Goal: Task Accomplishment & Management: Manage account settings

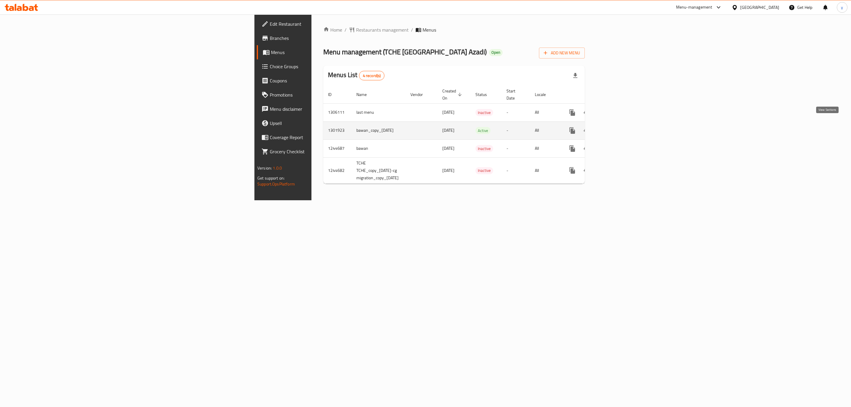
click at [622, 128] on link "enhanced table" at bounding box center [615, 131] width 14 height 14
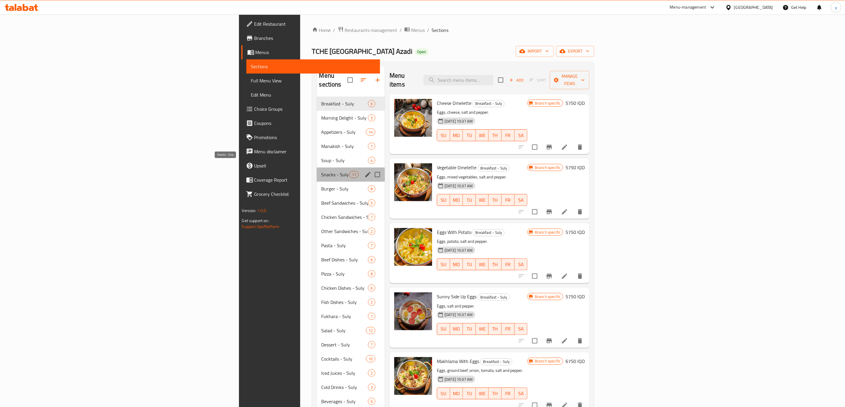
click at [321, 171] on span "Snacks - Suly" at bounding box center [335, 174] width 28 height 7
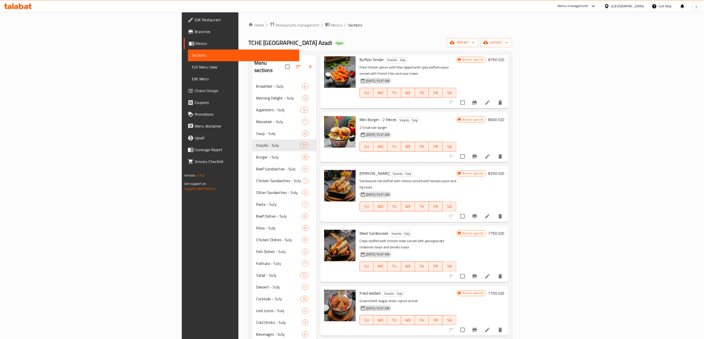
scroll to position [309, 0]
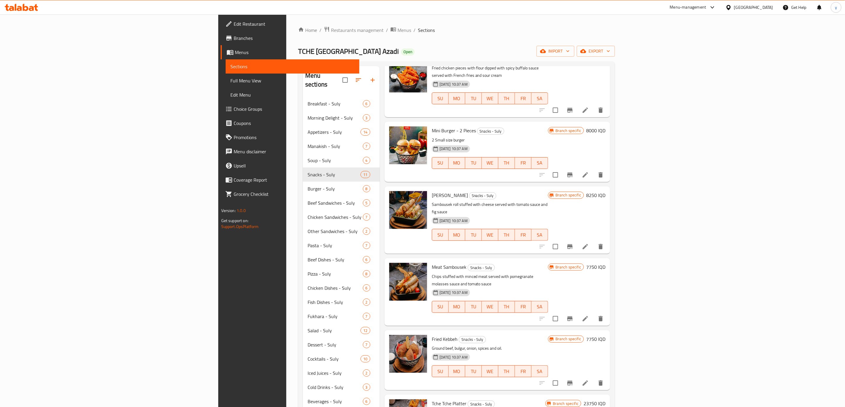
click at [593, 378] on li at bounding box center [585, 383] width 17 height 11
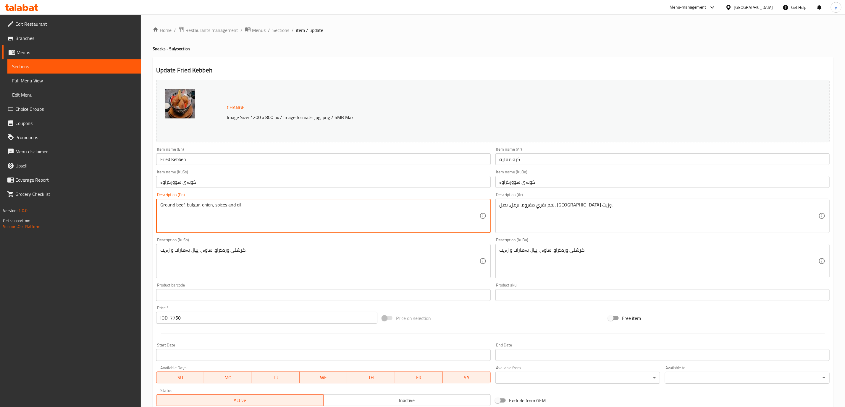
click at [520, 233] on div "لحم بقري مفروم، برغل، بصل، توابل وزيت. Description (Ar)" at bounding box center [662, 216] width 334 height 34
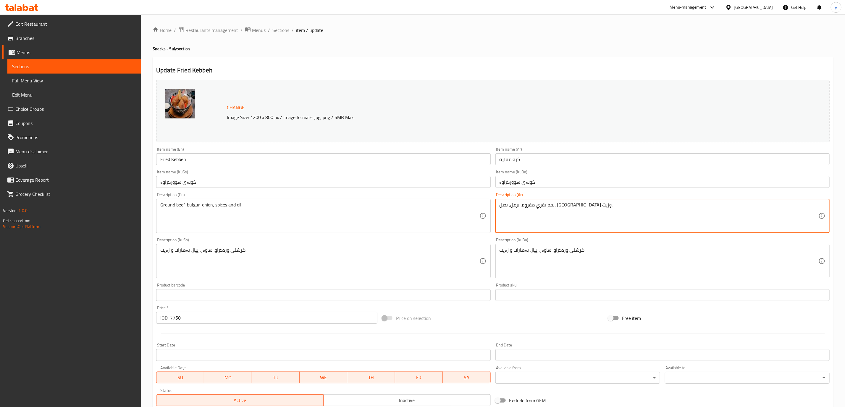
click at [507, 217] on textarea "لحم بقري مفروم، برغل، بصل، توابل وزيت." at bounding box center [658, 216] width 319 height 28
paste textarea "صوص ليمون، دبس رمان، كبدة دجاج محشوة مع بصل وفلفل ملون"
type textarea "صوص ليمون، دبس رمان، كبدة دجاج محشوة مع بصل وفلفل ملون"
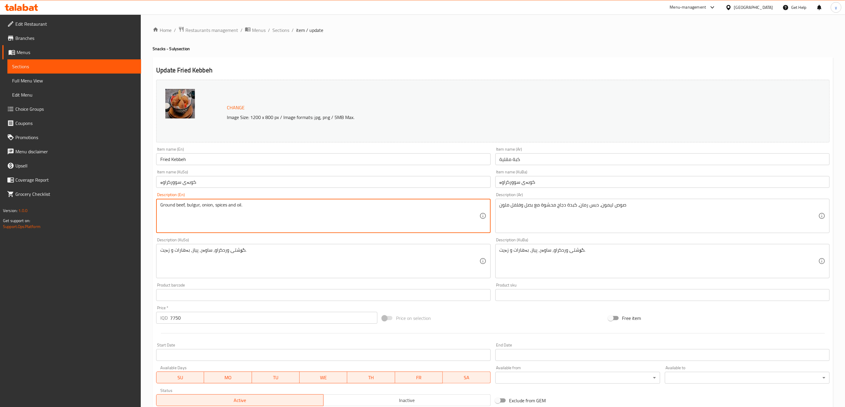
click at [371, 218] on textarea "Ground beef, bulgur, onion, spices and oil." at bounding box center [319, 216] width 319 height 28
paste textarea "Lemon sauce, pomegranate molasses, stuffed chicken liver with onions and colorf…"
type textarea "Lemon sauce, pomegranate molasses, stuffed chicken liver with onions and colorf…"
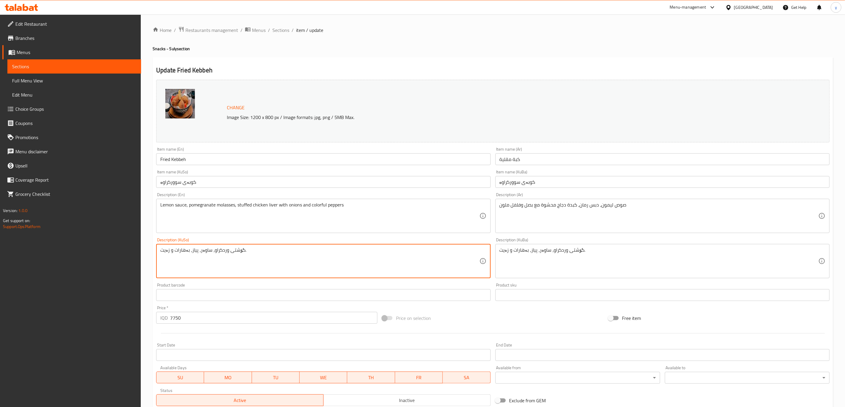
click at [218, 255] on textarea "گۆشتی وردکراو، ساوەر، پیاز، بەهارات و زەیت." at bounding box center [319, 261] width 319 height 28
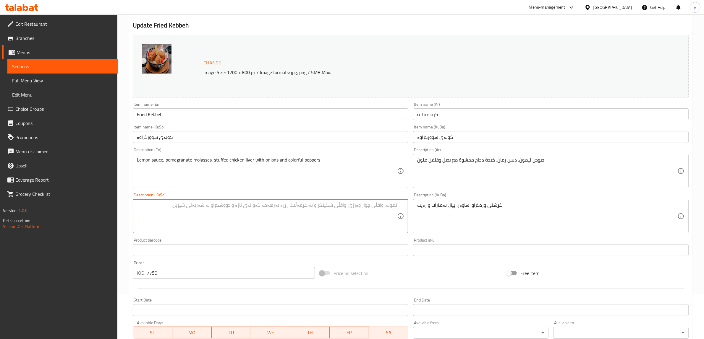
scroll to position [61, 0]
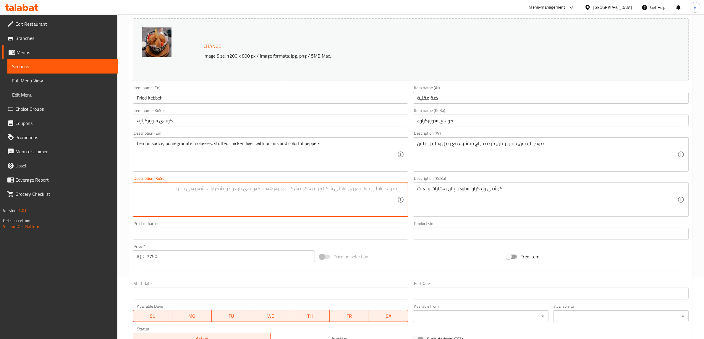
click at [307, 190] on textarea at bounding box center [267, 200] width 260 height 28
click at [346, 188] on textarea "سۆسی لیمۆ، ڕوبەهەنار، جەرگی مریشکی مەحشی لەگەل پیاز و بیبەری رەنگاورەنگ" at bounding box center [267, 200] width 260 height 28
click at [337, 188] on textarea "سۆسی لیمۆ، ڕوبەهەنار، جەرگی مریشکی مەحشی لەگەل پیاز و بیبەری رەنگاورەنگ" at bounding box center [267, 200] width 260 height 28
drag, startPoint x: 343, startPoint y: 187, endPoint x: 351, endPoint y: 193, distance: 9.9
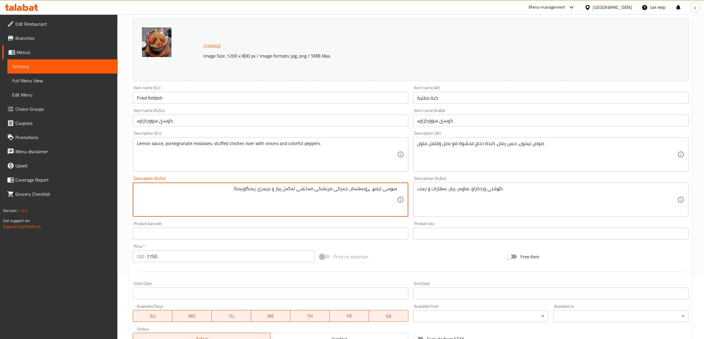
click at [351, 193] on textarea "سۆسی لیمۆ، ڕوبەهەنار، جەرگی مریشکی مەحشی لەگەل پیاز و بیبەری رەنگاورەنگ" at bounding box center [267, 200] width 260 height 28
type textarea "سۆسی لیمۆ، ڕوبەهەنار، جەرگی مریشکی مەحشی لەگەل پیاز و بیبەری رەنگاورەنگ"
click at [282, 188] on textarea "سۆسی لیمۆ، ڕوبەهەنار، جەرگی مریشکی مەحشی لەگەل پیاز و بیبەری رەنگاورەنگ" at bounding box center [267, 200] width 260 height 28
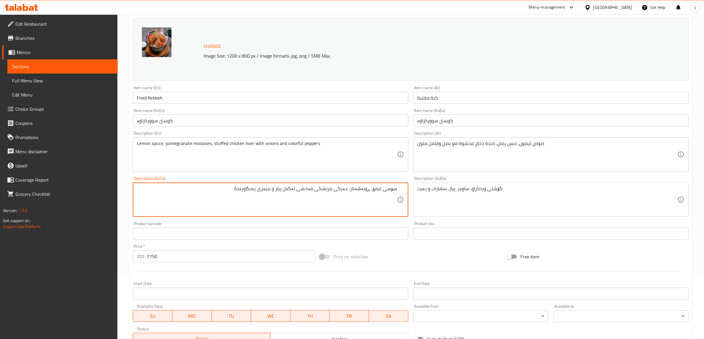
click at [277, 206] on textarea "سۆسی لیمۆ، ڕوبەهەنار، جەرگی مریشکی مەحشی لەگەل پیاز و بیبەری رەنگاورەنگ" at bounding box center [267, 200] width 260 height 28
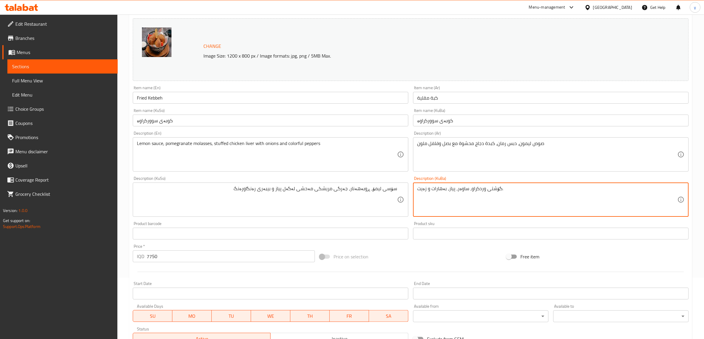
click at [459, 187] on textarea "گۆشتی وردکراو، ساوەر، پیاز، بەهارات و زەیت." at bounding box center [547, 200] width 260 height 28
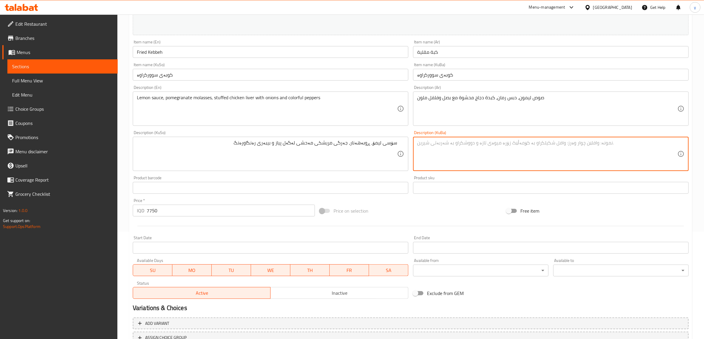
scroll to position [154, 0]
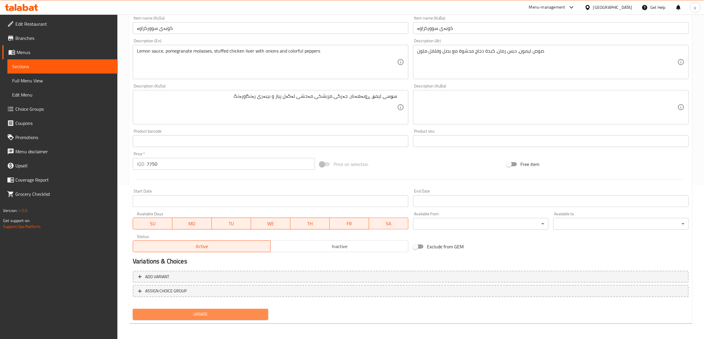
click at [225, 312] on span "Update" at bounding box center [200, 314] width 126 height 7
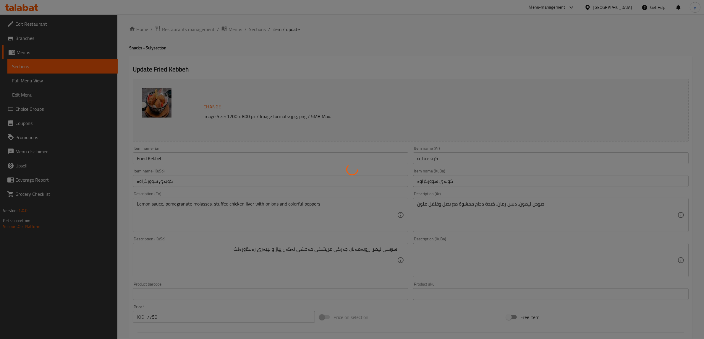
scroll to position [0, 0]
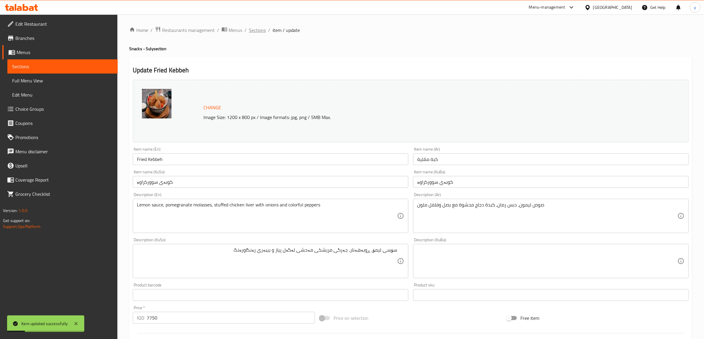
click at [259, 30] on span "Sections" at bounding box center [257, 30] width 17 height 7
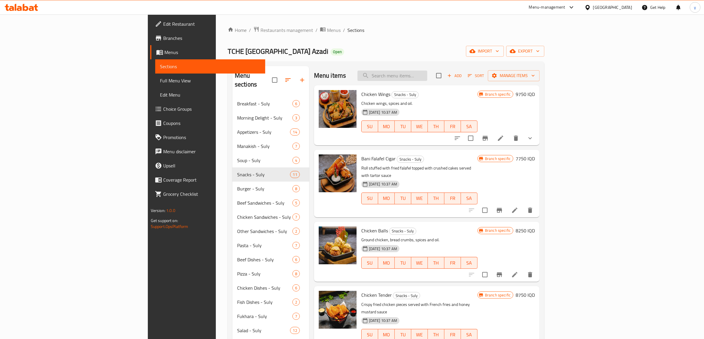
click at [427, 72] on input "search" at bounding box center [392, 76] width 70 height 10
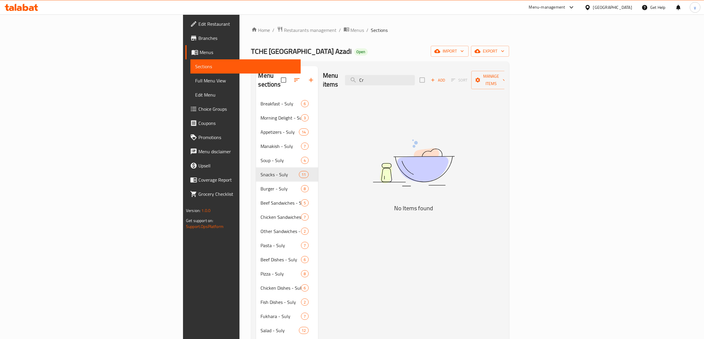
type input "C"
type input "S"
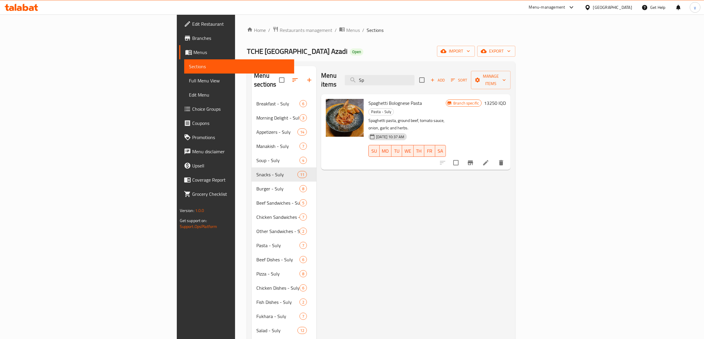
type input "S"
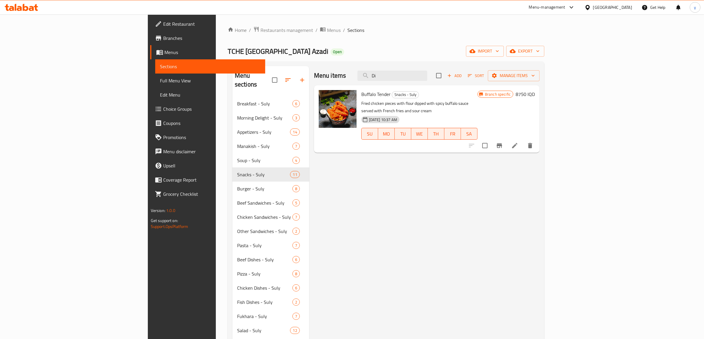
type input "D"
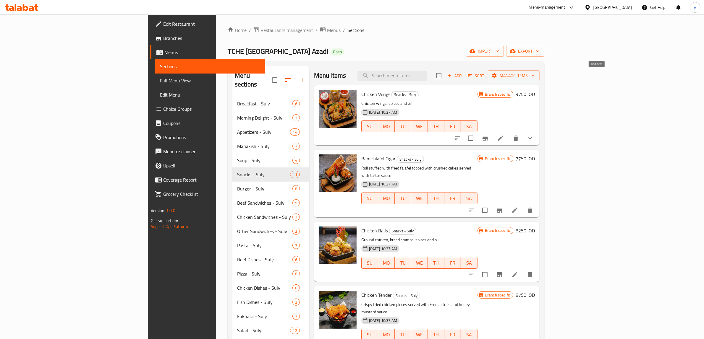
click at [464, 80] on button "Add" at bounding box center [454, 75] width 19 height 9
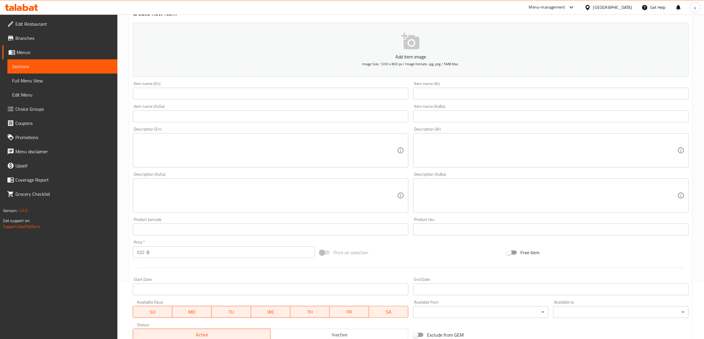
scroll to position [123, 0]
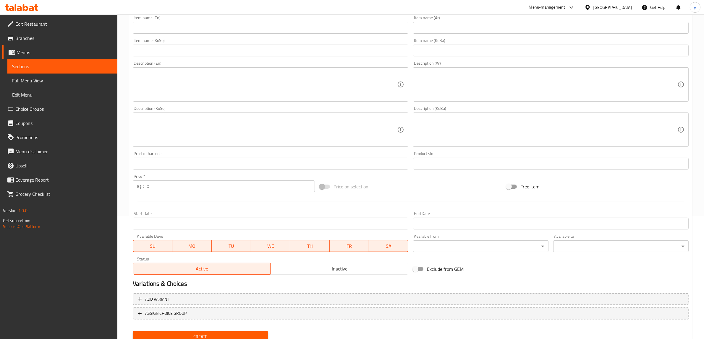
click at [180, 184] on input "0" at bounding box center [231, 187] width 168 height 12
paste input "975"
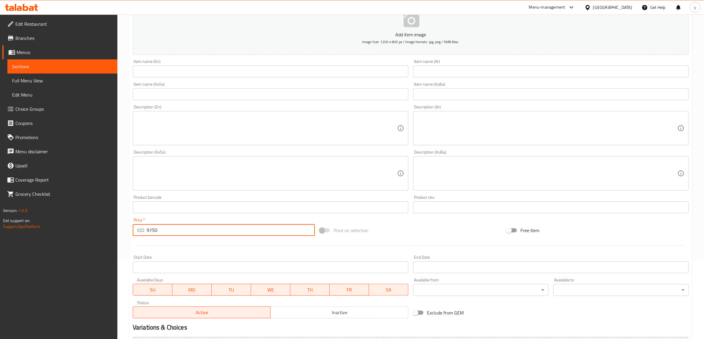
scroll to position [61, 0]
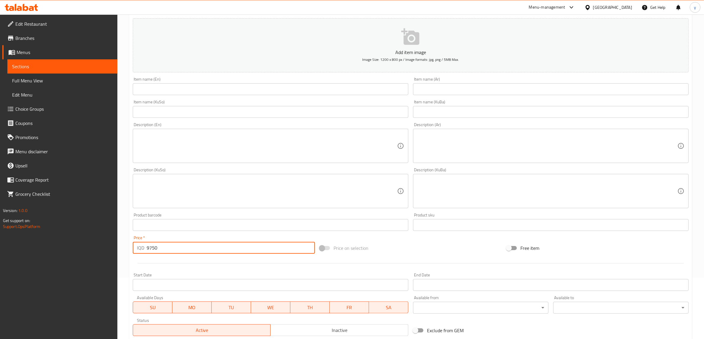
type input "9750"
click at [457, 92] on input "text" at bounding box center [551, 89] width 276 height 12
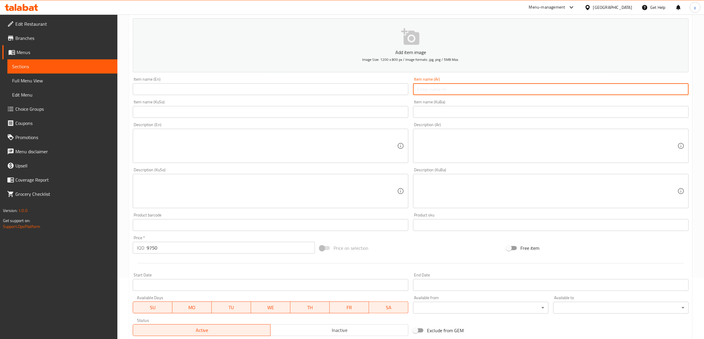
paste input "الوجبات الخفيفة"
type input "الوجبات الخفيفة"
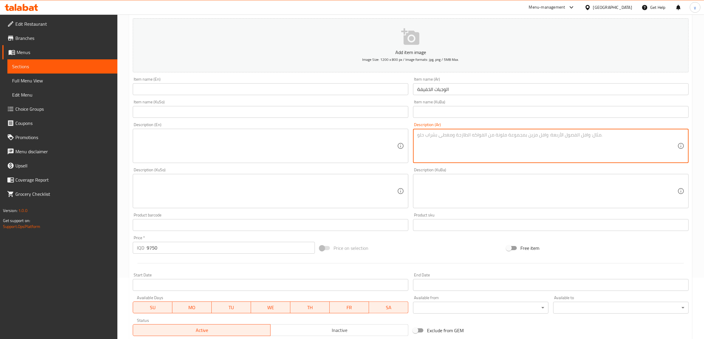
click at [453, 135] on textarea at bounding box center [547, 146] width 260 height 28
paste textarea "قطع سمك المقلية المقرمشة , تقدم مع البطاطا المقلية صوص فلفل حلو"
type textarea "قطع سمك المقلية المقرمشة , تقدم مع البطاطا المقلية صوص فلفل حلو"
click at [443, 136] on textarea "قطع سمك المقلية المقرمشة , تقدم مع البطاطا المقلية صوص فلفل حلو" at bounding box center [547, 146] width 260 height 28
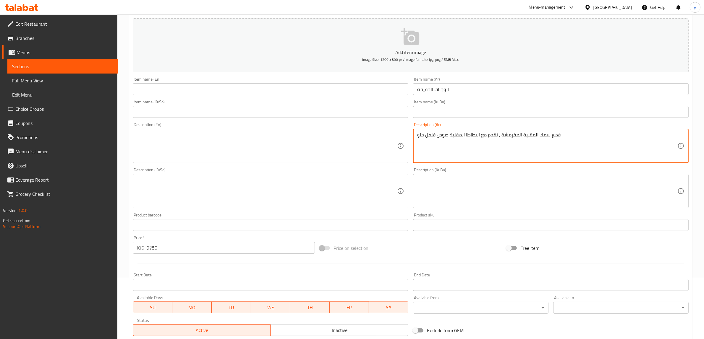
click at [443, 136] on textarea "قطع سمك المقلية المقرمشة , تقدم مع البطاطا المقلية صوص فلفل حلو" at bounding box center [547, 146] width 260 height 28
click at [485, 158] on textarea "قطع سمك المقلية المقرمشة , تقدم مع البطاطا المقلية صوص فلفل حلو" at bounding box center [547, 146] width 260 height 28
type textarea "قطع سمك المقلية المقرمشة , تقدم مع البطاطا المقلية صوص فلفل حلو"
click at [336, 151] on textarea at bounding box center [267, 146] width 260 height 28
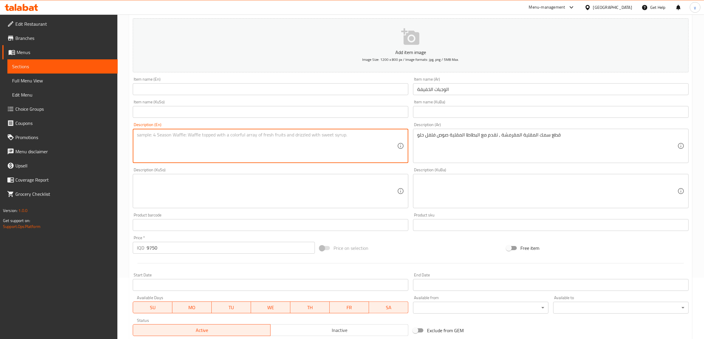
paste textarea "قطع سمك مقلية مقرمشة تقدم مع بطاطا [GEOGRAPHIC_DATA] وصوص فلفل حلو"
type textarea "قطع سمك مقلية مقرمشة تقدم مع بطاطا [GEOGRAPHIC_DATA] وصوص فلفل حلو"
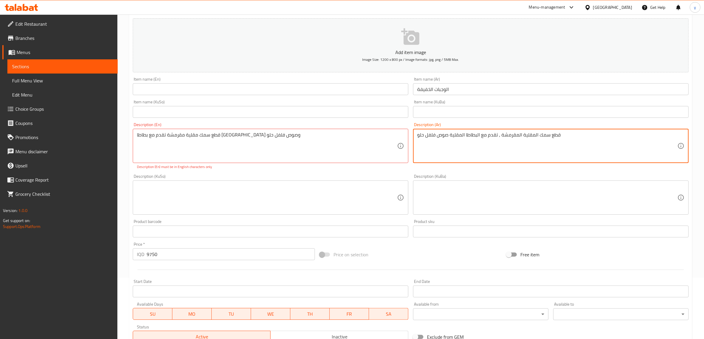
click at [418, 152] on textarea "قطع سمك المقلية المقرمشة , تقدم مع البطاطا المقلية صوص فلفل حلو" at bounding box center [547, 146] width 260 height 28
click at [419, 152] on textarea "قطع سمك المقلية المقرمشة , تقدم مع البطاطا المقلية صوص فلفل حلو" at bounding box center [547, 146] width 260 height 28
paste textarea "Crispy fried fish pieces served with French fries and sweet pepper sauce"
type textarea "Crispy fried fish pieces served with French fries and sweet pepper sauce"
click at [370, 146] on textarea "قطع سمك مقلية مقرمشة تقدم مع بطاطا [GEOGRAPHIC_DATA] وصوص فلفل حلو" at bounding box center [267, 146] width 260 height 28
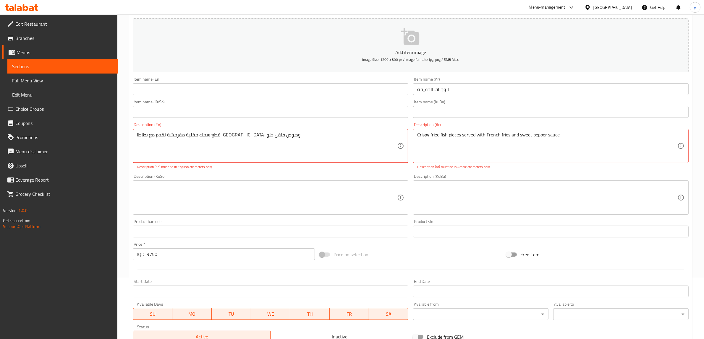
click at [370, 146] on textarea "قطع سمك مقلية مقرمشة تقدم مع بطاطا [GEOGRAPHIC_DATA] وصوص فلفل حلو" at bounding box center [267, 146] width 260 height 28
paste textarea "Crispy fried fish pieces served with French fries and sweet pepper sauce"
type textarea "Crispy fried fish pieces served with French fries and sweet pepper sauce"
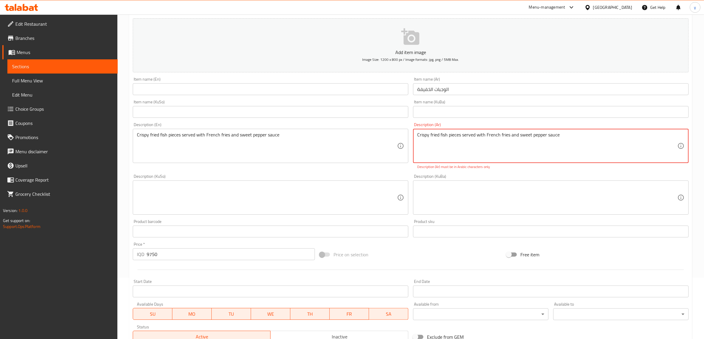
click at [459, 143] on textarea "Crispy fried fish pieces served with French fries and sweet pepper sauce" at bounding box center [547, 146] width 260 height 28
paste textarea "قطع سمك مقلية مقرمشة تقدم مع بطاطا [GEOGRAPHIC_DATA] وصوص فلفل حلو"
type textarea "قطع سمك مقلية مقرمشة تقدم مع بطاطا [GEOGRAPHIC_DATA] وصوص فلفل حلو"
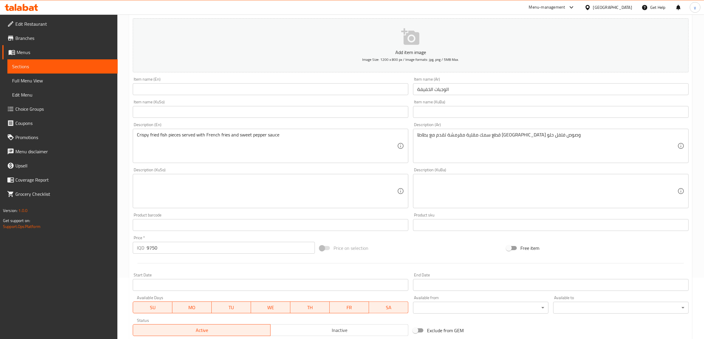
click at [433, 95] on div "Item name (Ar) الوجبات الخفيفة Item name (Ar)" at bounding box center [551, 86] width 280 height 23
click at [437, 89] on input "الوجبات الخفيفة" at bounding box center [551, 89] width 276 height 12
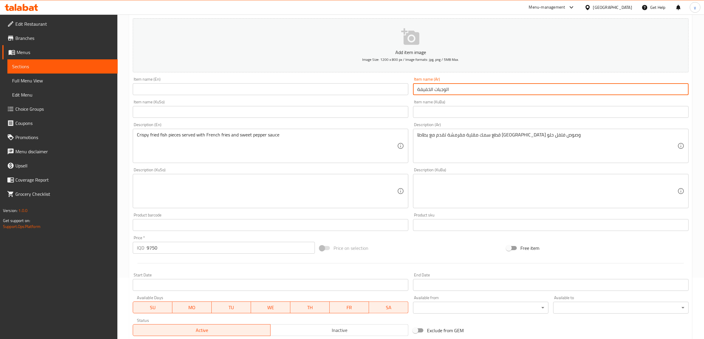
click at [437, 89] on input "الوجبات الخفيفة" at bounding box center [551, 89] width 276 height 12
paste input "مك مقرمش"
click at [336, 91] on input "text" at bounding box center [271, 89] width 276 height 12
click at [454, 90] on input "سمك مقرمش" at bounding box center [551, 89] width 276 height 12
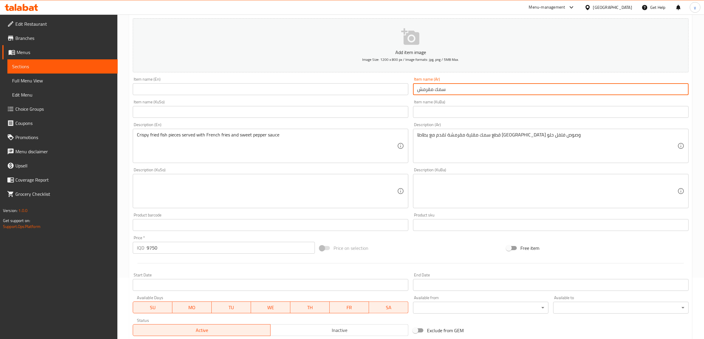
type input "سمك مقرمش"
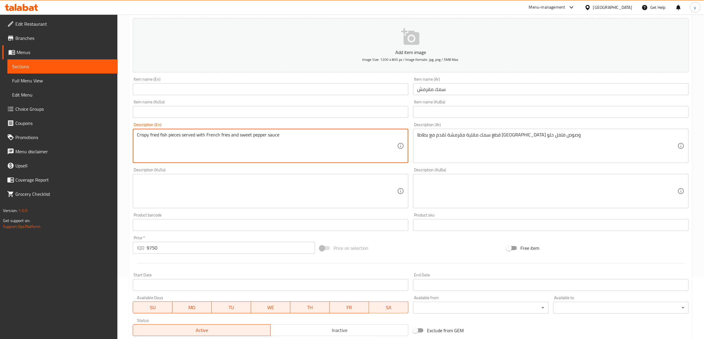
drag, startPoint x: 166, startPoint y: 132, endPoint x: 134, endPoint y: 138, distance: 33.2
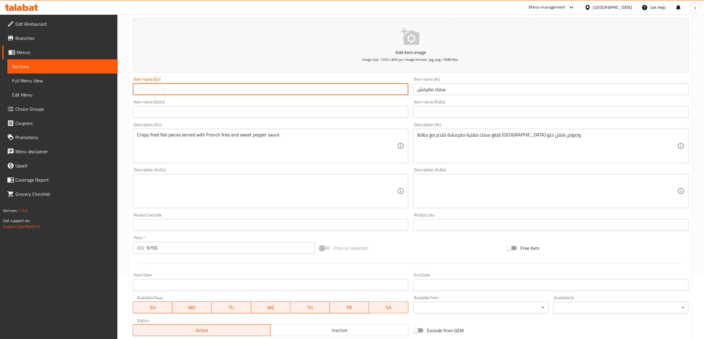
click at [169, 86] on input "text" at bounding box center [271, 89] width 276 height 12
paste input "Crispy fried fish"
drag, startPoint x: 162, startPoint y: 89, endPoint x: 150, endPoint y: 91, distance: 12.2
click at [150, 91] on input "Crispy fried fish" at bounding box center [271, 89] width 276 height 12
type input "Crispy Fish"
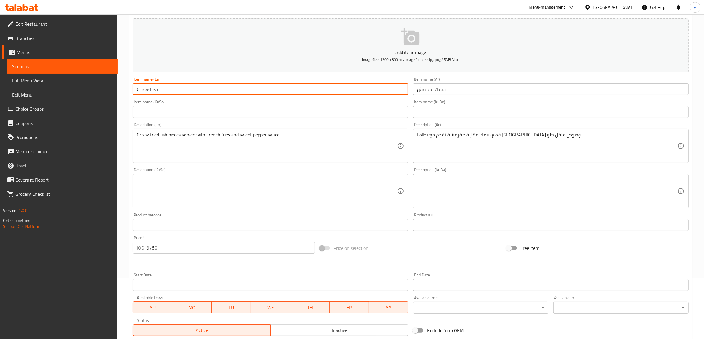
click at [173, 111] on input "text" at bounding box center [271, 112] width 276 height 12
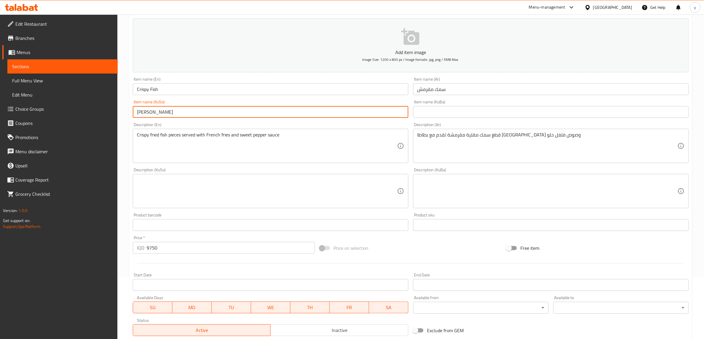
type input "[PERSON_NAME]"
click at [345, 195] on textarea at bounding box center [267, 191] width 260 height 28
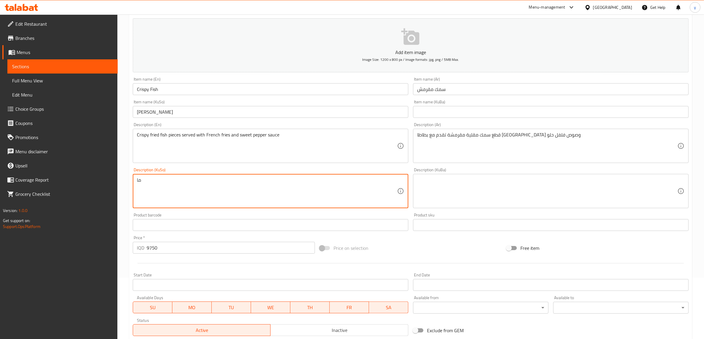
type textarea "م"
type textarea "ا"
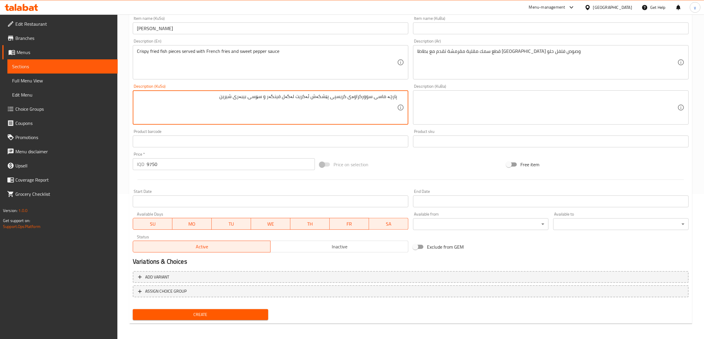
type textarea "پارچە ماسی سوورکراوەی کریسپی پێشکەش ئەکریت لەگەل فینگەر و سۆسی بیبەری شیرین"
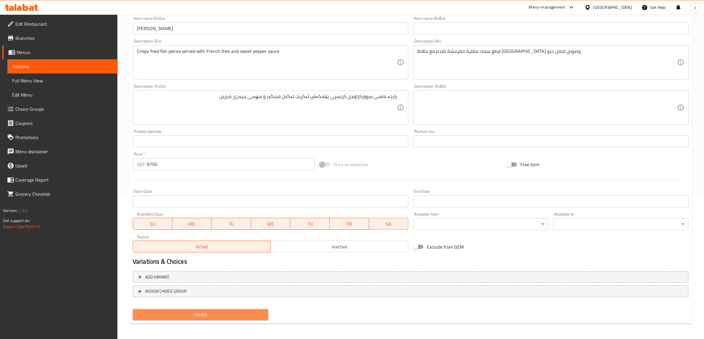
click at [228, 313] on span "Create" at bounding box center [200, 314] width 126 height 7
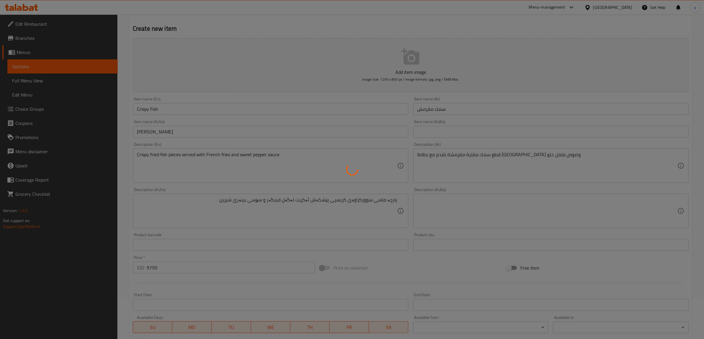
scroll to position [0, 0]
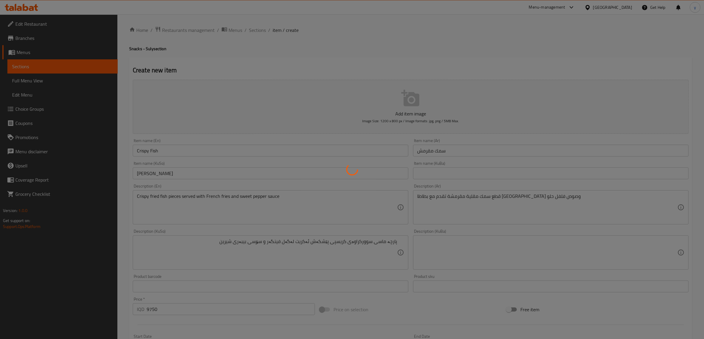
type input "0"
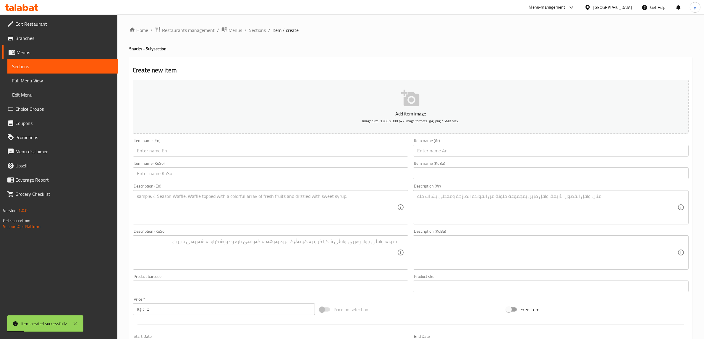
click at [491, 156] on input "text" at bounding box center [551, 151] width 276 height 12
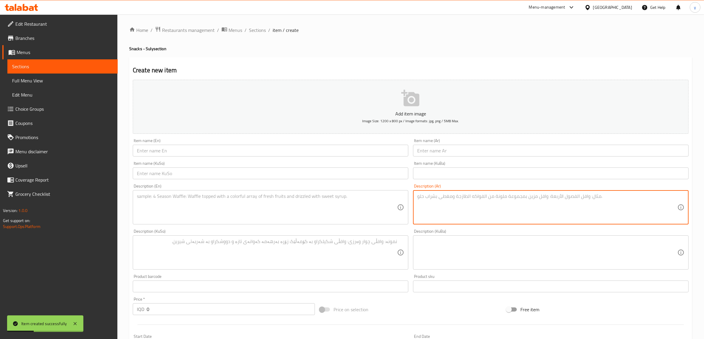
click at [432, 214] on textarea at bounding box center [547, 208] width 260 height 28
paste textarea "سبانخ , دجاج , بطاطا مهروسة , صوص كريما , تقدم مع رقائق الشيبس و الصلصة المكسيك…"
type textarea "سبانخ , دجاج , بطاطا مهروسة , صوص كريما , تقدم مع رقائق الشيبس و الصلصة المكسيك…"
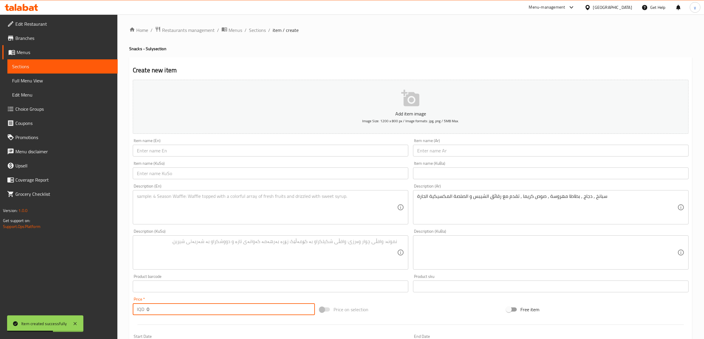
drag, startPoint x: 175, startPoint y: 312, endPoint x: 140, endPoint y: 313, distance: 34.6
click at [140, 313] on div "IQD 0 Price *" at bounding box center [224, 310] width 182 height 12
paste input "number"
paste input "8750"
type input "8750"
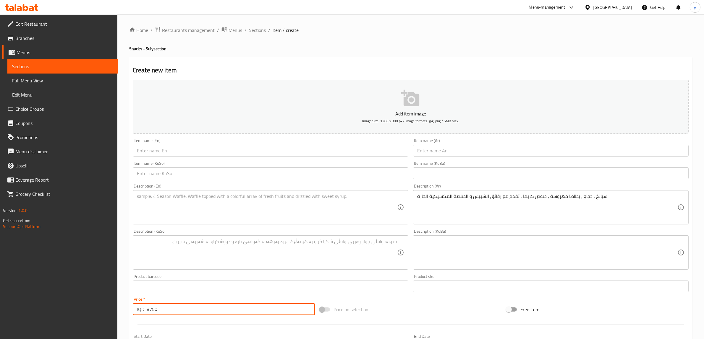
click at [441, 152] on input "text" at bounding box center [551, 151] width 276 height 12
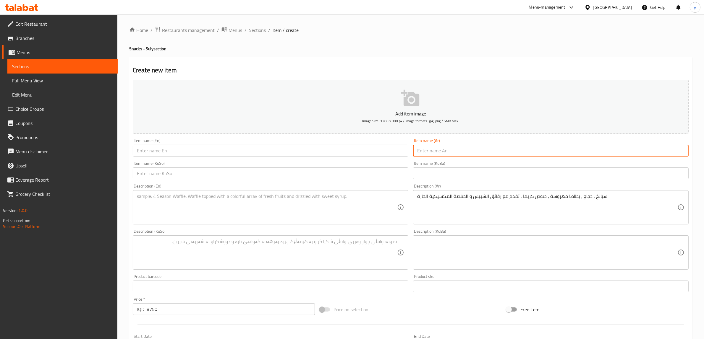
paste input "سبانيش دب"
type input "سبانيش دب"
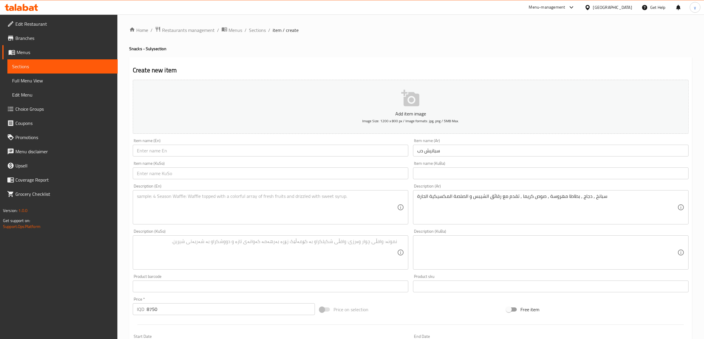
click at [318, 163] on div "Item name (KuSo) Item name (KuSo)" at bounding box center [271, 170] width 276 height 18
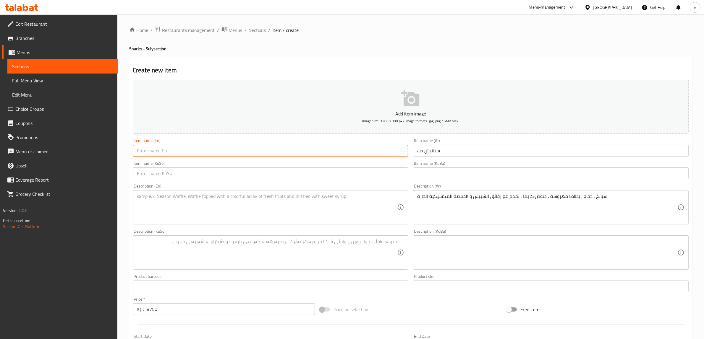
click at [312, 150] on input "text" at bounding box center [271, 151] width 276 height 12
type input "Spanish DIp"
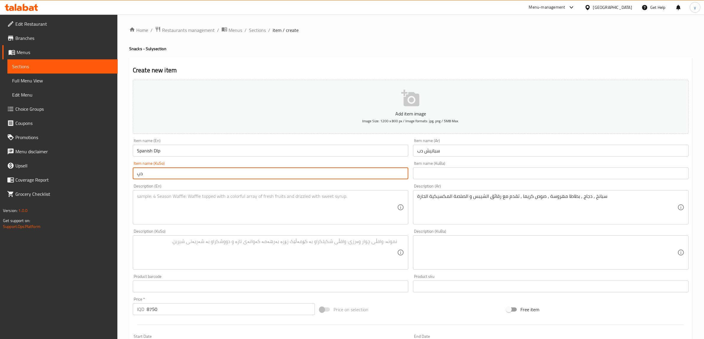
type input "د"
type input "ذ"
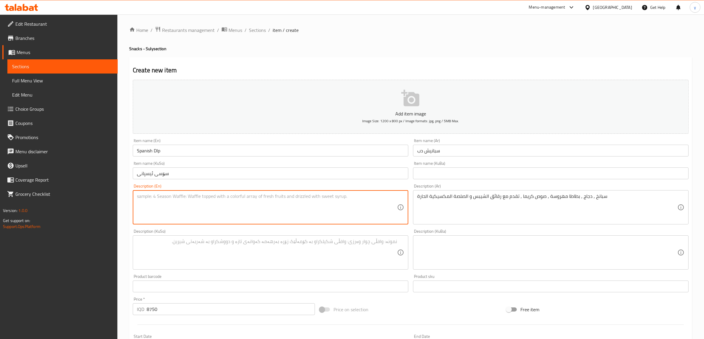
click at [356, 219] on textarea at bounding box center [267, 208] width 260 height 28
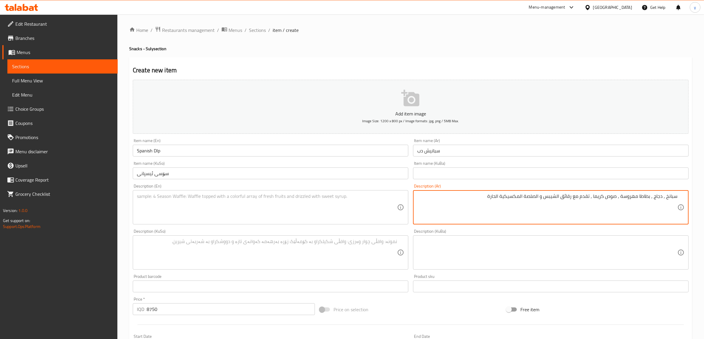
click at [550, 192] on div "سبانخ , دجاج , بطاطا مهروسة , صوص كريما , تقدم مع رقائق الشيبس و الصلصة المكسيك…" at bounding box center [551, 207] width 276 height 34
click at [555, 197] on textarea "سبانخ , دجاج , بطاطا مهروسة , صوص كريما , تقدم مع رقائق الشيبس و الصلصة المكسيك…" at bounding box center [547, 208] width 260 height 28
click at [230, 171] on input "سۆسی ئیسپانی" at bounding box center [271, 174] width 276 height 12
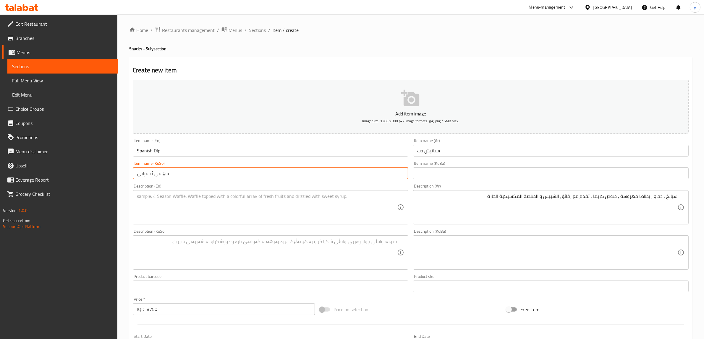
click at [230, 171] on input "سۆسی ئیسپانی" at bounding box center [271, 174] width 276 height 12
type input "سپانیش دیپ"
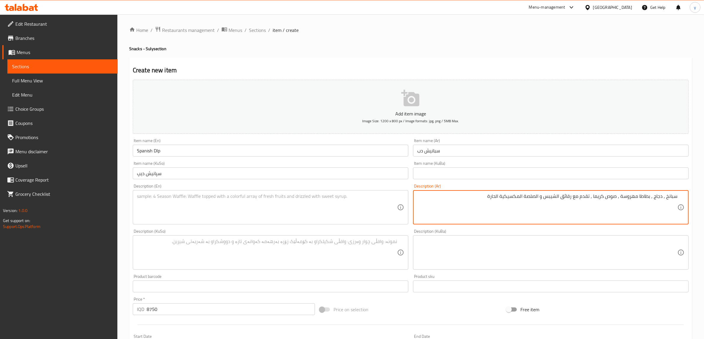
click at [497, 203] on textarea "سبانخ , دجاج , بطاطا مهروسة , صوص كريما , تقدم مع رقائق الشيبس و الصلصة المكسيك…" at bounding box center [547, 208] width 260 height 28
paste textarea "سبانخ، دجاج، بطاطا مهروسة، صوص كريما تقدم مع رقائق شيبس وصلصة مكسيكية حارة"
type textarea "سبانخ، دجاج، بطاطا مهروسة، صوص كريما تقدم مع رقائق شيبس وصلصة مكسيكية حارة"
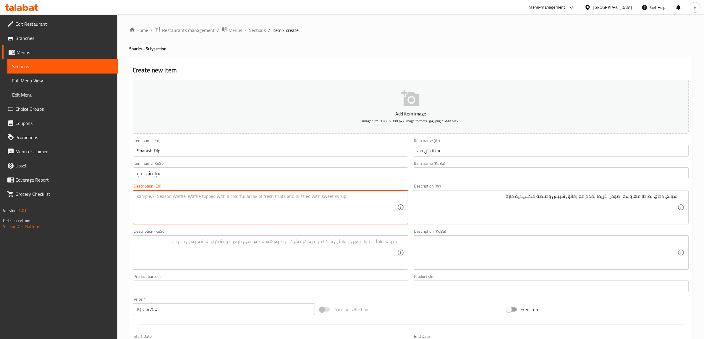
click at [274, 218] on textarea at bounding box center [267, 208] width 260 height 28
paste textarea "Spinach, chicken, mashed potatoes, cream sauce served with chips and spicy Mexi…"
type textarea "Spinach, chicken, mashed potatoes, cream sauce served with chips and spicy Mexi…"
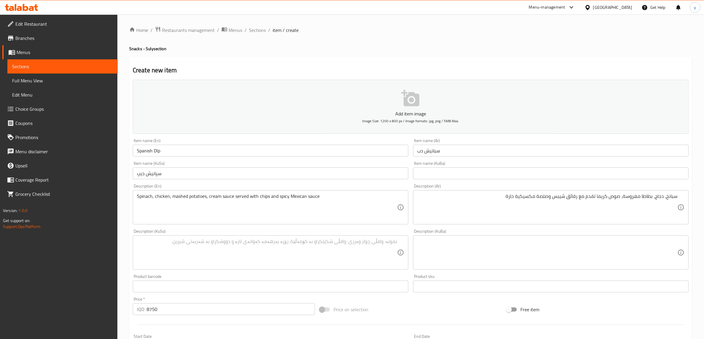
click at [453, 193] on div "سبانخ، دجاج، بطاطا مهروسة، صوص كريما تقدم مع رقائق شيبس وصلصة مكسيكية حارة Desc…" at bounding box center [551, 207] width 276 height 34
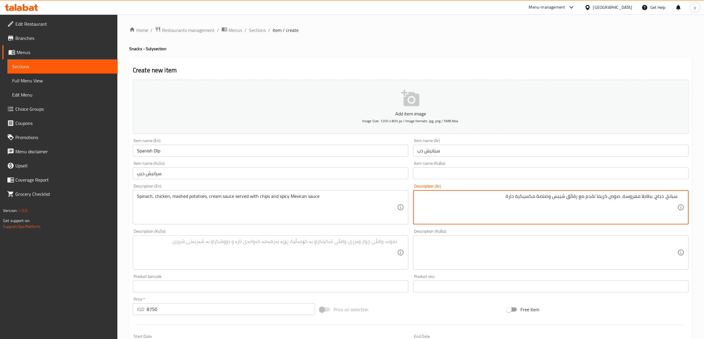
type textarea "سبانخ، دجاج، بطاطا مهروسة، صوص كريما تقدم مع رقائق شيبس وصلصة مكسيكية حارة"
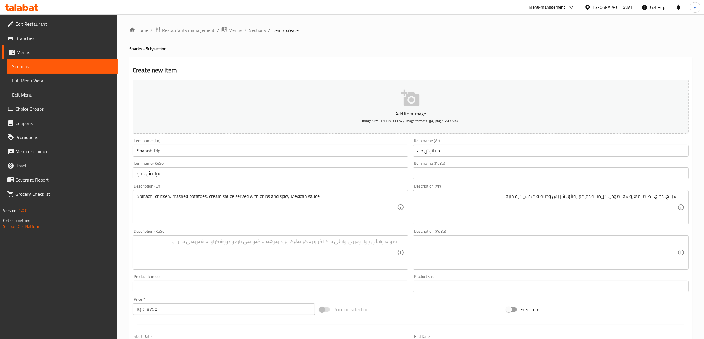
click at [317, 270] on div "Description (KuSo) Description (KuSo)" at bounding box center [270, 249] width 280 height 45
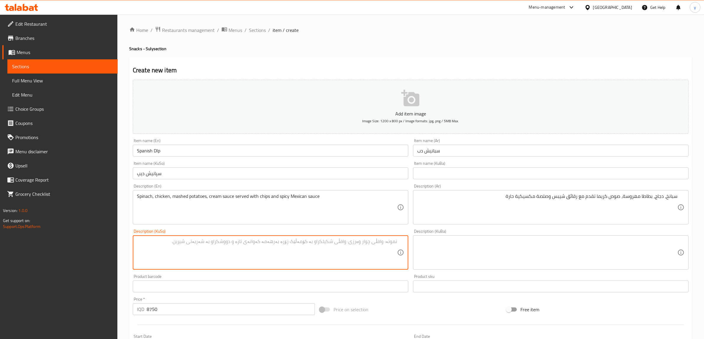
click at [324, 256] on textarea at bounding box center [267, 253] width 260 height 28
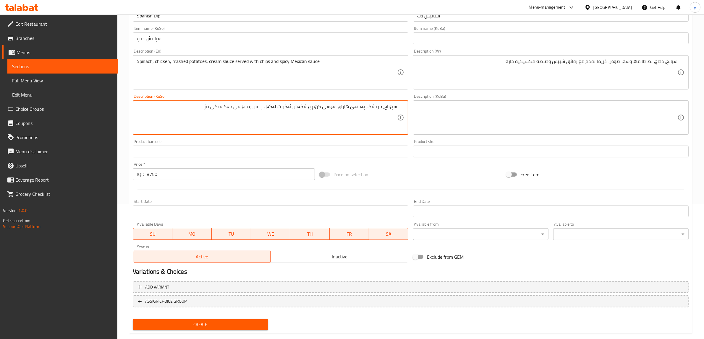
scroll to position [145, 0]
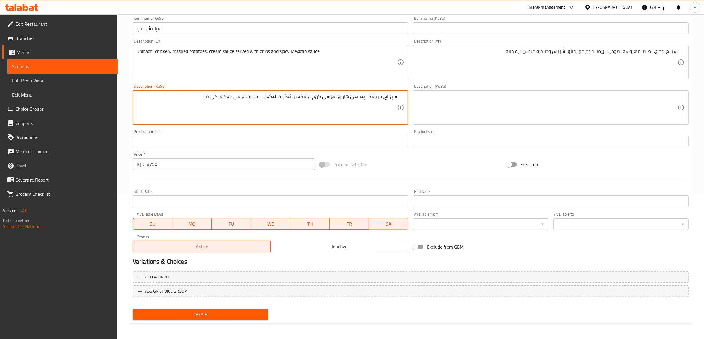
type textarea "سپێناخ، مریشک، پەتاتەی هاراو، سۆسی کرێم پێشکەش ئەکریت لەگەل چپس و سۆسی مەکسیکی …"
click at [259, 314] on span "Create" at bounding box center [200, 314] width 126 height 7
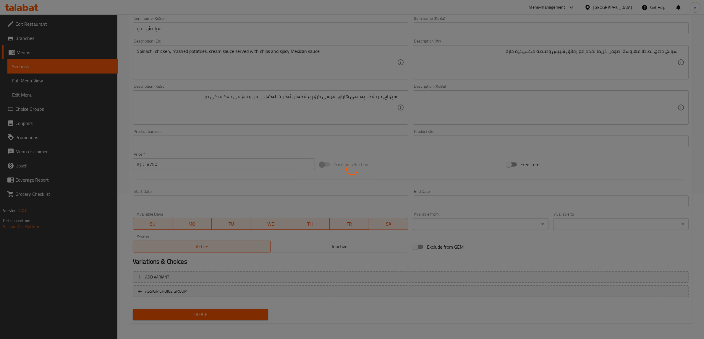
scroll to position [0, 0]
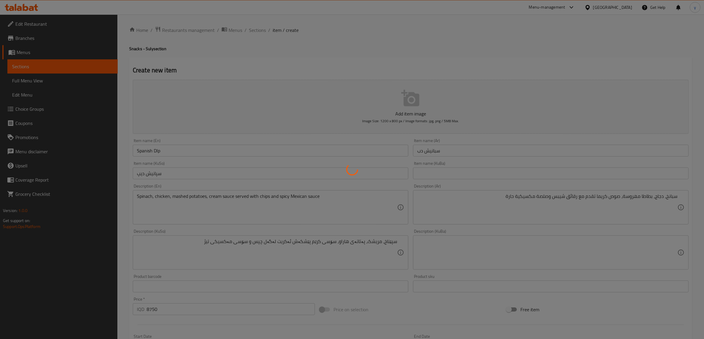
type input "0"
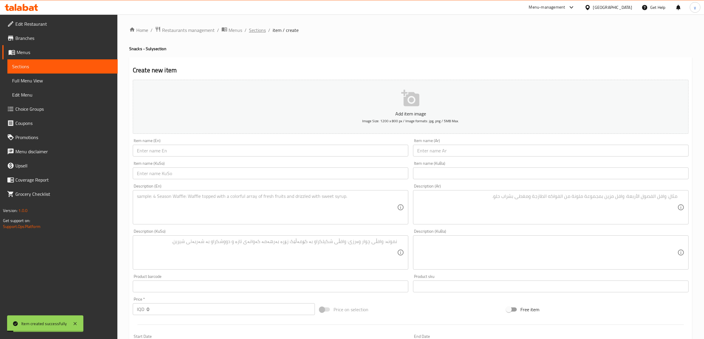
click at [258, 30] on span "Sections" at bounding box center [257, 30] width 17 height 7
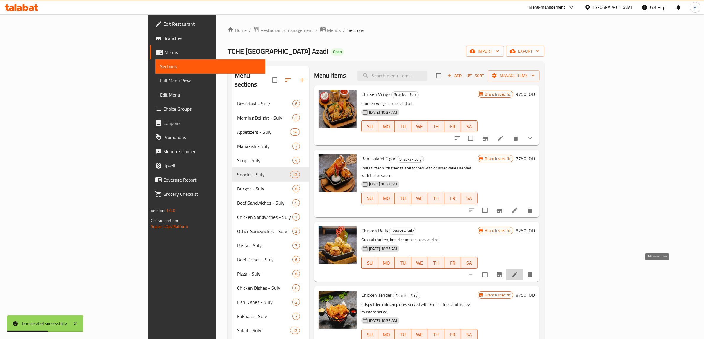
click at [518, 271] on icon at bounding box center [514, 274] width 7 height 7
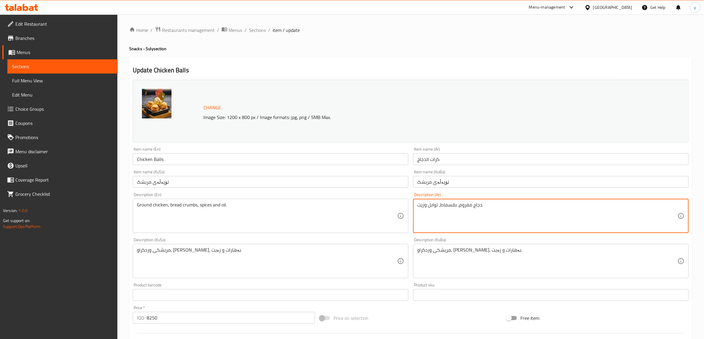
click at [441, 213] on textarea "دجاج مفروم، بقسماط، توابل وزيت." at bounding box center [547, 216] width 260 height 28
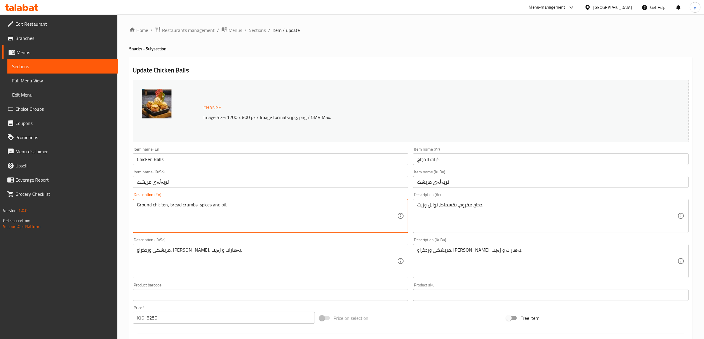
click at [299, 217] on textarea "Ground chicken, bread crumbs, spices and oil." at bounding box center [267, 216] width 260 height 28
paste textarea "كرات الدجاج مقلية ومحشوة بالجبنة"
type textarea "Ground chicken, bread crumbs, spices and oil."
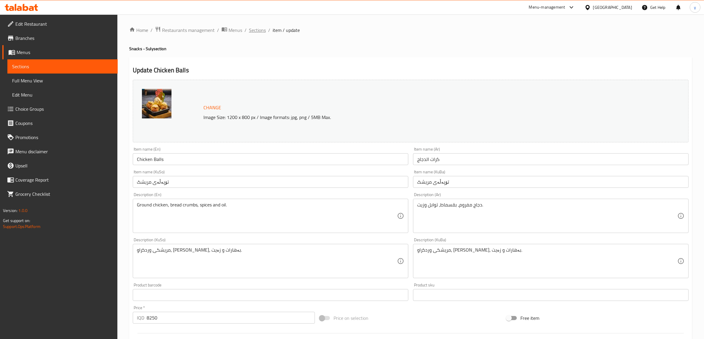
click at [261, 30] on span "Sections" at bounding box center [257, 30] width 17 height 7
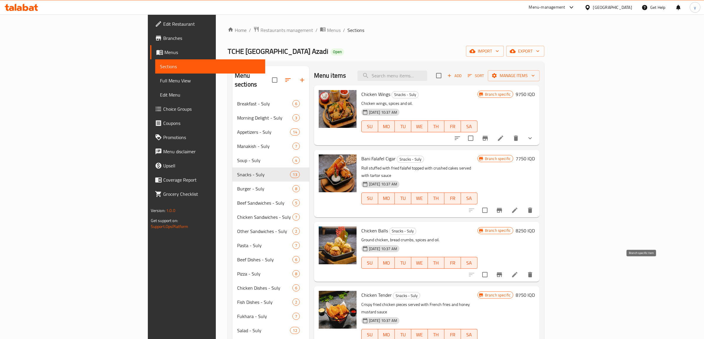
click at [503, 271] on icon "Branch-specific-item" at bounding box center [499, 274] width 7 height 7
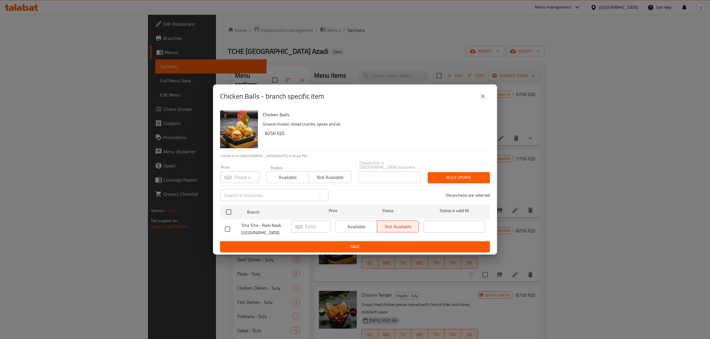
click at [484, 98] on icon "close" at bounding box center [482, 96] width 7 height 7
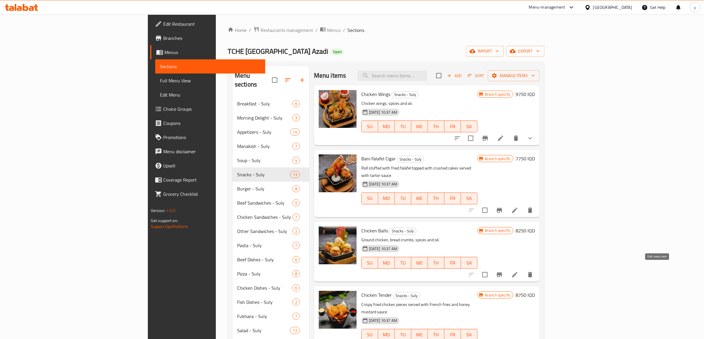
click at [518, 271] on icon at bounding box center [514, 274] width 7 height 7
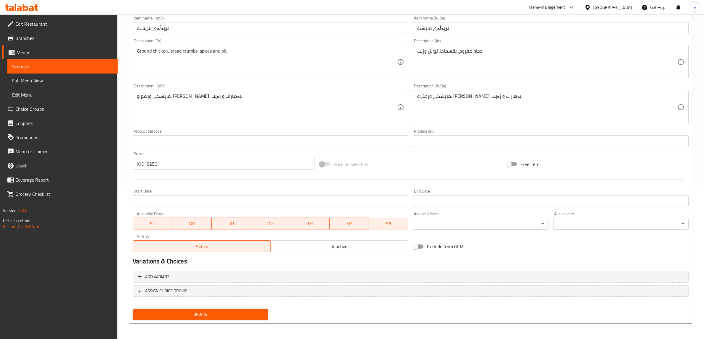
scroll to position [92, 0]
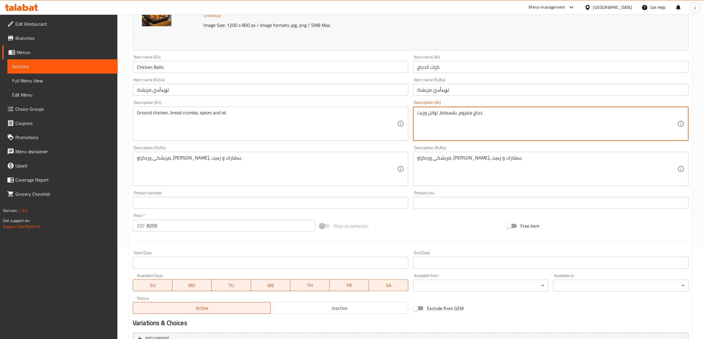
drag, startPoint x: 524, startPoint y: 110, endPoint x: 479, endPoint y: 119, distance: 46.1
click at [513, 112] on textarea "دجاج مفروم، بقسماط، توابل وزيت." at bounding box center [547, 124] width 260 height 28
click at [470, 121] on textarea "دجاج مفروم، بقسماط، توابل وزيت." at bounding box center [547, 124] width 260 height 28
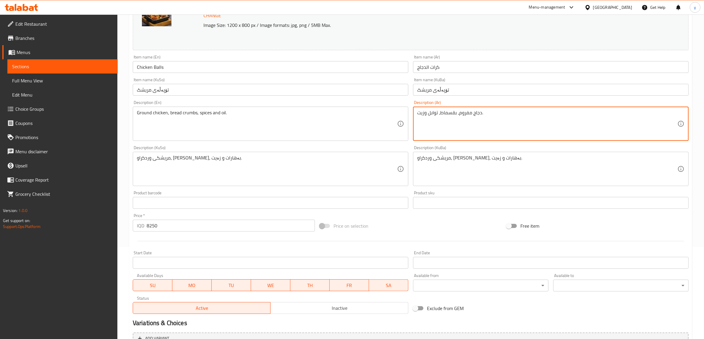
paste textarea "كرات دجاج مقلية ومحشوة بالجبنة"
type textarea "كرات دجاج مقلية ومحشوة بالجبنة"
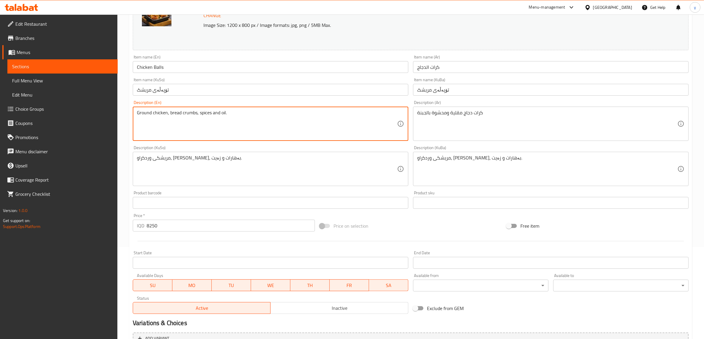
click at [341, 117] on textarea "Ground chicken, bread crumbs, spices and oil." at bounding box center [267, 124] width 260 height 28
paste textarea "Fried chicken balls stuffed with cheese"
type textarea "Fried chicken balls stuffed with cheese"
click at [511, 109] on div "كرات دجاج مقلية ومحشوة بالجبنة Description (Ar)" at bounding box center [551, 124] width 276 height 34
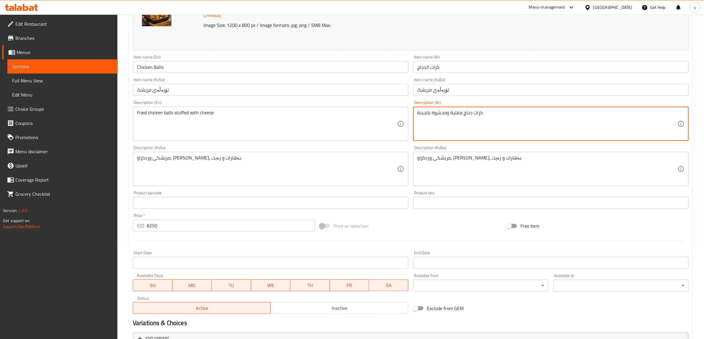
type textarea "كرات دجاج مقلية ومحشوة بالجبنة"
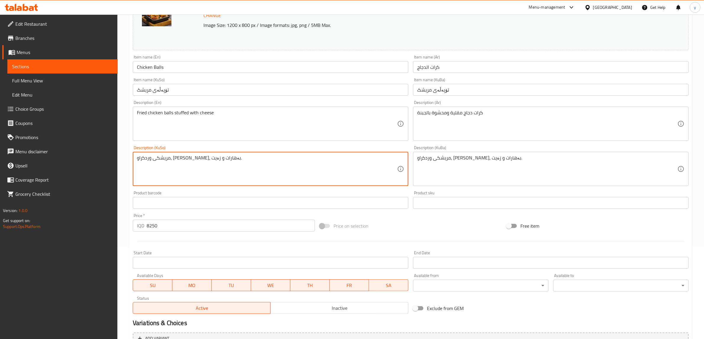
click at [267, 178] on textarea "مریشکی وردکراو، نانی ورد، بەهارات و زەیت." at bounding box center [267, 169] width 260 height 28
click at [268, 175] on textarea "مریشکی وردکراو، نانی ورد، بەهارات و زەیت." at bounding box center [267, 169] width 260 height 28
click at [271, 168] on textarea "مریشکی وردکراو، نانی ورد، بەهارات و زەیت." at bounding box center [267, 169] width 260 height 28
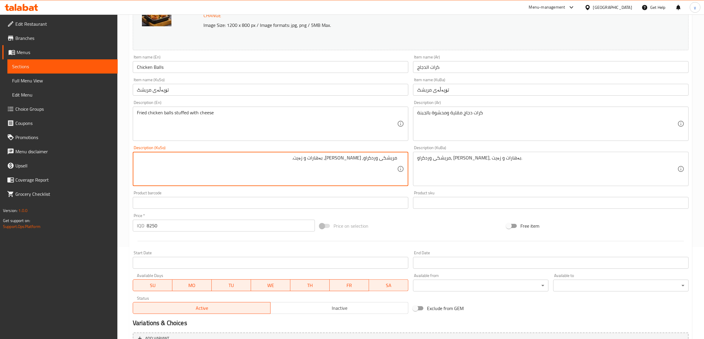
click at [271, 168] on textarea "مریشکی وردکراو، نانی ورد، بەهارات و زەیت." at bounding box center [267, 169] width 260 height 28
type textarea "توپەڵەی مریشکی سوورکراوە و مەحشی بە پەنیر"
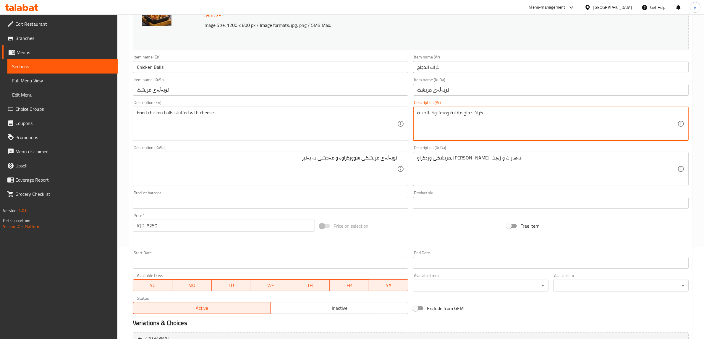
click at [446, 114] on textarea "كرات دجاج مقلية ومحشوة بالجبنة" at bounding box center [547, 124] width 260 height 28
click at [450, 114] on textarea "كرات دجاج مقلية ومحشوة بالجبنة" at bounding box center [547, 124] width 260 height 28
click at [444, 114] on textarea "كرات دجاج مقلية ومحشوة بالجبنة" at bounding box center [547, 124] width 260 height 28
click at [447, 114] on textarea "كرات دجاج مقلية ومحشوة بالجبنة" at bounding box center [547, 124] width 260 height 28
type textarea "كرات دجاج مقلية محشوة بالجبنة"
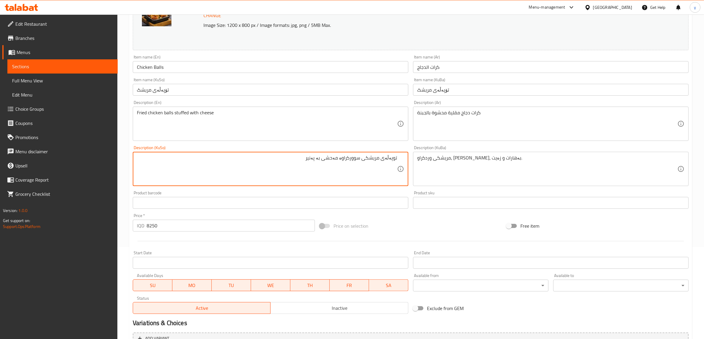
click at [303, 163] on textarea "توپەڵەی مریشکی سوورکراوە مەحشی بە پەنیر" at bounding box center [267, 169] width 260 height 28
type textarea "توپەڵەی مریشکی سوورکراوە مەحشی بە پەنیر"
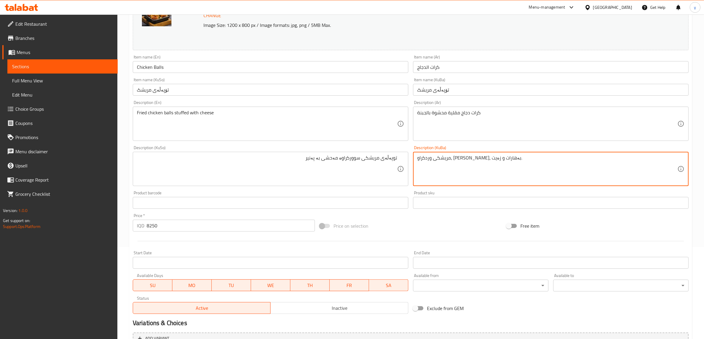
click at [416, 160] on div "مریشکی وردکراو، نانی ورد، بەهارات و زەیت. Description (KuBa)" at bounding box center [551, 169] width 276 height 34
click at [428, 159] on textarea "مریشکی وردکراو، نانی ورد، بەهارات و زەیت." at bounding box center [547, 169] width 260 height 28
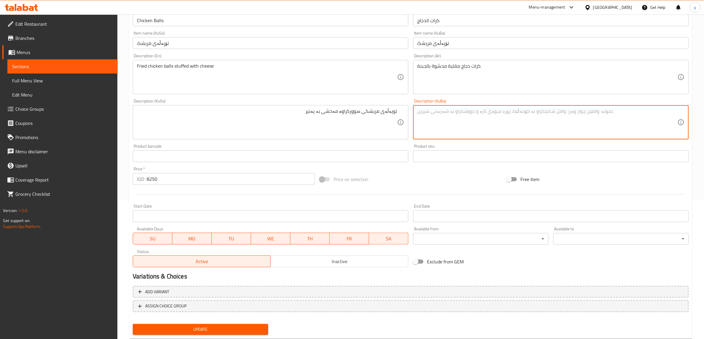
scroll to position [154, 0]
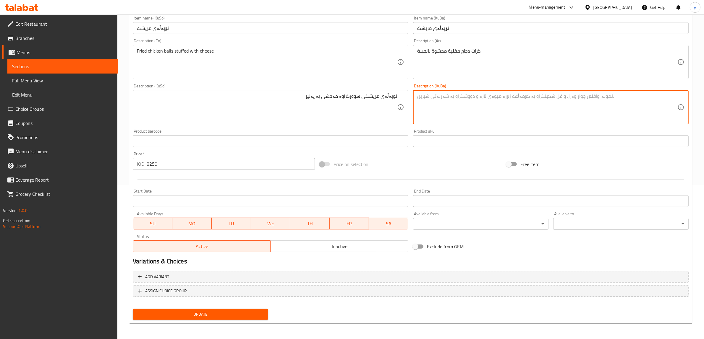
click at [184, 307] on div "Update" at bounding box center [200, 315] width 140 height 16
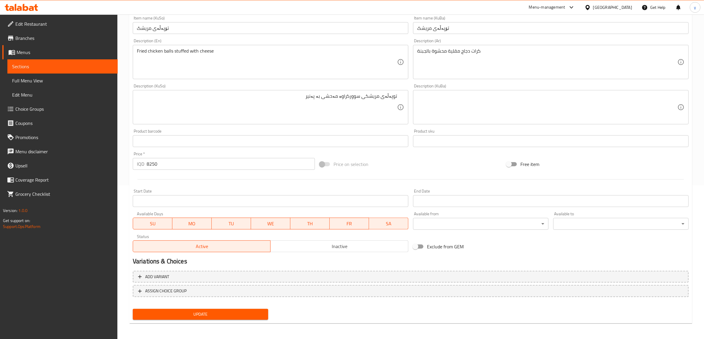
click at [193, 312] on span "Update" at bounding box center [200, 314] width 126 height 7
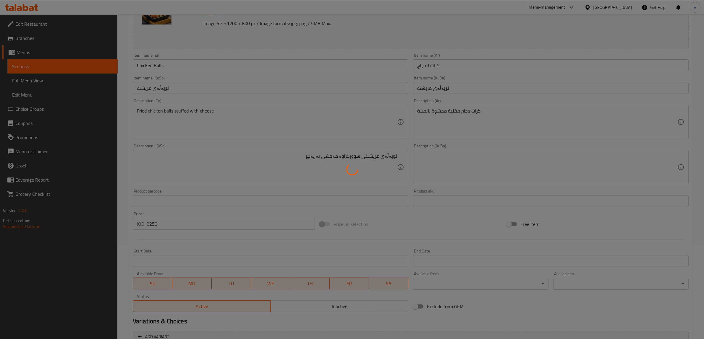
scroll to position [0, 0]
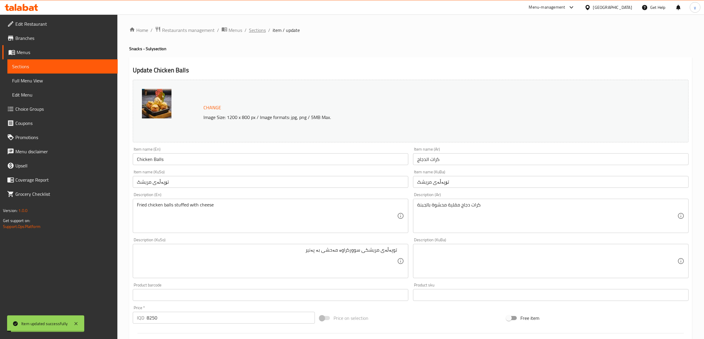
click at [260, 27] on span "Sections" at bounding box center [257, 30] width 17 height 7
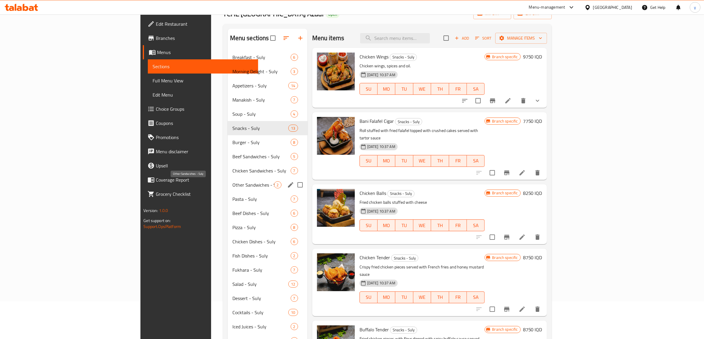
scroll to position [21, 0]
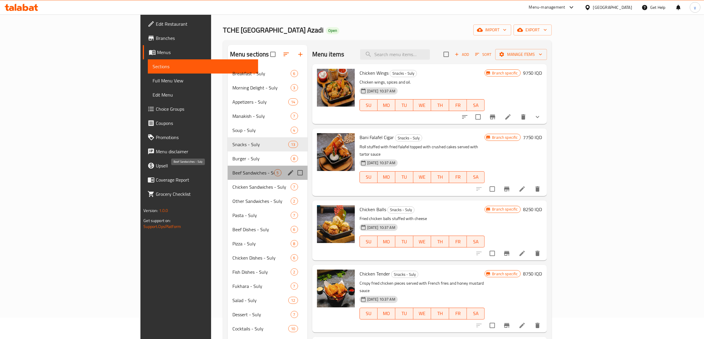
click at [232, 172] on span "Beef Sandwiches - Suly" at bounding box center [253, 172] width 42 height 7
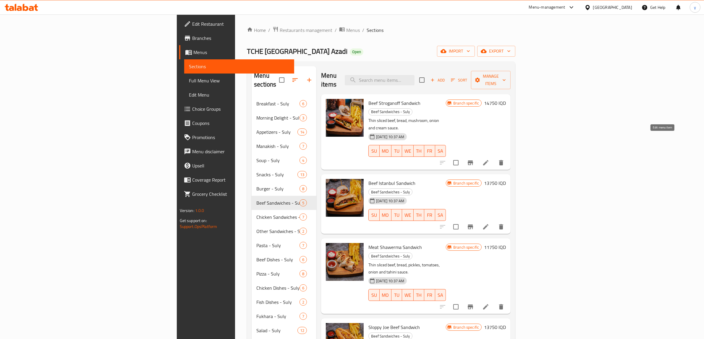
click at [488, 160] on icon at bounding box center [485, 162] width 5 height 5
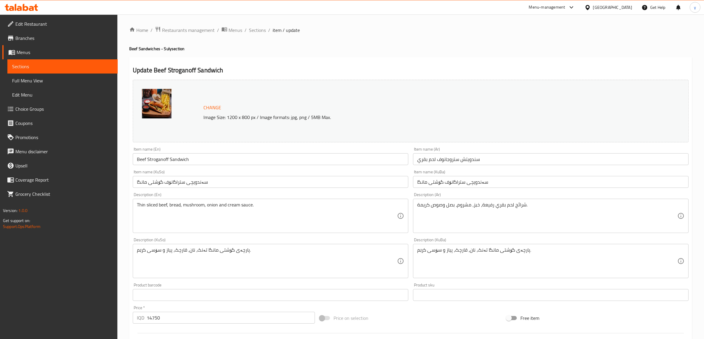
click at [253, 33] on span "Sections" at bounding box center [257, 30] width 17 height 7
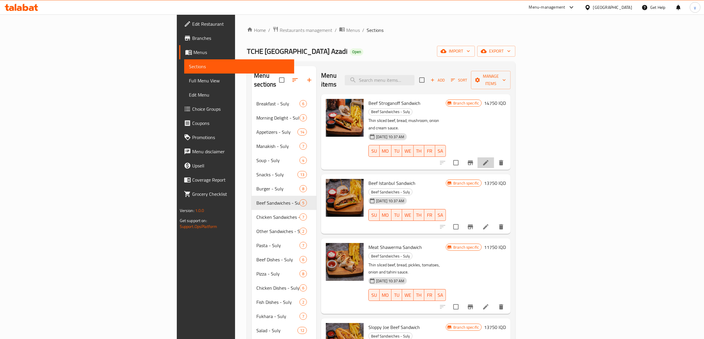
click at [494, 158] on li at bounding box center [485, 163] width 17 height 11
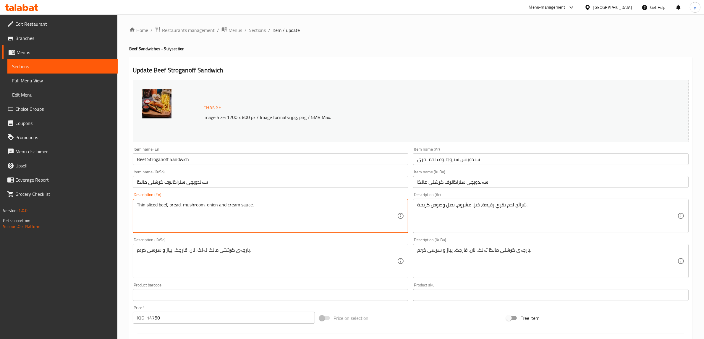
click at [293, 219] on textarea "Thin sliced beef, bread, mushroom, onion and cream sauce." at bounding box center [267, 216] width 260 height 28
paste textarea "شرائح لحم مشوية مع فطر، بصل، كريمة وصوص ديمي جلاص تقدم بالخبز فرنسي"
type textarea "شرائح لحم مشوية مع فطر، بصل، كريمة وصوص ديمي جلاص تقدم بالخبز فرنسي"
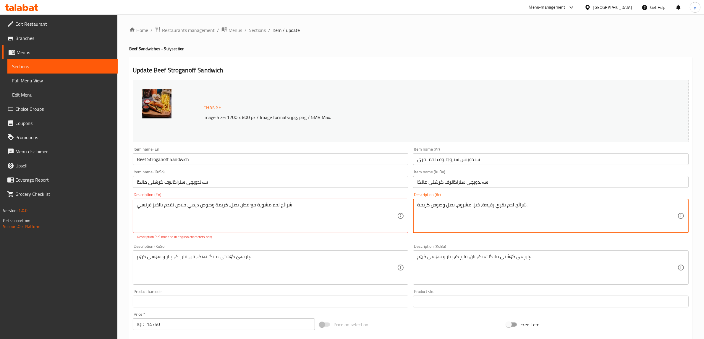
click at [448, 219] on textarea "شرائح لحم بقري رفيعة، خبز، مشروم، بصل وصوص كريمة." at bounding box center [547, 216] width 260 height 28
paste textarea "مشوية مع فطر، بصل، كريمة وصوص ديمي جلاص تقدم بالخبز فرنسي"
type textarea "شرائح لحم مشوية مع فطر، بصل، كريمة وصوص ديمي جلاص تقدم بالخبز فرنسي"
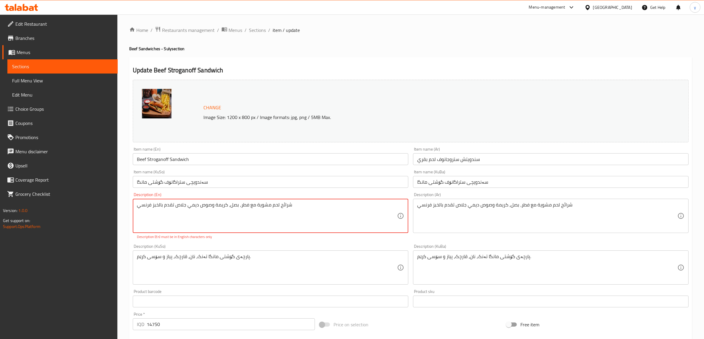
click at [277, 224] on textarea "شرائح لحم مشوية مع فطر، بصل، كريمة وصوص ديمي جلاص تقدم بالخبز فرنسي" at bounding box center [267, 216] width 260 height 28
paste textarea "Grilled meat slices with mushrooms, onions, cream, and demi glace sauce served …"
type textarea "Grilled meat slices with mushrooms, onions, cream, and demi glace sauce served …"
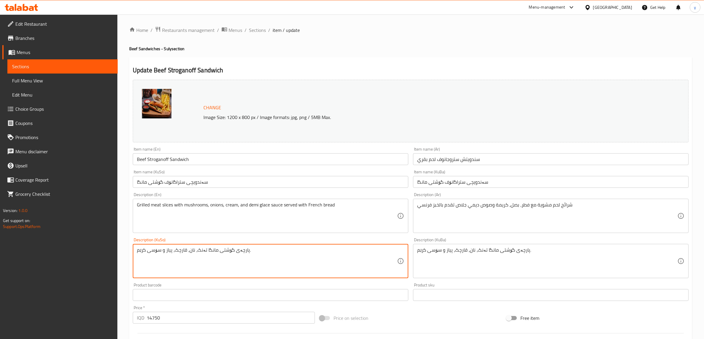
click at [247, 256] on textarea "پارچەی گۆشتی مانگا تەنک، نان، قارچک، پیاز و سۆسی کرێم." at bounding box center [267, 261] width 260 height 28
type textarea "پارچە گۆشتی برژاو لەگەل قارچک، پیاز، کرێم و سۆسی دیمی گلاس پێشکەش ئەکریت بە نان…"
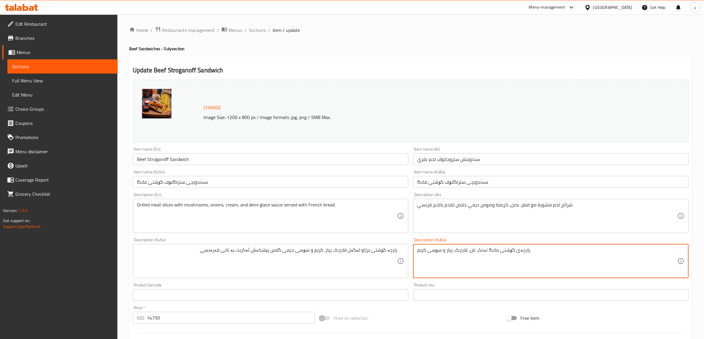
click at [548, 248] on textarea "پارچەی گۆشتی مانگا تەنک، نان، قارچک، پیاز و سۆسی کرێم." at bounding box center [547, 261] width 260 height 28
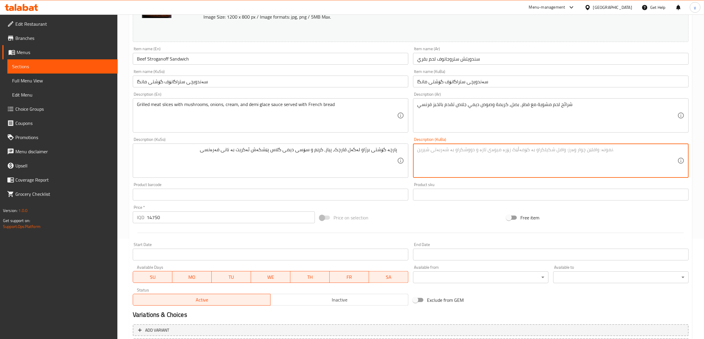
scroll to position [154, 0]
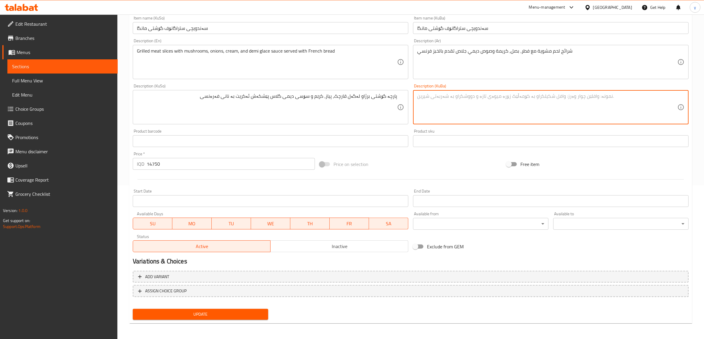
click at [217, 309] on button "Update" at bounding box center [200, 314] width 135 height 11
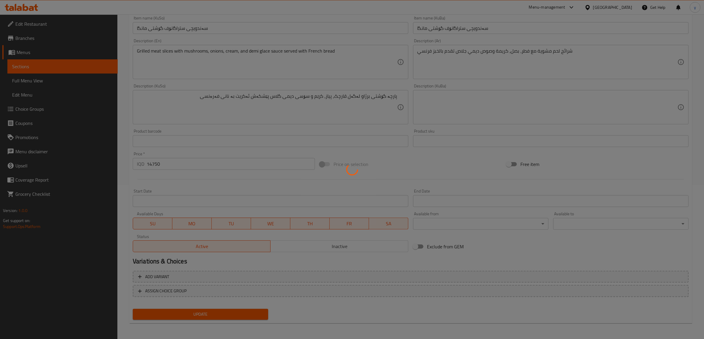
click at [219, 311] on div at bounding box center [352, 169] width 704 height 339
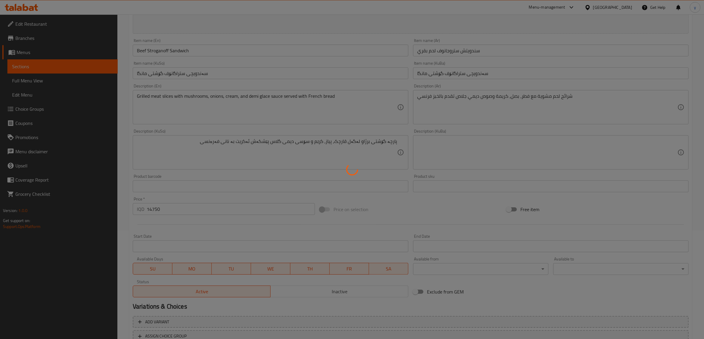
scroll to position [0, 0]
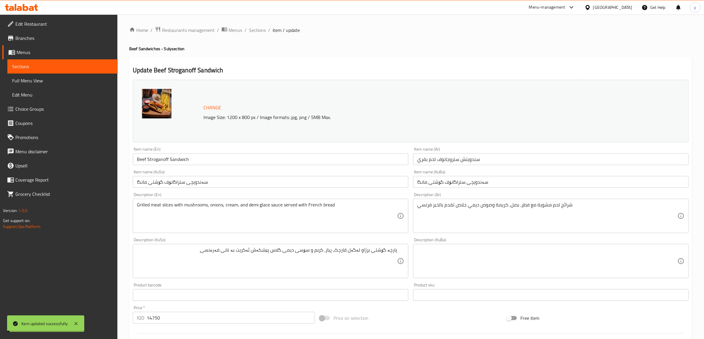
click at [256, 27] on span "Sections" at bounding box center [257, 30] width 17 height 7
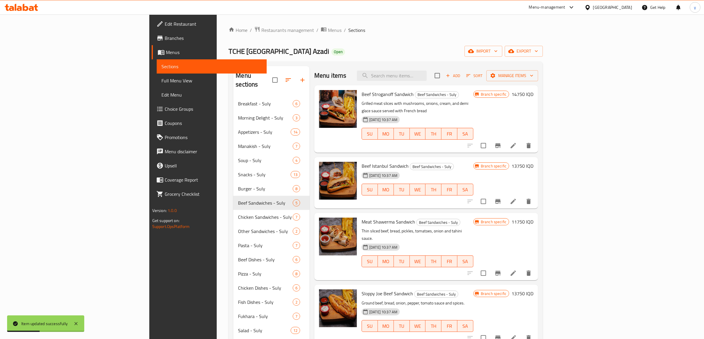
click at [521, 196] on li at bounding box center [513, 201] width 17 height 11
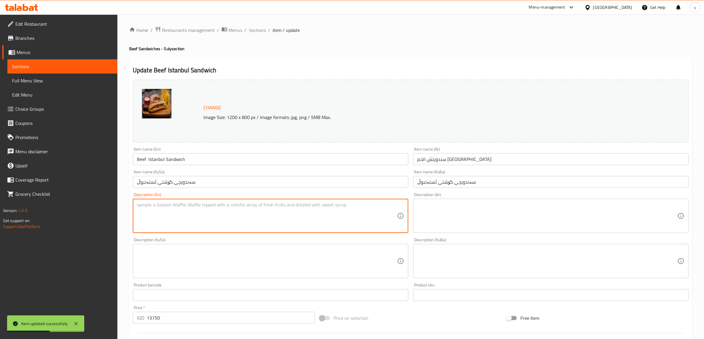
click at [341, 215] on textarea at bounding box center [267, 216] width 260 height 28
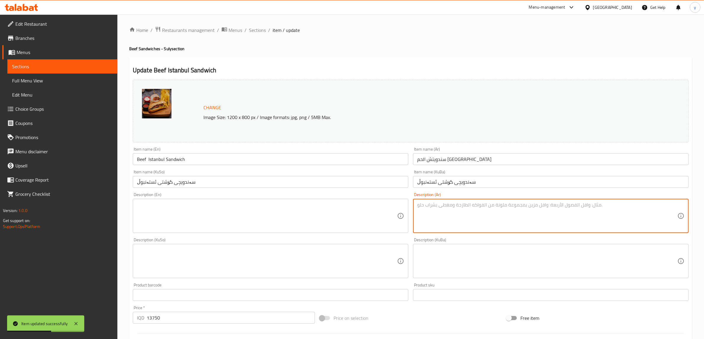
click at [428, 211] on textarea at bounding box center [547, 216] width 260 height 28
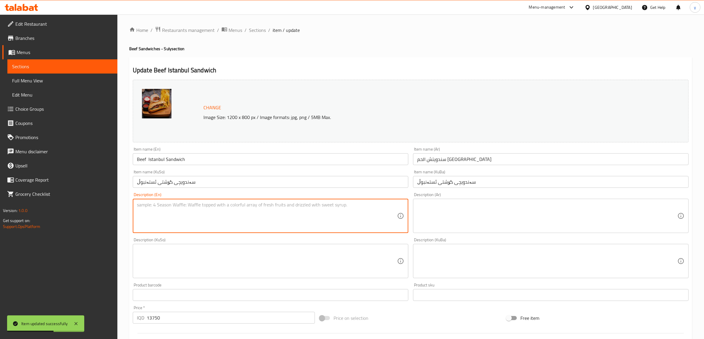
click at [320, 214] on textarea at bounding box center [267, 216] width 260 height 28
click at [469, 211] on textarea at bounding box center [547, 216] width 260 height 28
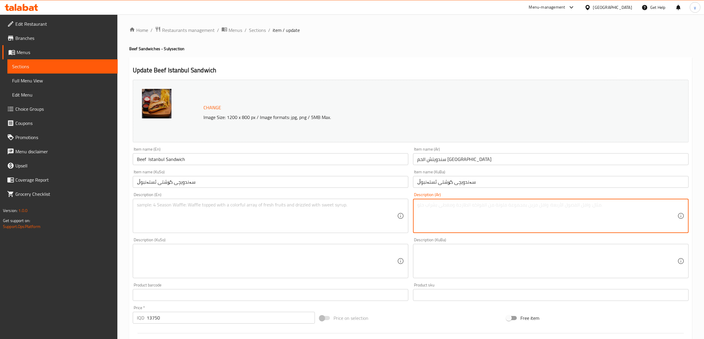
paste textarea "شرائح لحم مشوية مع بندورة، بصل، فلفل حار وزيتون اسود محشوة باوراق جرجير تقدم با…"
type textarea "شرائح لحم مشوية مع بندورة، بصل، فلفل حار وزيتون اسود محشوة باوراق جرجير تقدم با…"
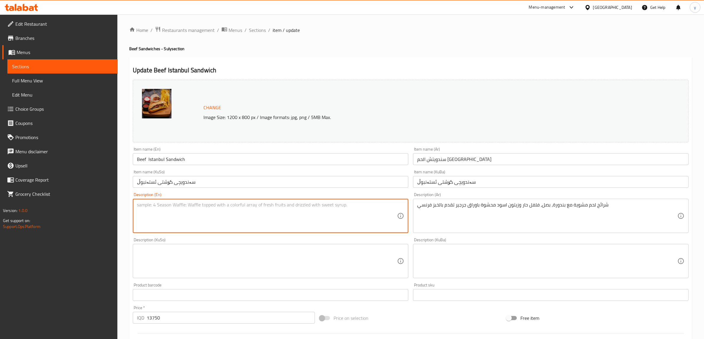
click at [371, 210] on textarea at bounding box center [267, 216] width 260 height 28
paste textarea "Grilled beef slices with tomatoes, onions, hot peppers, and black olives stuffe…"
type textarea "Grilled beef slices with tomatoes, onions, hot peppers, and black olives stuffe…"
click at [299, 256] on textarea at bounding box center [267, 261] width 260 height 28
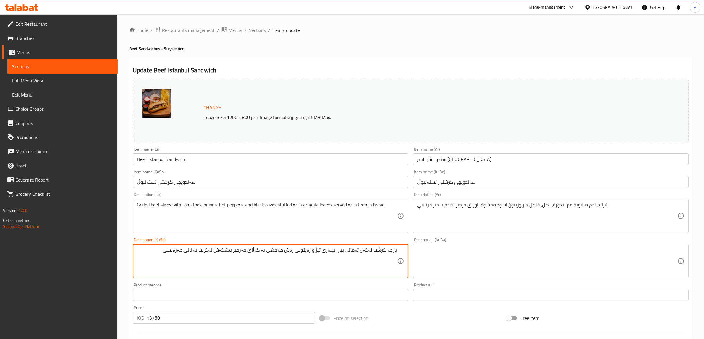
type textarea "پارچە گۆشت لەگەل تەماتە، پیاز، بیبەری تیژ و زەیتونی رەش مەحشی بە گەڵای جەرجیر پ…"
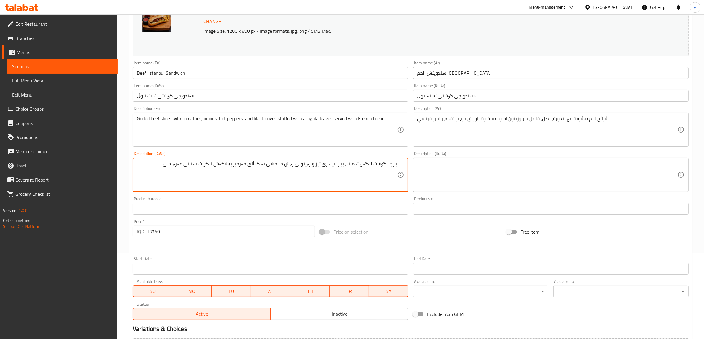
scroll to position [154, 0]
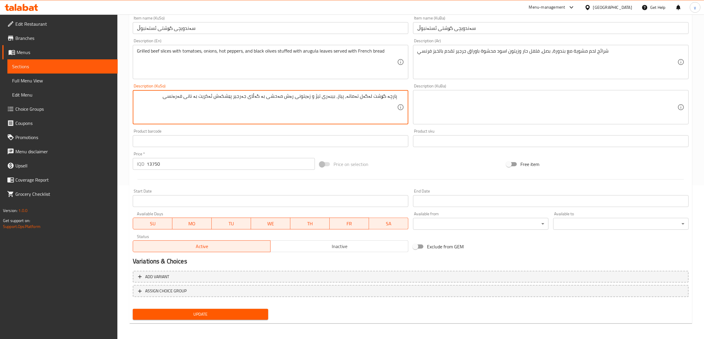
click at [205, 315] on span "Update" at bounding box center [200, 314] width 126 height 7
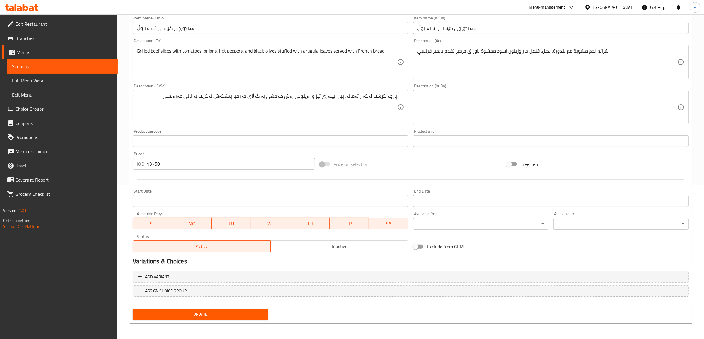
click at [243, 319] on button "Update" at bounding box center [200, 314] width 135 height 11
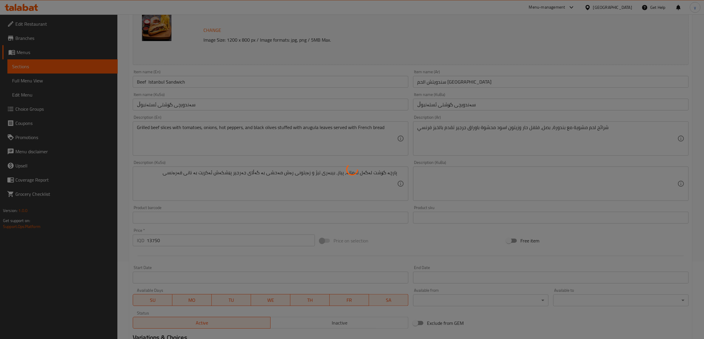
scroll to position [0, 0]
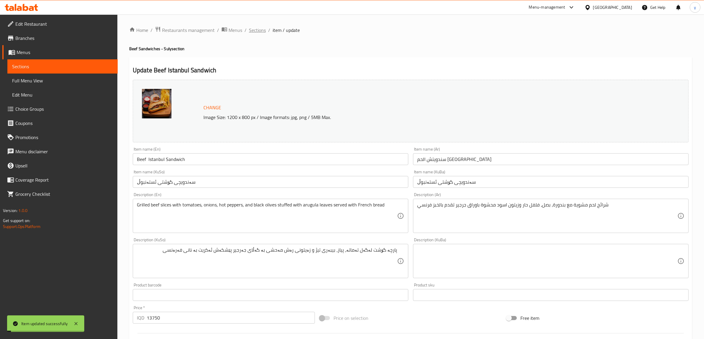
click at [259, 32] on span "Sections" at bounding box center [257, 30] width 17 height 7
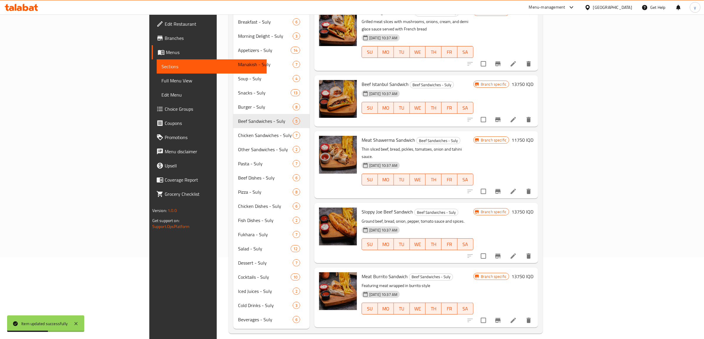
scroll to position [83, 0]
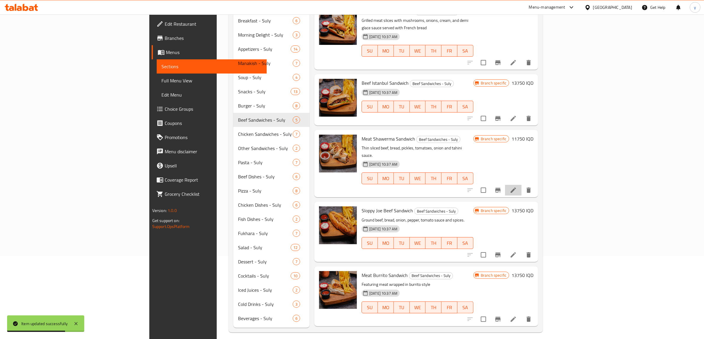
drag, startPoint x: 657, startPoint y: 177, endPoint x: 420, endPoint y: 233, distance: 242.7
click at [461, 17] on div "Beef Stroganoff Sandwich Beef Sandwiches - Suly Grilled meat slices with mushro…" at bounding box center [426, 9] width 224 height 15
click at [517, 187] on icon at bounding box center [513, 190] width 7 height 7
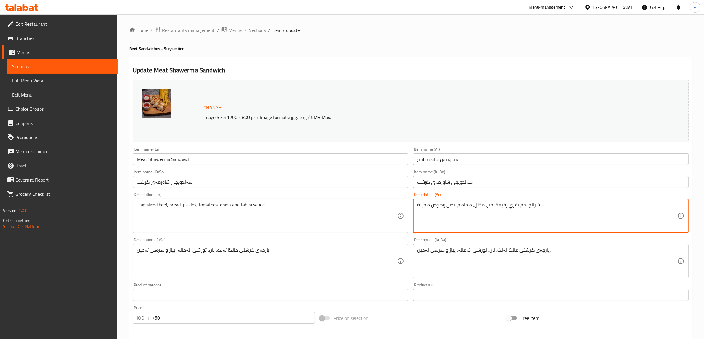
click at [457, 214] on textarea "شرائح لحم بقري رفيعة، خبز، مخلل، طماطم، بصل وصوص طحينة." at bounding box center [547, 216] width 260 height 28
paste textarea "مشوي متبلة مع بهارات شاورمة، خس، بصل، بندورة وصوص طرطور تقدم بالخبز صاج"
type textarea "شرائح لحم مشوي متبلة مع بهارات شاورمة، خس، بصل، بندورة وصوص طرطور تقدم بالخبز ص…"
click at [331, 201] on div "Thin sliced beef, bread, pickles, tomatoes, onion and tahini sauce. Description…" at bounding box center [271, 216] width 276 height 34
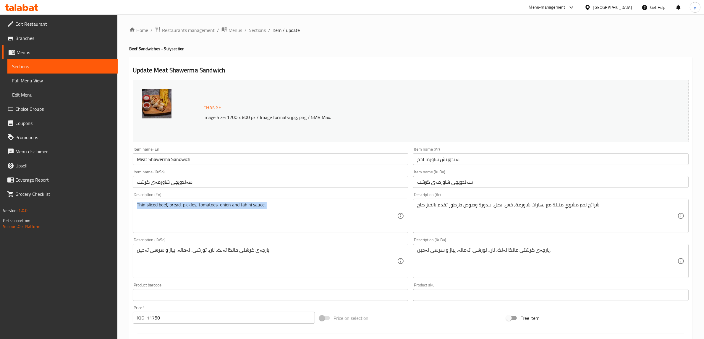
click at [331, 201] on div "Thin sliced beef, bread, pickles, tomatoes, onion and tahini sauce. Description…" at bounding box center [271, 216] width 276 height 34
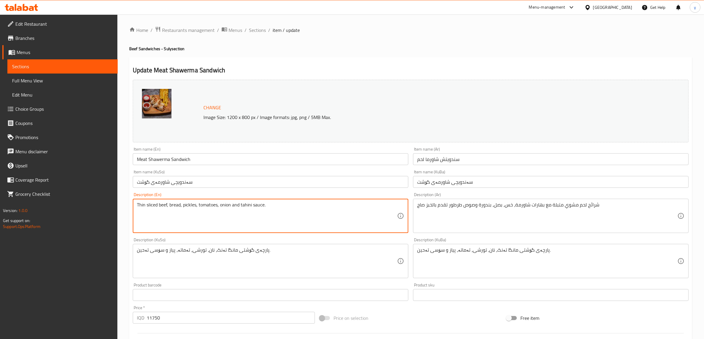
click at [280, 205] on textarea "Thin sliced beef, bread, pickles, tomatoes, onion and tahini sauce." at bounding box center [267, 216] width 260 height 28
paste textarea "Grilled meat slices marinated with shawarma spices, lettuce, onion, tomato and …"
type textarea "Grilled meat slices marinated with shawarma spices, lettuce, onion, tomato and …"
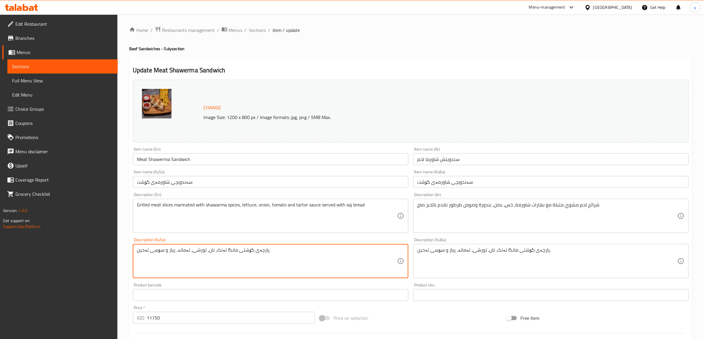
click at [333, 265] on textarea "پارچەی گۆشتی مانگا تەنک، نان، تورشی، تەماتە، پیاز و سۆسی تەحین." at bounding box center [267, 261] width 260 height 28
click at [322, 250] on textarea "پاڕچە گۆشتی برژاو مووتەپەل" at bounding box center [267, 261] width 260 height 28
click at [363, 251] on textarea "پاڕچە گۆشتی برژاو مووتەپەل" at bounding box center [267, 261] width 260 height 28
type textarea "پاڕچە گۆشتی برژاوی مووتەپەل"
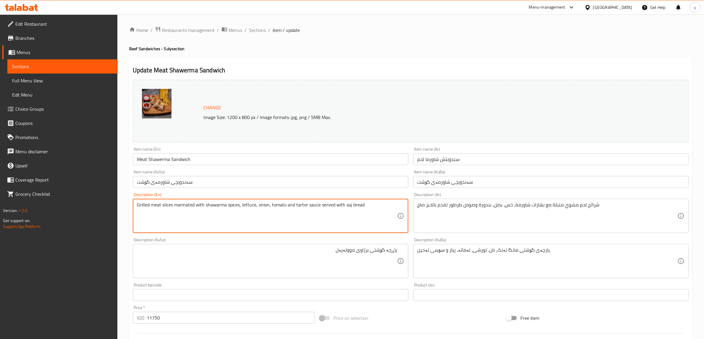
click at [191, 203] on textarea "Grilled meat slices marinated with shawarma spices, lettuce, onion, tomato and …" at bounding box center [267, 216] width 260 height 28
click at [139, 207] on textarea "Grilled meat slices with shawarma spices, lettuce, onion, tomato and tartor sau…" at bounding box center [267, 216] width 260 height 28
click at [137, 208] on textarea "Grilled meat slices with shawarma spices, lettuce, onion, tomato and tartor sau…" at bounding box center [267, 216] width 260 height 28
paste textarea "marinated"
click at [137, 206] on textarea "marinated Grilled meat slices with shawarma spices, lettuce, onion, tomato and …" at bounding box center [267, 216] width 260 height 28
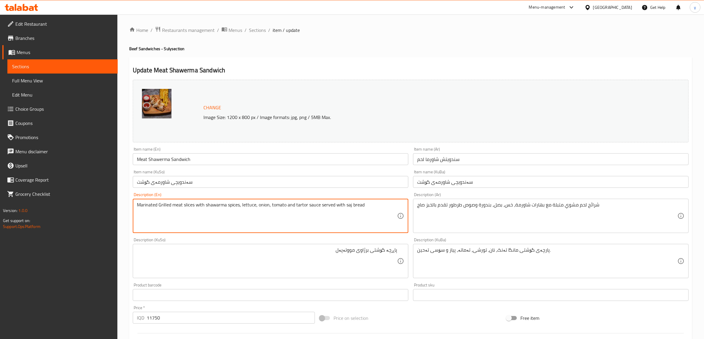
click at [161, 203] on textarea "Marinated Grilled meat slices with shawarma spices, lettuce, onion, tomato and …" at bounding box center [267, 216] width 260 height 28
type textarea "Marinated grilled meat slices with shawarma spices, lettuce, onion, tomato and …"
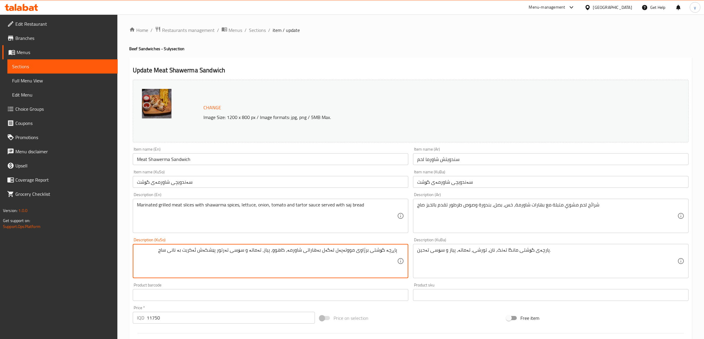
type textarea "پاڕچە گۆشتی برژاوی مووتەپەل لەگەل بەهاراتی شاورمە، کاهوو، پیاز، تەماتە و سۆسی ت…"
click at [565, 283] on div "Product sku Product sku" at bounding box center [551, 292] width 280 height 23
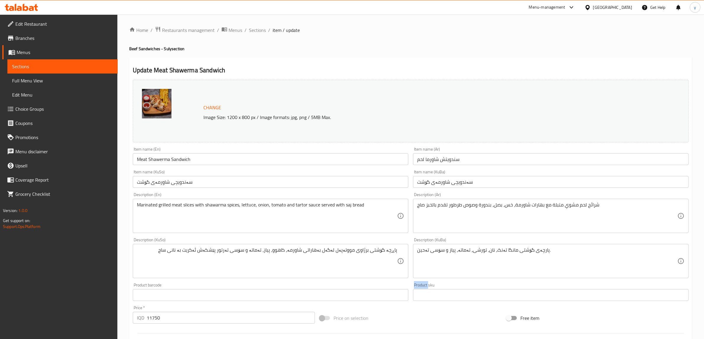
click at [565, 283] on div "Product sku Product sku" at bounding box center [551, 292] width 280 height 23
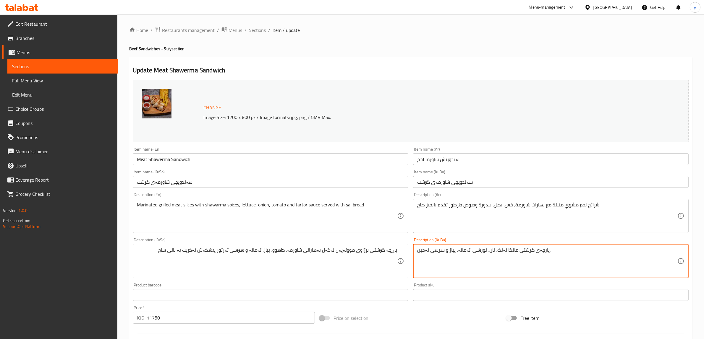
click at [556, 260] on textarea "پارچەی گۆشتی مانگا تەنک، نان، تورشی، تەماتە، پیاز و سۆسی تەحین." at bounding box center [547, 261] width 260 height 28
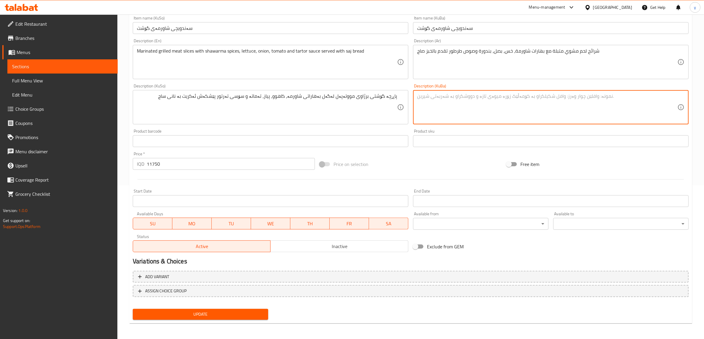
click at [210, 317] on span "Update" at bounding box center [200, 314] width 126 height 7
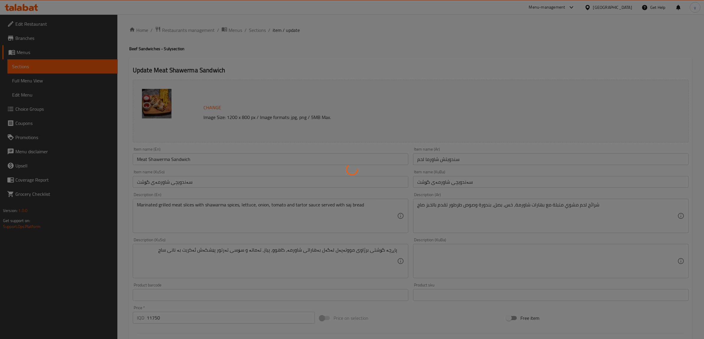
click at [256, 22] on div at bounding box center [352, 169] width 704 height 339
click at [262, 27] on div at bounding box center [352, 169] width 704 height 339
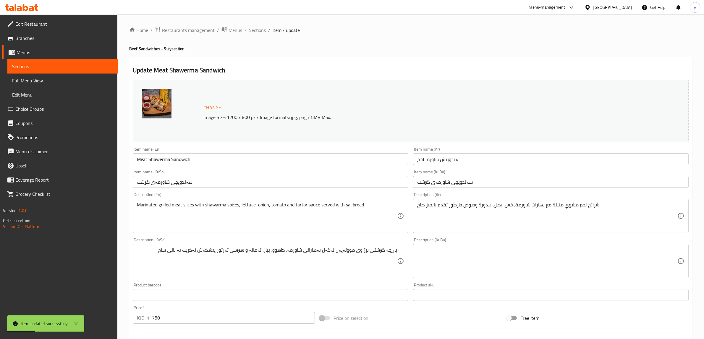
click at [262, 27] on span "Sections" at bounding box center [257, 30] width 17 height 7
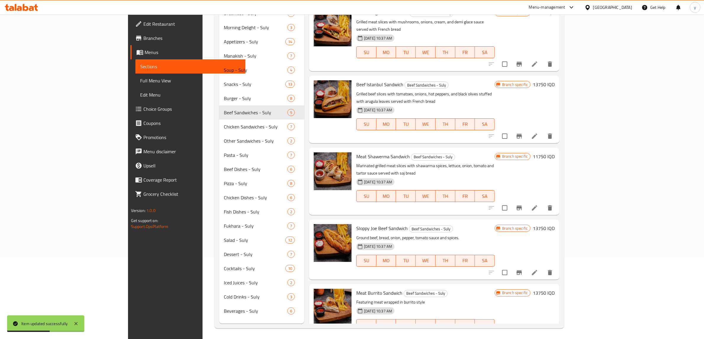
scroll to position [83, 0]
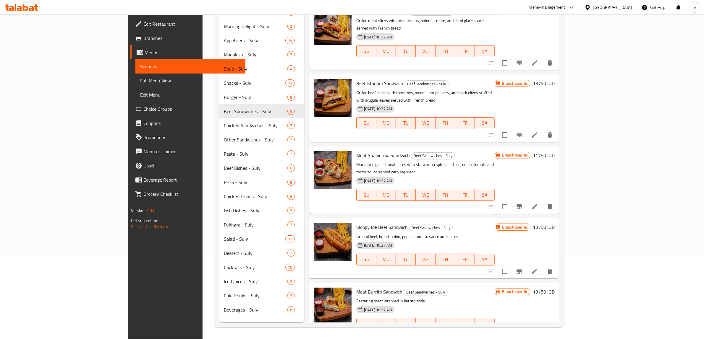
click at [543, 331] on li at bounding box center [534, 336] width 17 height 11
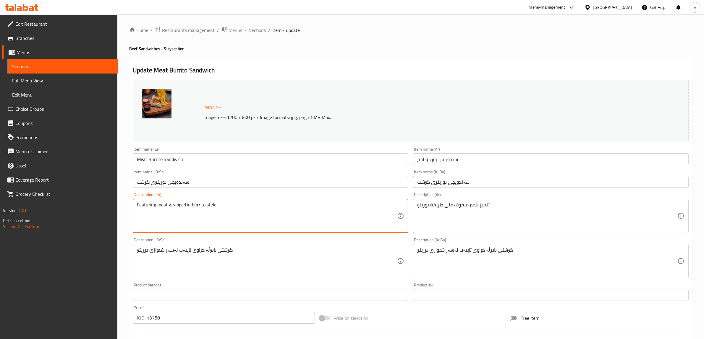
click at [307, 222] on textarea "Featuring meat wrapped in burrito style" at bounding box center [267, 216] width 260 height 28
paste textarea "شرائح اللحم بخلطة المكسيكي , خس , بندورة , صوص أفوكادو , جبنة الشيدر , تقدم بال…"
type textarea "Featuring meat wrapped in burrito شرائح اللحم بخلطة المكسيكي , خس , بندورة , صو…"
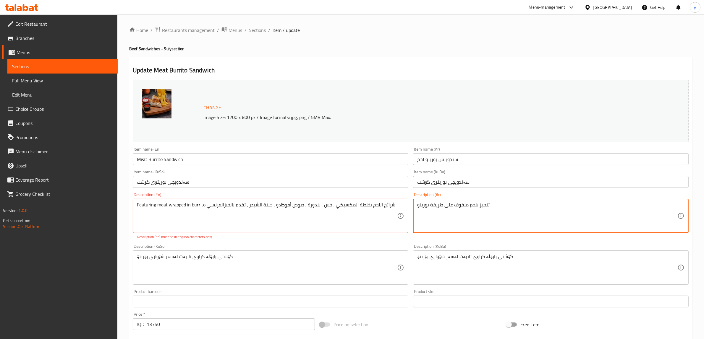
click at [506, 214] on textarea "تتميز بلحم ملفوف على طريقة بوريتو" at bounding box center [547, 216] width 260 height 28
paste textarea "رائح اللحم بخلطة المكسيكي , خس , بندورة , صوص أفوكادو , جبنة الشيدر , تقدم بالخ…"
click at [535, 206] on textarea "شرائح اللحم بخلطة المكسيكي , خس , بندورة , صوص أفوكادو , جبنة الشيدر , تقدم بال…" at bounding box center [547, 216] width 260 height 28
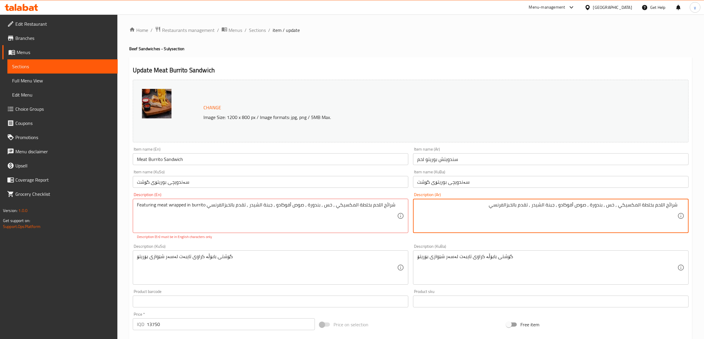
click at [535, 206] on textarea "شرائح اللحم بخلطة المكسيكي , خس , بندورة , صوص أفوكادو , جبنة الشيدر , تقدم بال…" at bounding box center [547, 216] width 260 height 28
paste textarea "لحم بخلطة مكسيكي، خس، بندورة، صوص أفوكادو وجبنة شيدر تقدم بالخبز"
type textarea "شرائح لحم بخلطة مكسيكي، خس، بندورة، صوص أفوكادو وجبنة شيدر تقدم بالخبز فرنسي"
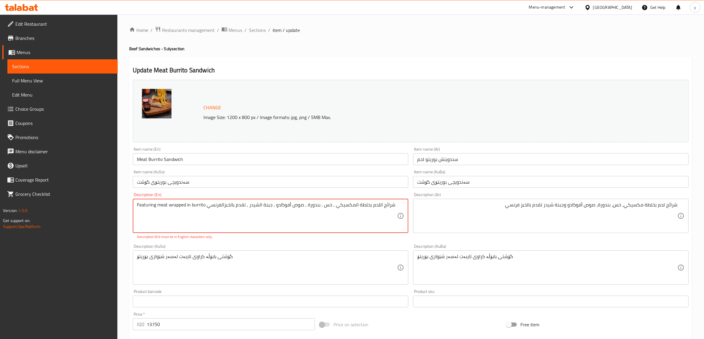
click at [307, 205] on textarea "Featuring meat wrapped in burrito شرائح اللحم بخلطة المكسيكي , خس , بندورة , صو…" at bounding box center [267, 216] width 260 height 28
paste textarea "Meat slices with Mexican khalta, lettuce, tomatoes, avocado sauce and cheddar c…"
type textarea "Meat slices with Mexican khalta, lettuce, tomatoes, avocado sauce and cheddar c…"
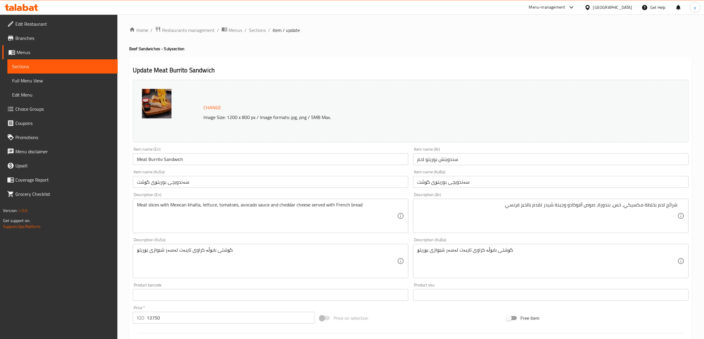
click at [283, 248] on div "Description (KuSo) گۆشتی بابۆڵە کراوی تایبەت لەسەر شێوازی بۆریتۆ Description (K…" at bounding box center [271, 258] width 276 height 41
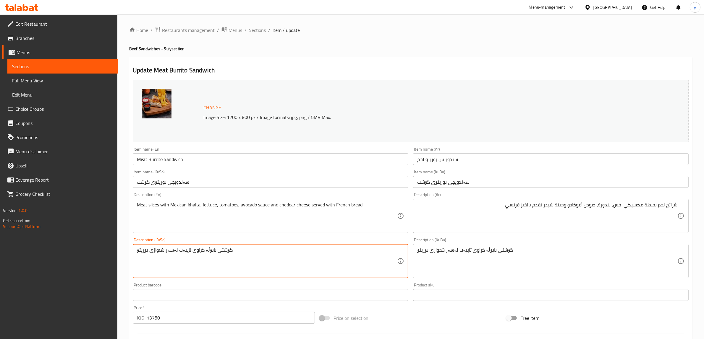
click at [285, 251] on textarea "گۆشتی بابۆڵە کراوی تایبەت لەسەر شێوازی بۆریتۆ" at bounding box center [267, 261] width 260 height 28
type textarea "پارچە گۆشت بە خەڵتەی مەکسیکی، کاهوو، تەماتە، سۆسی ئەڤوکادۆ و پەنیری چێدەر پێشکە…"
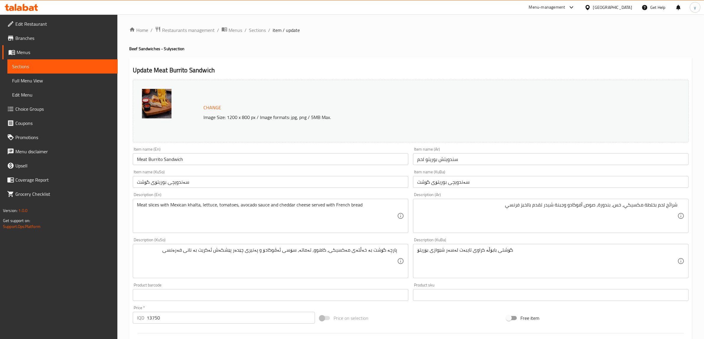
click at [570, 201] on div "شرائح لحم بخلطة مكسيكي، خس، بندورة، صوص أفوكادو وجبنة شيدر تقدم بالخبز فرنسي De…" at bounding box center [551, 216] width 276 height 34
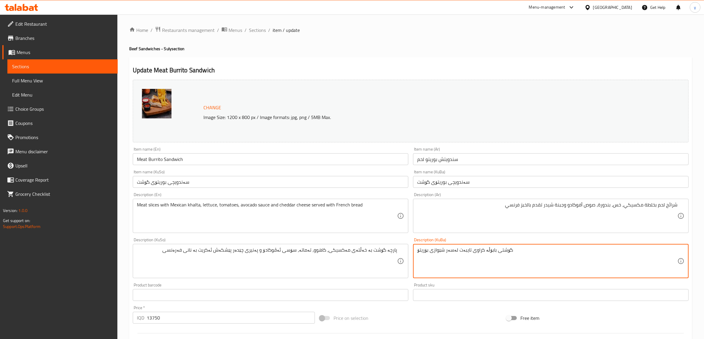
click at [469, 248] on textarea "گۆشتی بابۆڵە کراوی تایبەت لەسەر شێوازی بۆریتۆ" at bounding box center [547, 261] width 260 height 28
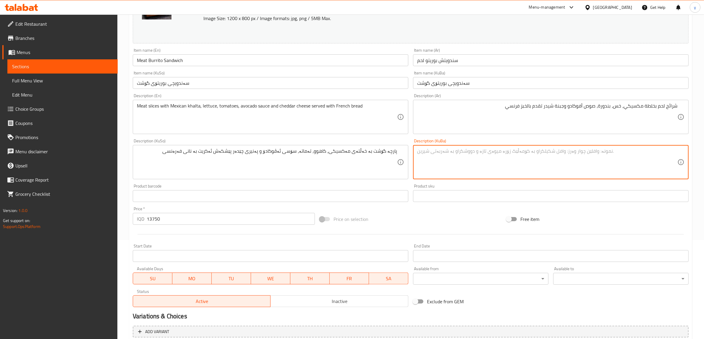
scroll to position [154, 0]
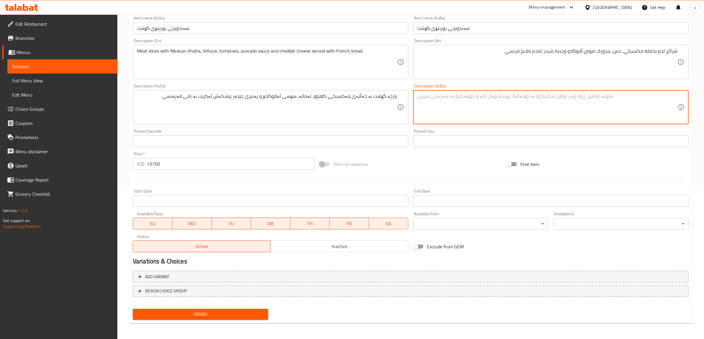
click at [207, 320] on div "Update" at bounding box center [200, 315] width 140 height 16
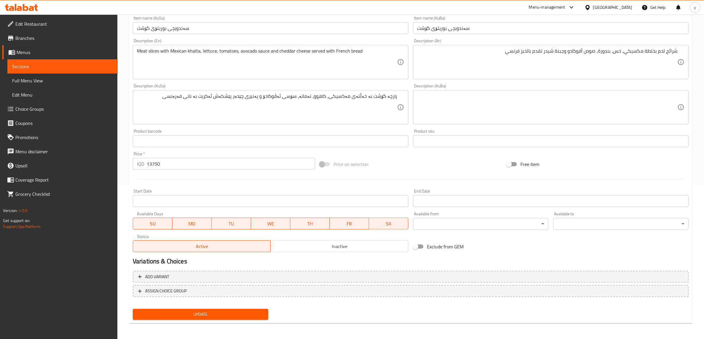
click at [208, 318] on button "Update" at bounding box center [200, 314] width 135 height 11
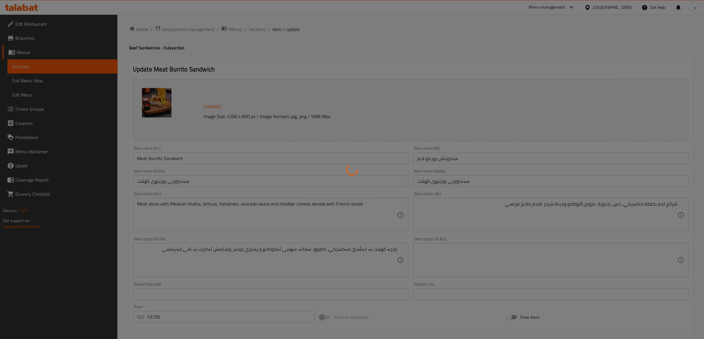
scroll to position [0, 0]
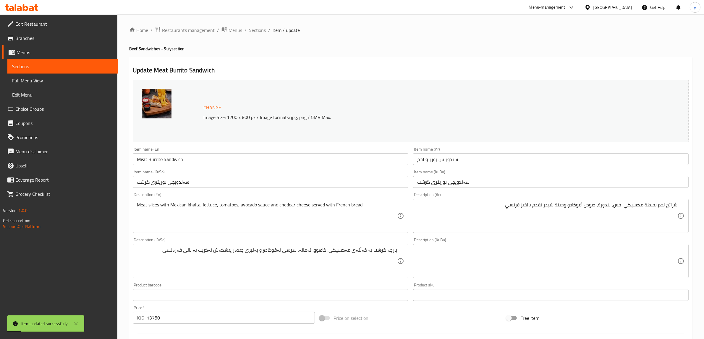
click at [256, 30] on span "Sections" at bounding box center [257, 30] width 17 height 7
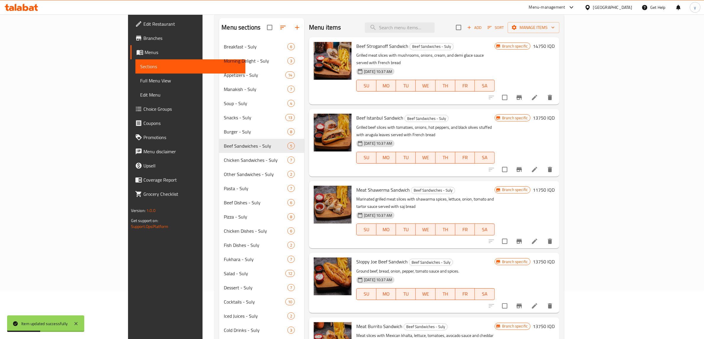
scroll to position [83, 0]
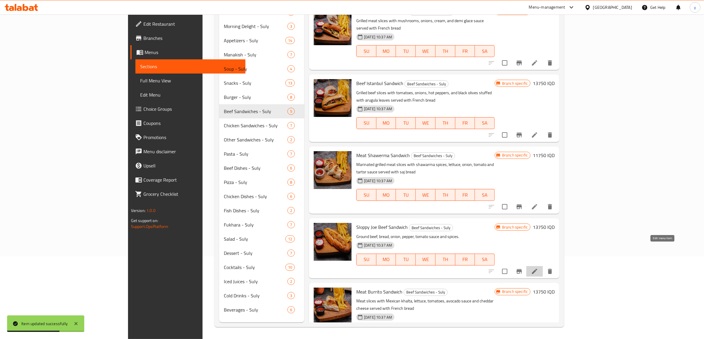
click at [538, 268] on icon at bounding box center [534, 271] width 7 height 7
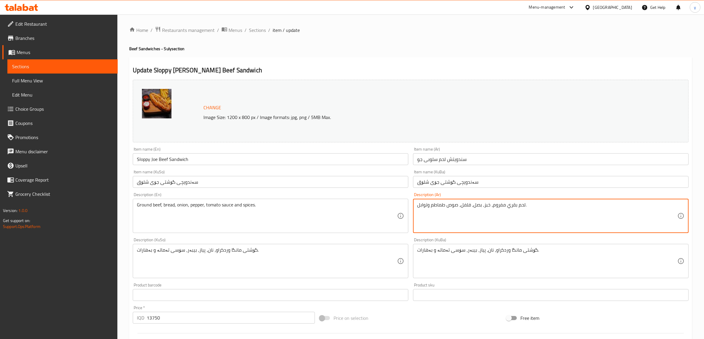
click at [477, 218] on textarea "لحم بقري مفروم، خبز، بصل، فلفل، صوص طماطم وتوابل." at bounding box center [547, 216] width 260 height 28
paste textarea "مفروم مطهو بصلصة خاصة، خس، بندوره، مخلل وجبن شيدر تقدم بالخبز فرنسي"
type textarea "لحم مفروم مطهو بصلصة خاصة، خس، بندوره، مخلل وجبن شيدر تقدم بالخبز فرنسي"
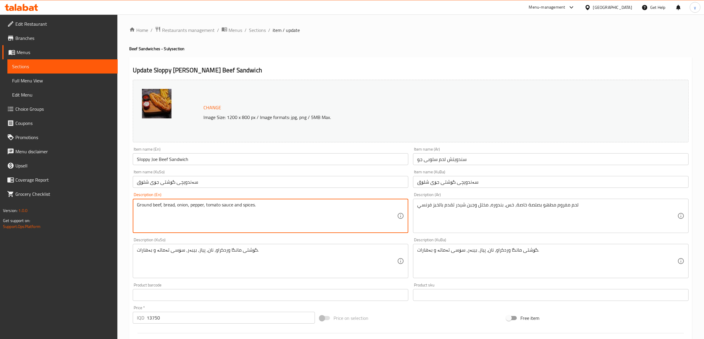
click at [324, 215] on textarea "Ground beef, bread, onion, pepper, tomato sauce and spices." at bounding box center [267, 216] width 260 height 28
paste textarea "Minced meat cooked with special sauce, lettuce, tomato, pickles and cheddar che…"
type textarea "Minced meat cooked with special sauce, lettuce, tomato, pickles and cheddar che…"
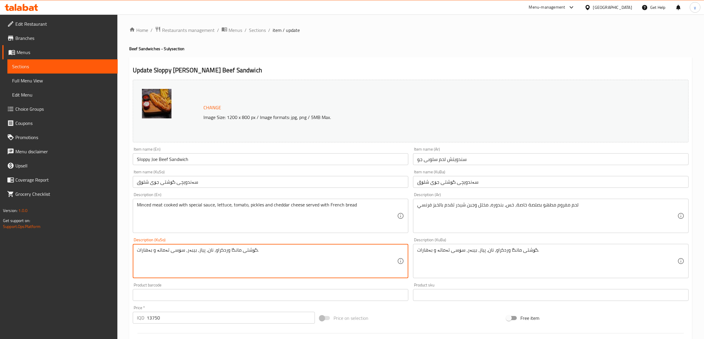
click at [310, 265] on textarea "گۆشتی مانگا وردکراو، نان، پیاز، بیبەر، سۆسی تەماتە و بەهارات." at bounding box center [267, 261] width 260 height 28
type textarea "ل"
type textarea "گۆشتی قیمەکراو کوڵاو بە سۆسی تایبەت، کاهوو، تەماتە، تورشی و پەنیری چێدەر پێشکەش…"
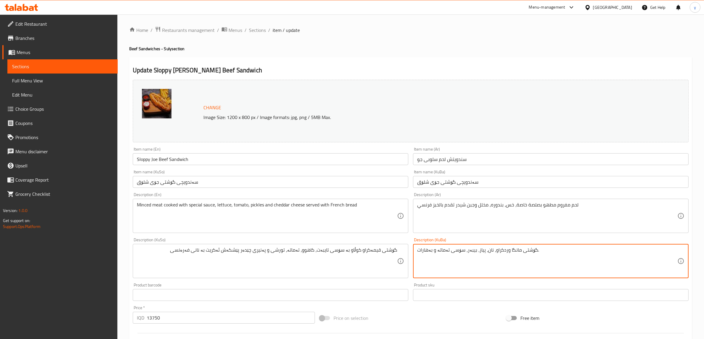
click at [511, 250] on textarea "گۆشتی مانگا وردکراو، نان، پیاز، بیبەر، سۆسی تەماتە و بەهارات." at bounding box center [547, 261] width 260 height 28
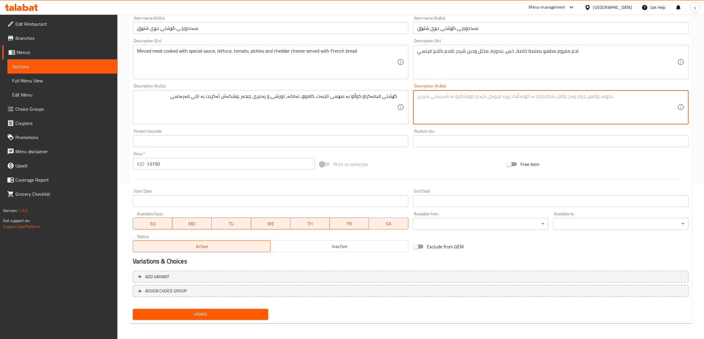
click at [210, 313] on span "Update" at bounding box center [200, 314] width 126 height 7
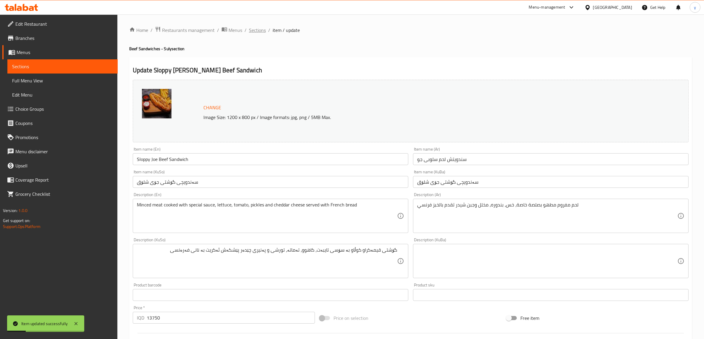
click at [264, 30] on span "Sections" at bounding box center [257, 30] width 17 height 7
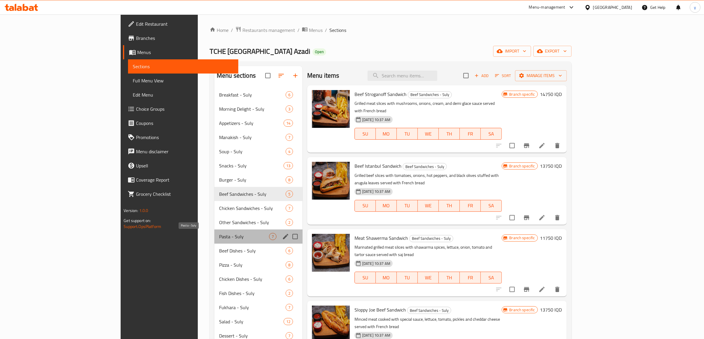
click at [219, 234] on span "Pasta - Suly" at bounding box center [244, 236] width 50 height 7
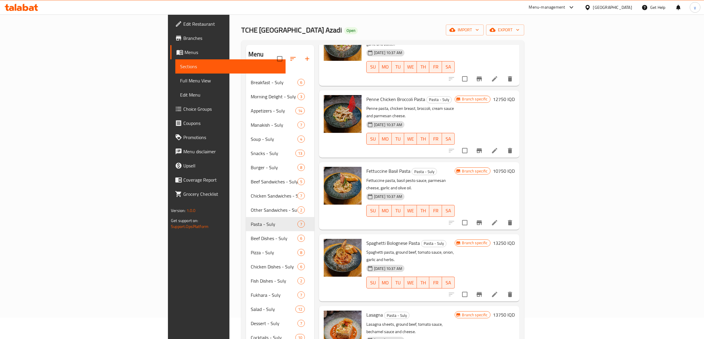
scroll to position [127, 0]
click at [498, 291] on icon at bounding box center [494, 294] width 7 height 7
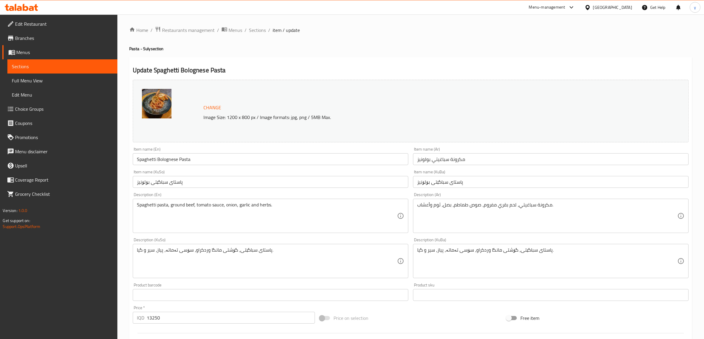
click at [485, 163] on input "مكرونة سباغيتي بولونيز" at bounding box center [551, 159] width 276 height 12
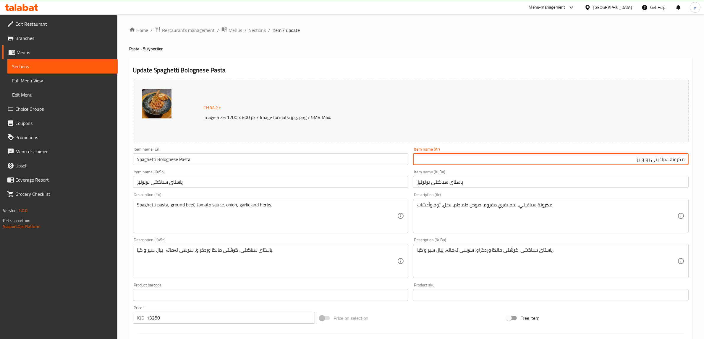
drag, startPoint x: 669, startPoint y: 160, endPoint x: 624, endPoint y: 158, distance: 44.7
click at [624, 158] on input "مكرونة سباغيتي بولونيز" at bounding box center [551, 159] width 276 height 12
paste input "مع كرات اللحم"
type input "مكرونة سباغيتي مع كرات اللحم"
click at [515, 181] on input "پاستای سباگێتی بۆلۆنیز" at bounding box center [551, 182] width 276 height 12
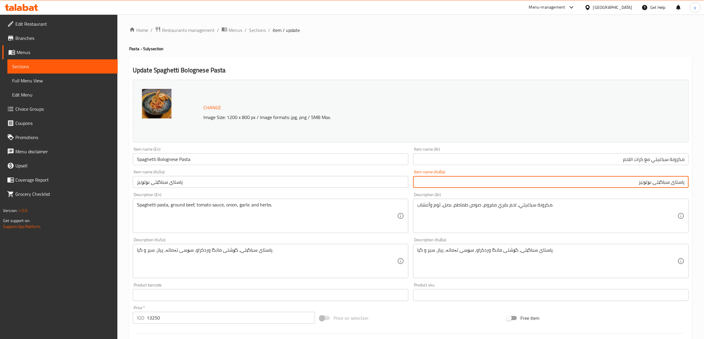
click at [649, 182] on input "پاستای سباگێتی بۆلۆنیز" at bounding box center [551, 182] width 276 height 12
type input "پاستای سباگێتی لەگەل توپەڵەی گۆشت"
click at [359, 185] on input "پاستای سباگێتی بۆلۆنیز" at bounding box center [271, 182] width 276 height 12
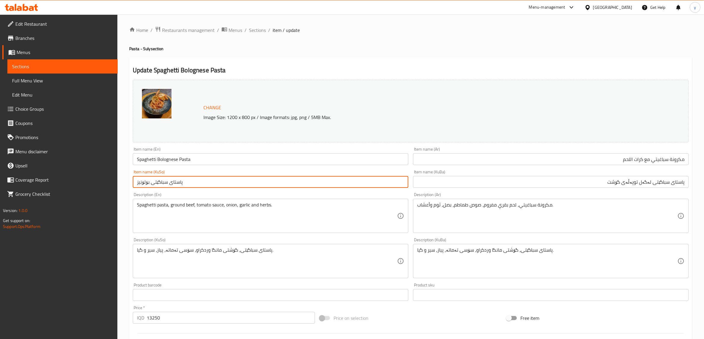
click at [359, 185] on input "پاستای سباگێتی بۆلۆنیز" at bounding box center [271, 182] width 276 height 12
paste input "لەگەل توپەڵەی گۆشت"
type input "پاستای سباگێتی لەگەل توپەڵەی گۆشت"
click at [290, 163] on input "Spaghetti Bolognese Pasta" at bounding box center [271, 159] width 276 height 12
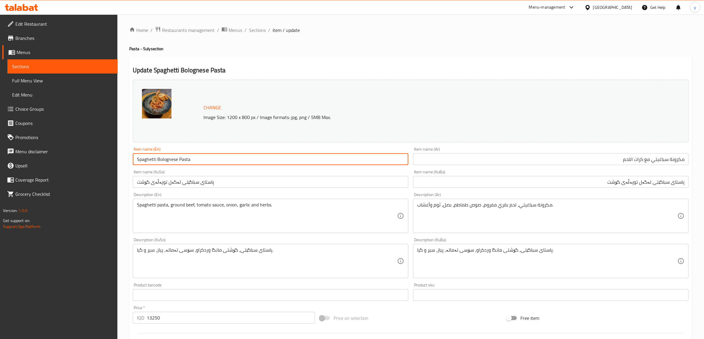
click at [290, 163] on input "Spaghetti Bolognese Pasta" at bounding box center [271, 159] width 276 height 12
click at [165, 163] on input "Spaghetti Bolognese Pasta" at bounding box center [271, 159] width 276 height 12
click at [194, 156] on input "Spaghetti Bolognese Pasta" at bounding box center [271, 159] width 276 height 12
click at [139, 158] on input "Spaghetti Bolognese Pasta" at bounding box center [271, 159] width 276 height 12
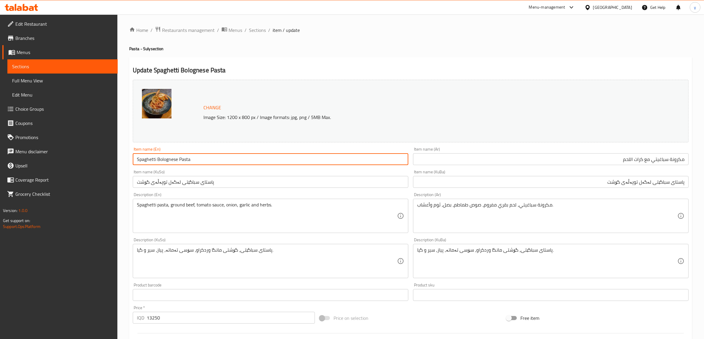
click at [138, 158] on input "Spaghetti Bolognese Pasta" at bounding box center [271, 159] width 276 height 12
click at [136, 160] on input "Spaghetti Bolognese Pasta" at bounding box center [271, 159] width 276 height 12
click at [169, 158] on input "Spaghetti Bolognese Pasta" at bounding box center [271, 159] width 276 height 12
click at [163, 161] on input "Spaghetti Meatball Pasta" at bounding box center [271, 159] width 276 height 12
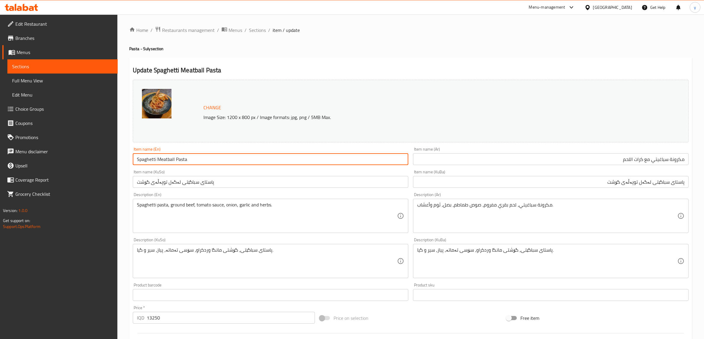
click at [163, 161] on input "Spaghetti Meatball Pasta" at bounding box center [271, 159] width 276 height 12
click at [198, 160] on input "Spaghetti Pasta" at bounding box center [271, 159] width 276 height 12
click at [247, 164] on input "Spaghetti Pasta" at bounding box center [271, 159] width 276 height 12
paste input "Meatball"
click at [202, 161] on input "Spaghetti Pasta with Meatball" at bounding box center [271, 159] width 276 height 12
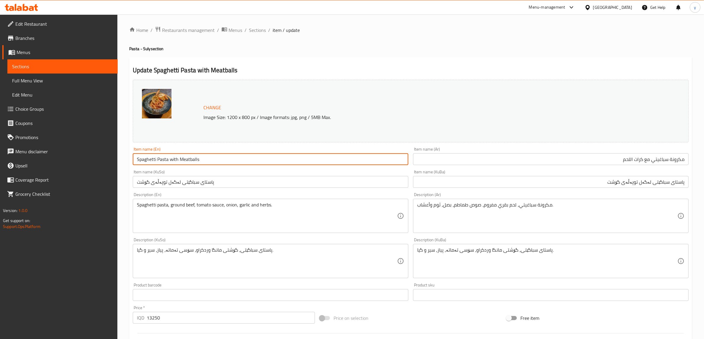
type input "Spaghetti Pasta with Meatballs"
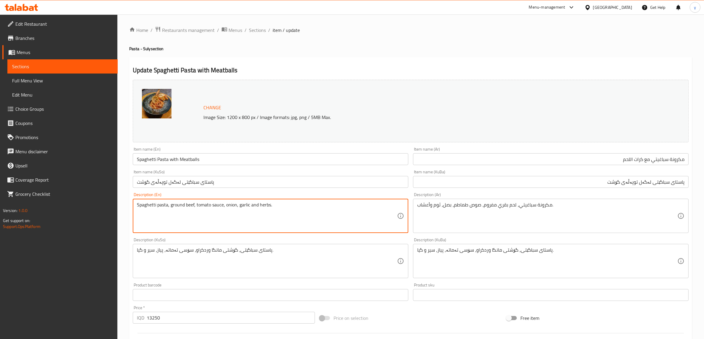
click at [299, 209] on textarea "Spaghetti pasta, ground beef, tomato sauce, onion, garlic and herbs." at bounding box center [267, 216] width 260 height 28
paste textarea "معكرونة سباغيتي مع كرات لحم، صوص مارينارا وجبنة بارميزان"
type textarea "معكرونة سباغيتي مع كرات لحم، صوص مارينارا وجبنة بارميزان"
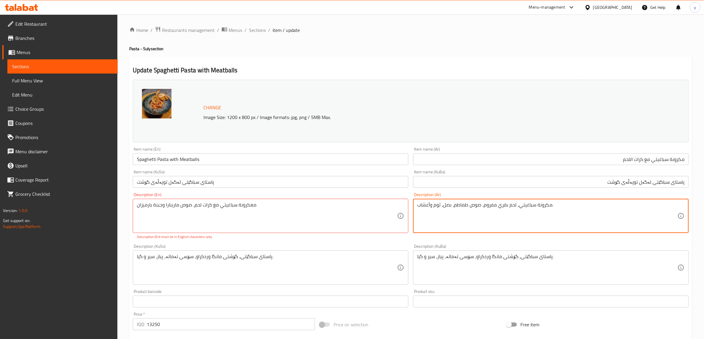
click at [467, 219] on textarea "مكرونة سباغيتي، لحم بقري مفروم، صوص طماطم، بصل، ثوم وأعشاب." at bounding box center [547, 216] width 260 height 28
paste textarea "عكرونة سباغيتي مع كرات لحم، صوص مارينارا وجبنة بارميزان"
type textarea "معكرونة سباغيتي مع كرات لحم، صوص مارينارا وجبنة بارميزان"
click at [289, 233] on div "معكرونة سباغيتي مع كرات لحم، صوص مارينارا وجبنة بارميزان Description (En)" at bounding box center [271, 216] width 276 height 34
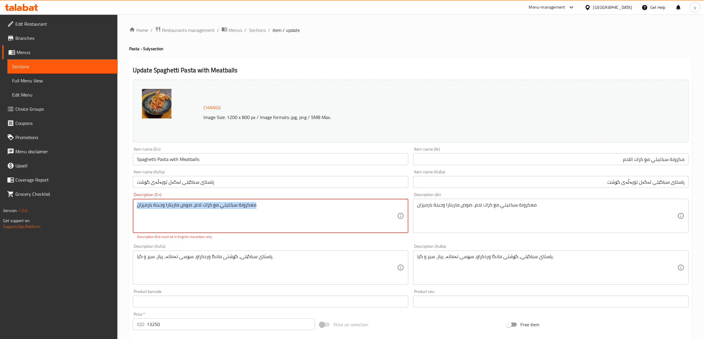
click at [289, 233] on div "معكرونة سباغيتي مع كرات لحم، صوص مارينارا وجبنة بارميزان Description (En)" at bounding box center [271, 216] width 276 height 34
click at [291, 221] on textarea "معكرونة سباغيتي مع كرات لحم، صوص مارينارا وجبنة بارميزان" at bounding box center [267, 216] width 260 height 28
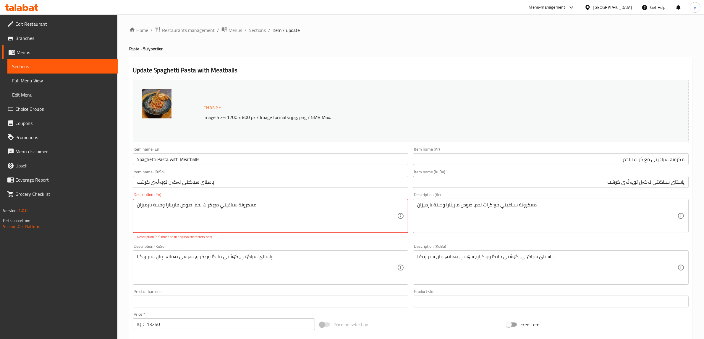
paste textarea "Spaghetti pasta with meatballs, marinara sauce, and Parmesan cheese"
type textarea "Spaghetti pasta with meatballs, marinara sauce, and Parmesan cheese"
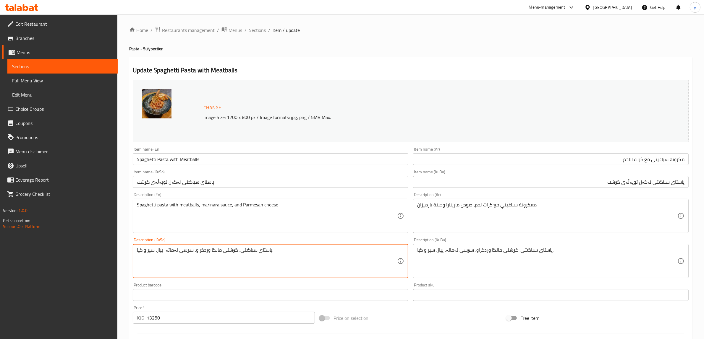
click at [240, 261] on textarea "پاستای سباگێتی، گۆشتی مانگا وردکراو، سۆسی تەماتە، پیاز، سیر و گیا." at bounding box center [267, 261] width 260 height 28
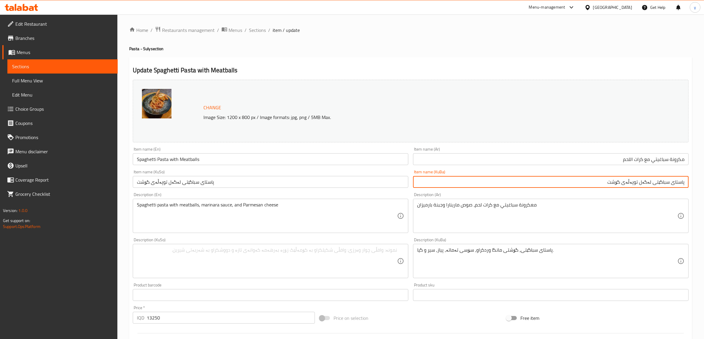
drag, startPoint x: 565, startPoint y: 186, endPoint x: 707, endPoint y: 185, distance: 141.6
click at [704, 185] on html "​ Menu-management Iraq Get Help y Edit Restaurant Branches Menus Sections Full …" at bounding box center [352, 169] width 704 height 339
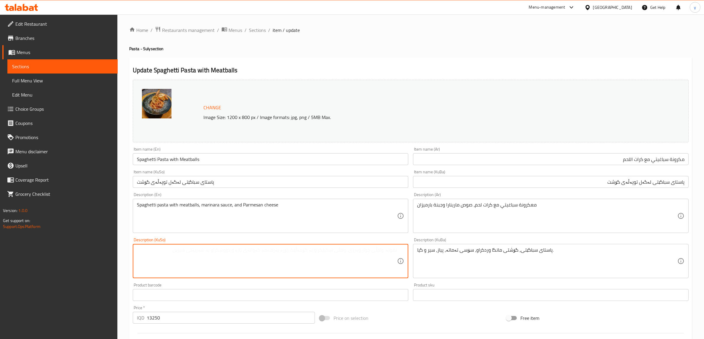
click at [365, 271] on textarea at bounding box center [267, 261] width 260 height 28
paste textarea "پاستای سباگێتی لەگەل توپەڵەی گۆشت"
type textarea "پاستای سباگێتی لەگەل توپەڵەی گۆشت، سۆسی مارینارا و پەنیری پارمیزان"
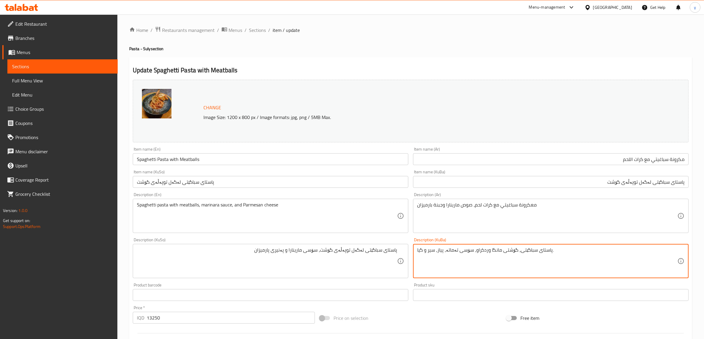
click at [515, 265] on textarea "پاستای سباگێتی، گۆشتی مانگا وردکراو، سۆسی تەماتە، پیاز، سیر و گیا." at bounding box center [547, 261] width 260 height 28
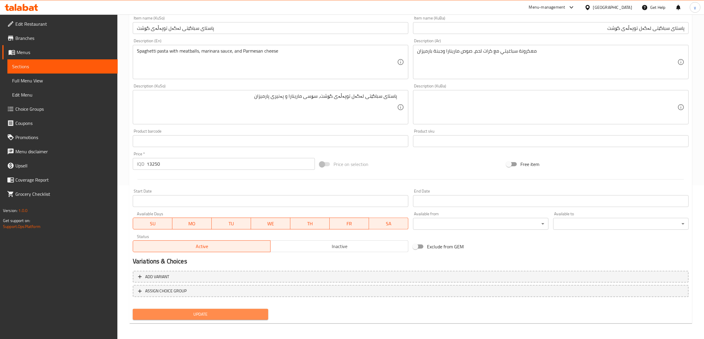
click at [187, 316] on span "Update" at bounding box center [200, 314] width 126 height 7
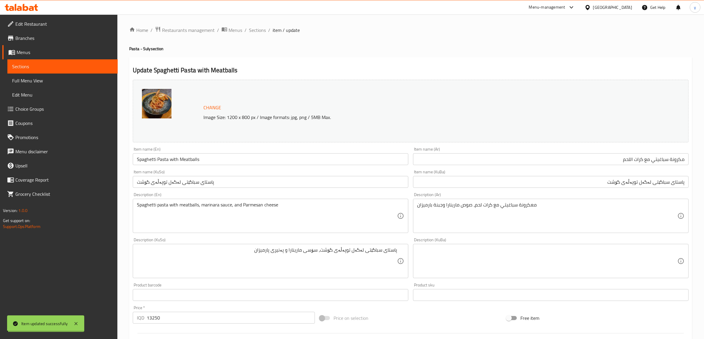
click at [249, 31] on span "Sections" at bounding box center [257, 30] width 17 height 7
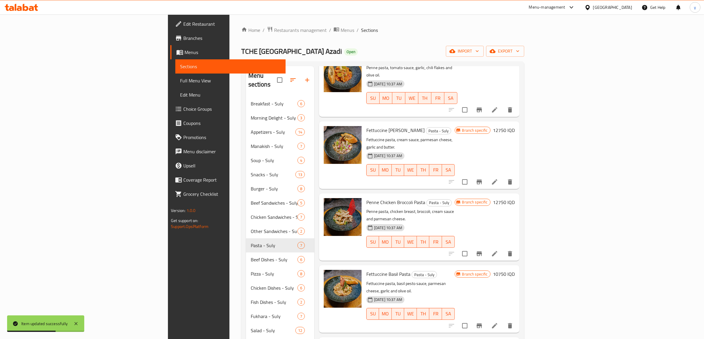
scroll to position [61, 0]
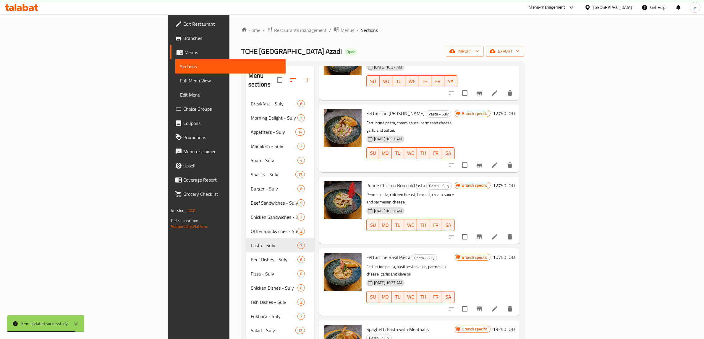
click at [498, 306] on icon at bounding box center [494, 309] width 7 height 7
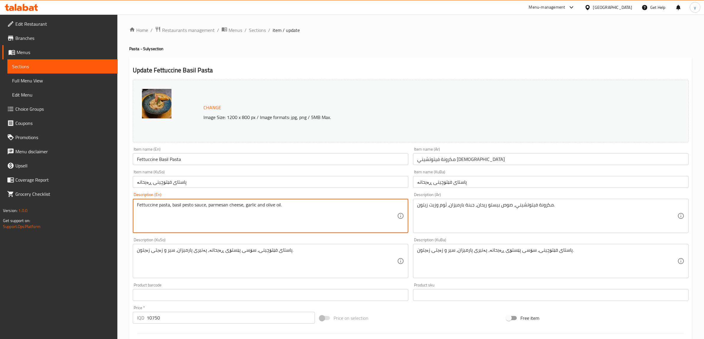
click at [354, 203] on textarea "Fettuccine pasta, basil pesto sauce, parmesan cheese, garlic and olive oil." at bounding box center [267, 216] width 260 height 28
paste textarea "معكرونة فوتوشيني مع [PERSON_NAME]، كريمة، بندورة مجففة، فلفل ملون وجبنة بارميزان"
type textarea "معكرونة فوتوشيني مع [PERSON_NAME]، كريمة، بندورة مجففة، فلفل ملون وجبنة بارميزان"
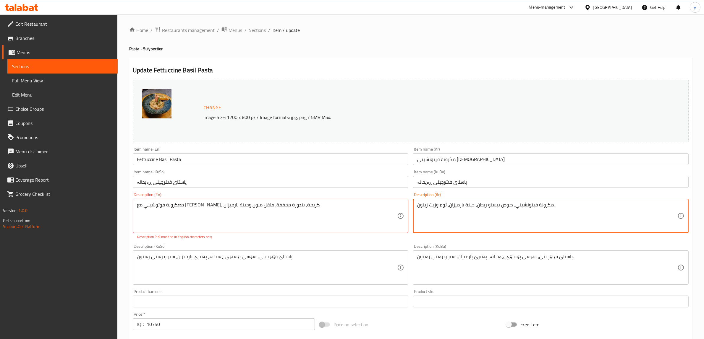
click at [454, 208] on textarea "مكرونة فيتوتشيني، صوص بيستو ريحان، جبنة بارميزان، ثوم وزيت زيتون." at bounding box center [547, 216] width 260 height 28
paste textarea "عكرونة فوتوشيني مع ريحان، كريمة، بندورة مجففة، فلفل ملون وجبنة بارميزان"
type textarea "معكرونة فوتوشيني مع [PERSON_NAME]، كريمة، بندورة مجففة، فلفل ملون وجبنة بارميزان"
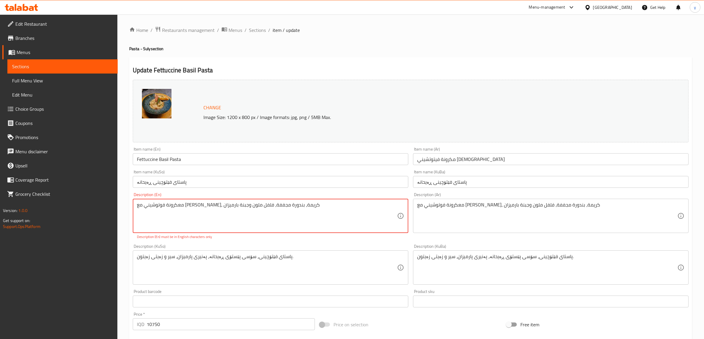
click at [318, 213] on textarea "معكرونة فوتوشيني مع [PERSON_NAME]، كريمة، بندورة مجففة، فلفل ملون وجبنة بارميزان" at bounding box center [267, 216] width 260 height 28
paste textarea "Fettuccine pasta with basil, cream, sun-dried tomatoes, colorful peppers and Pa…"
type textarea "Fettuccine pasta with basil, cream, sun-dried tomatoes, colorful peppers and Pa…"
click at [302, 245] on div "Description (KuSo) پاستای فێتۆچینی، سۆسی پێستۆی ڕەیحانە، پەنیری پارمیزان، سیر و…" at bounding box center [271, 264] width 276 height 41
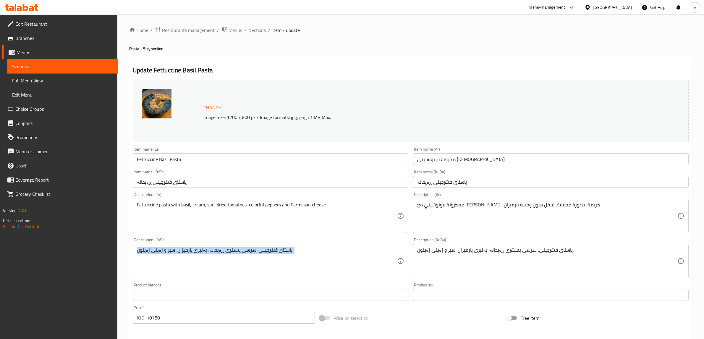
click at [302, 245] on div "پاستای فێتۆچینی، سۆسی پێستۆی ڕەیحانە، پەنیری پارمیزان، سیر و زەیتی زەیتون. Desc…" at bounding box center [271, 261] width 276 height 34
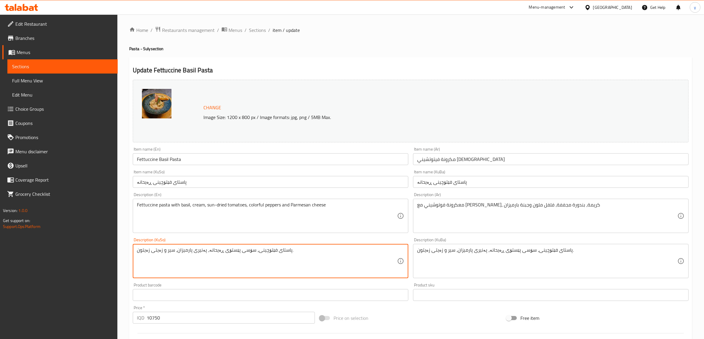
click at [306, 250] on textarea "پاستای فێتۆچینی، سۆسی پێستۆی ڕەیحانە، پەنیری پارمیزان، سیر و زەیتی زەیتون." at bounding box center [267, 261] width 260 height 28
click at [445, 178] on input "پاستای فێتۆچینی ڕەیحانە" at bounding box center [551, 182] width 276 height 12
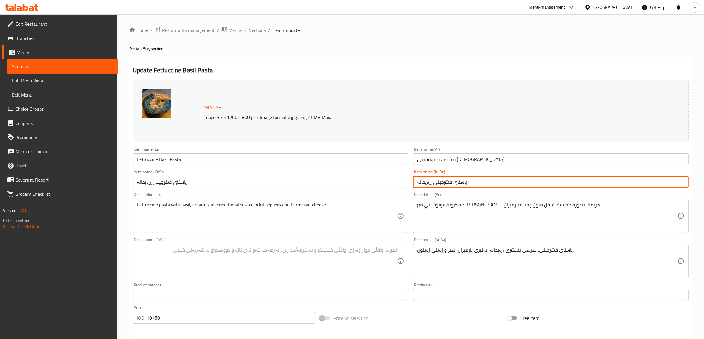
click at [445, 178] on input "پاستای فێتۆچینی ڕەیحانە" at bounding box center [551, 182] width 276 height 12
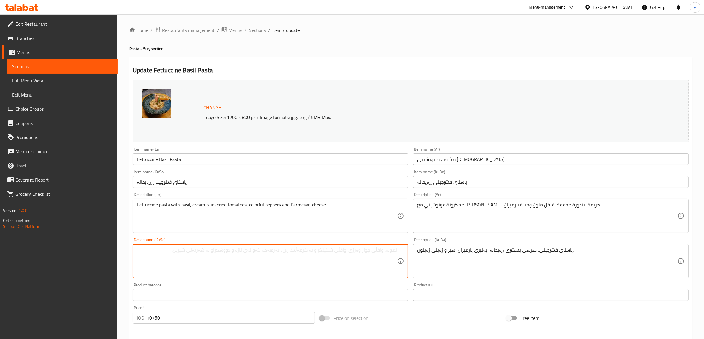
click at [223, 260] on textarea at bounding box center [267, 261] width 260 height 28
paste textarea "پاستای فێتۆچینی ڕەیحانە"
click at [364, 252] on textarea "پاستای فێتۆچینی ڕەیحانە" at bounding box center [267, 261] width 260 height 28
type textarea "پاستای فێتۆچینی لەگەل ڕەیحانە، کرێم، تەماتەی وشککراو، بیبەری رەنگاورەنگ و پەنیر…"
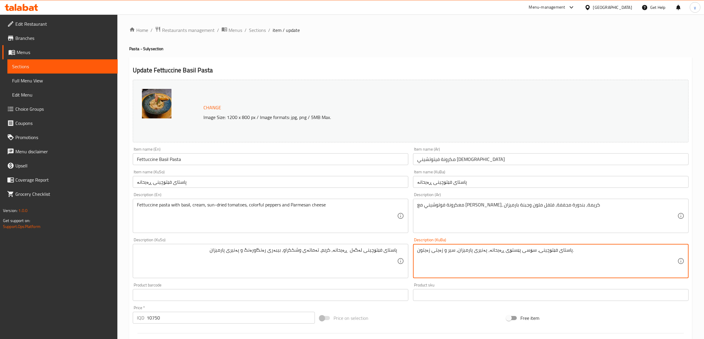
click at [446, 249] on textarea "پاستای فێتۆچینی، سۆسی پێستۆی ڕەیحانە، پەنیری پارمیزان، سیر و زەیتی زەیتون." at bounding box center [547, 261] width 260 height 28
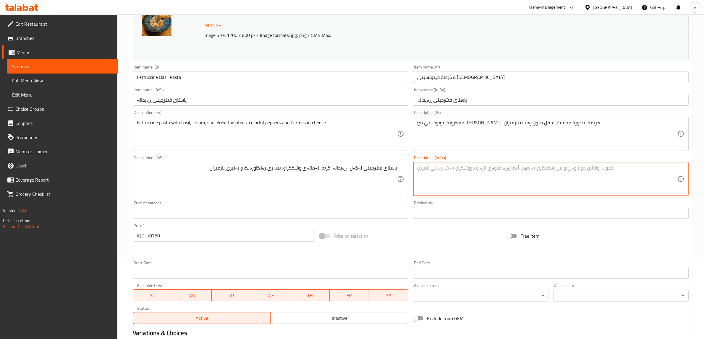
scroll to position [154, 0]
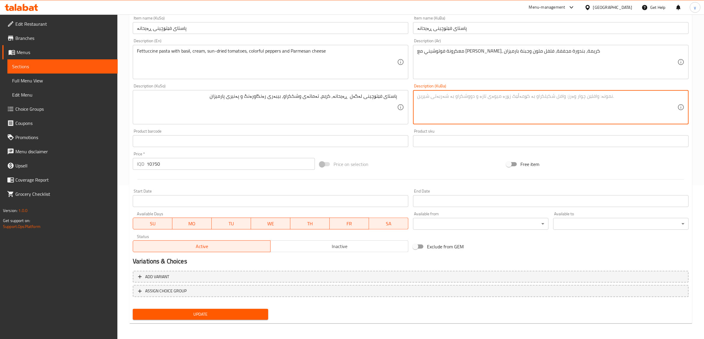
click at [253, 323] on div "Home / Restaurants management / Menus / Sections / item / update Pasta - Suly s…" at bounding box center [410, 100] width 563 height 456
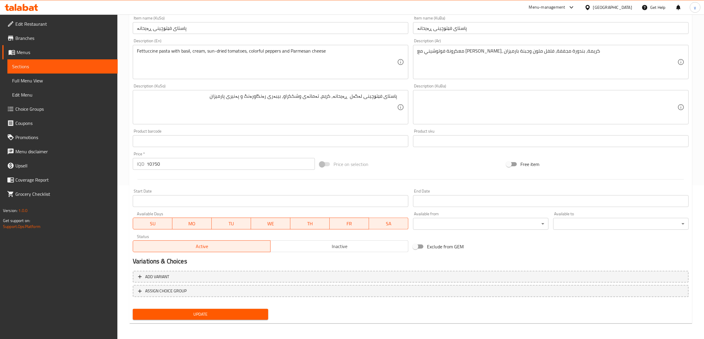
click at [253, 322] on div "Update Fettuccine Basil Pasta Change Image Size: 1200 x 800 px / Image formats:…" at bounding box center [410, 113] width 563 height 421
click at [261, 314] on span "Update" at bounding box center [200, 314] width 126 height 7
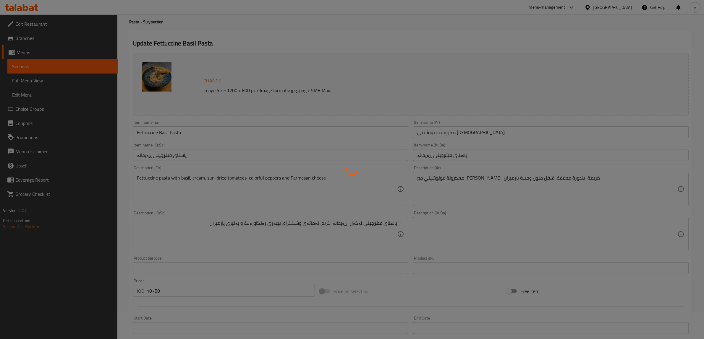
scroll to position [0, 0]
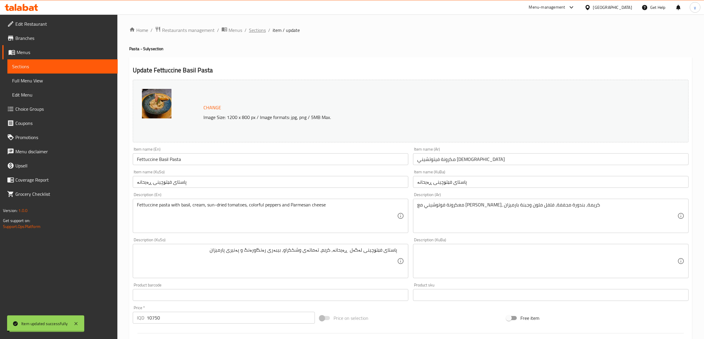
click at [258, 30] on span "Sections" at bounding box center [257, 30] width 17 height 7
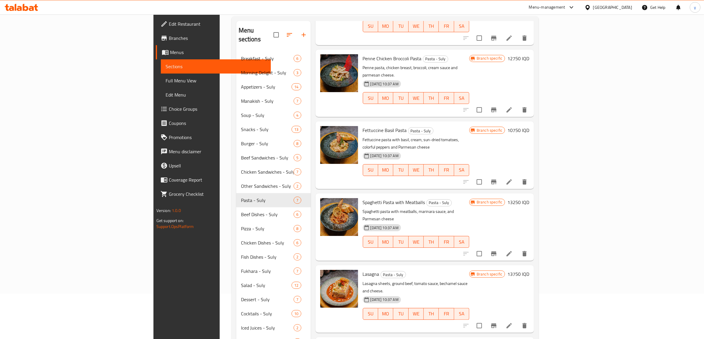
scroll to position [83, 0]
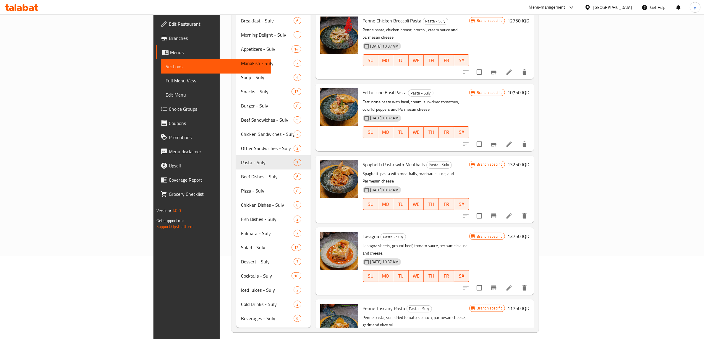
click at [513, 285] on icon at bounding box center [509, 288] width 7 height 7
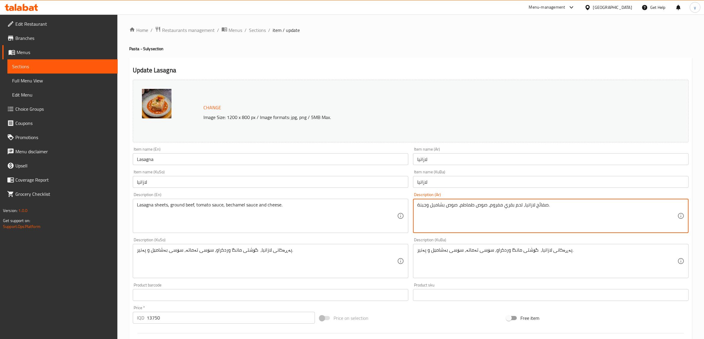
click at [487, 218] on textarea "صفائح لازانيا، لحم بقري مفروم، صوص طماطم، صوص بشاميل وجبنة." at bounding box center [547, 216] width 260 height 28
paste textarea "بقات من لازانيا محشوة بصلصة بولونيز وبشاميل مع جبنة موزريلا"
type textarea "طبقات من لازانيا محشوة بصلصة بولونيز وبشاميل مع جبنة موزريلا"
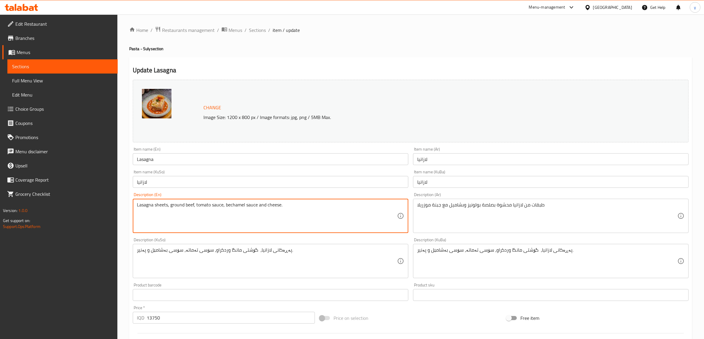
click at [327, 225] on textarea "Lasagna sheets, ground beef, tomato sauce, bechamel sauce and cheese." at bounding box center [267, 216] width 260 height 28
paste textarea "yers of lasagna stuffed with Bolognese sauce and bechamel with mozzarella cheese"
type textarea "Layers of lasagna stuffed with Bolognese sauce and bechamel with mozzarella che…"
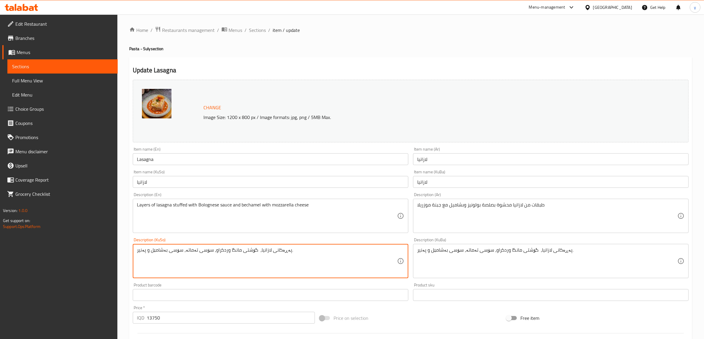
click at [239, 253] on textarea "پەڕەکانی لازانیا، گۆشتی مانگا وردکراو، سۆسی تەماتە، سۆسی بەشامێل و پەنیر." at bounding box center [267, 261] width 260 height 28
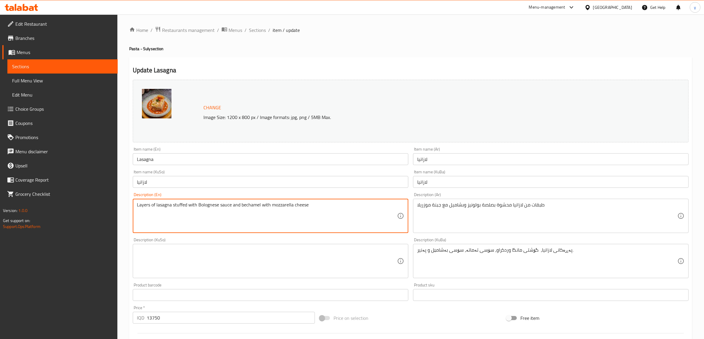
click at [256, 208] on textarea "Layers of lasagna stuffed with Bolognese sauce and bechamel with mozzarella che…" at bounding box center [267, 216] width 260 height 28
click at [314, 247] on textarea at bounding box center [267, 261] width 260 height 28
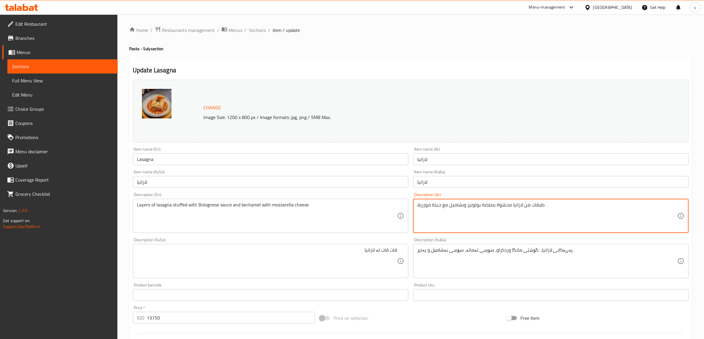
click at [521, 207] on textarea "طبقات من لازانيا محشوة بصلصة بولونيز وبشاميل مع جبنة موزريلا" at bounding box center [547, 216] width 260 height 28
click at [401, 252] on div "قات قات لە لازانیا Description (KuSo)" at bounding box center [271, 261] width 276 height 34
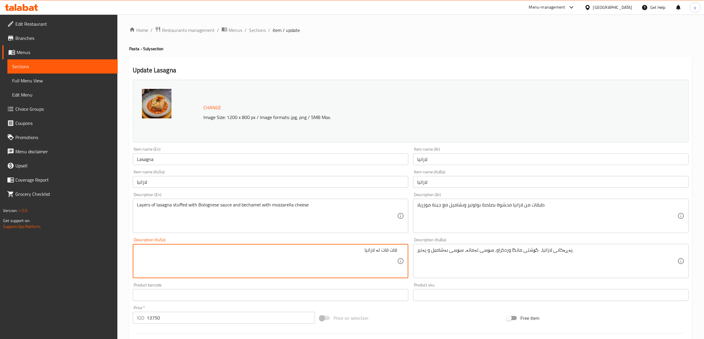
click at [370, 248] on textarea "قات قات لە لازانیا" at bounding box center [267, 261] width 260 height 28
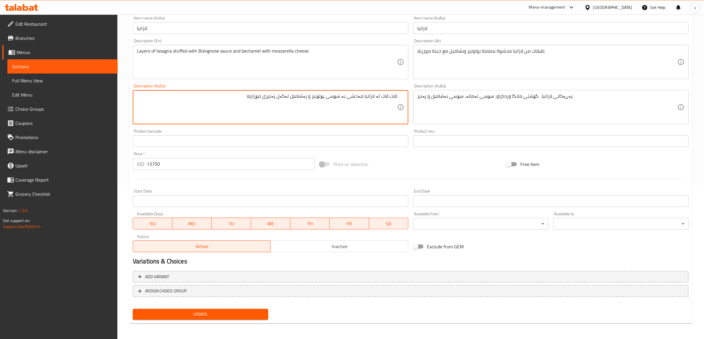
type textarea "قات قات لە لازانیا مەحشی بە سۆسی پۆلۆنیز و پەشامێل لەگەل پەنیری مۆزارێلا"
click at [189, 317] on span "Update" at bounding box center [200, 314] width 126 height 7
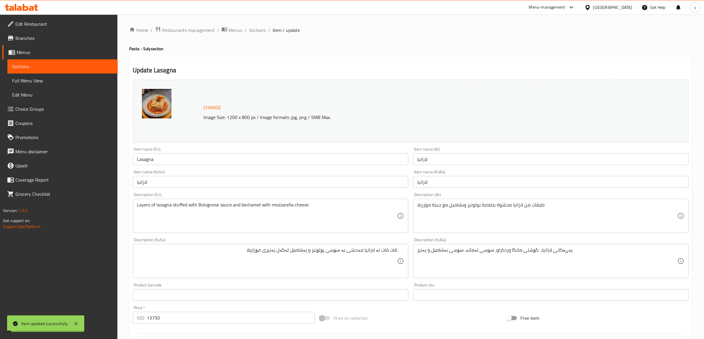
click at [458, 244] on div "پەڕەکانی لازانیا، گۆشتی مانگا وردکراو، سۆسی تەماتە، سۆسی بەشامێل و پەنیر. Descr…" at bounding box center [551, 261] width 276 height 34
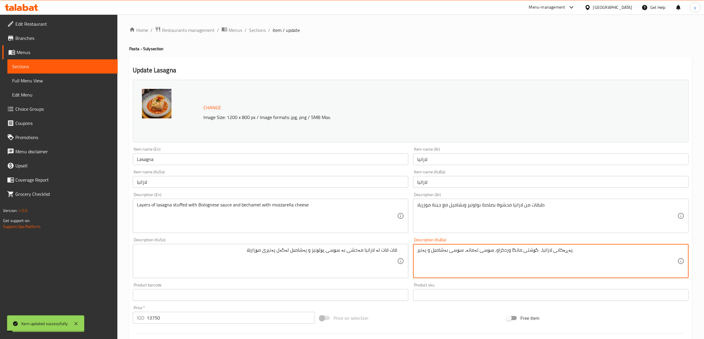
click at [477, 260] on textarea "پەڕەکانی لازانیا، گۆشتی مانگا وردکراو، سۆسی تەماتە، سۆسی بەشامێل و پەنیر." at bounding box center [547, 261] width 260 height 28
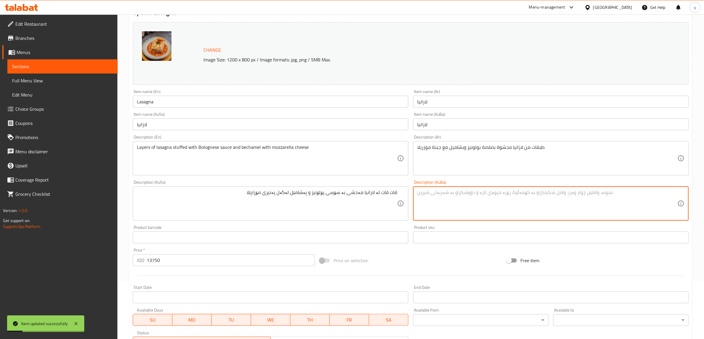
scroll to position [154, 0]
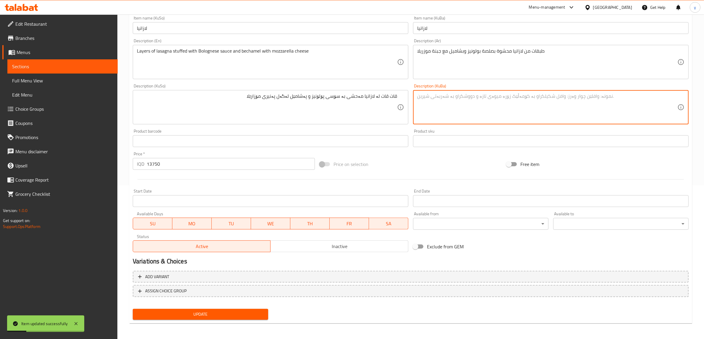
click at [234, 311] on span "Update" at bounding box center [200, 314] width 126 height 7
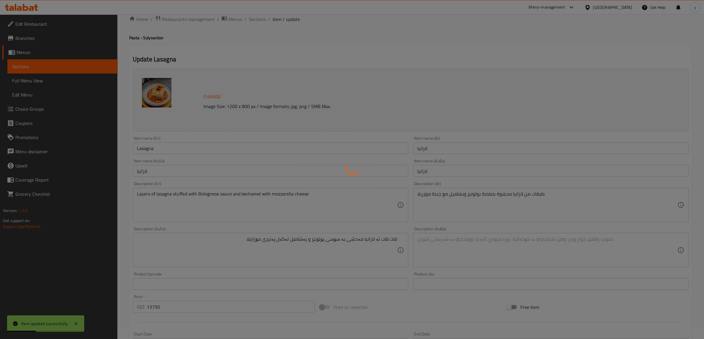
scroll to position [0, 0]
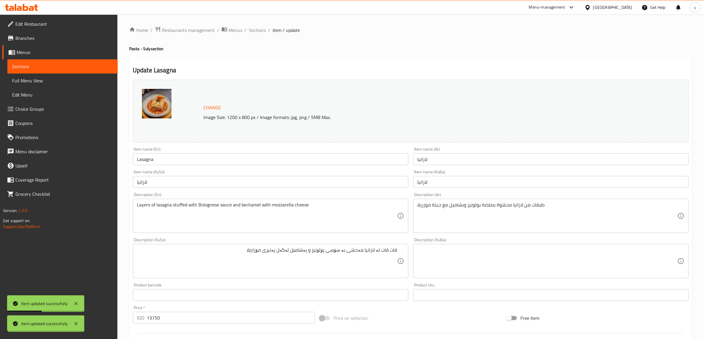
click at [253, 27] on span "Sections" at bounding box center [257, 30] width 17 height 7
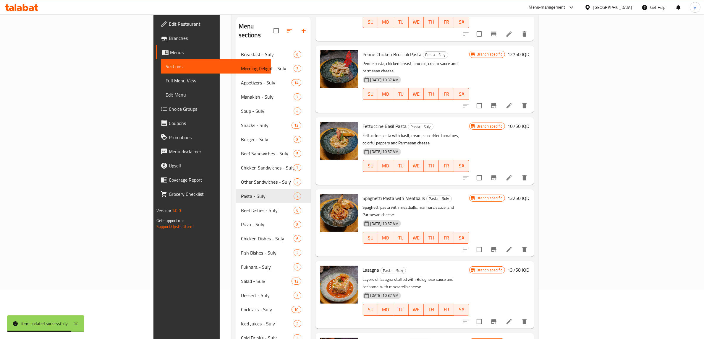
scroll to position [83, 0]
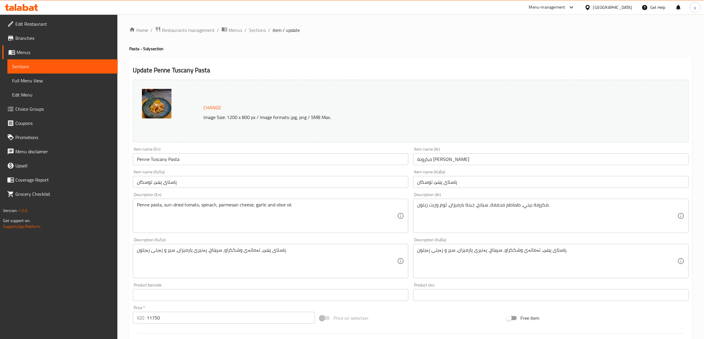
click at [165, 162] on input "Penne Tuscany Pasta" at bounding box center [271, 159] width 276 height 12
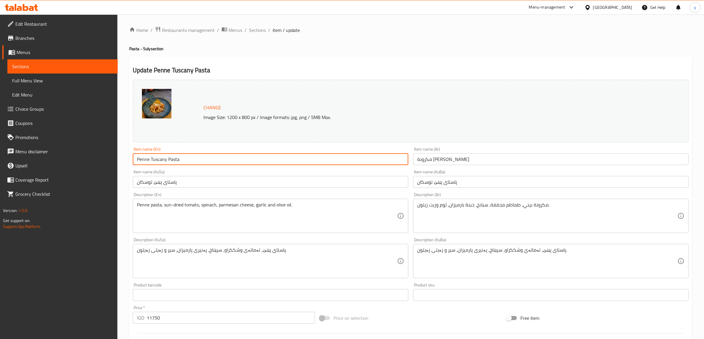
click at [432, 160] on input "مكرونة [PERSON_NAME]" at bounding box center [551, 159] width 276 height 12
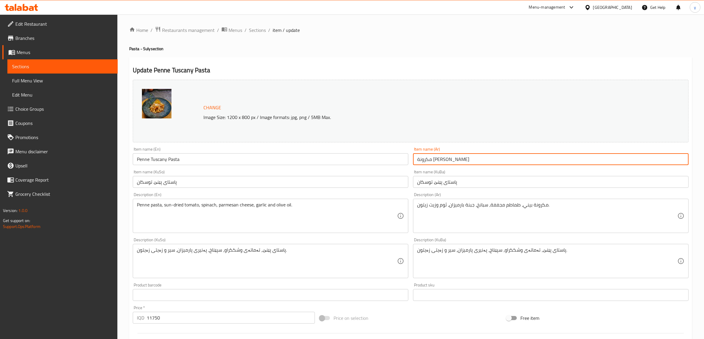
click at [432, 160] on input "مكرونة [PERSON_NAME]" at bounding box center [551, 159] width 276 height 12
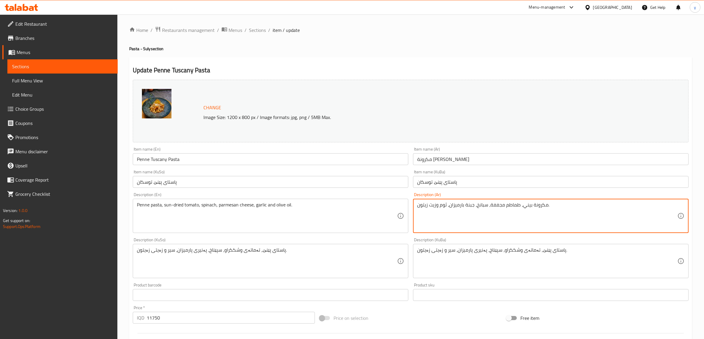
click at [443, 214] on textarea "مكرونة بيني، طماطم مجففة، سبانخ، جبنة بارميزان، ثوم وزيت زيتون." at bounding box center [547, 216] width 260 height 28
paste textarea "عكرونة بينى، شرائح دجاج، سبانخ، بندورة مجففة، كريما وجبنة بارميزان"
type textarea "معكرونة بينى، شرائح دجاج، سبانخ، بندورة مجففة، كريما وجبنة بارميزان"
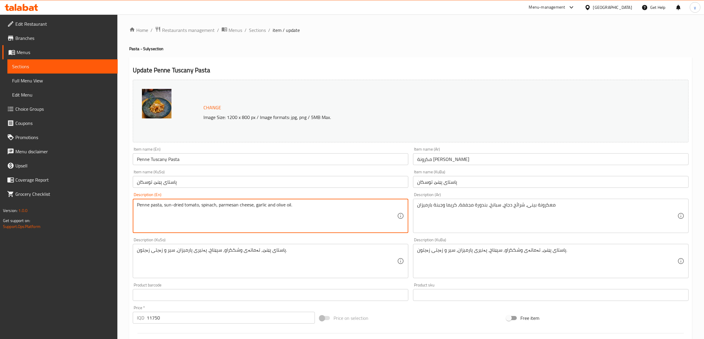
click at [304, 210] on textarea "Penne pasta, sun-dried tomato, spinach, parmesan cheese, garlic and olive oil." at bounding box center [267, 216] width 260 height 28
paste textarea "chicken slices, spinach, sun-dried tomatoes, cream and Parmesan cheese"
type textarea "Penne pasta, chicken slices, spinach, sun-dried tomatoes, cream and Parmesan ch…"
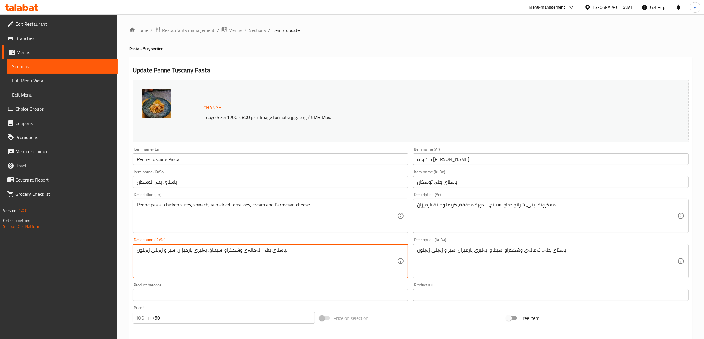
click at [257, 264] on textarea "پاستای پێنێ، تەماتەی وشککراو، سپێناخ، پەنیری پارمیزان، سیر و زەیتی زەیتون." at bounding box center [267, 261] width 260 height 28
type textarea "مەعکەرۆنی پینی، پارچە مریشک، سپێناخ، تەماتەی وشککراو، کرێم و پەنیری پارمیزان"
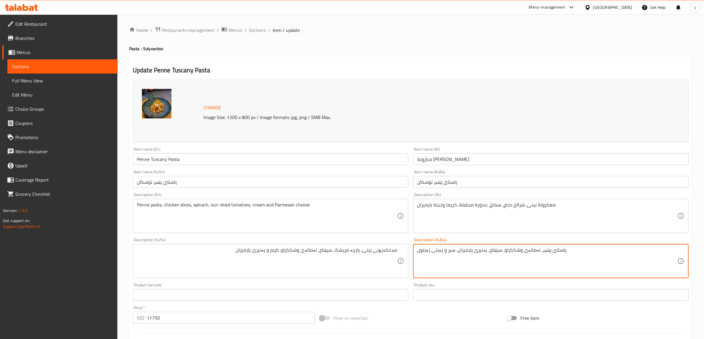
click at [419, 253] on textarea "پاستای پێنێ، تەماتەی وشککراو، سپێناخ، پەنیری پارمیزان، سیر و زەیتی زەیتون." at bounding box center [547, 261] width 260 height 28
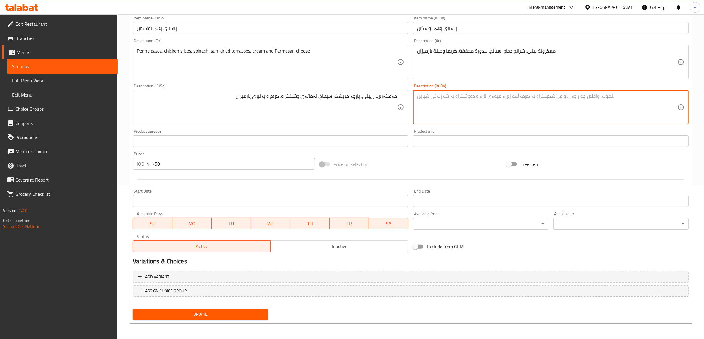
click at [208, 320] on div "Update" at bounding box center [200, 315] width 140 height 16
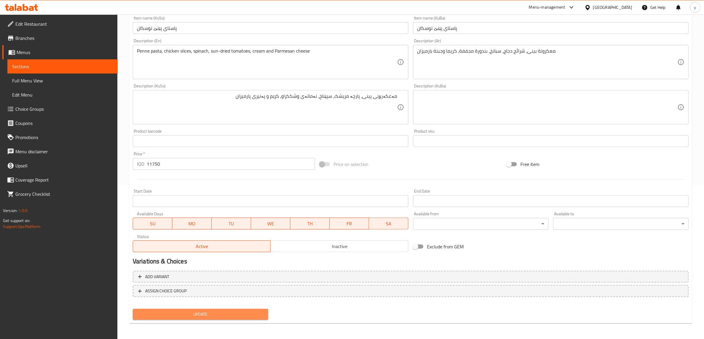
click at [234, 309] on button "Update" at bounding box center [200, 314] width 135 height 11
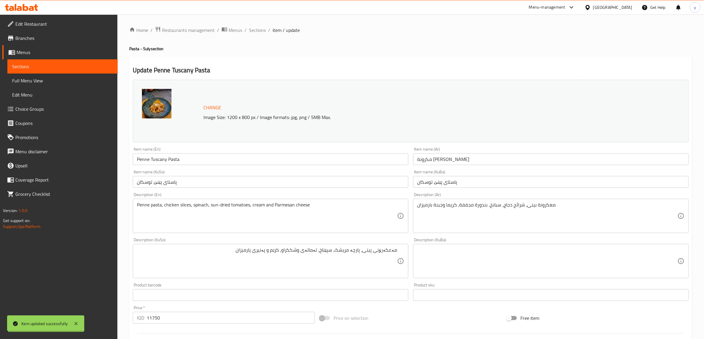
click at [252, 33] on span "Sections" at bounding box center [257, 30] width 17 height 7
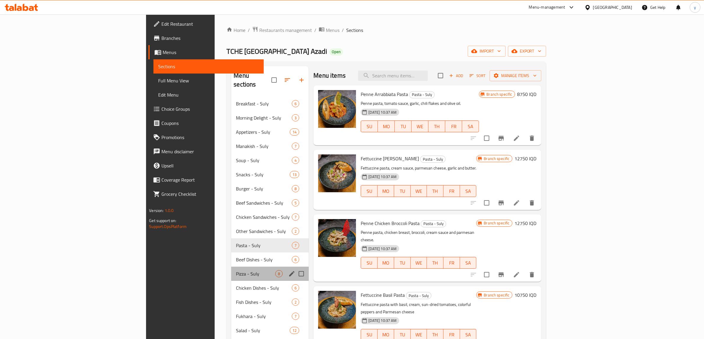
click at [231, 267] on div "Pizza - Suly 8" at bounding box center [269, 274] width 77 height 14
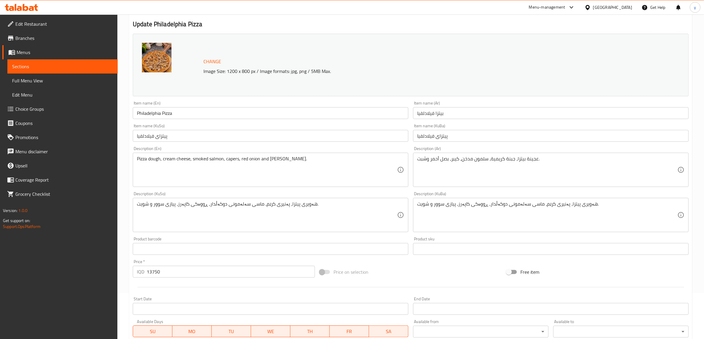
scroll to position [61, 0]
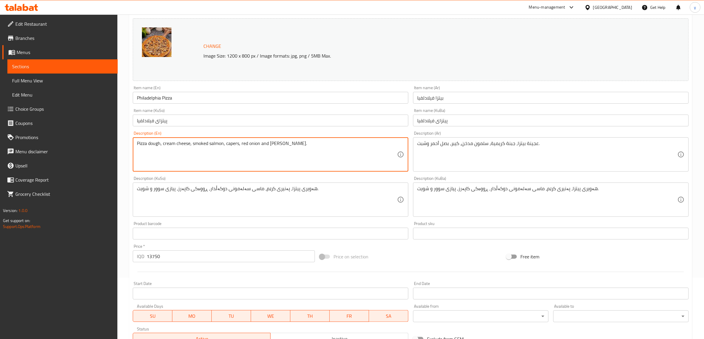
click at [351, 155] on textarea "Pizza dough, cream cheese, smoked salmon, capers, red onion and dill." at bounding box center [267, 155] width 260 height 28
paste textarea "صلصة بندورة، قطع لحم مشوية وفطر مع جبنة موزريلا"
type textarea "صلصة بندورة، قطع لحم مشوية وفطر مع جبنة موزريلا"
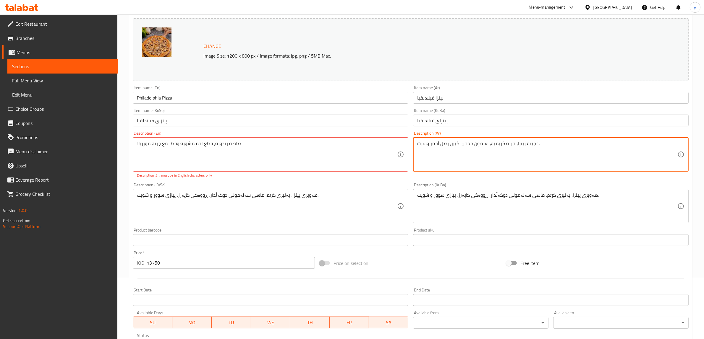
click at [482, 146] on textarea "عجينة بيتزا، جبنة كريمية، سلمون مدخن، كيبر، بصل أحمر وشبت." at bounding box center [547, 155] width 260 height 28
paste textarea "لصة بندورة، قطع لحم مشوية وفطر مع جبنة موزريلا"
type textarea "صلصة بندورة، قطع لحم مشوية وفطر مع جبنة موزريلا"
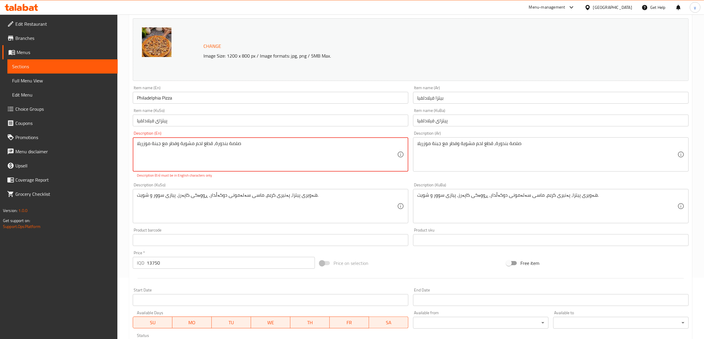
click at [290, 142] on textarea "صلصة بندورة، قطع لحم مشوية وفطر مع جبنة موزريلا" at bounding box center [267, 155] width 260 height 28
paste textarea "Tomato sauce, grilled meat pieces, mushrooms and mozzarella cheese"
type textarea "Tomato sauce, grilled meat pieces, mushrooms and mozzarella cheese"
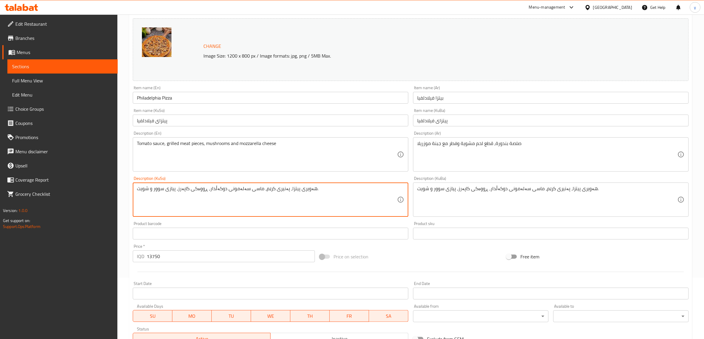
click at [214, 198] on textarea "هەویری پیتزا، پەنیری کرێم، ماسی سەلەمونی دوکەڵدار، ڕووەکی کاپەرز، پیازی سوور و …" at bounding box center [267, 200] width 260 height 28
type textarea "سۆسی تەماتە، پارچە گۆشتی برژاو و قارچک لەگەل پەنیری مۆزارێلا"
click at [475, 182] on div "Description (KuBa) هەویری پیتزا، پەنیری کرێم، ماسی سەلەمونی دوکەڵدار، ڕووەکی کا…" at bounding box center [551, 196] width 276 height 41
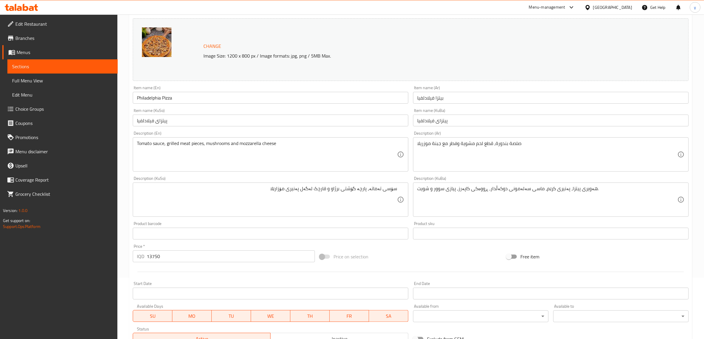
click at [476, 184] on div "هەویری پیتزا، پەنیری کرێم، ماسی سەلەمونی دوکەڵدار، ڕووەکی کاپەرز، پیازی سوور و …" at bounding box center [551, 200] width 276 height 34
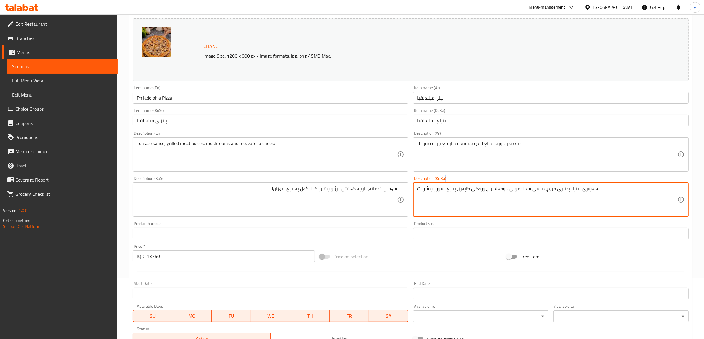
click at [476, 184] on div "هەویری پیتزا، پەنیری کرێم، ماسی سەلەمونی دوکەڵدار، ڕووەکی کاپەرز، پیازی سوور و …" at bounding box center [551, 200] width 276 height 34
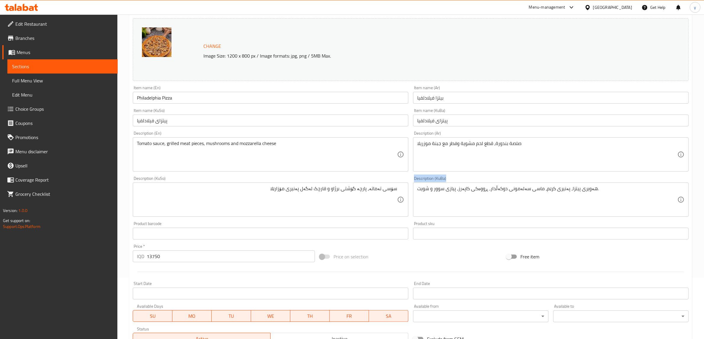
click at [476, 184] on div "هەویری پیتزا، پەنیری کرێم، ماسی سەلەمونی دوکەڵدار، ڕووەکی کاپەرز، پیازی سوور و …" at bounding box center [551, 200] width 276 height 34
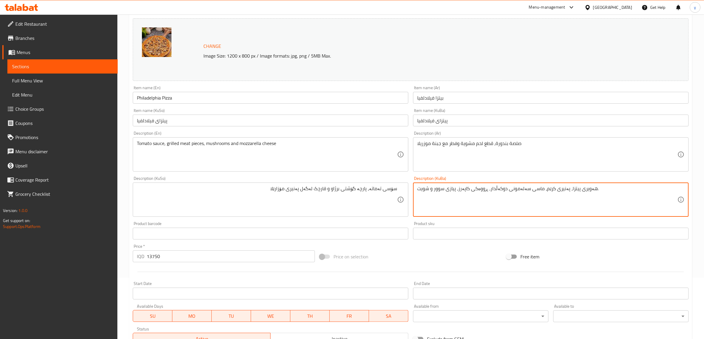
click at [477, 190] on textarea "هەویری پیتزا، پەنیری کرێم، ماسی سەلەمونی دوکەڵدار، ڕووەکی کاپەرز، پیازی سوور و …" at bounding box center [547, 200] width 260 height 28
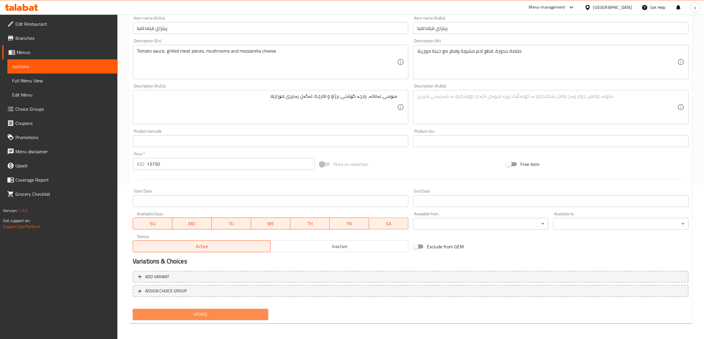
click at [185, 317] on span "Update" at bounding box center [200, 314] width 126 height 7
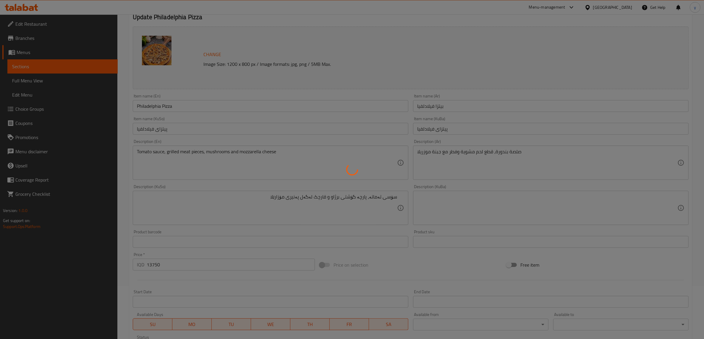
scroll to position [0, 0]
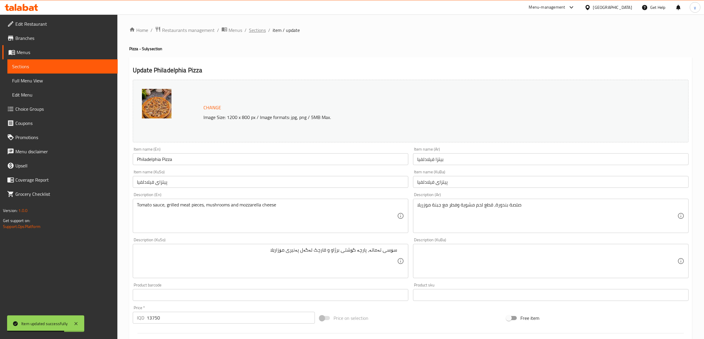
click at [259, 27] on span "Sections" at bounding box center [257, 30] width 17 height 7
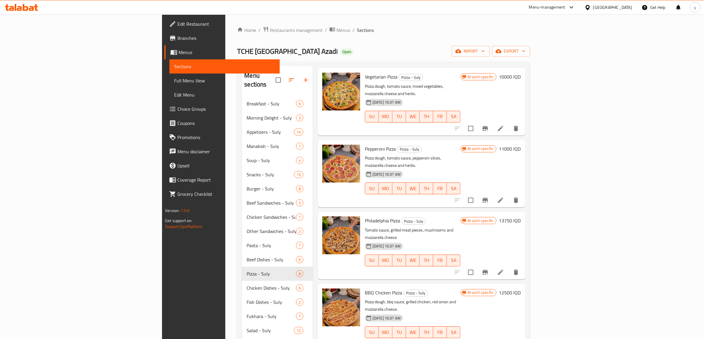
scroll to position [123, 0]
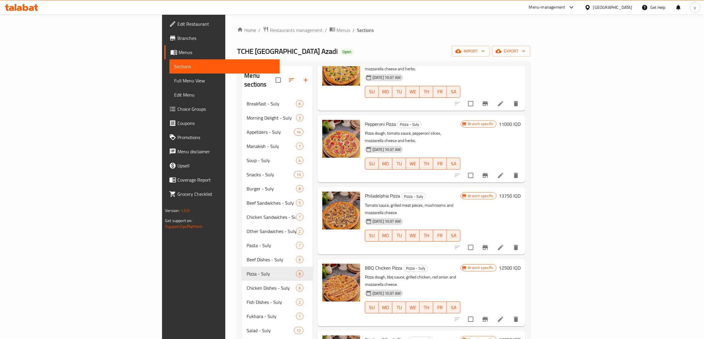
click at [509, 314] on li at bounding box center [500, 319] width 17 height 11
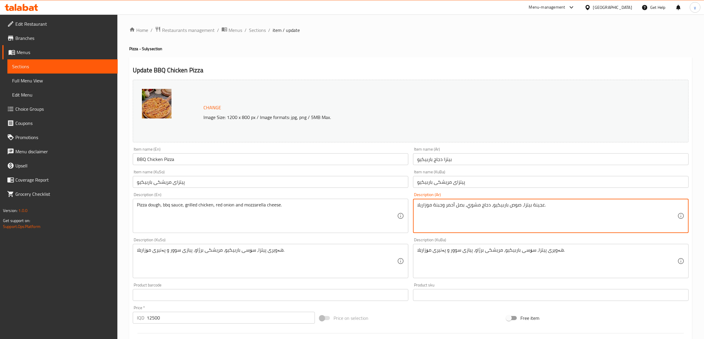
click at [432, 209] on textarea "عجينة بيتزا، صوص باربيكيو، دجاج مشوي، بصل أحمر وجبنة موزاريلا." at bounding box center [547, 216] width 260 height 28
paste textarea "لصة بندورة، قطع دجاج مشوى وصوص باربكيو مع جبنة موزريلا"
type textarea "صلصة بندورة، قطع دجاج مشوى وصوص باربكيو مع جبنة موزريلا"
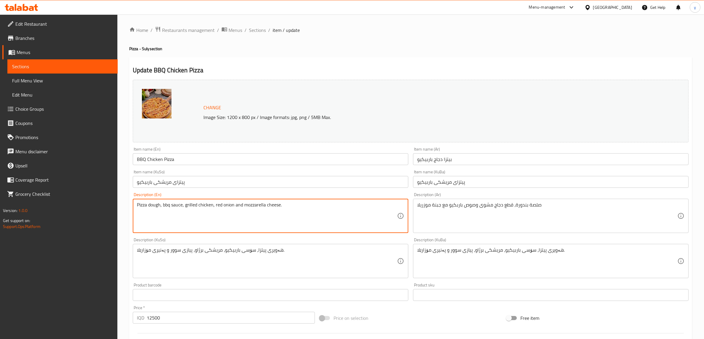
click at [342, 209] on textarea "Pizza dough, bbq sauce, grilled chicken, red onion and mozzarella cheese." at bounding box center [267, 216] width 260 height 28
paste textarea "Tomato sauce, grilled chicken pieces and barbecue sauce with mozzarella cheese"
type textarea "Tomato sauce, grilled chicken pieces and barbecue sauce with mozzarella cheese"
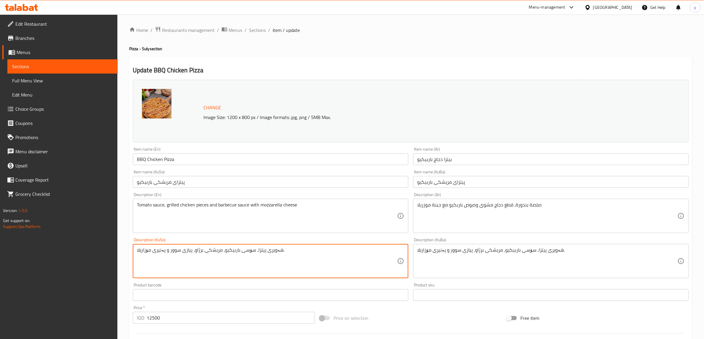
click at [319, 253] on textarea "هەویری پیتزا، سۆسی باربیکیو، مریشکی برژاو، پیازی سوور و پەنیری مۆزارێلا." at bounding box center [267, 261] width 260 height 28
type textarea "سۆسی تەماتە، پارچە مریشکی بژراو و سۆسی باربیکیو لەگەل پەنیری مۆزارێلا"
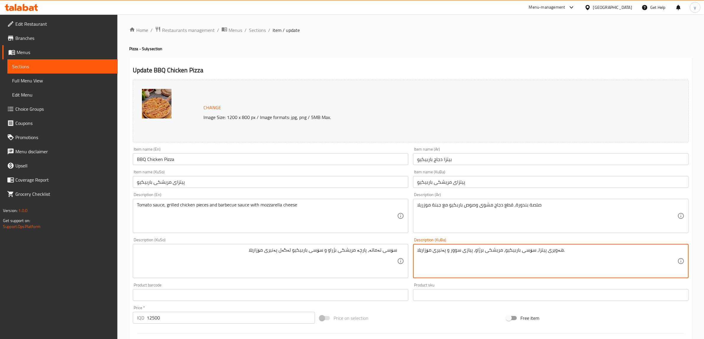
click at [474, 259] on textarea "هەویری پیتزا، سۆسی باربیکیو، مریشکی برژاو، پیازی سوور و پەنیری مۆزارێلا." at bounding box center [547, 261] width 260 height 28
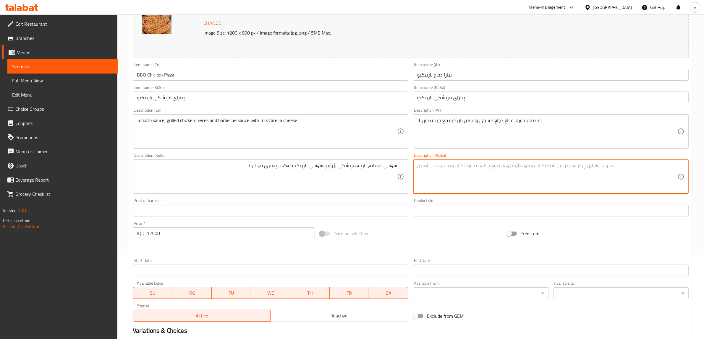
scroll to position [154, 0]
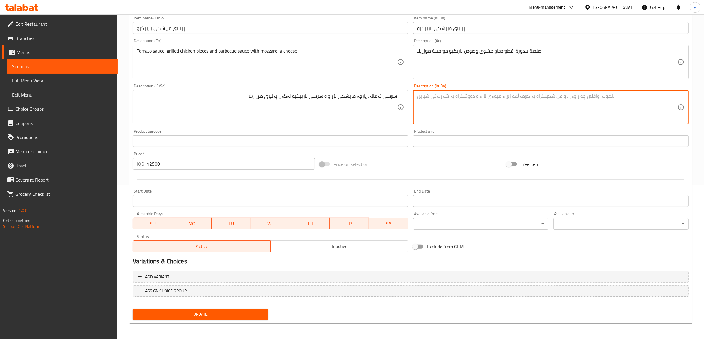
click at [234, 315] on span "Update" at bounding box center [200, 314] width 126 height 7
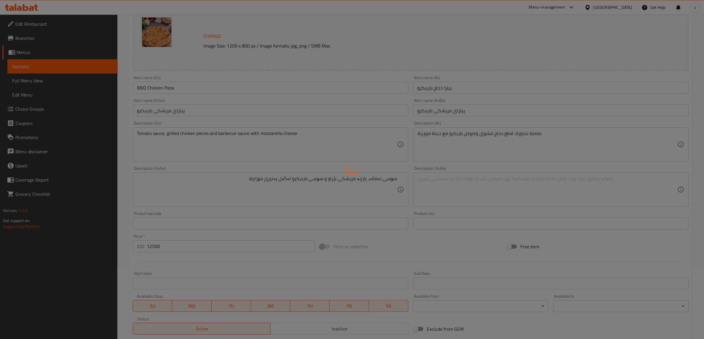
scroll to position [0, 0]
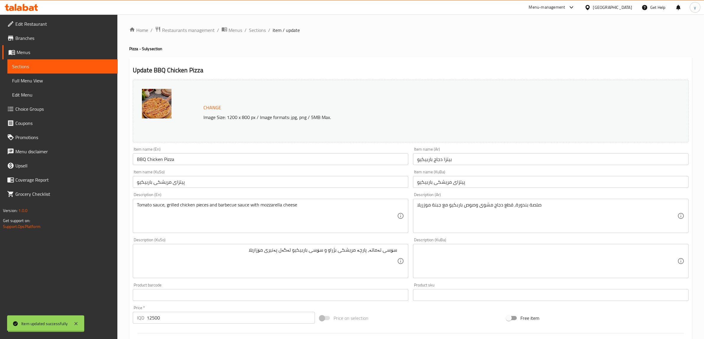
click at [193, 161] on input "BBQ Chicken Pizza" at bounding box center [271, 159] width 276 height 12
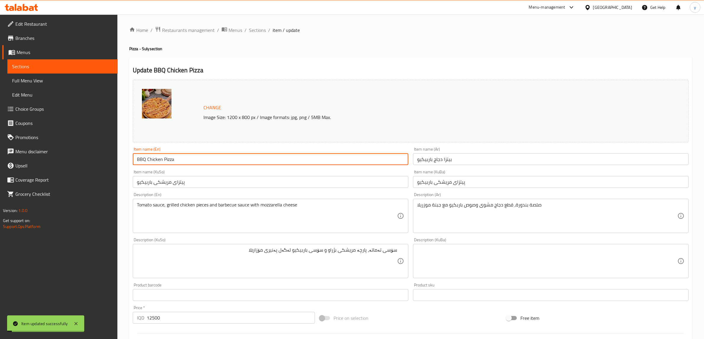
click at [193, 161] on input "BBQ Chicken Pizza" at bounding box center [271, 159] width 276 height 12
click at [259, 27] on span "Sections" at bounding box center [257, 30] width 17 height 7
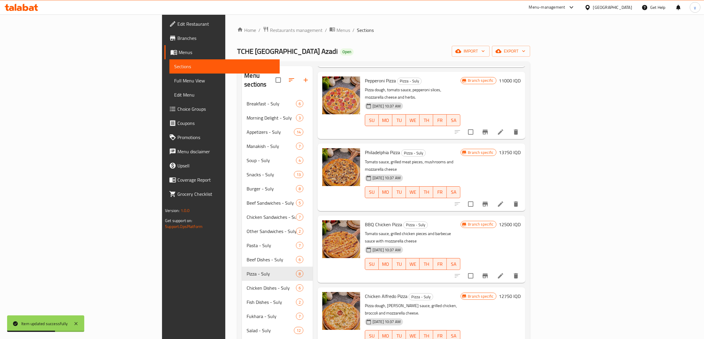
scroll to position [185, 0]
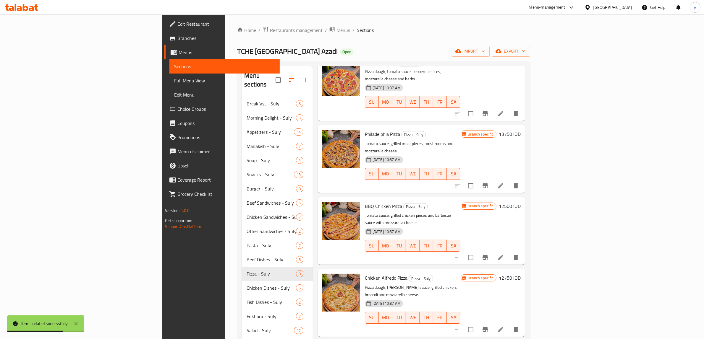
click at [504, 326] on icon at bounding box center [500, 329] width 7 height 7
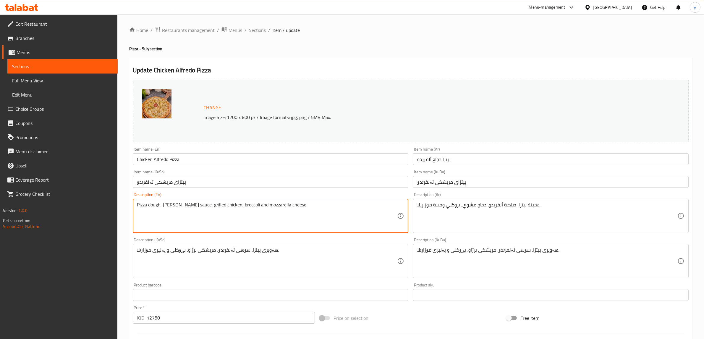
click at [319, 208] on textarea "Pizza dough, alfredo sauce, grilled chicken, broccoli and mozzarella cheese." at bounding box center [267, 216] width 260 height 28
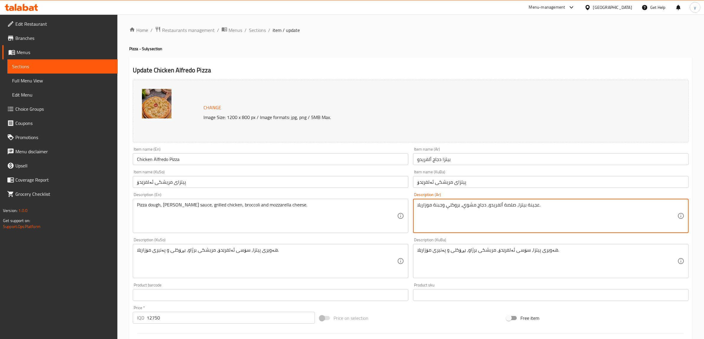
click at [505, 219] on textarea "عجينة بيتزا، صلصة ألفريدو، دجاج مشوي، بروكلي وجبنة موزاريلا." at bounding box center [547, 216] width 260 height 28
paste textarea "لصة فريدو، فطر، قطع دجاج مع جبنة موزريلا"
type textarea "صلصة فريدو، فطر، قطع دجاج مع جبنة موزريلا"
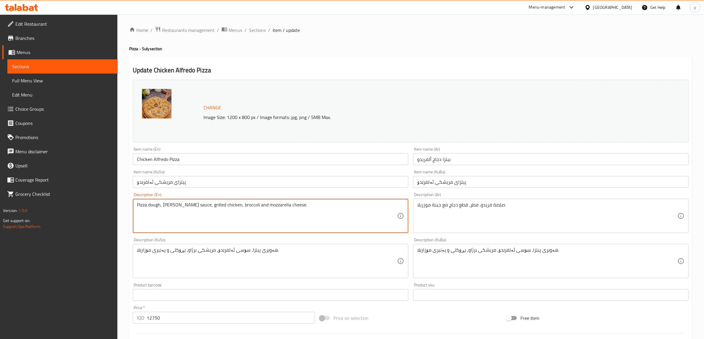
click at [352, 216] on textarea "Pizza dough, alfredo sauce, grilled chicken, broccoli and mozzarella cheese." at bounding box center [267, 216] width 260 height 28
paste textarea "Alfredo sauce, mushrooms, chicken pieces with mozzarella cheese"
type textarea "Alfredo sauce, mushrooms, chicken pieces with mozzarella cheese"
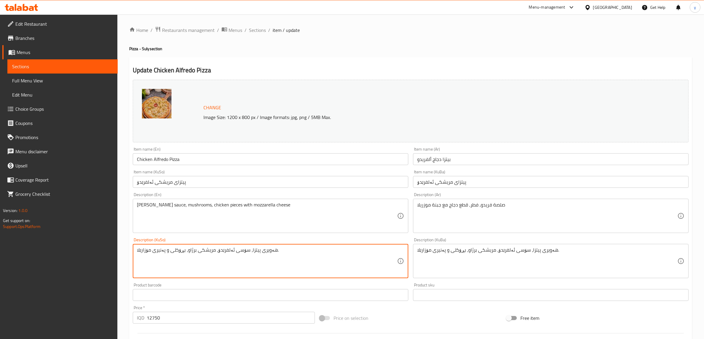
click at [240, 270] on textarea "هەویری پیتزا، سۆسی ئەلفرێدۆ، مریشکی برژاو، بڕۆکلی و پەنیری مۆزارێلا." at bounding box center [267, 261] width 260 height 28
type textarea "سۆسی فریدۆ"
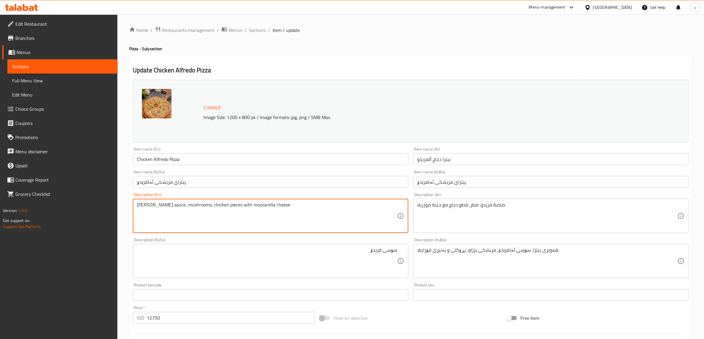
click at [147, 205] on textarea "Alfredo sauce, mushrooms, chicken pieces with mozzarella cheese" at bounding box center [267, 216] width 260 height 28
paste textarea "Fredo"
type textarea "Fredo sauce, mushrooms, chicken pieces with mozzarella cheese"
drag, startPoint x: 146, startPoint y: 209, endPoint x: 296, endPoint y: 269, distance: 161.6
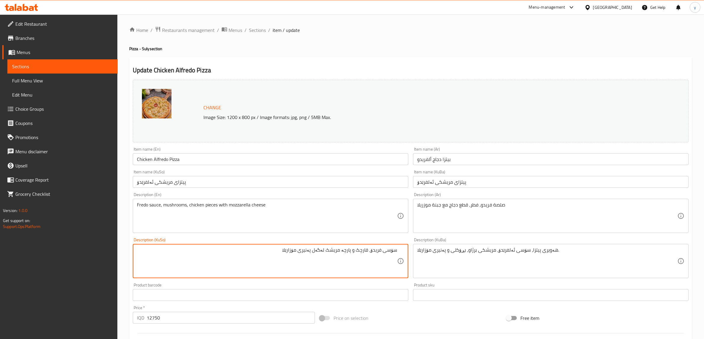
type textarea "سۆسی فریدۆ، قارچک و پارچە مریشک لەگەل پەنیری مۆزارێلا"
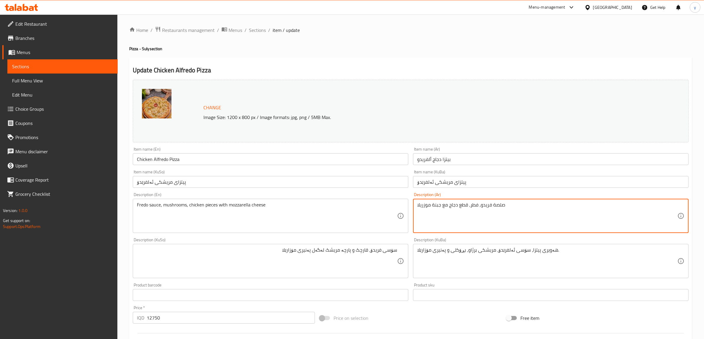
drag, startPoint x: 470, startPoint y: 207, endPoint x: 466, endPoint y: 208, distance: 3.9
click at [469, 208] on textarea "صلصة فريدو، فطروقطع دجاج مع جبنة موزريلا" at bounding box center [547, 216] width 260 height 28
type textarea "صلصة فريدو، فطر وقطع دجاج مع جبنة موزريلا"
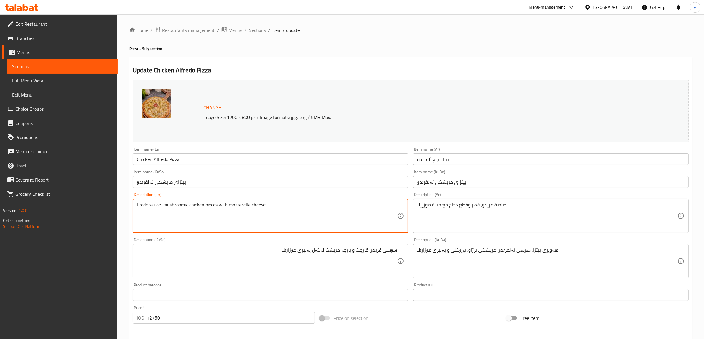
drag, startPoint x: 187, startPoint y: 205, endPoint x: 189, endPoint y: 213, distance: 9.3
type textarea "Fredo sauce, mushrooms and chicken pieces with mozzarella cheese"
click at [460, 251] on textarea "هەویری پیتزا، سۆسی ئەلفرێدۆ، مریشکی برژاو، بڕۆکلی و پەنیری مۆزارێلا." at bounding box center [547, 261] width 260 height 28
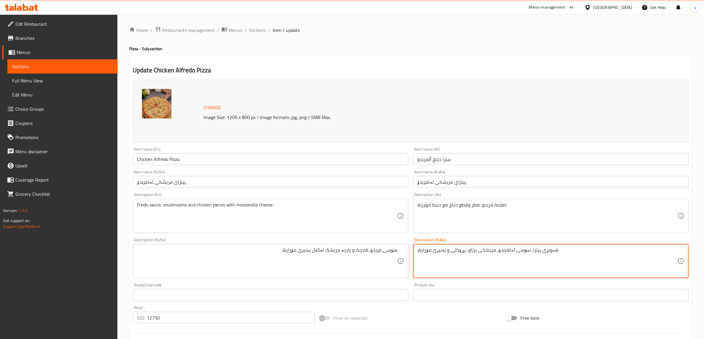
click at [460, 251] on textarea "هەویری پیتزا، سۆسی ئەلفرێدۆ، مریشکی برژاو، بڕۆکلی و پەنیری مۆزارێلا." at bounding box center [547, 261] width 260 height 28
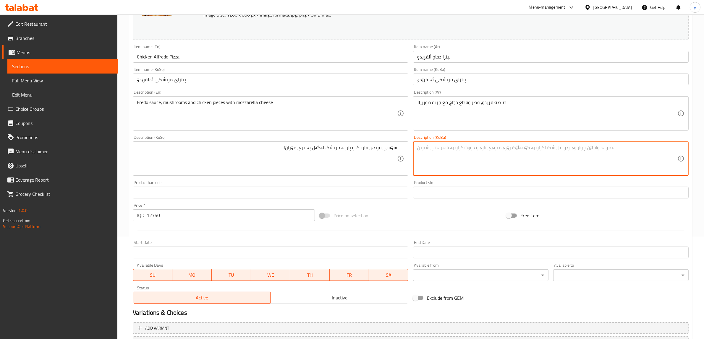
scroll to position [154, 0]
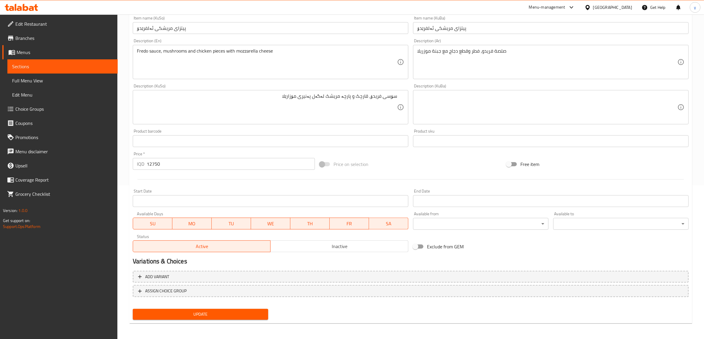
click at [212, 322] on div "Update Chicken Alfredo Pizza Change Image Size: 1200 x 800 px / Image formats: …" at bounding box center [410, 113] width 563 height 421
click at [215, 314] on span "Update" at bounding box center [200, 314] width 126 height 7
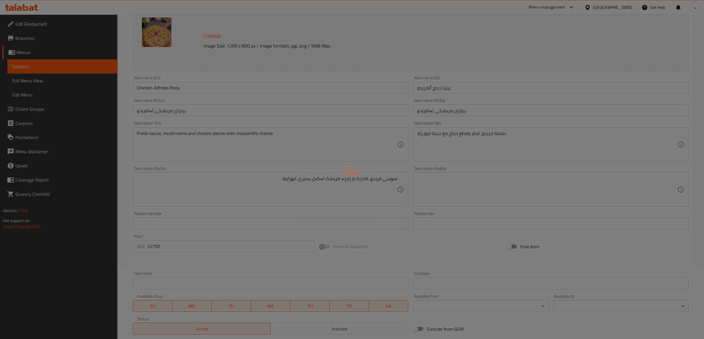
scroll to position [0, 0]
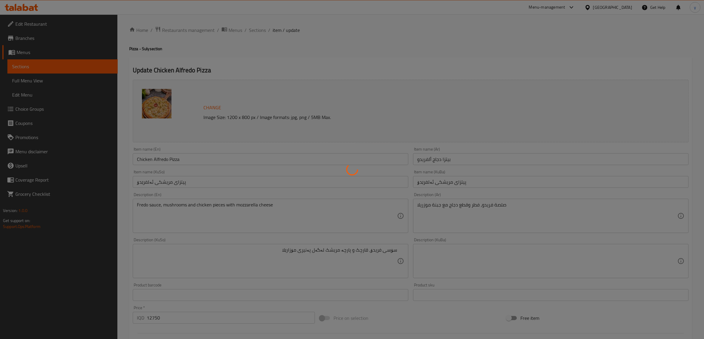
click at [261, 30] on div at bounding box center [352, 169] width 704 height 339
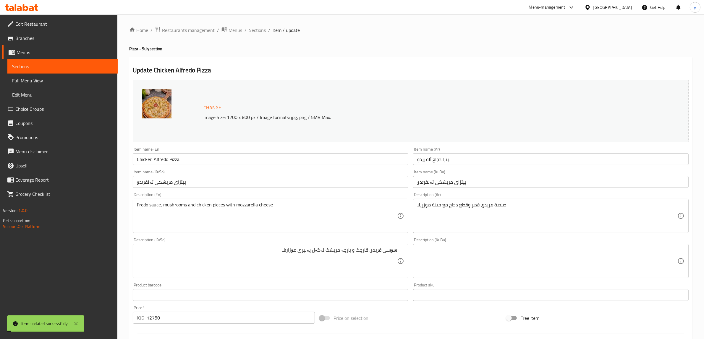
click at [261, 30] on span "Sections" at bounding box center [257, 30] width 17 height 7
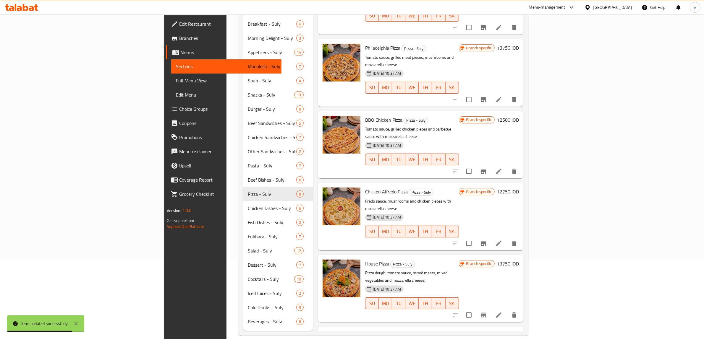
scroll to position [83, 0]
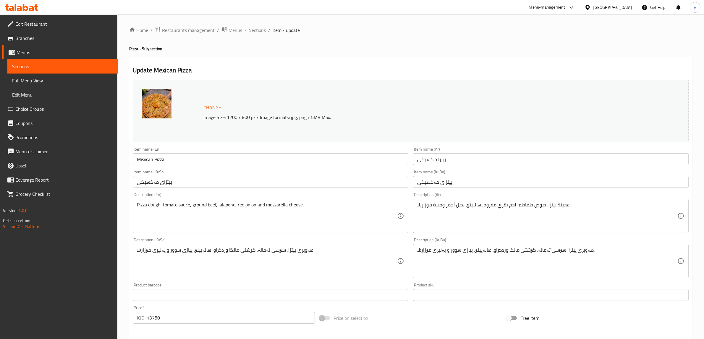
click at [322, 198] on div "Description (En) Pizza dough, tomato sauce, ground beef, jalapeno, red onion an…" at bounding box center [271, 213] width 276 height 41
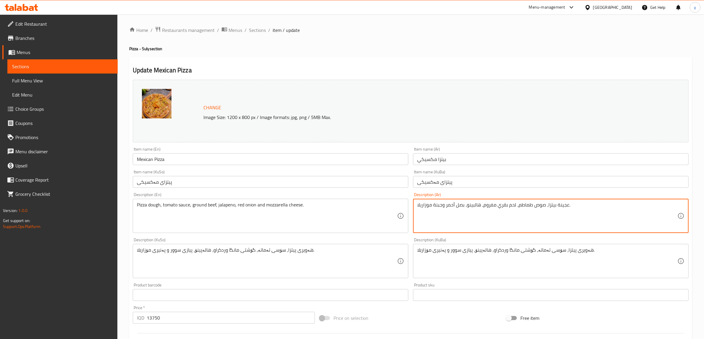
click at [425, 208] on textarea "عجينة بيتزا، صوص طماطم، لحم بقري مفروم، هالبينو، بصل أحمر وجبنة موزاريلا." at bounding box center [547, 216] width 260 height 28
paste textarea "لصة مكسيكية مع لحم مشوي مغطاة بالجبنة موزريلا، جبنة شيدر، قطع من فلفل جلابينيو …"
type textarea "صلصة مكسيكية مع لحم مشوي مغطاة بالجبنة موزريلا، جبنة شيدر، قطع من فلفل جلابينيو…"
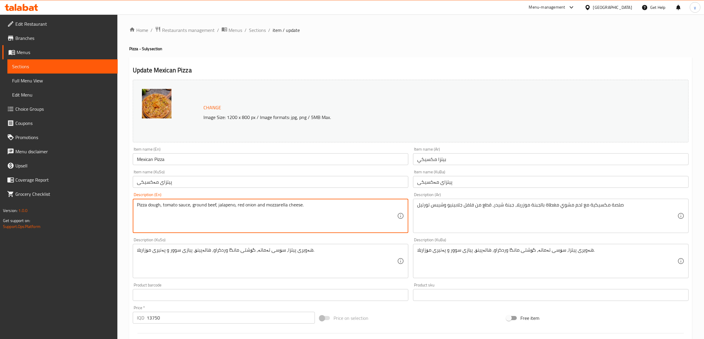
click at [364, 213] on textarea "Pizza dough, tomato sauce, ground beef, jalapeno, red onion and mozzarella chee…" at bounding box center [267, 216] width 260 height 28
paste textarea "Mexican sauce with grilled meat topped with mozzarella cheese, cheddar cheese, …"
type textarea "Mexican sauce with grilled meat topped with mozzarella cheese, cheddar cheese, …"
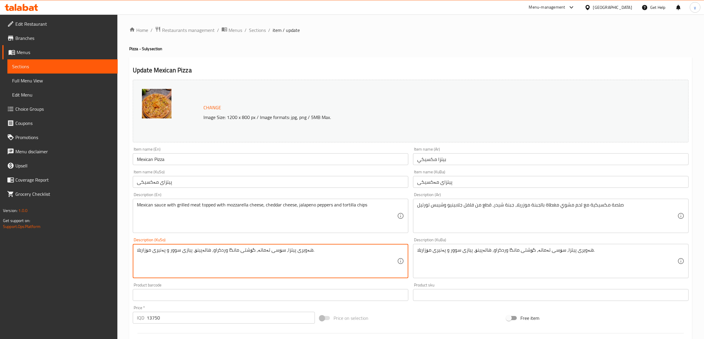
click at [317, 259] on textarea "هەویرى پیتزا، سۆسی تەماتە، گۆشتی مانگا وردکراو، هالەپینۆ، پیازی سوور و پەنیری م…" at bounding box center [267, 261] width 260 height 28
type textarea "سۆسی مەکسیکی لەگەل گۆشتی برژاو داپۆشراوە بە پەنیری مۆزارێلا، پەنیری چێدەر، پارچ…"
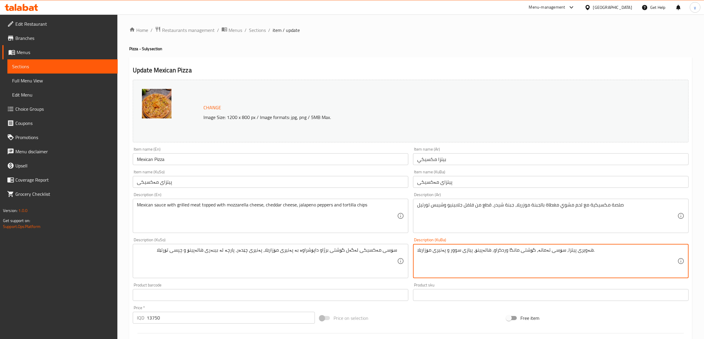
click at [497, 249] on textarea "هەویرى پیتزا، سۆسی تەماتە، گۆشتی مانگا وردکراو، هالەپینۆ، پیازی سوور و پەنیری م…" at bounding box center [547, 261] width 260 height 28
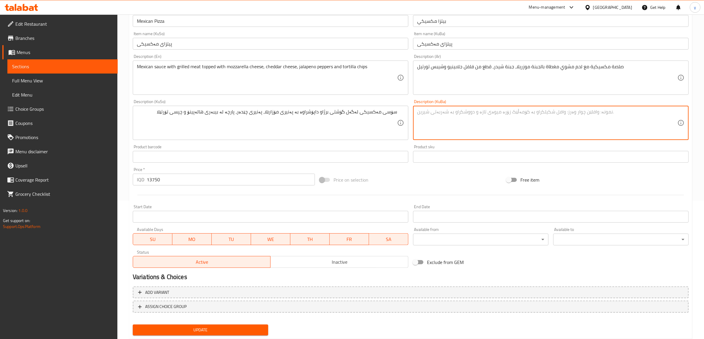
scroll to position [154, 0]
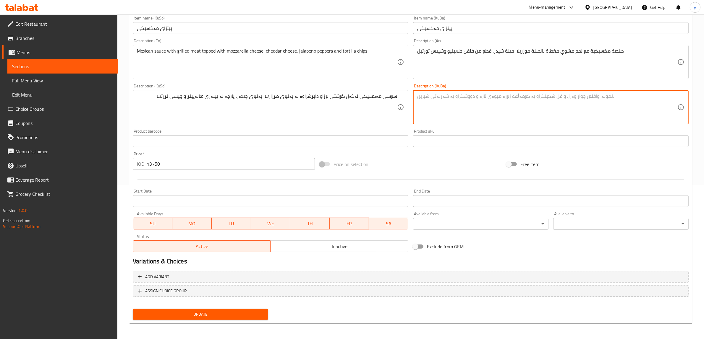
click at [243, 310] on button "Update" at bounding box center [200, 314] width 135 height 11
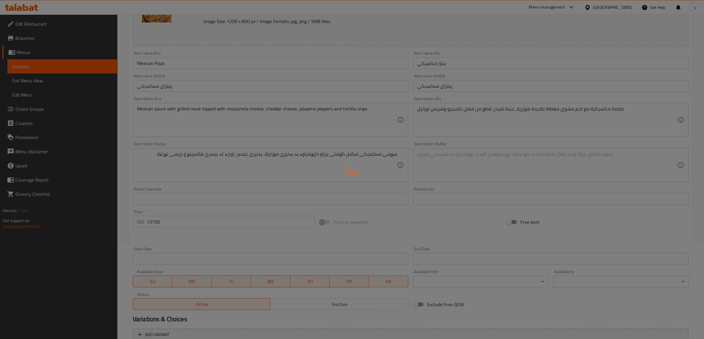
scroll to position [31, 0]
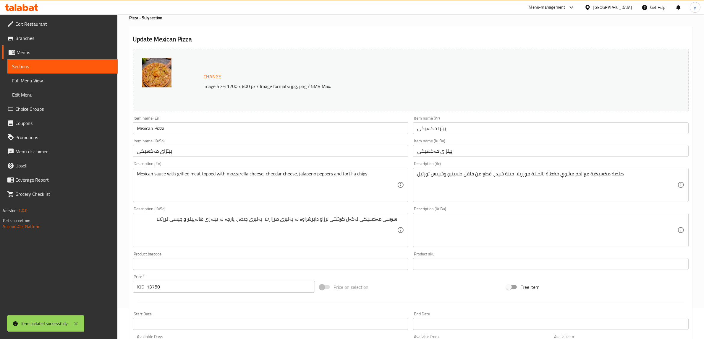
click at [157, 129] on input "Mexican Pizza" at bounding box center [271, 128] width 276 height 12
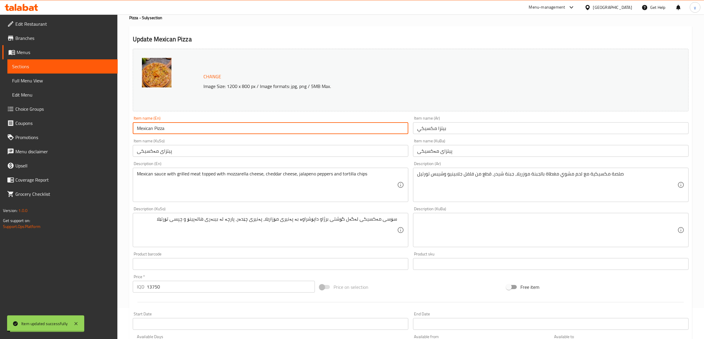
click at [157, 129] on input "Mexican Pizza" at bounding box center [271, 128] width 276 height 12
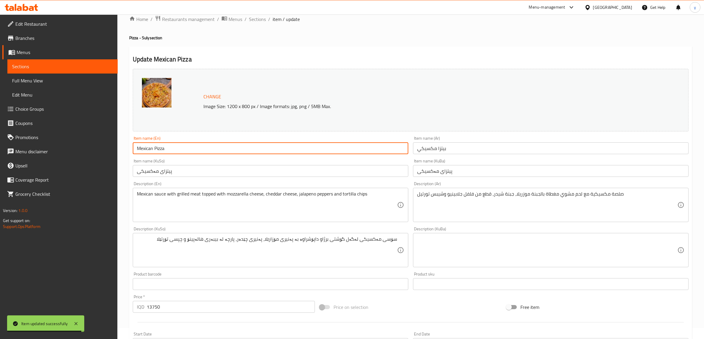
scroll to position [0, 0]
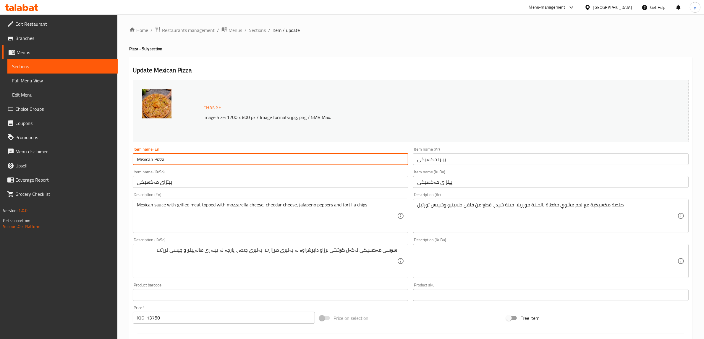
click at [317, 114] on p "Image Size: 1200 x 800 px / Image formats: jpg, png / 5MB Max." at bounding box center [402, 117] width 403 height 7
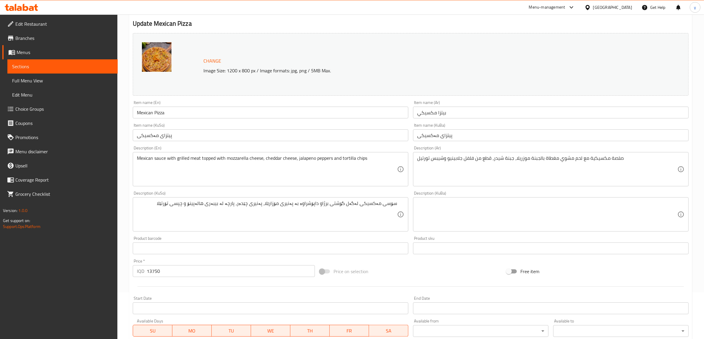
scroll to position [154, 0]
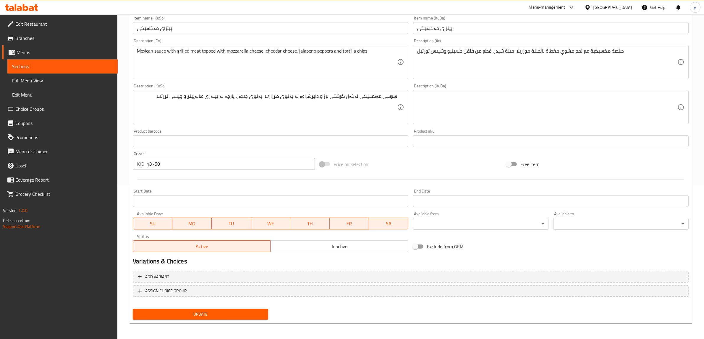
click at [225, 323] on div "Home / Restaurants management / Menus / Sections / item / update Pizza - Suly s…" at bounding box center [410, 100] width 563 height 456
click at [229, 319] on button "Update" at bounding box center [200, 314] width 135 height 11
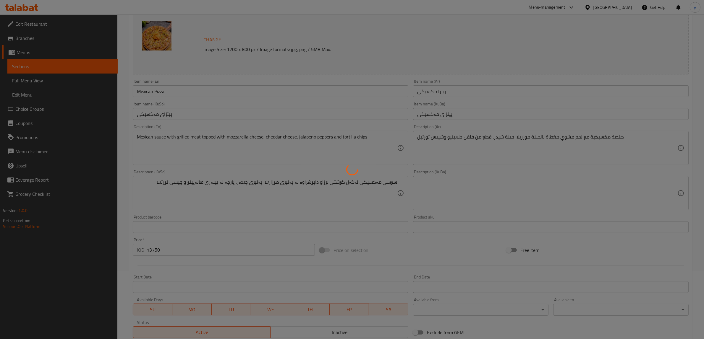
scroll to position [0, 0]
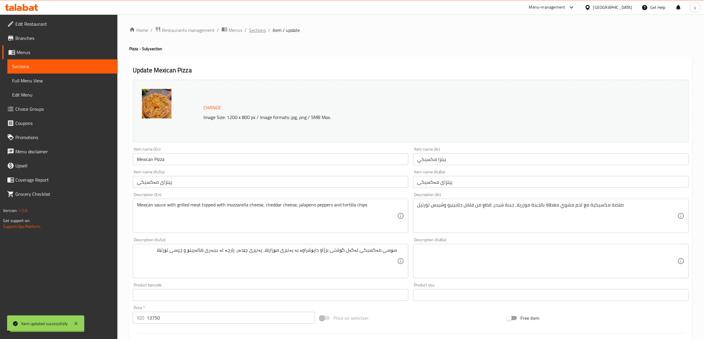
click at [263, 27] on span "Sections" at bounding box center [257, 30] width 17 height 7
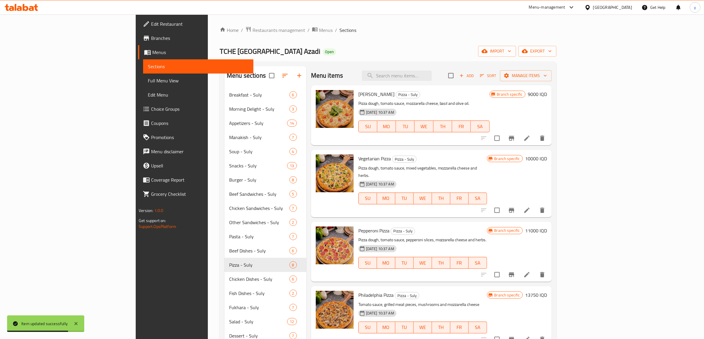
click at [535, 270] on li at bounding box center [527, 275] width 17 height 11
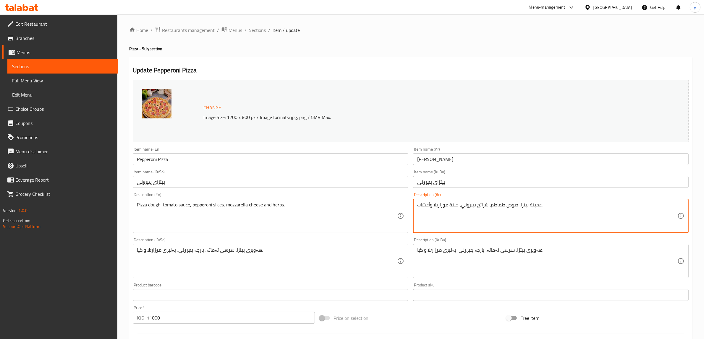
click at [463, 217] on textarea "عجينة بيتزا، صوص طماطم، شرائح بيبروني، جبنة موزاريلا وأعشاب." at bounding box center [547, 216] width 260 height 28
paste textarea "لصة بندورة وببروني بقري مع جبنة موزريلا"
type textarea "صلصة بندورة وببروني بقري مع جبنة موزريلا"
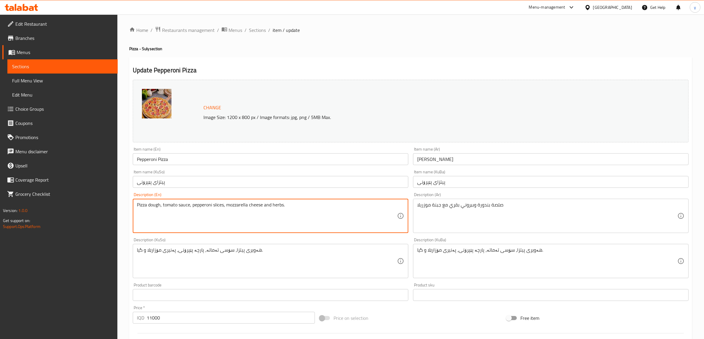
click at [340, 213] on textarea "Pizza dough, tomato sauce, pepperoni slices, mozzarella cheese and herbs." at bounding box center [267, 216] width 260 height 28
paste textarea "Tomato sauce and beef pepperoni with mozzarella cheese"
type textarea "Tomato sauce and beef pepperoni with mozzarella cheese"
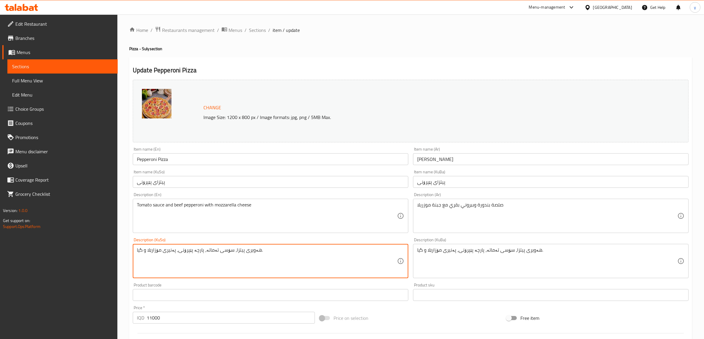
click at [245, 262] on textarea "هەویری پیتزا، سۆسی تەماتە، پارچە پێپرۆنی، پەنیری مۆزارێلا و گیا." at bounding box center [267, 261] width 260 height 28
type textarea "سۆسی تەماتە و پێپرۆنی مانگا لەگەل پەنیری مۆزارێلا"
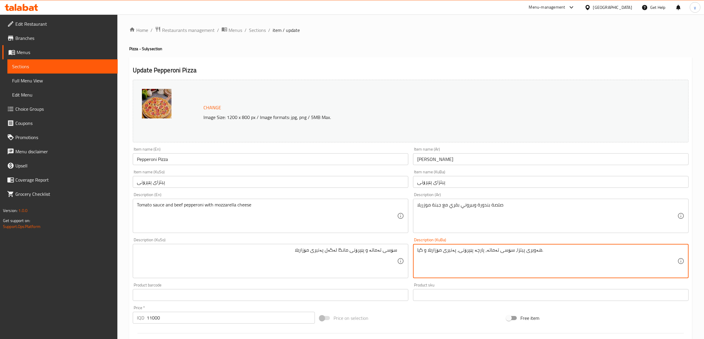
click at [466, 259] on textarea "هەویری پیتزا، سۆسی تەماتە، پارچە پێپرۆنی، پەنیری مۆزارێلا و گیا." at bounding box center [547, 261] width 260 height 28
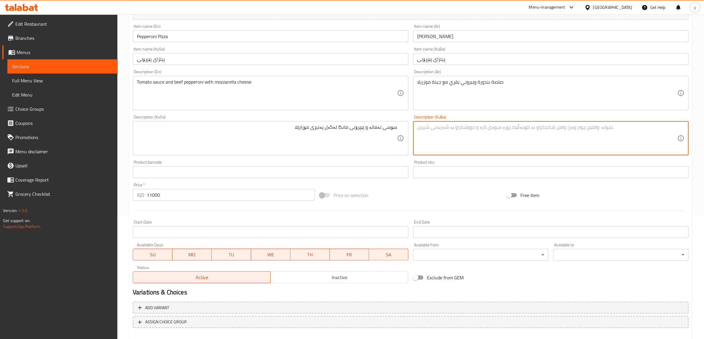
scroll to position [154, 0]
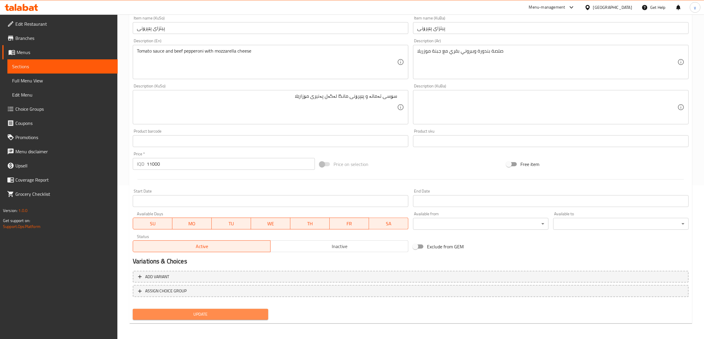
click at [221, 314] on span "Update" at bounding box center [200, 314] width 126 height 7
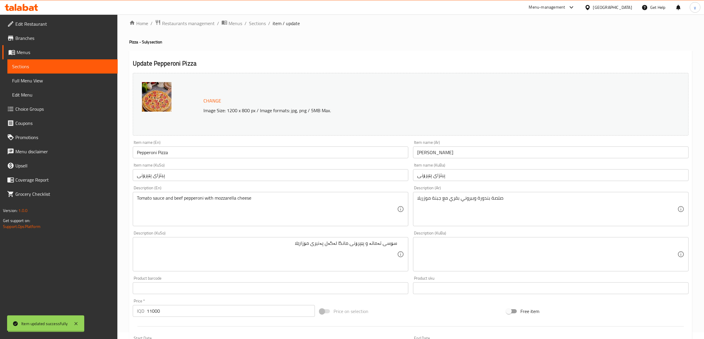
scroll to position [0, 0]
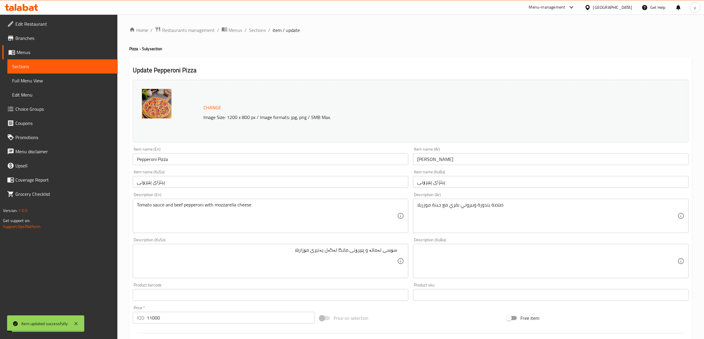
click at [261, 35] on div "Home / Restaurants management / Menus / Sections / item / update Pizza - Suly s…" at bounding box center [410, 254] width 563 height 456
click at [263, 32] on span "Sections" at bounding box center [257, 30] width 17 height 7
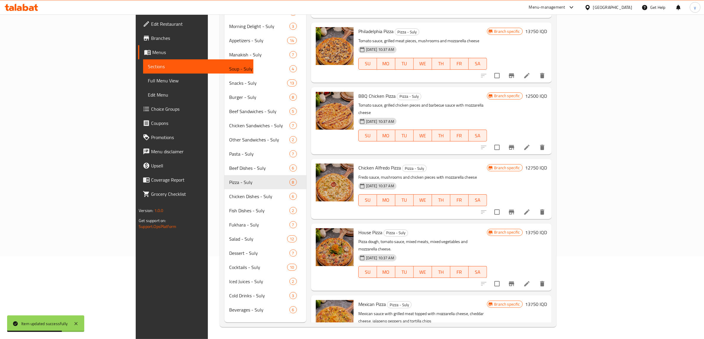
scroll to position [191, 0]
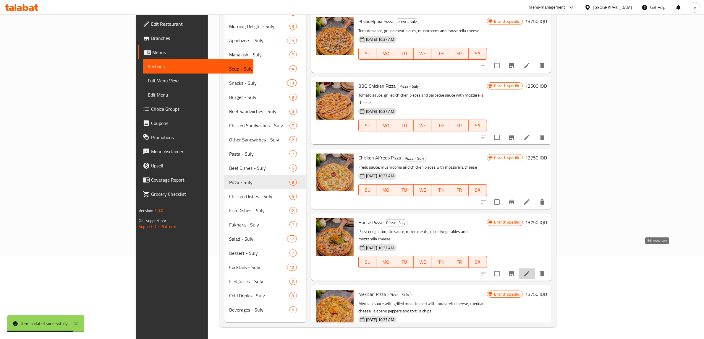
click at [529, 271] on icon at bounding box center [526, 273] width 5 height 5
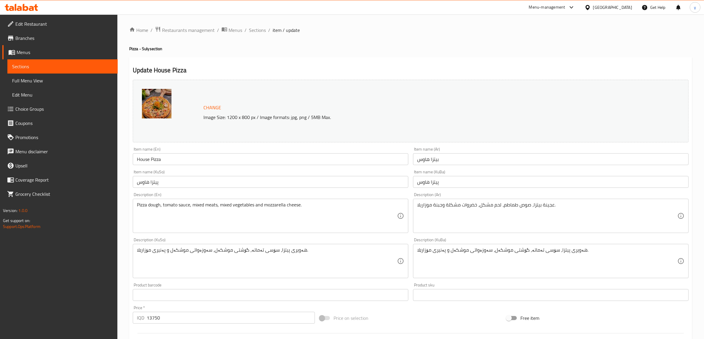
click at [529, 237] on div "Description (KuBa) هەویری پیتزا، سۆسی تەماتە، گۆشتی موشکەل، سەوزەواتی موشکەل و …" at bounding box center [551, 258] width 280 height 45
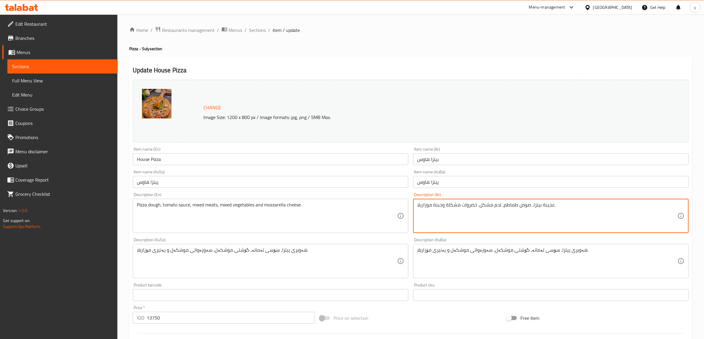
click at [532, 223] on textarea "عجينة بيتزا، صوص طماطم، لحم مشكل، خضروات مشكلة وجبنة موزاريلا." at bounding box center [547, 216] width 260 height 28
paste textarea "لصة بندورة، لحم، دجاج مشوي، فلفل ملون، فطر مع جبنة موزريلا مغطاة بشرائح بندورة،…"
type textarea "صلصة بندورة، لحم، دجاج مشوي، فلفل ملون، فطر مع جبنة موزريلا مغطاة بشرائح بندورة…"
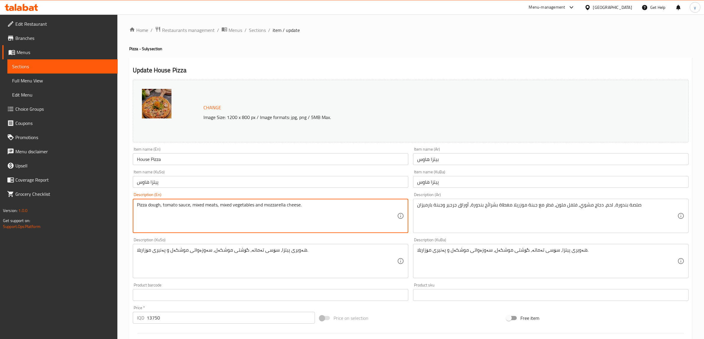
click at [287, 212] on textarea "Pizza dough, tomato sauce, mixed meats, mixed vegetables and mozzarella cheese." at bounding box center [267, 216] width 260 height 28
paste textarea "Tomato sauce, meat, grilled chicken, colorful peppers, mushrooms with mozzarell…"
type textarea "Tomato sauce, meat, grilled chicken, colorful peppers, mushrooms with mozzarell…"
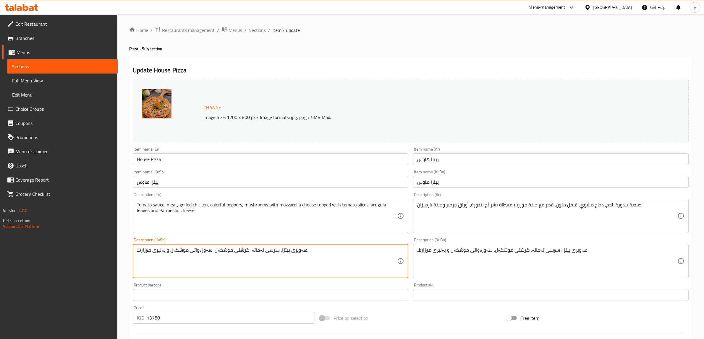
click at [295, 251] on textarea "هەویری پیتزا، سۆسی تەماتە، گۆشتی موشکەل، سەوزەواتی موشکەل و پەنیری مۆزارێلا." at bounding box center [267, 261] width 260 height 28
type textarea "سۆسی تەماتە، گۆشت، مریشکی برژاو، بیبەری رەنگاورەنگ، قارچک لەگەل پەنیری مۆزارێلا…"
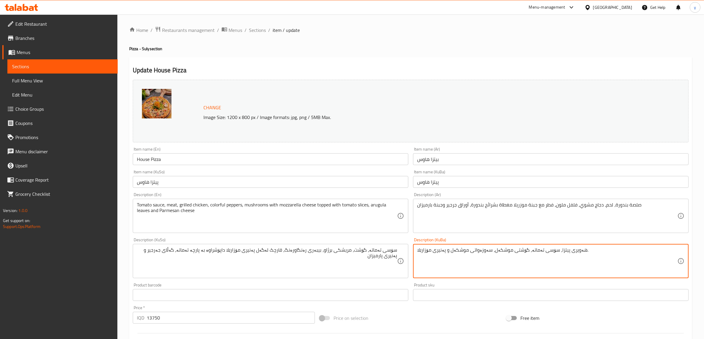
click at [511, 263] on textarea "هەویری پیتزا، سۆسی تەماتە، گۆشتی موشکەل، سەوزەواتی موشکەل و پەنیری مۆزارێلا." at bounding box center [547, 261] width 260 height 28
click at [514, 261] on textarea "هەویری پیتزا، سۆسی تەماتە، گۆشتی موشکەل، سەوزەواتی موشکەل و پەنیری مۆزارێلا." at bounding box center [547, 261] width 260 height 28
type textarea "هەویری پیتزا، سۆسی تەماتە، گۆتی موشکەل، سەوزەواتی موشکەل و پەنیری مۆزارێلا."
click at [475, 247] on textarea "هەویری پیتزا، سۆسی تەماتە، گۆتی موشکەل، سەوزەواتی موشکەل و پەنیری مۆزارێلا." at bounding box center [547, 261] width 260 height 28
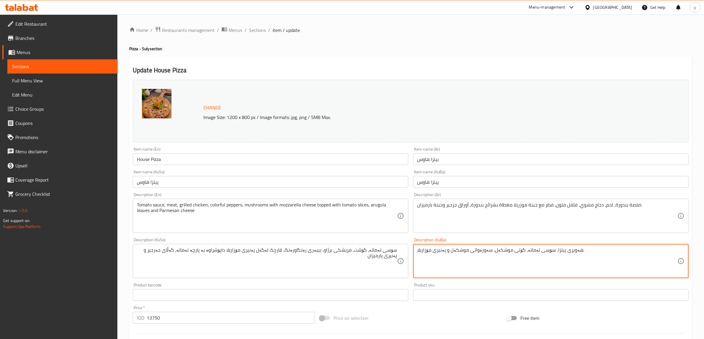
click at [475, 247] on textarea "هەویری پیتزا، سۆسی تەماتە، گۆتی موشکەل، سەوزەواتی موشکەل و پەنیری مۆزارێلا." at bounding box center [547, 261] width 260 height 28
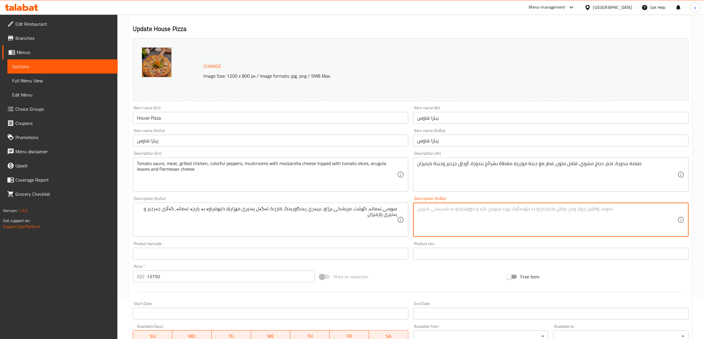
scroll to position [154, 0]
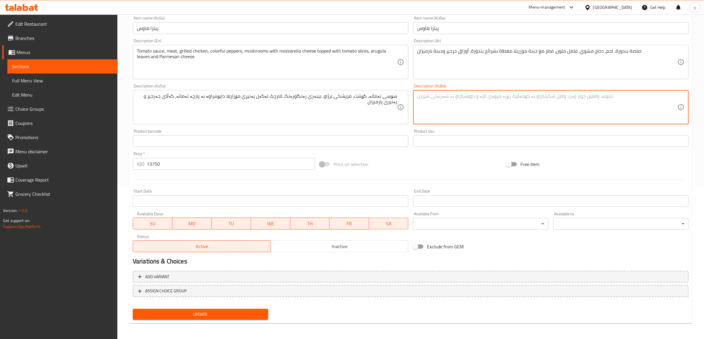
click at [211, 320] on div "Update" at bounding box center [200, 315] width 140 height 16
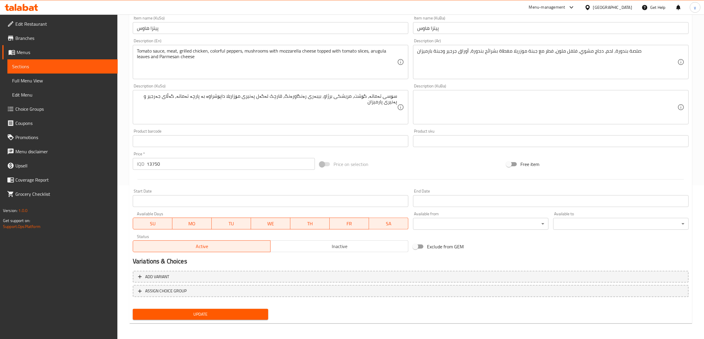
click at [238, 317] on span "Update" at bounding box center [200, 314] width 126 height 7
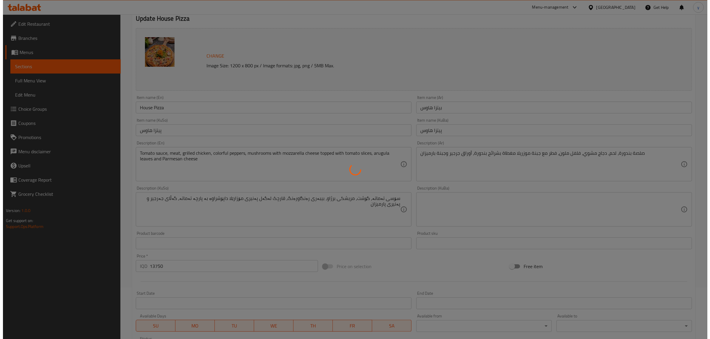
scroll to position [0, 0]
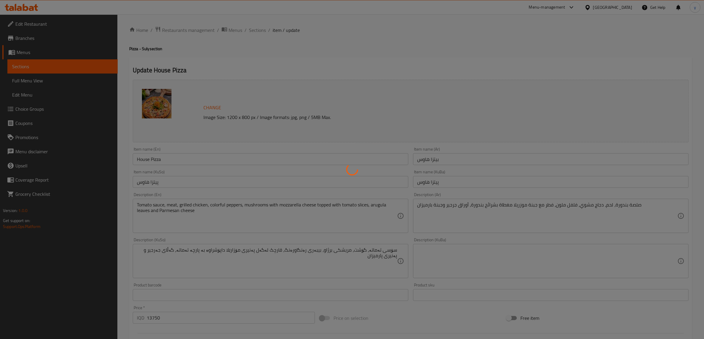
click at [252, 31] on div at bounding box center [352, 169] width 704 height 339
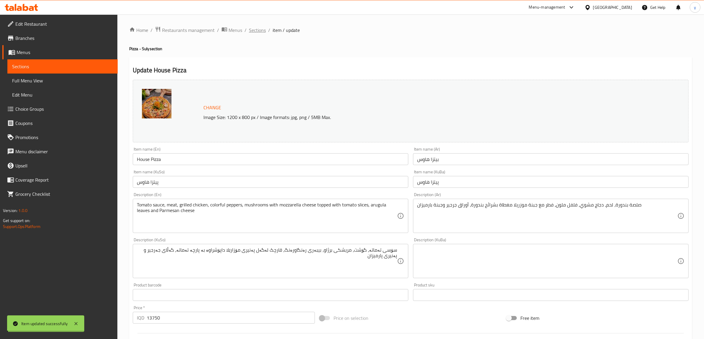
click at [253, 31] on div "Home / Restaurants management / Menus / Sections / item / update Pizza - Suly s…" at bounding box center [410, 254] width 563 height 456
click at [253, 31] on span "Sections" at bounding box center [257, 30] width 17 height 7
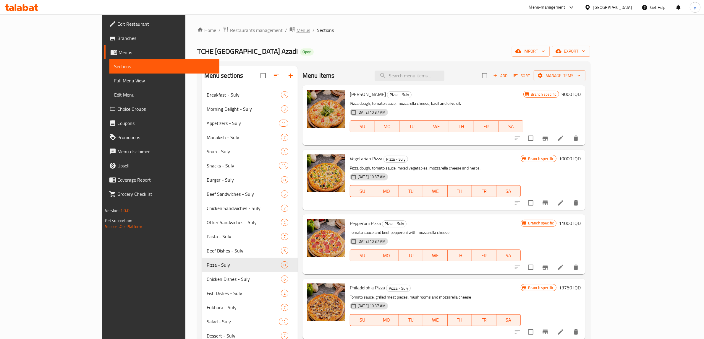
click at [297, 28] on span "Menus" at bounding box center [304, 30] width 14 height 7
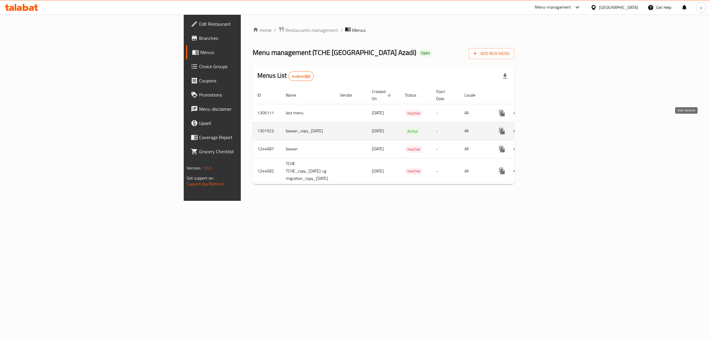
click at [551, 124] on link "enhanced table" at bounding box center [544, 131] width 14 height 14
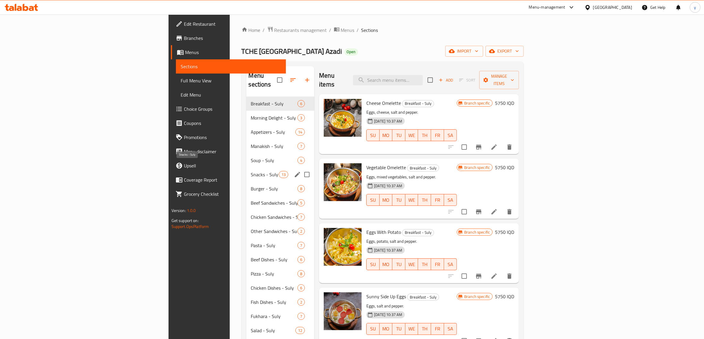
click at [251, 171] on span "Snacks - Suly" at bounding box center [265, 174] width 28 height 7
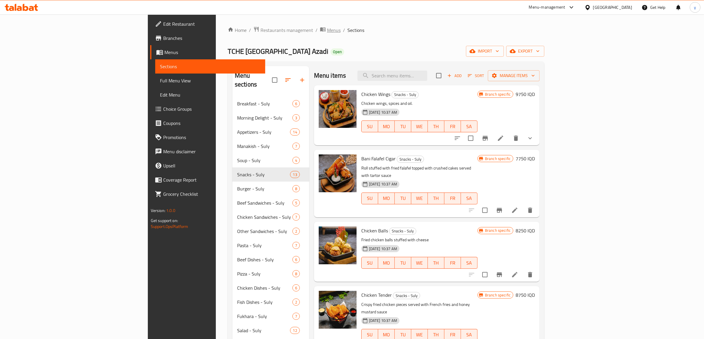
click at [327, 29] on span "Menus" at bounding box center [334, 30] width 14 height 7
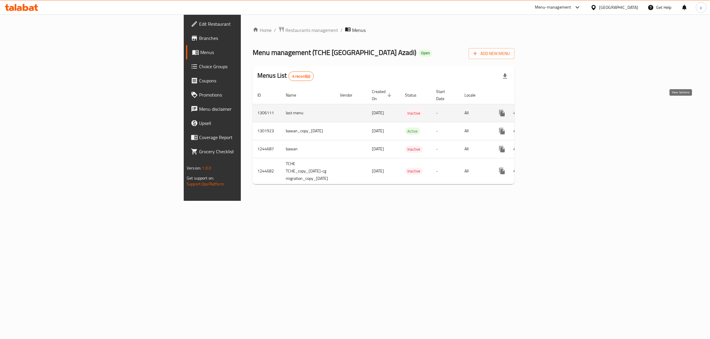
click at [548, 110] on icon "enhanced table" at bounding box center [544, 113] width 7 height 7
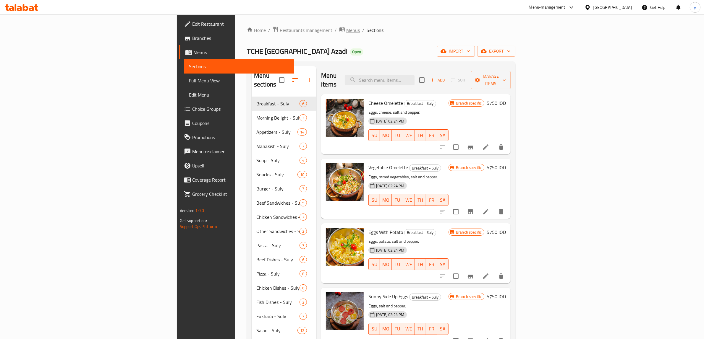
click at [346, 30] on span "Menus" at bounding box center [353, 30] width 14 height 7
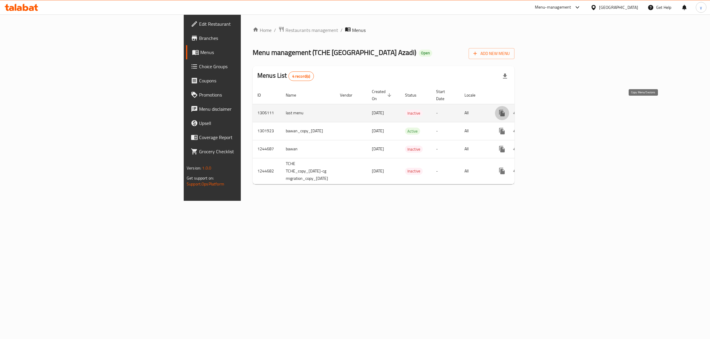
click at [509, 108] on button "more" at bounding box center [502, 113] width 14 height 14
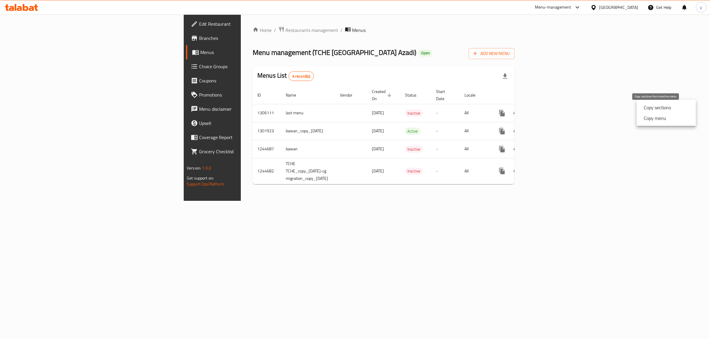
click at [648, 110] on strong "Copy sections" at bounding box center [656, 107] width 27 height 7
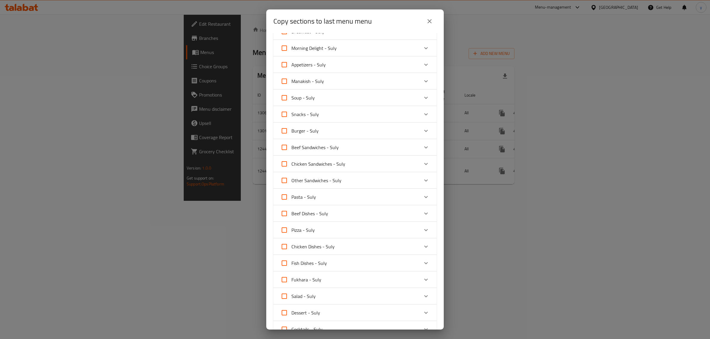
scroll to position [61, 0]
click at [285, 98] on input "Snacks - Suly" at bounding box center [284, 99] width 14 height 14
checkbox input "true"
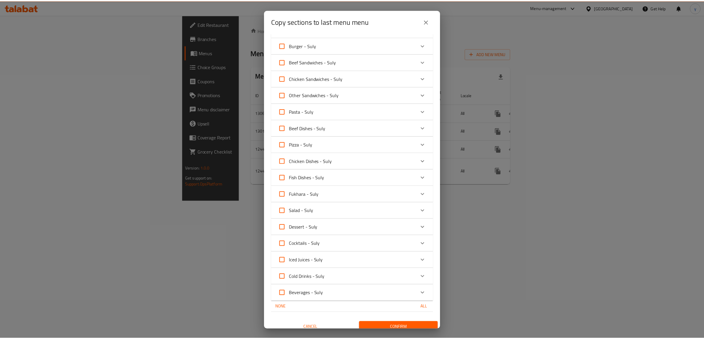
scroll to position [137, 0]
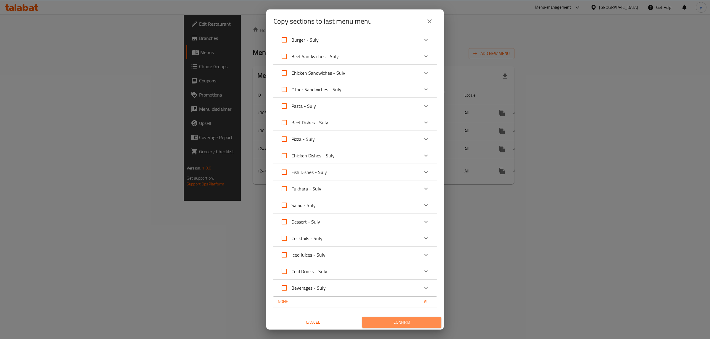
click at [411, 323] on span "Confirm" at bounding box center [402, 322] width 70 height 7
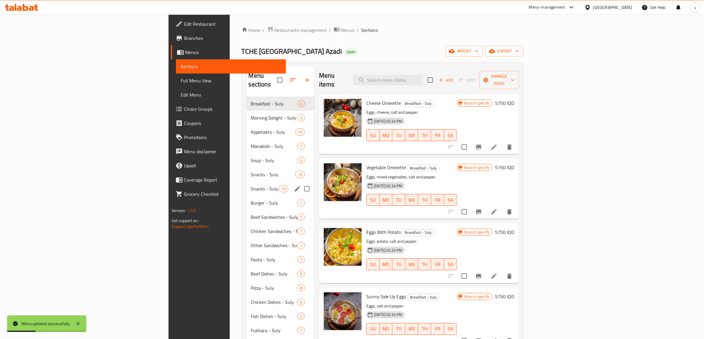
click at [246, 184] on div "Snacks - Suly 10" at bounding box center [280, 189] width 68 height 14
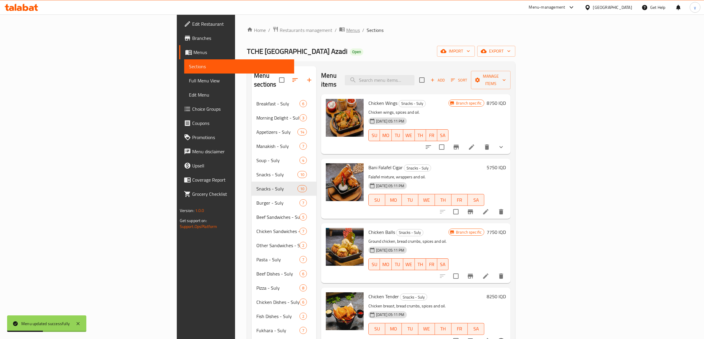
click at [346, 27] on span "Menus" at bounding box center [353, 30] width 14 height 7
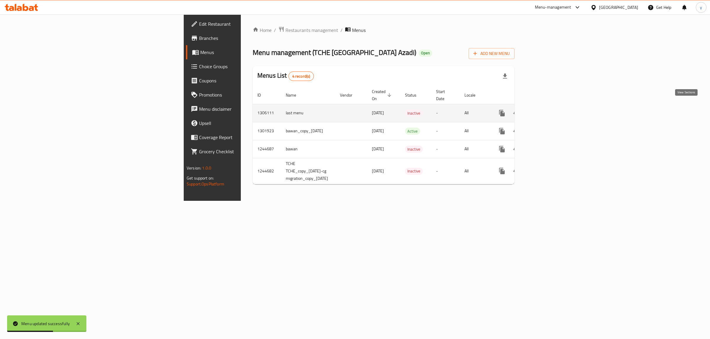
click at [548, 110] on icon "enhanced table" at bounding box center [544, 113] width 7 height 7
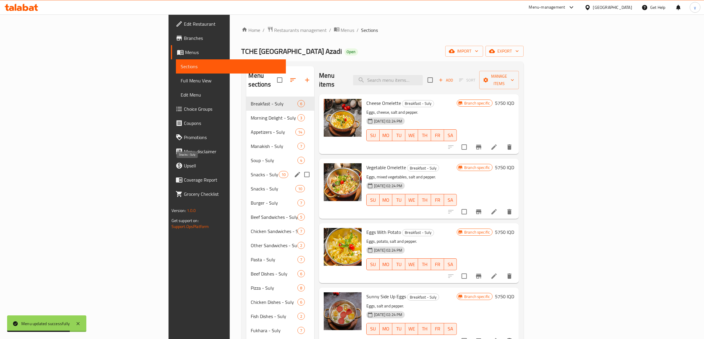
click at [251, 171] on span "Snacks - Suly" at bounding box center [265, 174] width 28 height 7
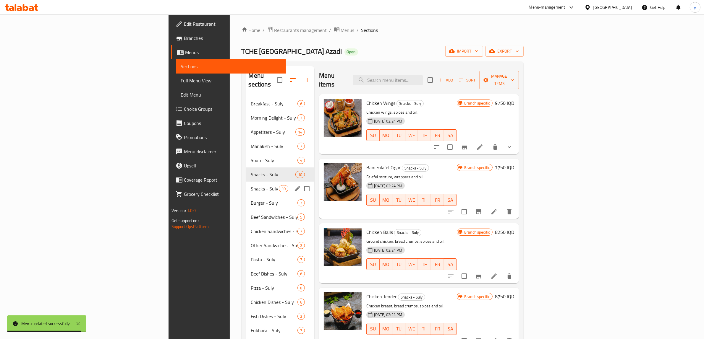
click at [246, 187] on div "Snacks - Suly 10" at bounding box center [280, 189] width 68 height 14
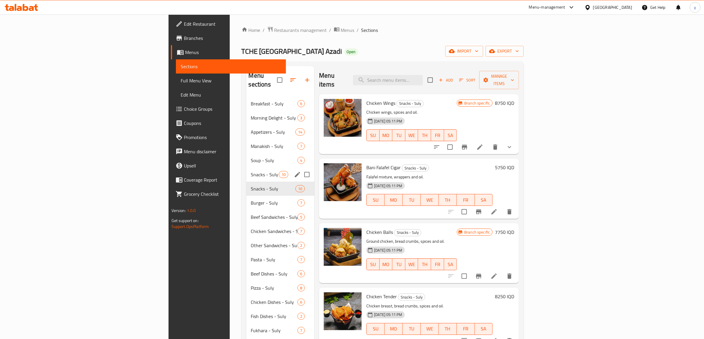
click at [246, 170] on div "Snacks - Suly 10" at bounding box center [280, 175] width 68 height 14
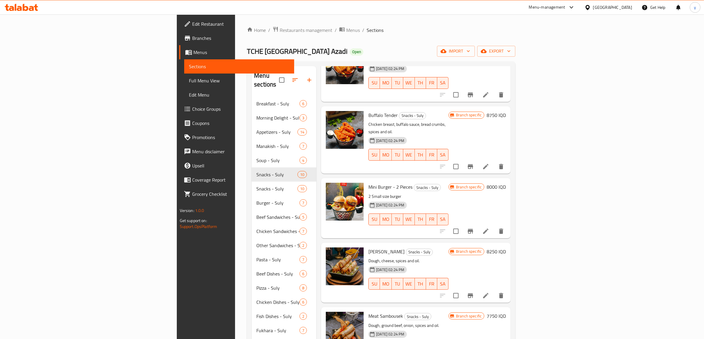
scroll to position [302, 0]
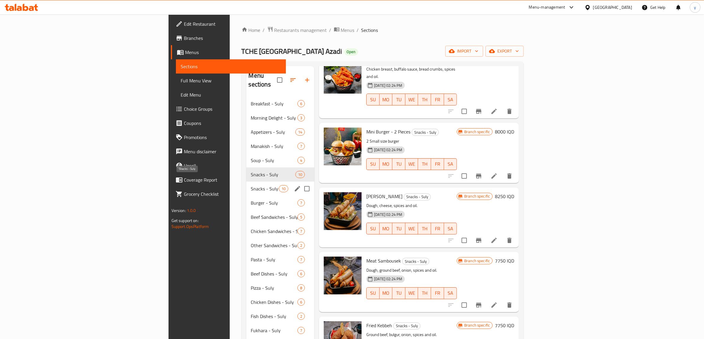
click at [251, 185] on span "Snacks - Suly" at bounding box center [265, 188] width 28 height 7
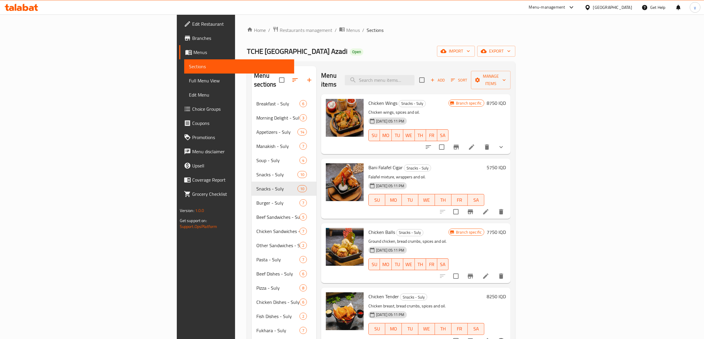
click at [236, 23] on div "Home / Restaurants management / Menus / Sections TCHE TCHE Park Azadi Open impo…" at bounding box center [381, 227] width 292 height 427
click at [346, 29] on span "Menus" at bounding box center [353, 30] width 14 height 7
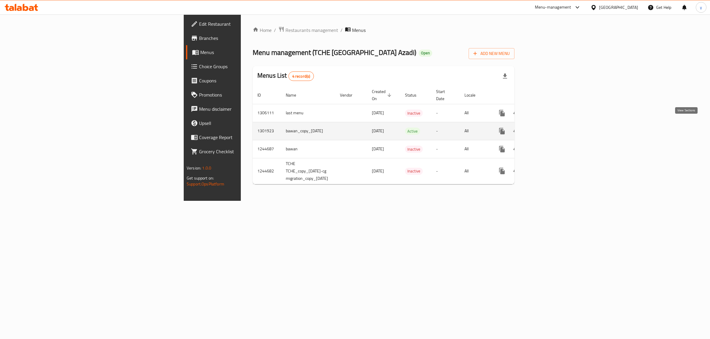
click at [551, 126] on link "enhanced table" at bounding box center [544, 131] width 14 height 14
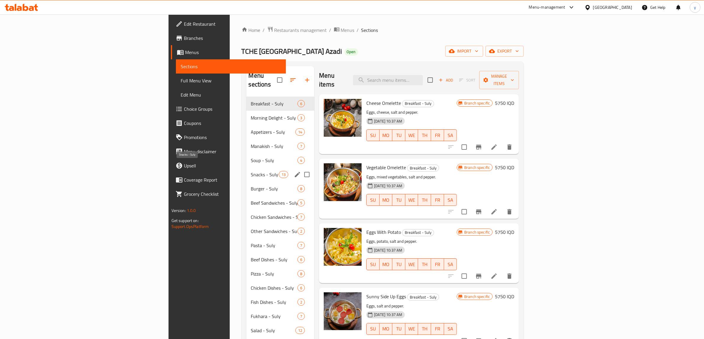
click at [251, 171] on span "Snacks - Suly" at bounding box center [265, 174] width 28 height 7
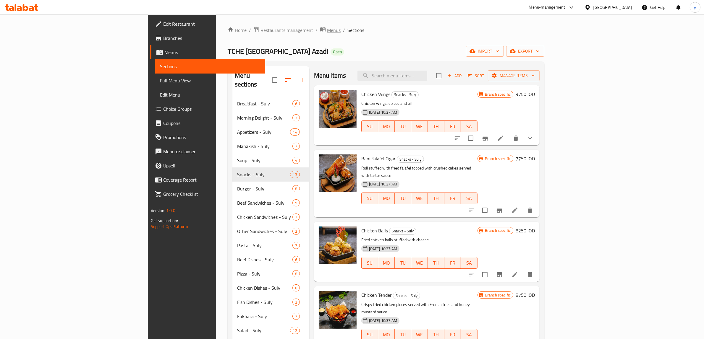
click at [327, 30] on span "Menus" at bounding box center [334, 30] width 14 height 7
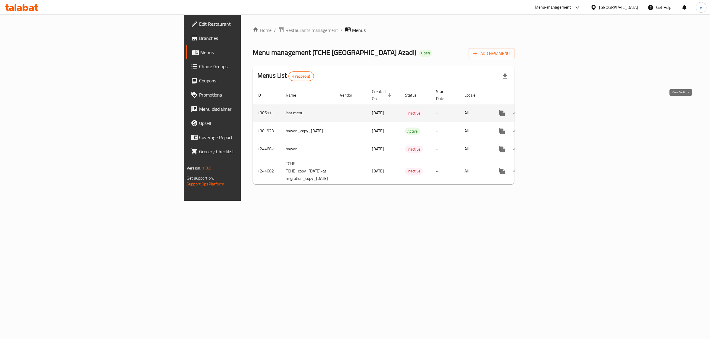
click at [551, 108] on link "enhanced table" at bounding box center [544, 113] width 14 height 14
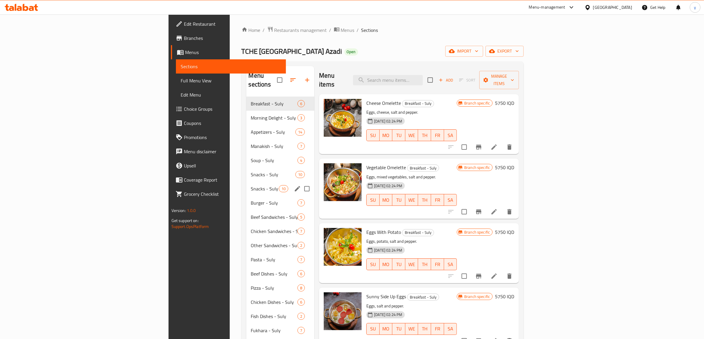
click at [301, 183] on input "Menu sections" at bounding box center [307, 189] width 12 height 12
checkbox input "true"
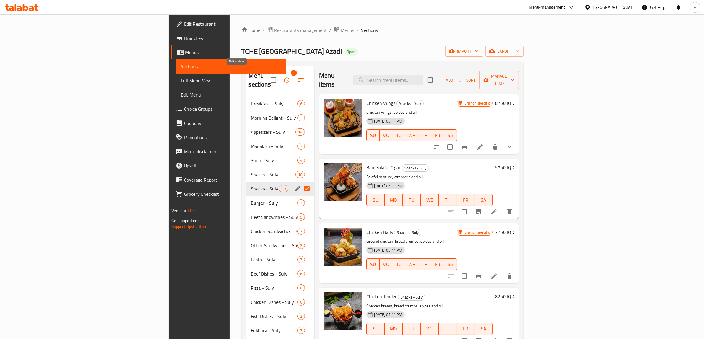
click at [283, 77] on icon "button" at bounding box center [286, 80] width 7 height 7
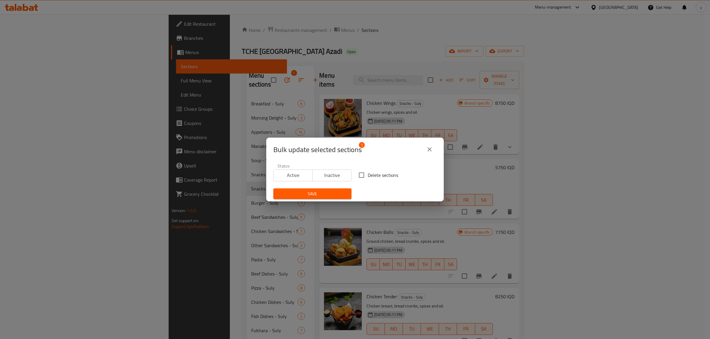
click at [364, 181] on input "Delete sections" at bounding box center [361, 175] width 12 height 12
checkbox input "true"
click at [321, 201] on div "Save" at bounding box center [312, 194] width 85 height 18
click at [307, 201] on div "Save" at bounding box center [312, 194] width 85 height 18
click at [311, 194] on span "Save" at bounding box center [312, 193] width 69 height 7
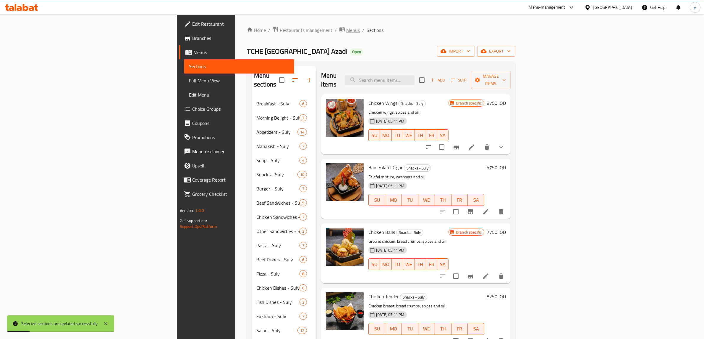
click at [346, 30] on span "Menus" at bounding box center [353, 30] width 14 height 7
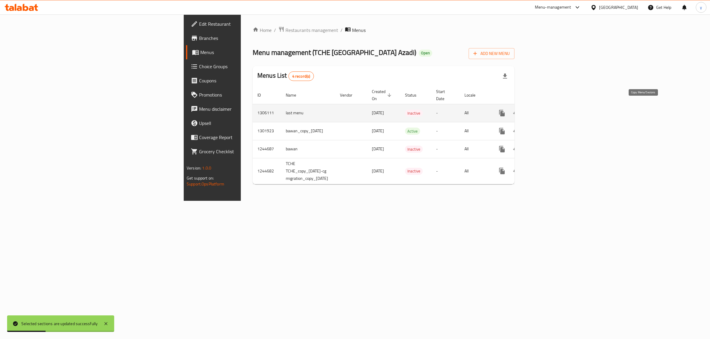
click at [509, 106] on button "more" at bounding box center [502, 113] width 14 height 14
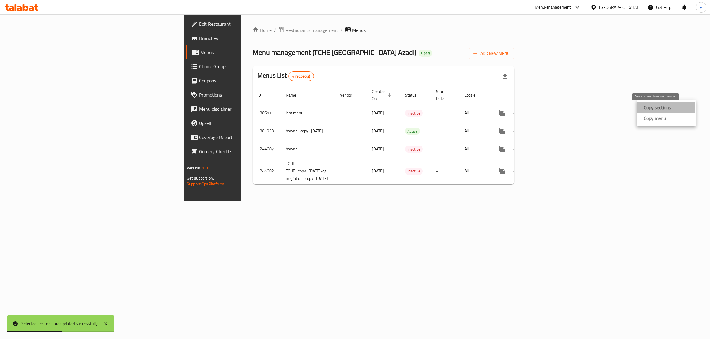
click at [646, 108] on strong "Copy sections" at bounding box center [656, 107] width 27 height 7
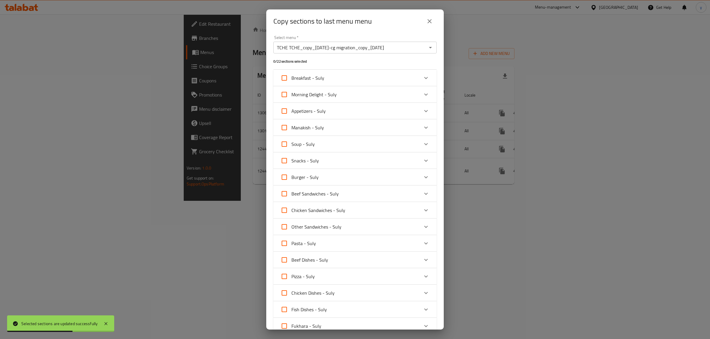
click at [432, 45] on div "Select menu   * TCHE TCHE_copy_14/02/2023-cg migration_copy_11/08/2024 Select m…" at bounding box center [354, 181] width 177 height 297
click at [427, 47] on icon "Open" at bounding box center [430, 47] width 7 height 7
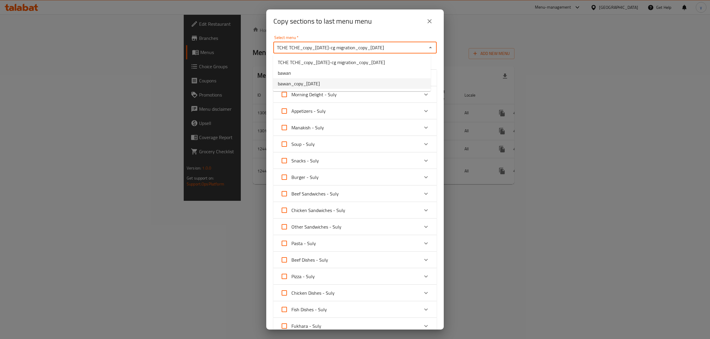
click at [383, 81] on li "bawan_copy_[DATE]" at bounding box center [352, 83] width 158 height 11
type input "bawan_copy_[DATE]"
click at [289, 165] on input "Snacks - Suly" at bounding box center [284, 161] width 14 height 14
checkbox input "true"
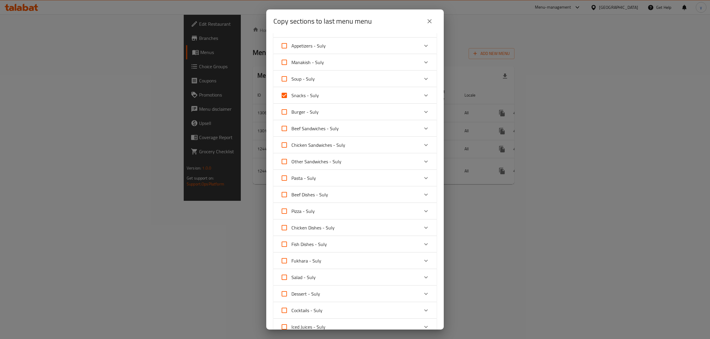
scroll to position [137, 0]
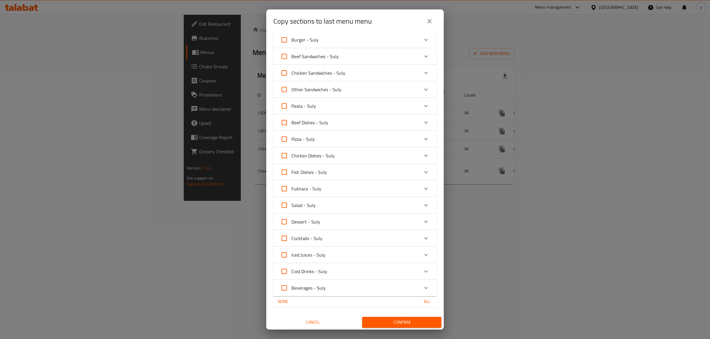
click at [410, 319] on span "Confirm" at bounding box center [402, 322] width 70 height 7
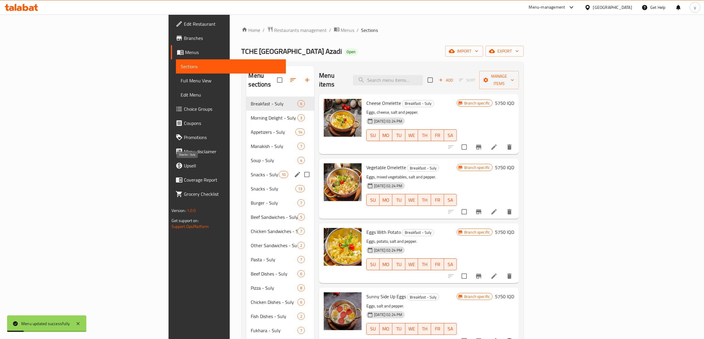
click at [251, 171] on span "Snacks - Suly" at bounding box center [265, 174] width 28 height 7
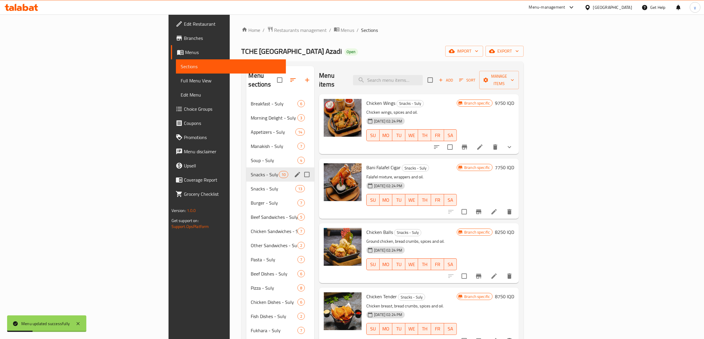
click at [301, 169] on input "Menu sections" at bounding box center [307, 175] width 12 height 12
checkbox input "true"
click at [283, 77] on icon "button" at bounding box center [286, 80] width 7 height 7
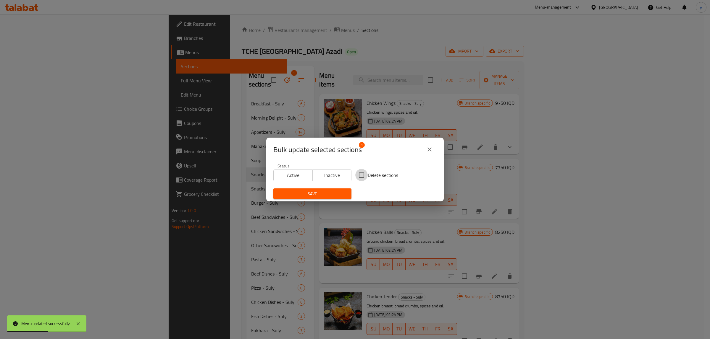
click at [364, 174] on input "Delete sections" at bounding box center [361, 175] width 12 height 12
checkbox input "true"
click at [341, 192] on span "Save" at bounding box center [312, 193] width 69 height 7
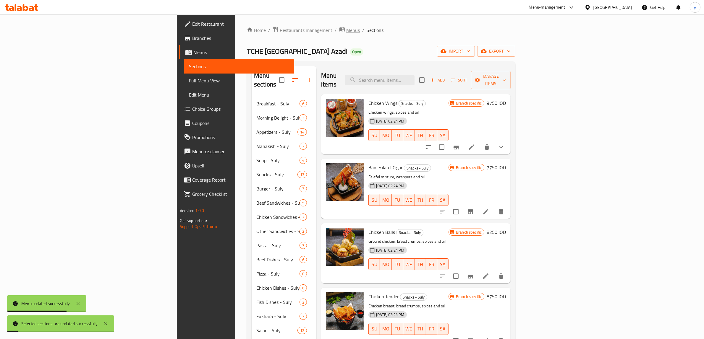
click at [346, 28] on span "Menus" at bounding box center [353, 30] width 14 height 7
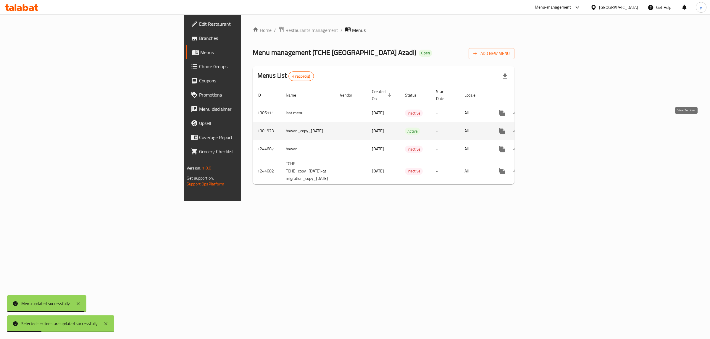
click at [548, 128] on icon "enhanced table" at bounding box center [544, 131] width 7 height 7
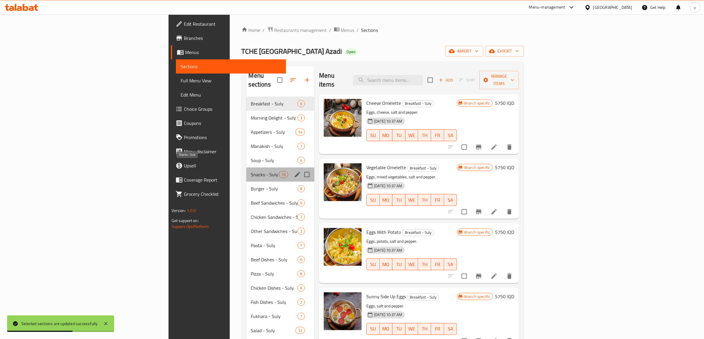
click at [251, 171] on span "Snacks - Suly" at bounding box center [265, 174] width 28 height 7
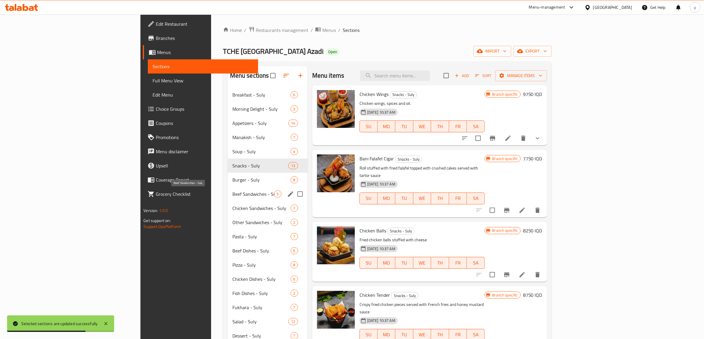
click at [232, 194] on span "Beef Sandwiches - Suly" at bounding box center [253, 194] width 42 height 7
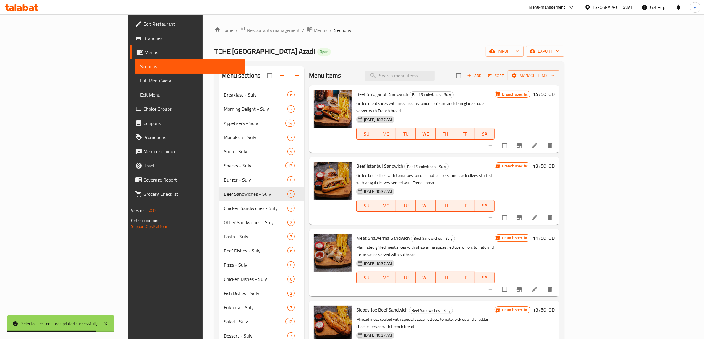
click at [314, 32] on span "Menus" at bounding box center [321, 30] width 14 height 7
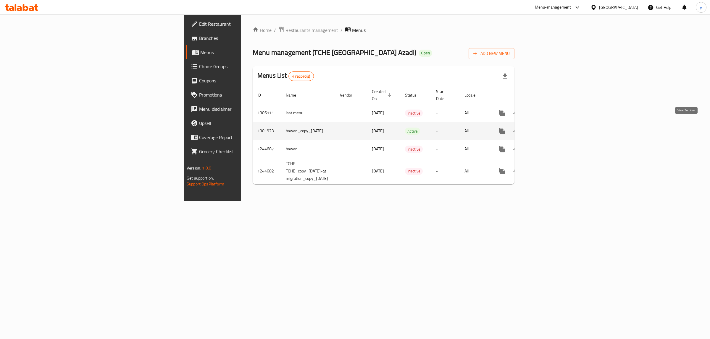
click at [548, 128] on icon "enhanced table" at bounding box center [544, 131] width 7 height 7
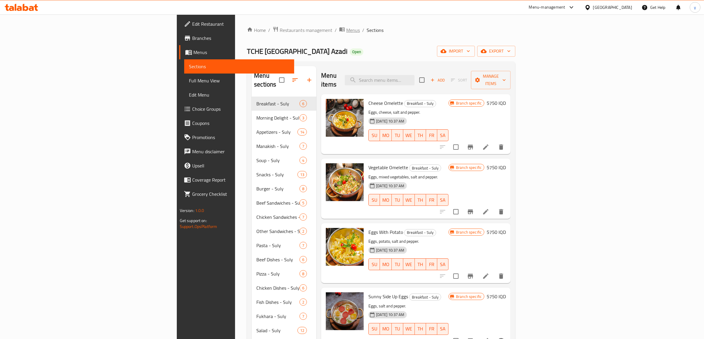
click at [346, 31] on span "Menus" at bounding box center [353, 30] width 14 height 7
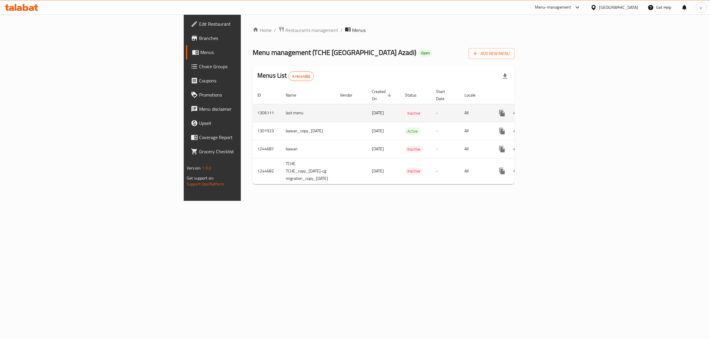
click at [504, 110] on icon "more" at bounding box center [502, 113] width 6 height 7
click at [645, 109] on strong "Copy sections" at bounding box center [656, 107] width 27 height 7
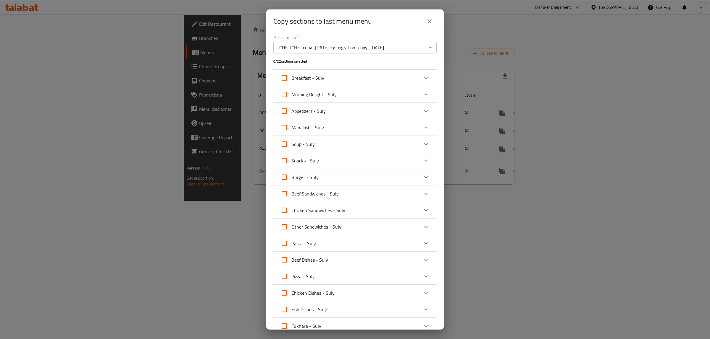
click at [281, 194] on input "Beef Sandwiches - Suly" at bounding box center [284, 194] width 14 height 14
checkbox input "true"
click at [427, 45] on icon "Open" at bounding box center [430, 47] width 7 height 7
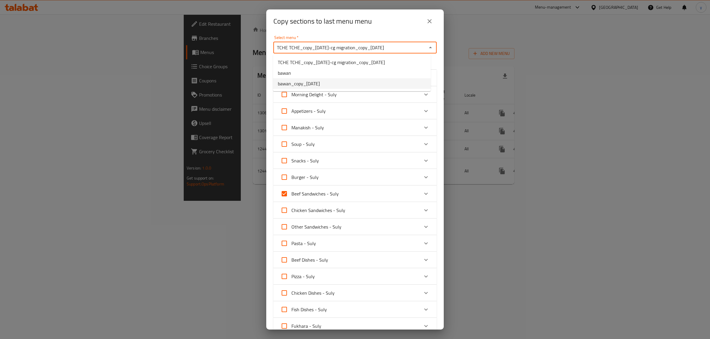
click at [332, 85] on li "bawan_copy_[DATE]" at bounding box center [352, 83] width 158 height 11
type input "bawan_copy_[DATE]"
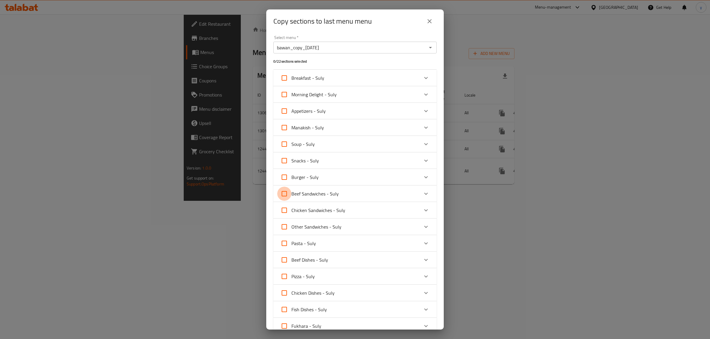
click at [284, 197] on input "Beef Sandwiches - Suly" at bounding box center [284, 194] width 14 height 14
checkbox input "true"
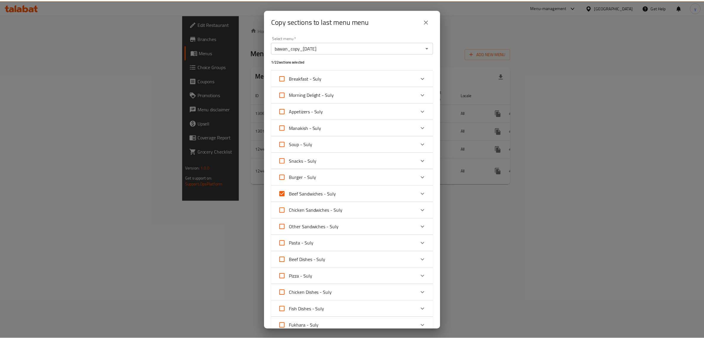
scroll to position [137, 0]
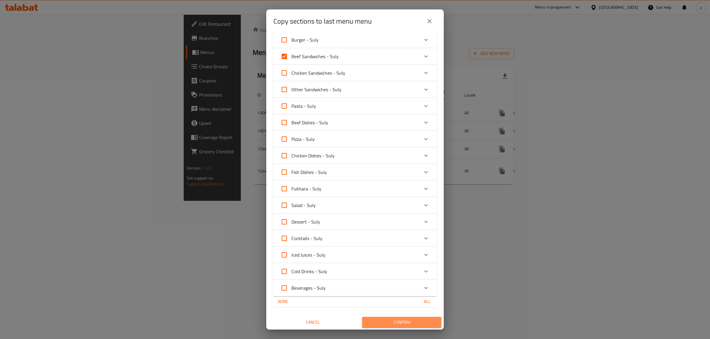
click at [420, 323] on span "Confirm" at bounding box center [402, 322] width 70 height 7
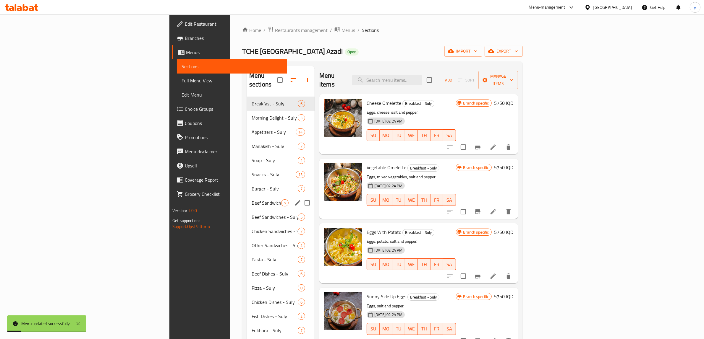
click at [247, 200] on div "Beef Sandwiches - Suly 5" at bounding box center [281, 203] width 68 height 14
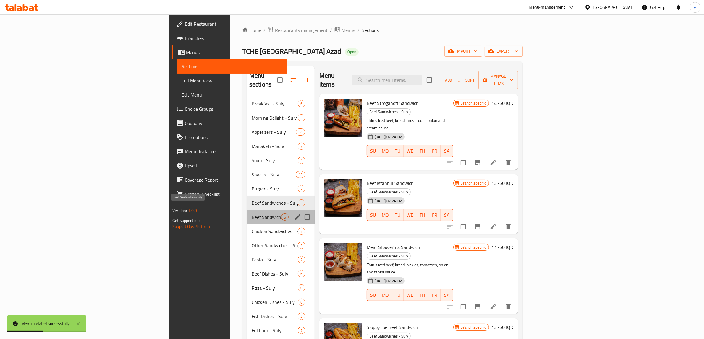
click at [252, 214] on span "Beef Sandwiches - Suly" at bounding box center [267, 217] width 30 height 7
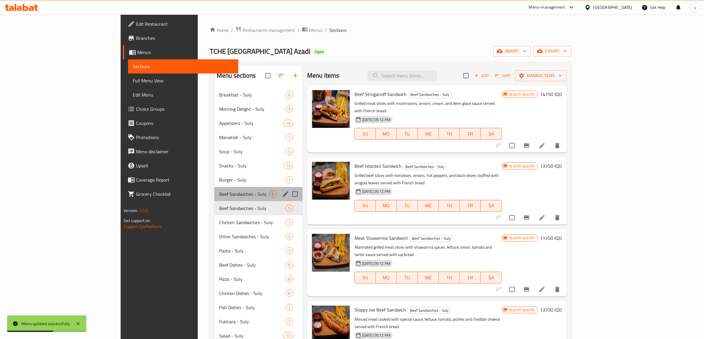
click at [214, 199] on div "Beef Sandwiches - Suly 5" at bounding box center [258, 194] width 88 height 14
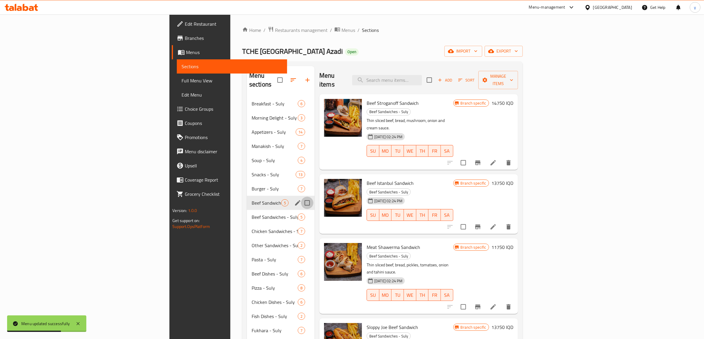
click at [301, 197] on input "Menu sections" at bounding box center [307, 203] width 12 height 12
checkbox input "true"
click at [285, 78] on icon "button" at bounding box center [287, 79] width 5 height 5
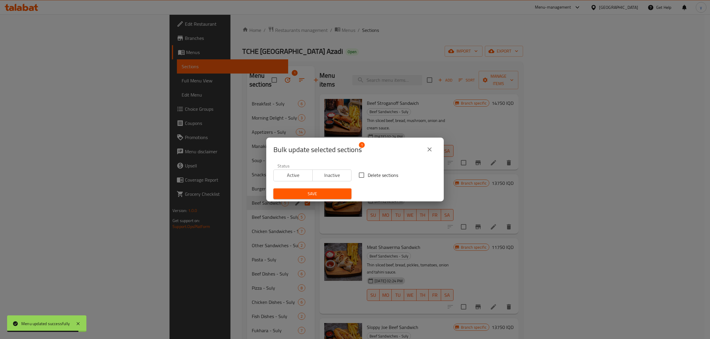
click at [333, 192] on span "Save" at bounding box center [312, 193] width 69 height 7
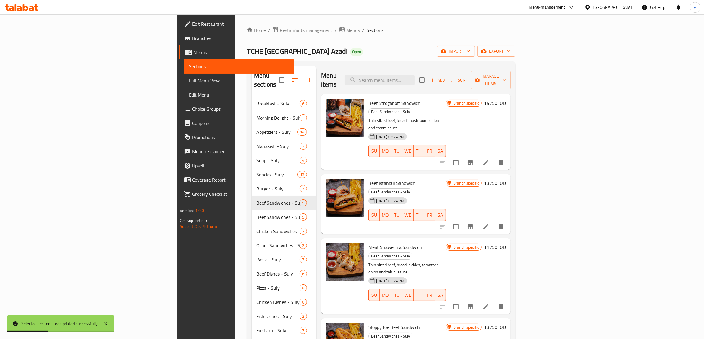
click at [247, 37] on div "Home / Restaurants management / Menus / Sections TCHE [GEOGRAPHIC_DATA] Azadi O…" at bounding box center [381, 228] width 268 height 404
click at [235, 23] on div "Home / Restaurants management / Menus / Sections TCHE [GEOGRAPHIC_DATA] Azadi O…" at bounding box center [381, 227] width 292 height 427
click at [346, 30] on span "Menus" at bounding box center [353, 30] width 14 height 7
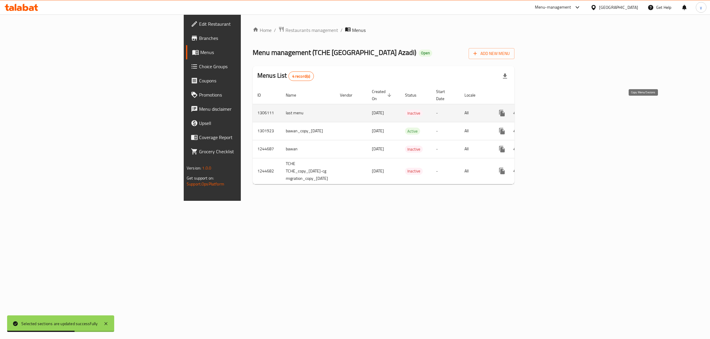
click at [504, 110] on icon "more" at bounding box center [502, 113] width 6 height 7
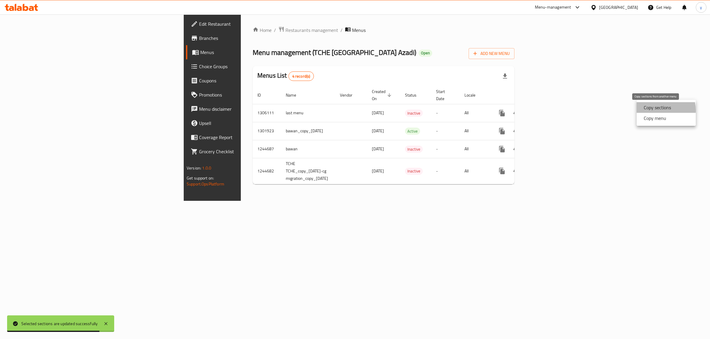
click at [655, 110] on strong "Copy sections" at bounding box center [656, 107] width 27 height 7
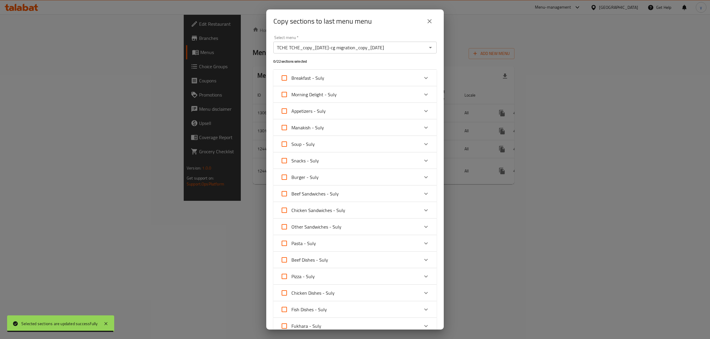
click at [429, 48] on icon "Open" at bounding box center [430, 47] width 3 height 1
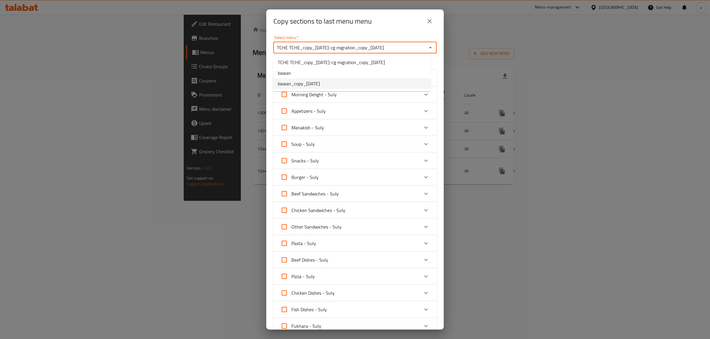
click at [356, 87] on li "bawan_copy_[DATE]" at bounding box center [352, 83] width 158 height 11
type input "bawan_copy_[DATE]"
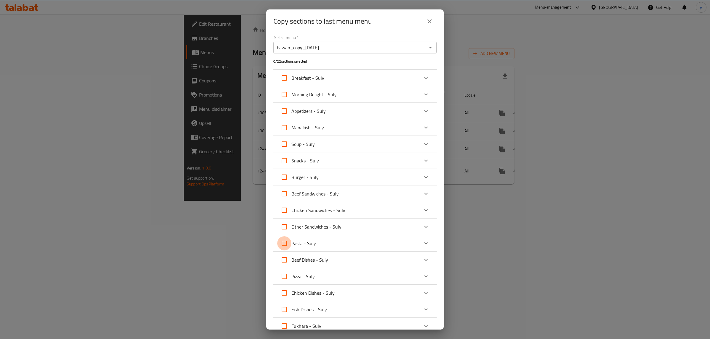
click at [280, 250] on input "Pasta - Suly" at bounding box center [284, 244] width 14 height 14
checkbox input "true"
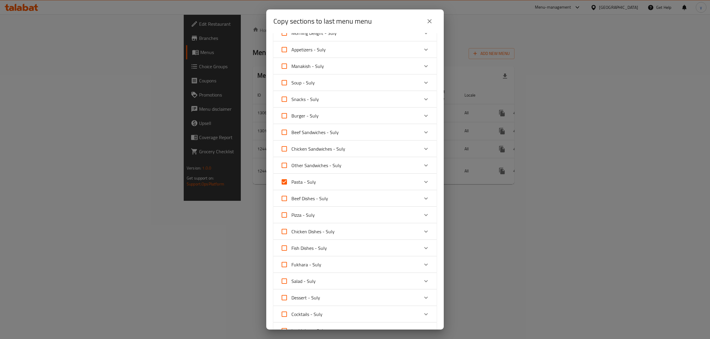
click at [283, 220] on input "Pizza - Suly" at bounding box center [284, 215] width 14 height 14
checkbox input "true"
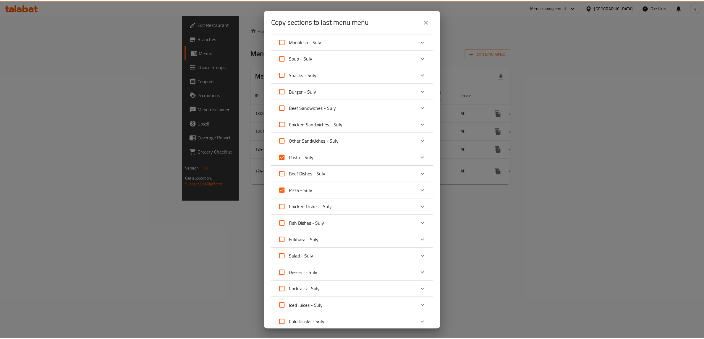
scroll to position [137, 0]
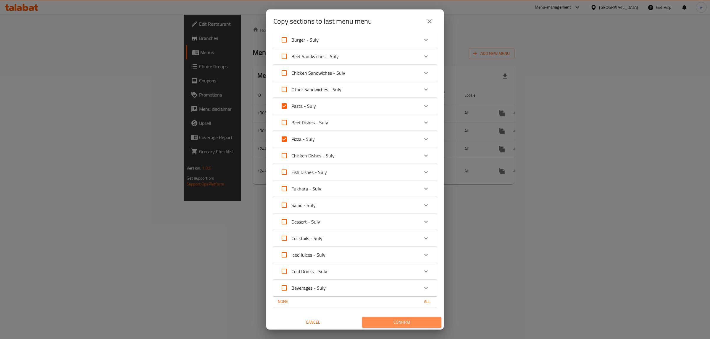
click at [399, 324] on span "Confirm" at bounding box center [402, 322] width 70 height 7
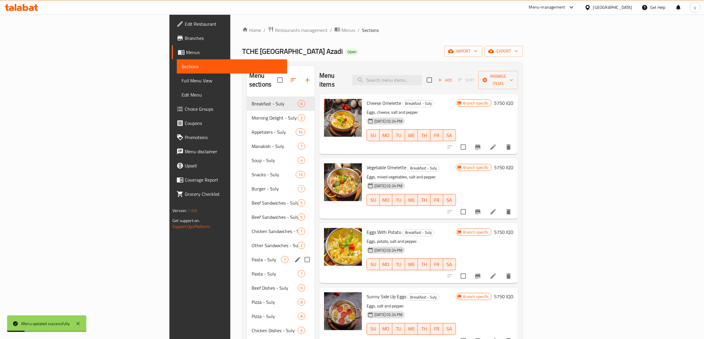
click at [247, 255] on div "Pasta - Suly 7" at bounding box center [281, 260] width 68 height 14
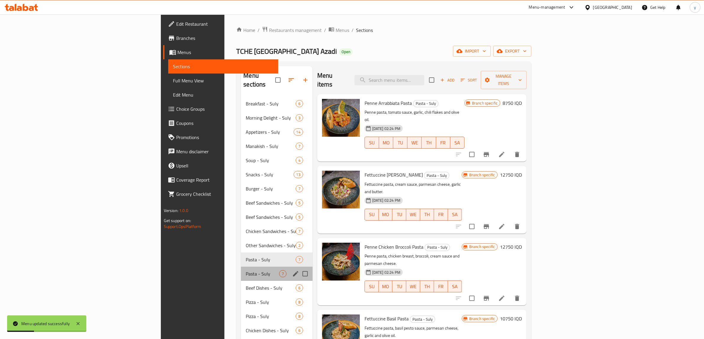
click at [241, 267] on div "Pasta - Suly 7" at bounding box center [276, 274] width 71 height 14
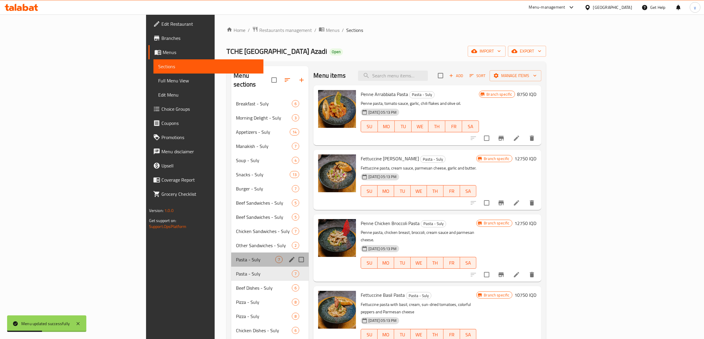
click at [231, 253] on div "Pasta - Suly 7" at bounding box center [269, 260] width 77 height 14
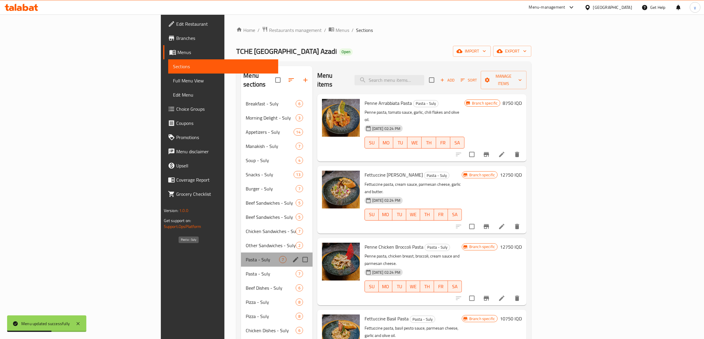
click at [246, 256] on span "Pasta - Suly" at bounding box center [262, 259] width 33 height 7
click at [246, 270] on span "Pasta - Suly" at bounding box center [262, 273] width 33 height 7
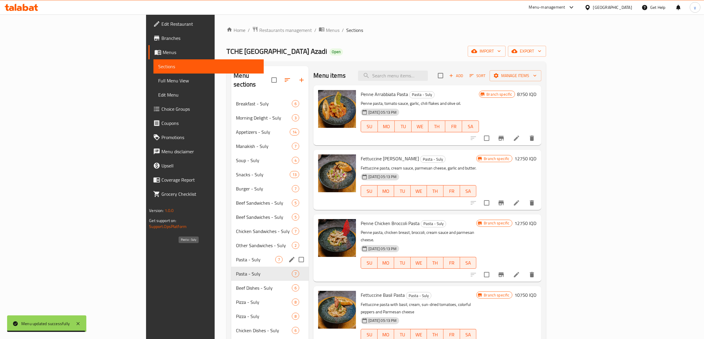
click at [236, 256] on span "Pasta - Suly" at bounding box center [255, 259] width 39 height 7
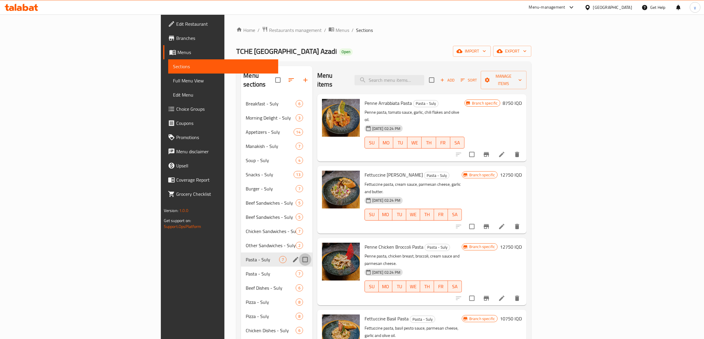
click at [299, 254] on input "Menu sections" at bounding box center [305, 260] width 12 height 12
checkbox input "true"
click at [278, 77] on icon "button" at bounding box center [281, 80] width 7 height 7
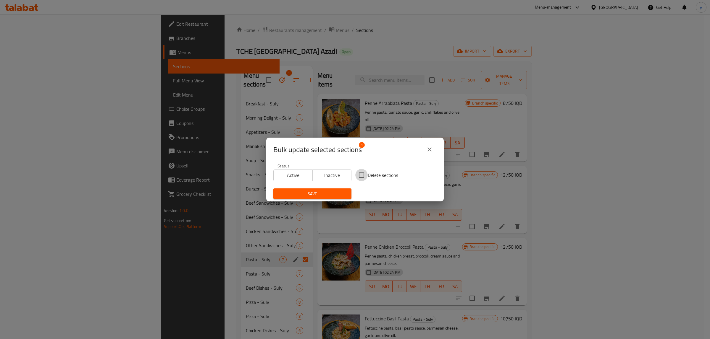
click at [362, 173] on input "Delete sections" at bounding box center [361, 175] width 12 height 12
checkbox input "true"
click at [324, 199] on button "Save" at bounding box center [312, 194] width 78 height 11
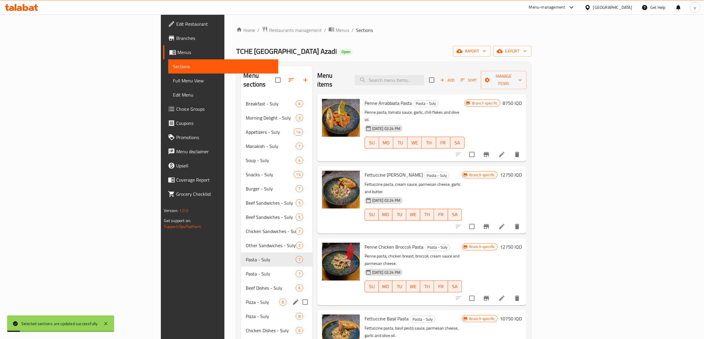
click at [241, 295] on div "Pizza - Suly 8" at bounding box center [276, 302] width 71 height 14
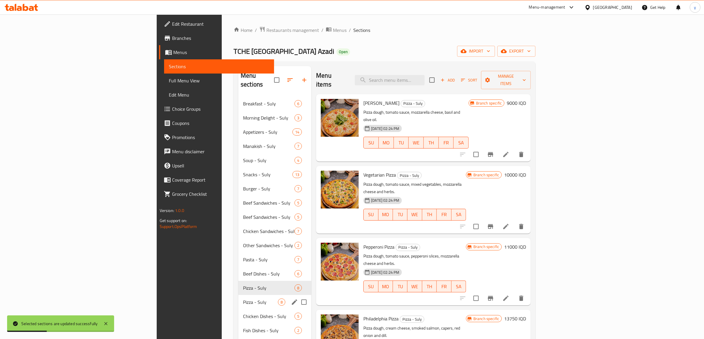
click at [238, 299] on div "Pizza - Suly 8" at bounding box center [274, 302] width 73 height 14
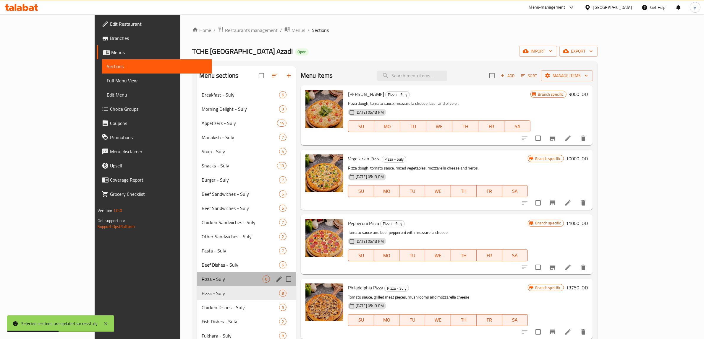
click at [197, 284] on div "Pizza - Suly 8" at bounding box center [246, 279] width 99 height 14
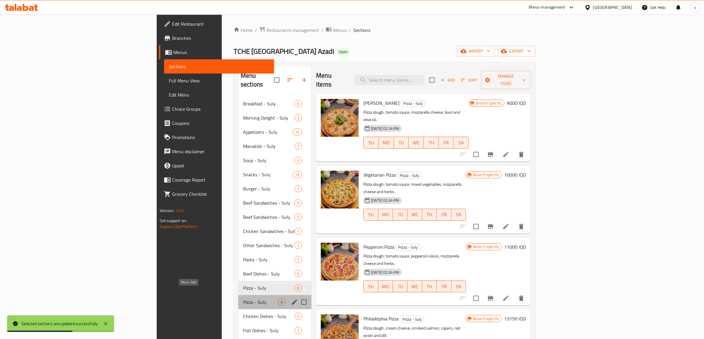
click at [243, 299] on span "Pizza - Suly" at bounding box center [260, 302] width 35 height 7
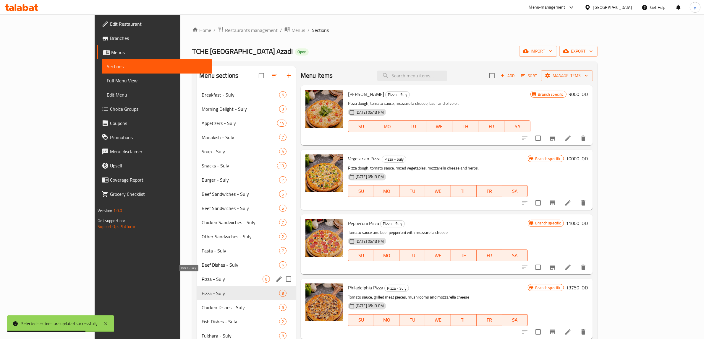
click at [218, 280] on span "Pizza - Suly" at bounding box center [232, 279] width 61 height 7
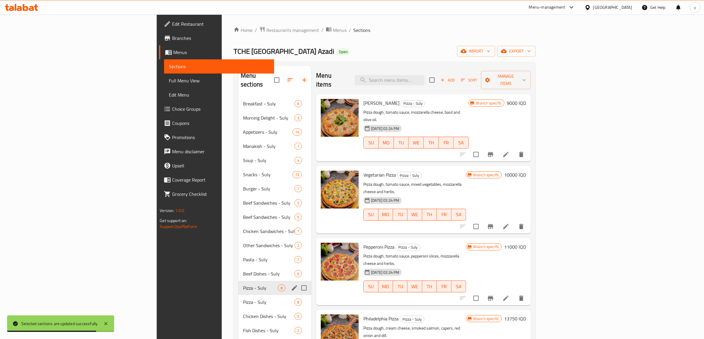
click at [298, 282] on input "Menu sections" at bounding box center [304, 288] width 12 height 12
checkbox input "true"
click at [275, 78] on icon "button" at bounding box center [278, 80] width 7 height 7
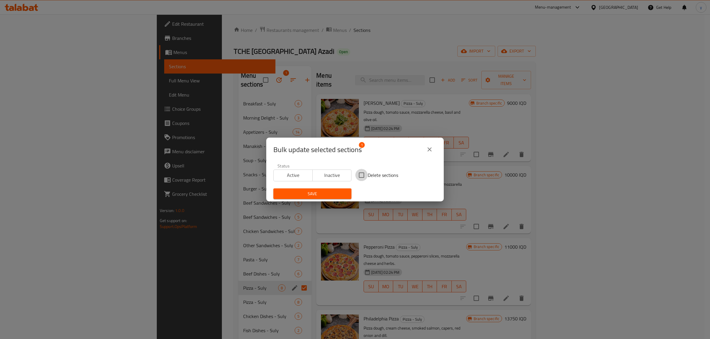
click at [361, 175] on input "Delete sections" at bounding box center [361, 175] width 12 height 12
checkbox input "true"
click at [335, 190] on span "Save" at bounding box center [312, 193] width 69 height 7
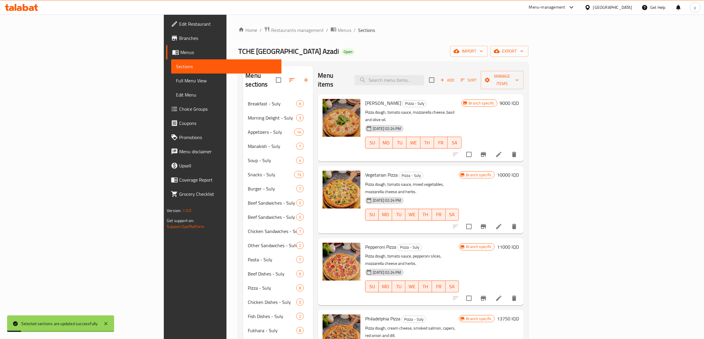
click at [235, 22] on div "Home / Restaurants management / Menus / Sections TCHE [GEOGRAPHIC_DATA] Azadi O…" at bounding box center [382, 227] width 313 height 427
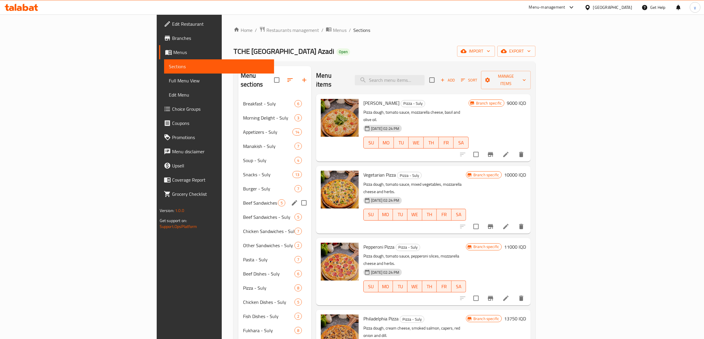
click at [243, 200] on span "Beef Sandwiches - Suly" at bounding box center [260, 203] width 35 height 7
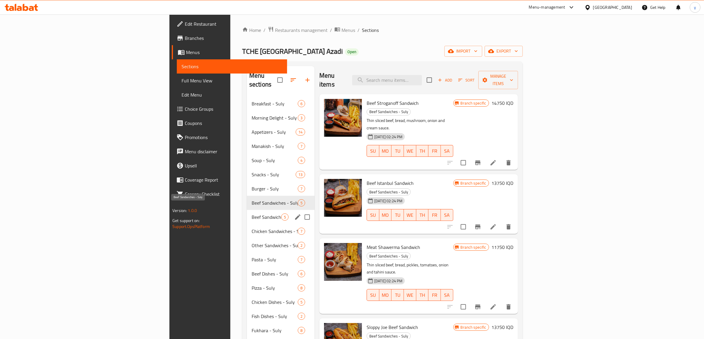
click at [252, 214] on span "Beef Sandwiches - Suly" at bounding box center [267, 217] width 30 height 7
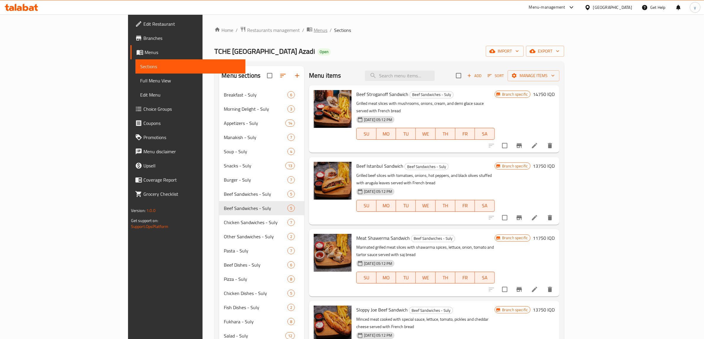
click at [314, 31] on span "Menus" at bounding box center [321, 30] width 14 height 7
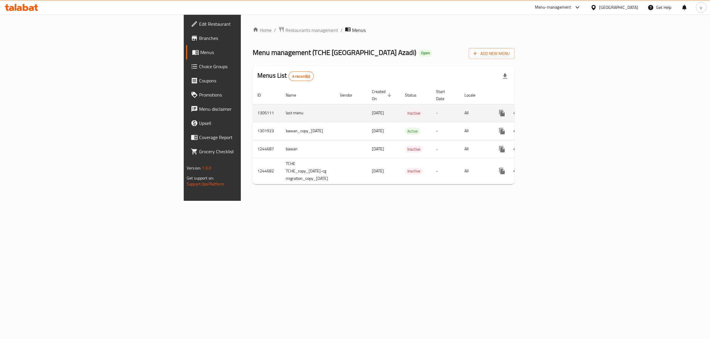
click at [548, 110] on icon "enhanced table" at bounding box center [544, 113] width 7 height 7
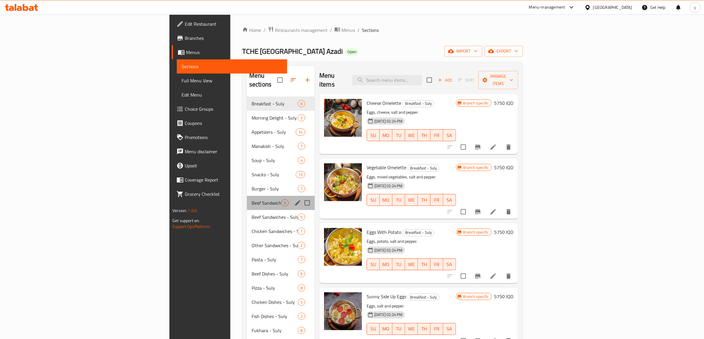
click at [247, 198] on div "Beef Sandwiches - Suly 5" at bounding box center [281, 203] width 68 height 14
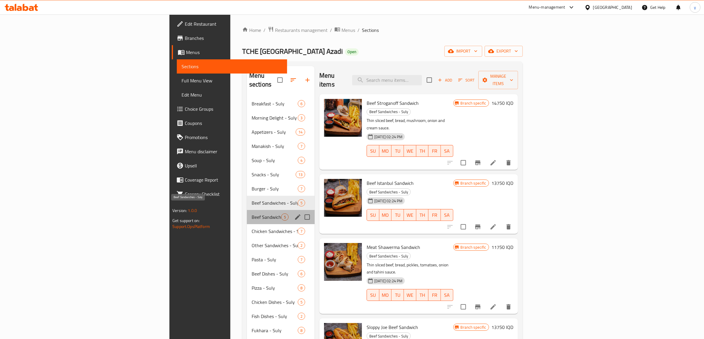
click at [252, 214] on span "Beef Sandwiches - Suly" at bounding box center [267, 217] width 30 height 7
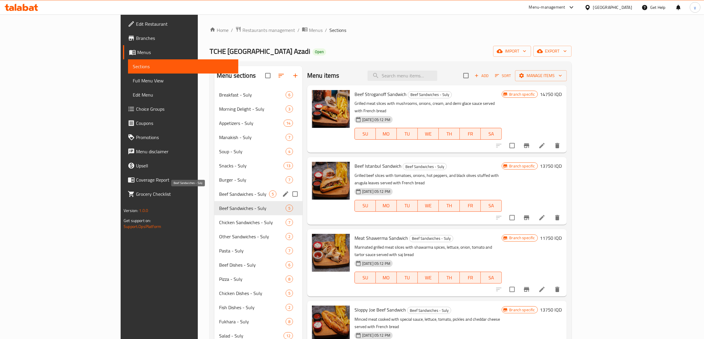
click at [219, 197] on span "Beef Sandwiches - Suly" at bounding box center [244, 194] width 50 height 7
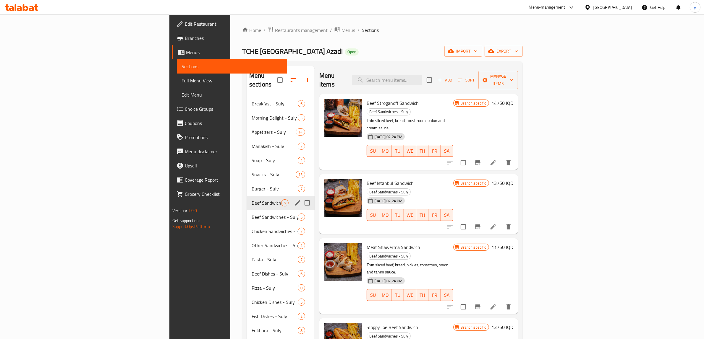
click at [301, 197] on input "Menu sections" at bounding box center [307, 203] width 12 height 12
checkbox input "true"
click at [284, 77] on icon "button" at bounding box center [287, 80] width 7 height 7
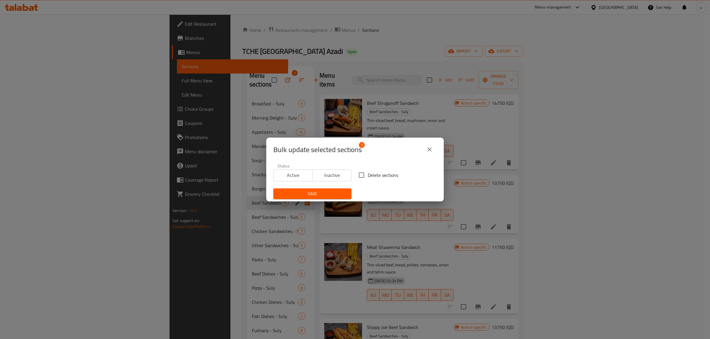
click at [362, 177] on input "Delete sections" at bounding box center [361, 175] width 12 height 12
checkbox input "true"
click at [333, 196] on span "Save" at bounding box center [312, 193] width 69 height 7
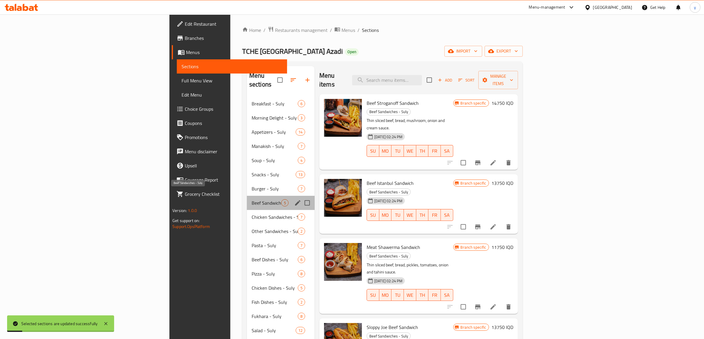
click at [252, 200] on span "Beef Sandwiches - Suly" at bounding box center [267, 203] width 30 height 7
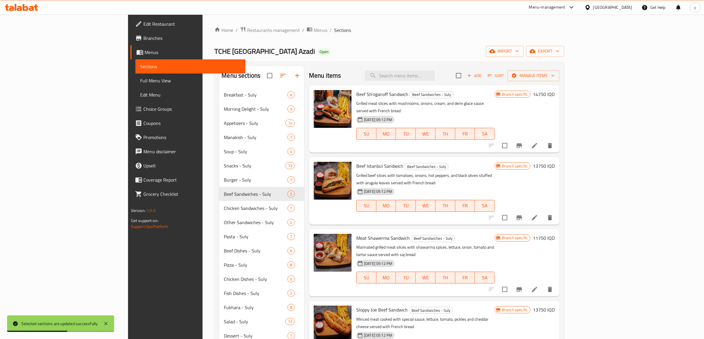
click at [237, 24] on div "Home / Restaurants management / Menus / Sections TCHE [GEOGRAPHIC_DATA] Azadi O…" at bounding box center [389, 218] width 373 height 408
click at [314, 27] on span "Menus" at bounding box center [321, 30] width 14 height 7
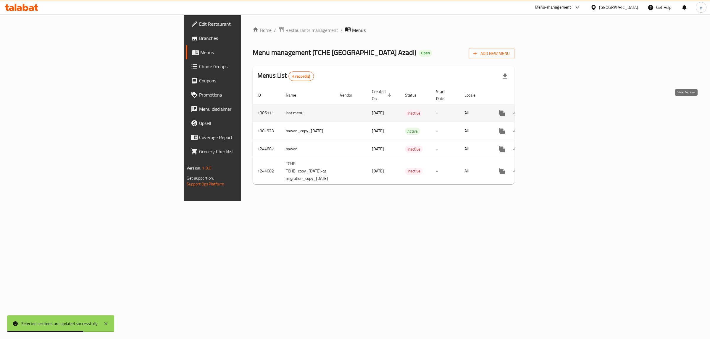
click at [551, 111] on link "enhanced table" at bounding box center [544, 113] width 14 height 14
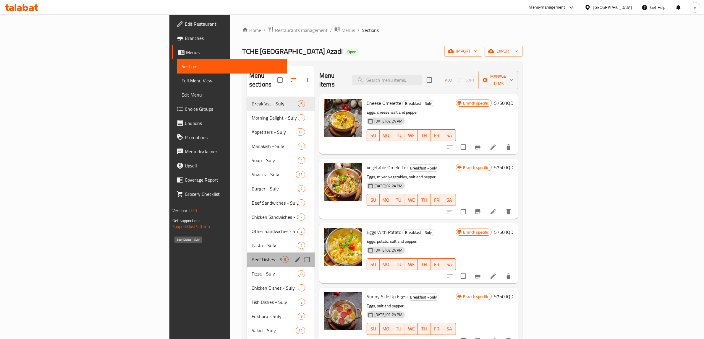
click at [252, 256] on span "Beef Dishes - Suly" at bounding box center [267, 259] width 30 height 7
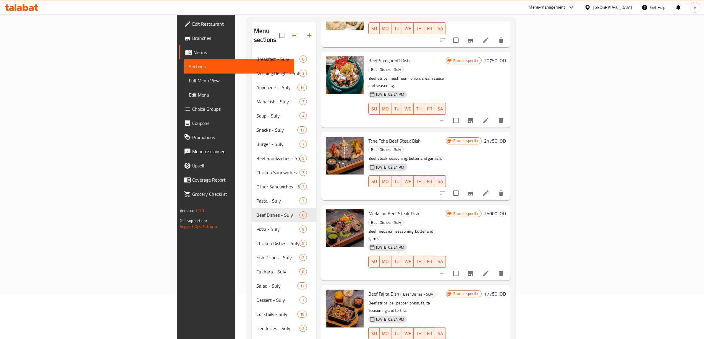
scroll to position [83, 0]
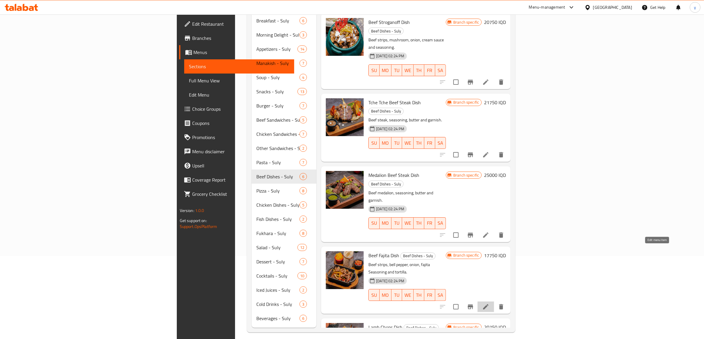
click at [489, 304] on icon at bounding box center [485, 307] width 7 height 7
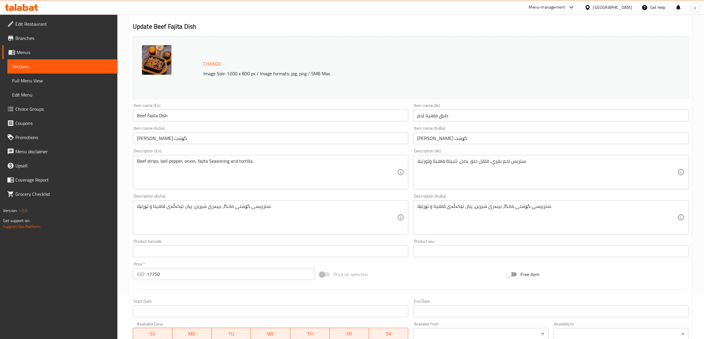
scroll to position [61, 0]
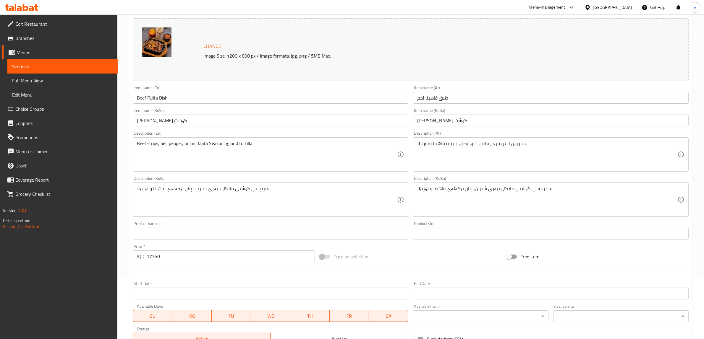
click at [463, 144] on textarea "ستربس لحم بقري، فلفل حلو، بصل، تتبيلة فاهيتا وتورتيلا." at bounding box center [547, 155] width 260 height 28
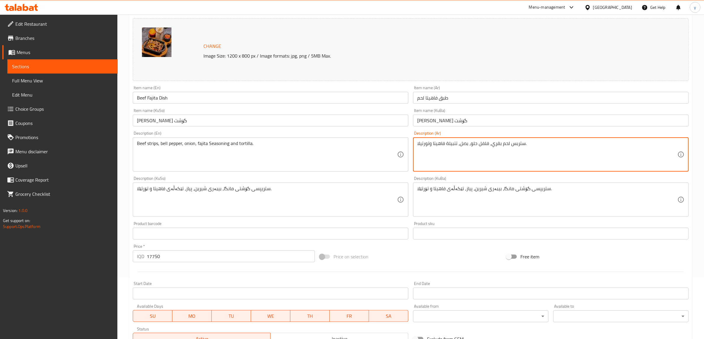
click at [463, 144] on textarea "ستربس لحم بقري، فلفل حلو، بصل، تتبيلة فاهيتا وتورتيلا." at bounding box center [547, 155] width 260 height 28
paste textarea "رائح لحم مشوي , مع الفلفل الملون والبصل ، يقدم مع خبز التورتيلا وجبنة الشيدر وا…"
click at [469, 164] on textarea "شرائح لحم مشوي , مع الفلفل الملون والبصل ، يقدم مع خبز التورتيلا وجبنة الشيدر و…" at bounding box center [547, 155] width 260 height 28
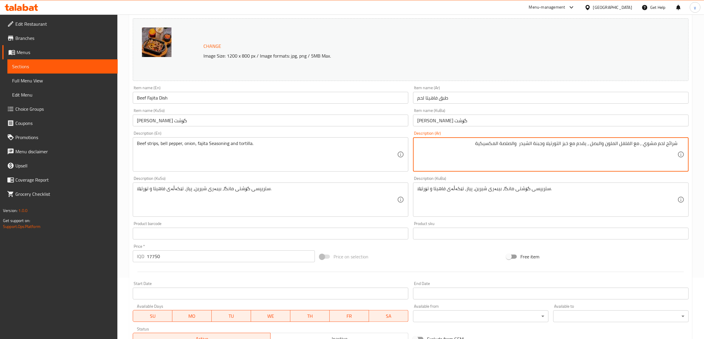
paste textarea "مع فلفل ملون، بصل يقدم مع خبز تورتيلا، جبنة شيدر وصلصة مكسيكية"
type textarea "شرائح لحم مشوي مع فلفل ملون، بصل يقدم مع خبز تورتيلا، جبنة شيدر وصلصة مكسيكية"
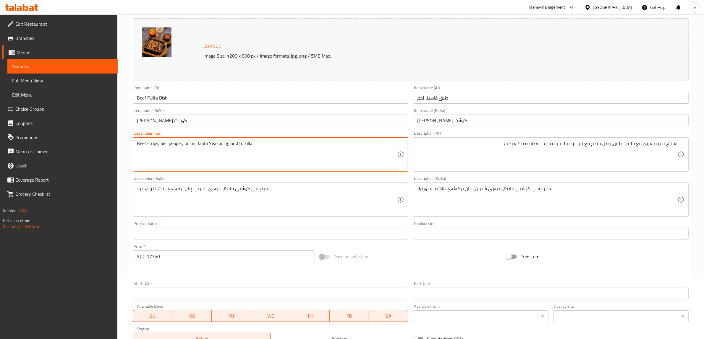
click at [330, 148] on textarea "Beef strips, bell pepper, onion, fajita Seasoning and tortilla." at bounding box center [267, 155] width 260 height 28
paste textarea "Grilled meat slices with colorful peppers , onions served with tortilla bread, …"
type textarea "Grilled meat slices with colorful peppers , onions served with tortilla bread, …"
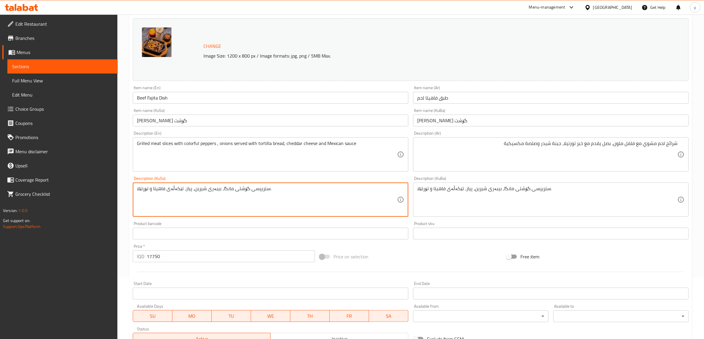
click at [297, 212] on textarea "ستریپسی گۆشتی مانگا، بیبەری شیرین، پیاز، تێکەڵەی فاهیتا و تۆرتێلا." at bounding box center [267, 200] width 260 height 28
type textarea "پ"
type textarea "پارجە گۆشتی برژاو لەگەل بیبەری رەنگاورەنگ، پیاز پێشکەش ئەکرێت لەگەل نانی تۆرتێل…"
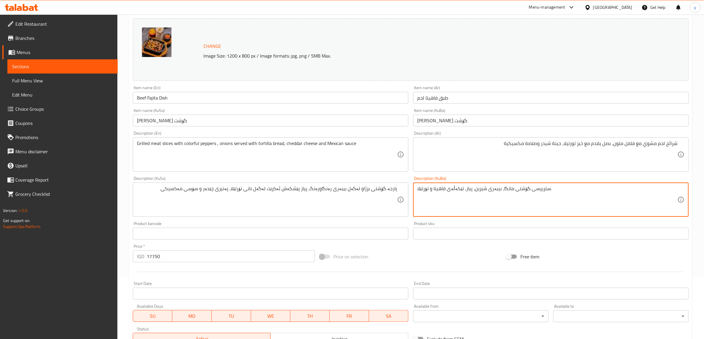
click at [509, 201] on textarea "ستریپسی گۆشتی مانگا، بیبەری شیرین، پیاز، تێکەڵەی فاهیتا و تۆرتێلا." at bounding box center [547, 200] width 260 height 28
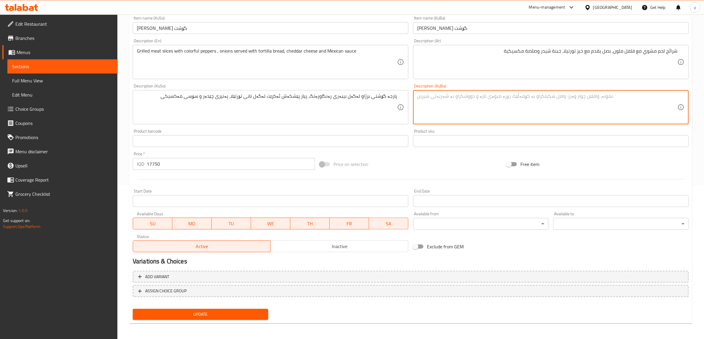
click at [216, 314] on span "Update" at bounding box center [200, 314] width 126 height 7
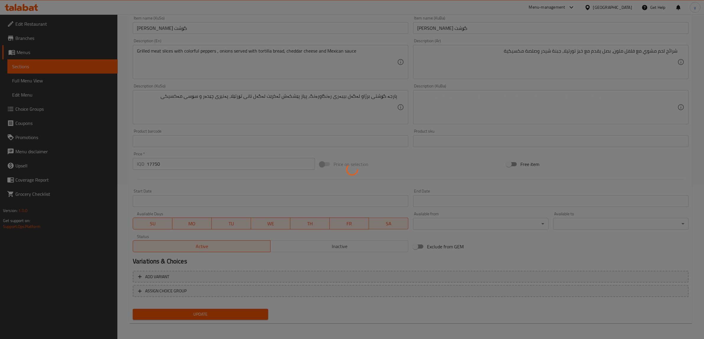
scroll to position [0, 0]
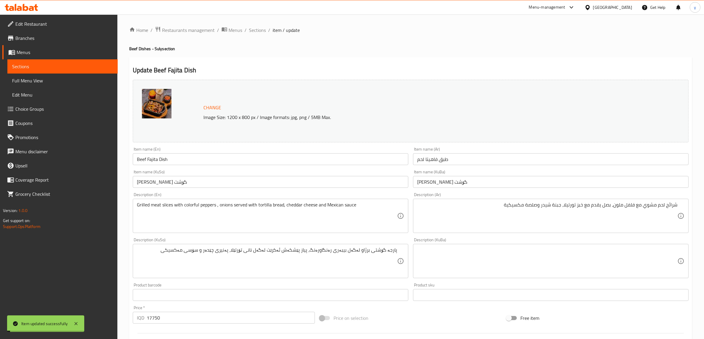
click at [265, 30] on ol "Home / Restaurants management / Menus / Sections / item / update" at bounding box center [410, 30] width 563 height 8
click at [261, 30] on span "Sections" at bounding box center [257, 30] width 17 height 7
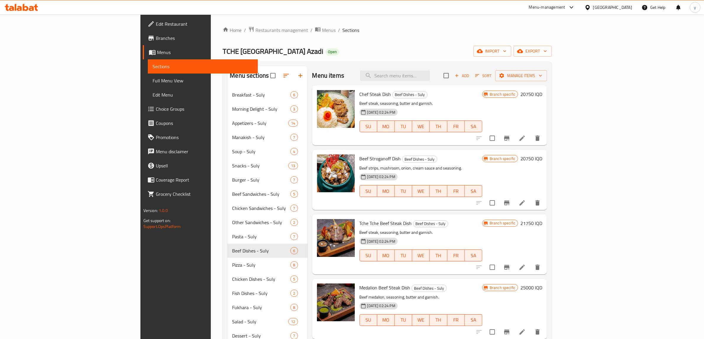
click at [545, 262] on div at bounding box center [508, 267] width 73 height 14
click at [526, 265] on icon at bounding box center [522, 267] width 7 height 7
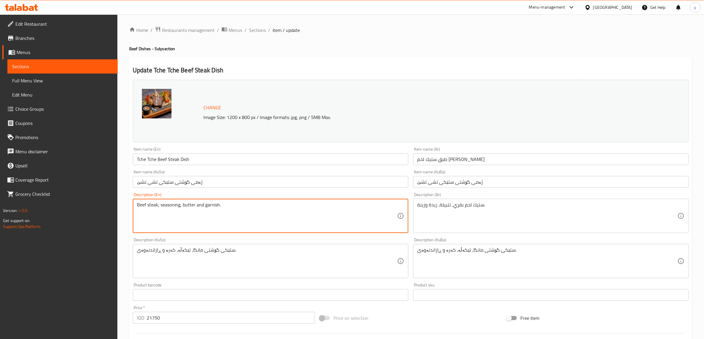
click at [351, 218] on textarea "Beef steak, seasoning, butter and garnish." at bounding box center [267, 216] width 260 height 28
paste textarea "قطعة لحم بقري مشوي , مع اختيارك من صلصة ( الباربكيو , الفطر , الفلفل اسود , الخ…"
type textarea "Beef steak, seasoning, butter and garnish."
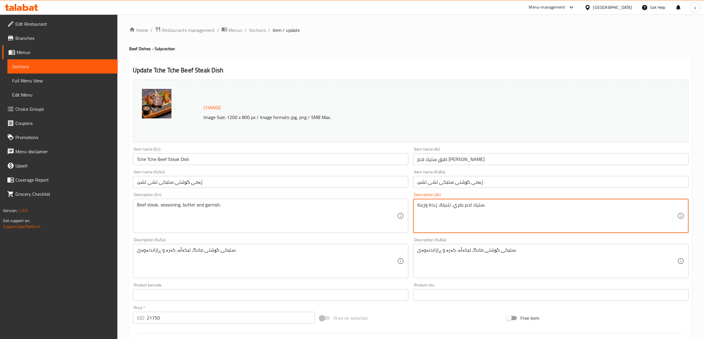
click at [457, 205] on textarea "ستيك لحم بقري، تتبيلة، زبدة وزينة." at bounding box center [547, 216] width 260 height 28
paste textarea "قطعة لحم بقري مشوي , مع اختيارك من صلصة ( الباربكيو , الفطر , الفلفل اسود , الخ…"
click at [675, 215] on textarea "قطعة لحم بقري مشوي , مع اختيارك من صلصة ( الباربكيو , الفطر , الفلفل اسود , الخ…" at bounding box center [547, 216] width 260 height 28
click at [450, 205] on textarea "قطعة لحم بقري مشوي , مع اختيارك من صلصة ( الباربكيو , الفطر , الفلفل اسود , الخ…" at bounding box center [547, 216] width 260 height 28
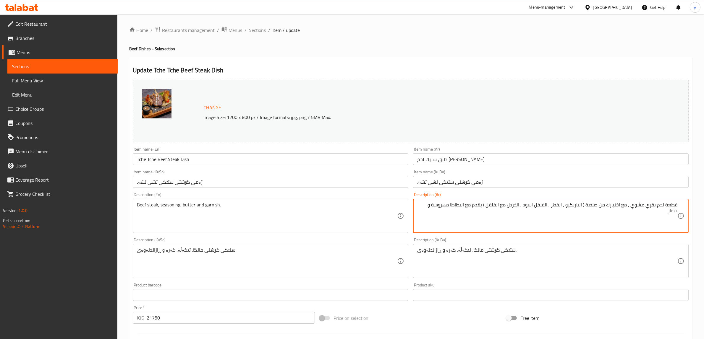
click at [465, 206] on textarea "قطعة لحم بقري مشوي , مع اختيارك من صلصة ( الباربكيو , الفطر , الفلفل اسود , الخ…" at bounding box center [547, 216] width 260 height 28
drag, startPoint x: 627, startPoint y: 203, endPoint x: 587, endPoint y: 211, distance: 40.6
click at [587, 211] on textarea "قطعة لحم بقري مشوي , مع اختيارك من صلصة ( الباربكيو , الفطر , الفلفل اسود , الخ…" at bounding box center [547, 216] width 260 height 28
click at [589, 211] on textarea "قطعة لحم بقري مشوي , مع اختيارك من صلصة ( الباربكيو , الفطر , الفلفل اسود , الخ…" at bounding box center [547, 216] width 260 height 28
click at [629, 208] on textarea "قطعة لحم بقري مشوي , مع اختيارك من صلصة ( الباربكيو , الفطر , الفلفل اسود , الخ…" at bounding box center [547, 216] width 260 height 28
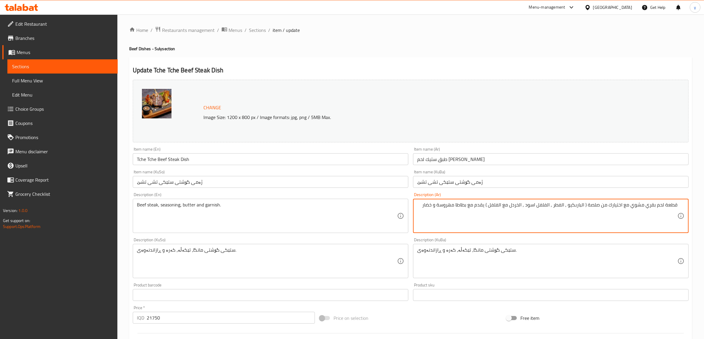
drag, startPoint x: 587, startPoint y: 206, endPoint x: 489, endPoint y: 209, distance: 98.5
click at [489, 209] on textarea "قطعة لحم بقري مشوي مع اختيارك من صلصة ( الباربكيو , الفطر , الفلفل اسود , الخرد…" at bounding box center [547, 216] width 260 height 28
type textarea "قطعة لحم بقري مشوي مع اختيارك من صلصة يقدم مع بطاطا مهروسة و خضار"
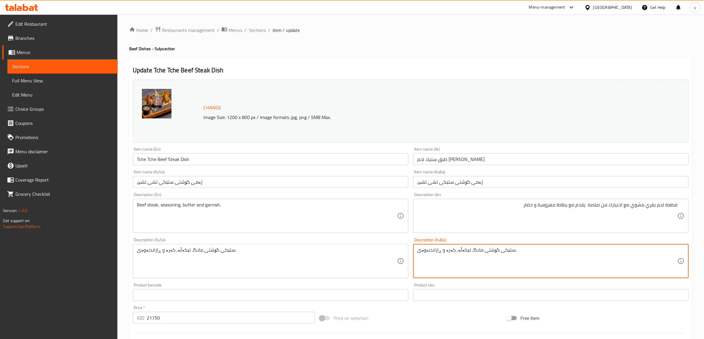
paste textarea "( الباربكيو , الفطر , الفلفل اسود , الخردل مع الفلفل )"
click at [566, 264] on textarea "ستێکی گۆشتی مانگا، تێکەڵە، کەرە و ڕازاندنەوەی.( الباربكيو , الفطر , الفلفل اسود…" at bounding box center [547, 261] width 260 height 28
paste textarea
type textarea "( الباربكيو , الفطر , الفلفل اسود , الخردل مع الفلفل )"
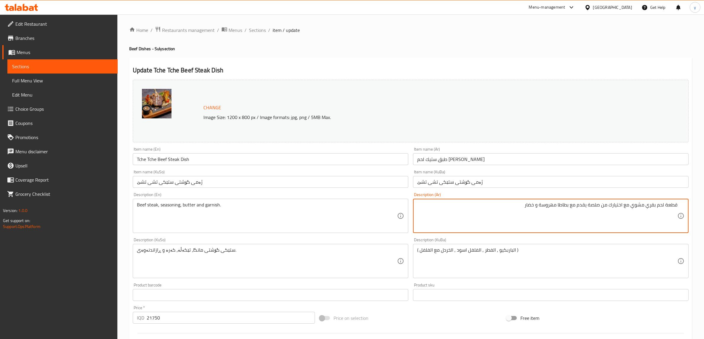
click at [535, 206] on textarea "قطعة لحم بقري مشوي مع اختيارك من صلصة يقدم مع بطاطا مهروسة و خضار" at bounding box center [547, 216] width 260 height 28
click at [524, 210] on textarea "قطعة لحم بقري مشوي مع اختيارك من صلصة يقدم مع بطاطا مهروسة وخضار" at bounding box center [547, 216] width 260 height 28
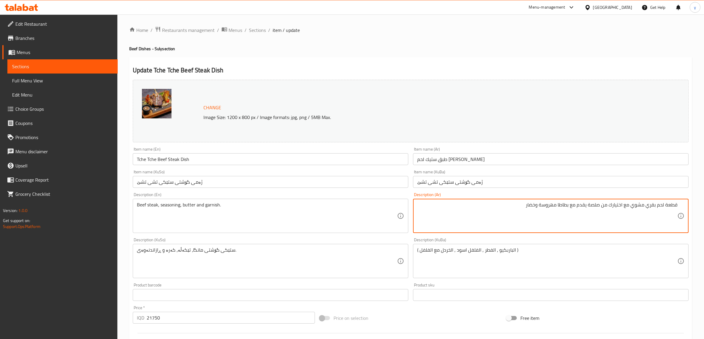
click at [524, 210] on textarea "قطعة لحم بقري مشوي مع اختيارك من صلصة يقدم مع بطاطا مهروسة وخضار" at bounding box center [547, 216] width 260 height 28
click at [517, 213] on textarea "قطعة لحم بقري مشوي مع اختيارك من صلصة يقدم مع بطاطا مهروسة وخضار" at bounding box center [547, 216] width 260 height 28
click at [528, 206] on textarea "قطعة لحم بقري مشوي مع اختيارك من صلصة يقدم مع بطاطا مهروسة وخضار" at bounding box center [547, 216] width 260 height 28
click at [522, 208] on textarea "قطعة لحم بقري مشوي مع اختيارك من صلصة يقدم مع بطاطا مهروسة وخضار" at bounding box center [547, 216] width 260 height 28
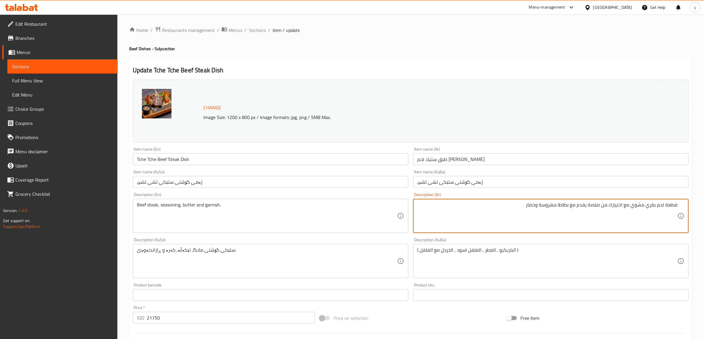
click at [522, 208] on textarea "قطعة لحم بقري مشوي مع اختيارك من صلصة يقدم مع بطاطا مهروسة وخضار" at bounding box center [547, 216] width 260 height 28
drag, startPoint x: 524, startPoint y: 205, endPoint x: 704, endPoint y: 200, distance: 180.4
click at [704, 200] on html "​ Menu-management [GEOGRAPHIC_DATA] Get Help y Edit Restaurant Branches Menus S…" at bounding box center [352, 169] width 704 height 339
type textarea "قطعة لحم بقري مشوي مع اختيارك من صلصة يقدم مع بطاطا مهروسة وخضار"
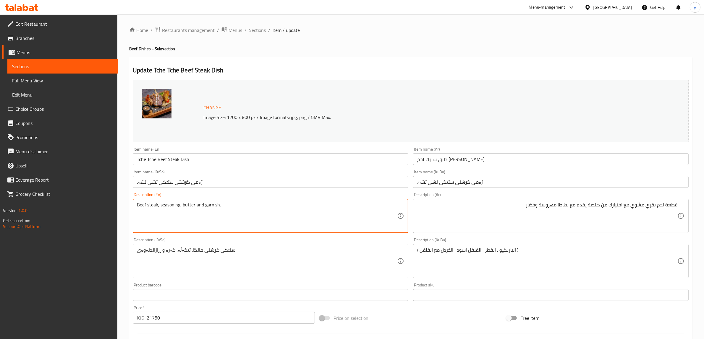
click at [341, 209] on textarea "Beef steak, seasoning, butter and garnish." at bounding box center [267, 216] width 260 height 28
paste textarea "Grilled meat piece with your choice of sauce served with mashed potatoes and ve…"
type textarea "Grilled meat piece with your choice of sauce served with mashed potatoes and ve…"
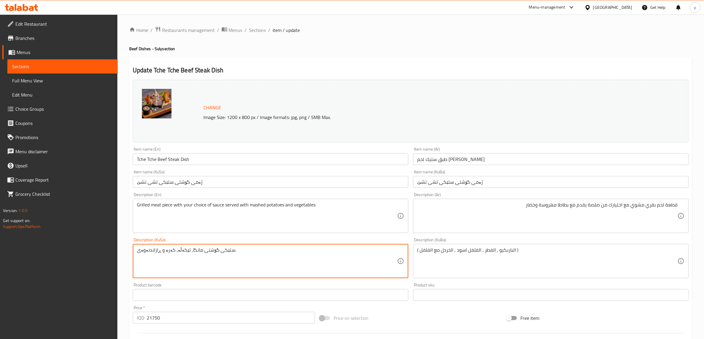
click at [246, 263] on textarea "ستێکی گۆشتی مانگا، تێکەڵە، کەرە و ڕازاندنەوەی." at bounding box center [267, 261] width 260 height 28
type textarea "پارچە گۆشتی"
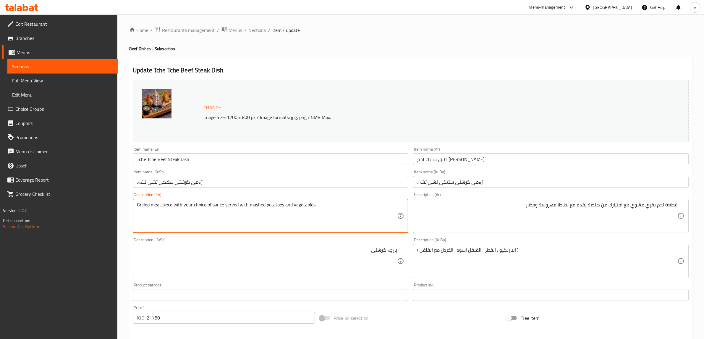
click at [154, 207] on textarea "Grilled meat piece with your choice of sauce served with mashed potatoes and ve…" at bounding box center [267, 216] width 260 height 28
type textarea "Grilled beef piece with your choice of sauce served with mashed potatoes and ve…"
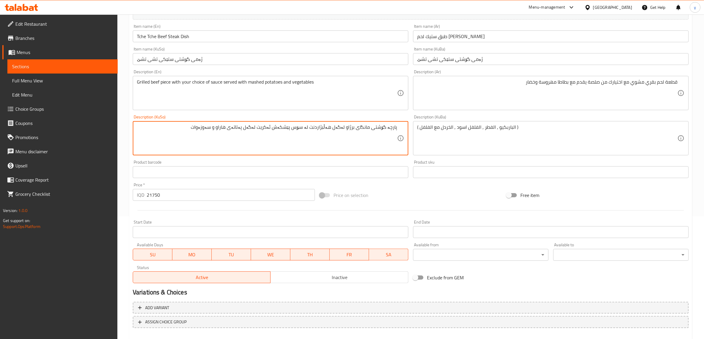
scroll to position [154, 0]
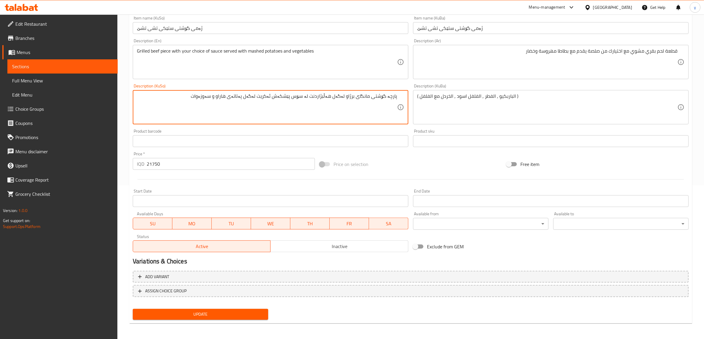
type textarea "پارچە گۆشتی مانگای برژاو لەگەل هەڵبژاردنت لە سۆس پێشکەش ئەکریت لەگەل پەتاتەی ها…"
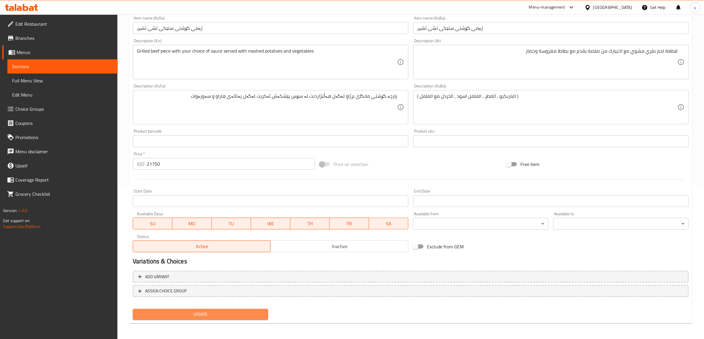
click at [204, 319] on button "Update" at bounding box center [200, 314] width 135 height 11
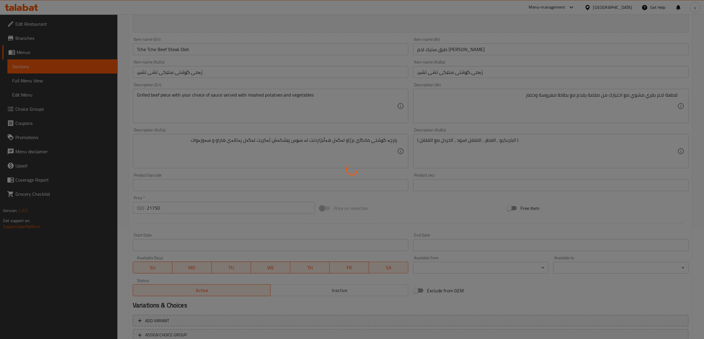
scroll to position [92, 0]
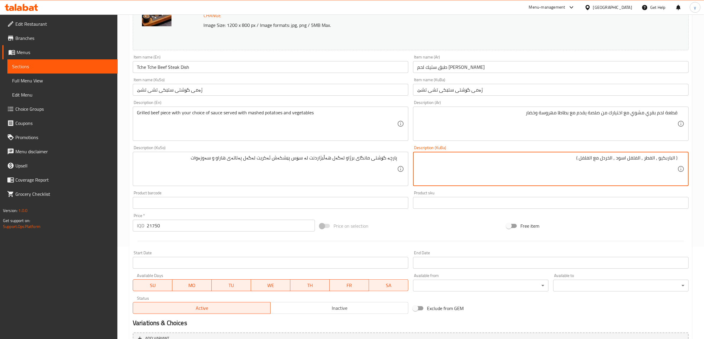
click at [670, 156] on textarea "( الباربكيو , الفطر , الفلفل اسود , الخردل مع الفلفل )" at bounding box center [547, 169] width 260 height 28
click at [651, 157] on textarea "( الباربكيو , الفطر , الفلفل اسود , الخردل مع الفلفل )" at bounding box center [547, 169] width 260 height 28
click at [640, 158] on textarea "( الباربكيو , الفطر , الفلفل اسود , الخردل مع الفلفل )" at bounding box center [547, 169] width 260 height 28
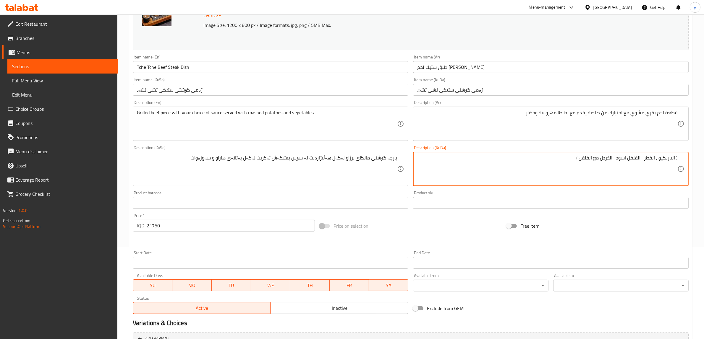
drag, startPoint x: 639, startPoint y: 158, endPoint x: 617, endPoint y: 160, distance: 21.6
click at [617, 160] on textarea "( الباربكيو , الفطر , الفلفل اسود , الخردل مع الفلفل )" at bounding box center [547, 169] width 260 height 28
drag, startPoint x: 611, startPoint y: 161, endPoint x: 580, endPoint y: 164, distance: 31.3
click at [580, 164] on textarea "( الباربكيو , الفطر , الفلفل اسود , الخردل مع الفلفل )" at bounding box center [547, 169] width 260 height 28
click at [511, 156] on textarea "( الباربكيو , الفطر , الفلفل اسود , الخردل مع الفلفل )" at bounding box center [547, 169] width 260 height 28
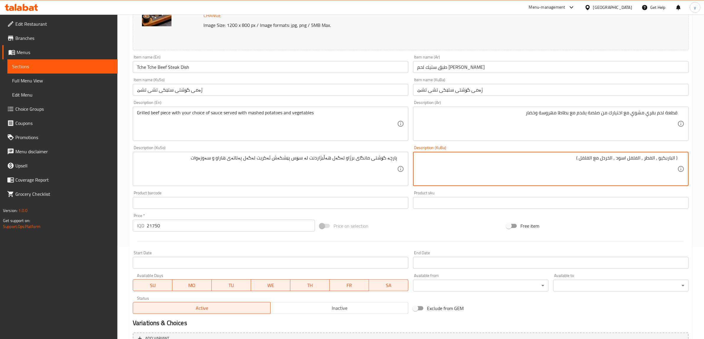
drag, startPoint x: 551, startPoint y: 164, endPoint x: 692, endPoint y: 168, distance: 141.4
click at [692, 168] on div "Home / Restaurants management / Menus / Sections / item / update Beef Dishes - …" at bounding box center [410, 162] width 587 height 480
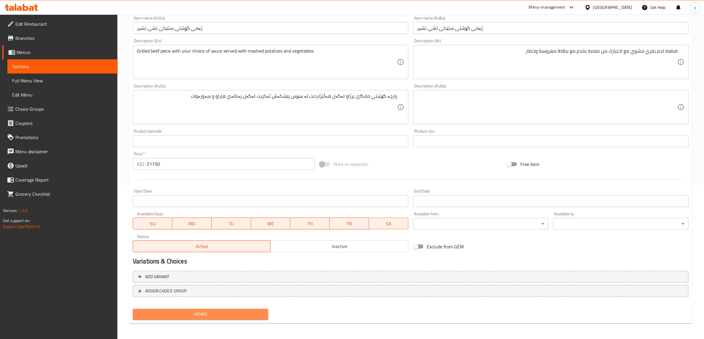
click at [231, 315] on span "Update" at bounding box center [200, 314] width 126 height 7
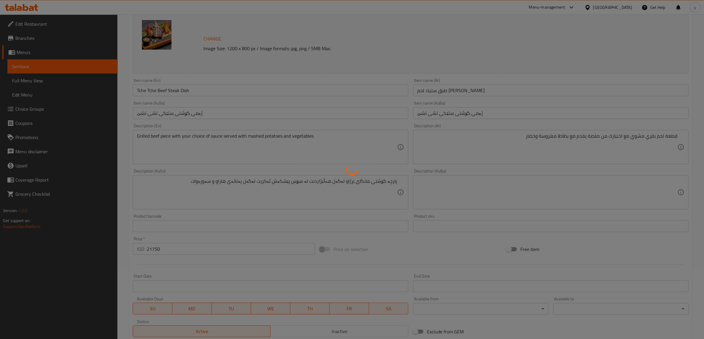
scroll to position [0, 0]
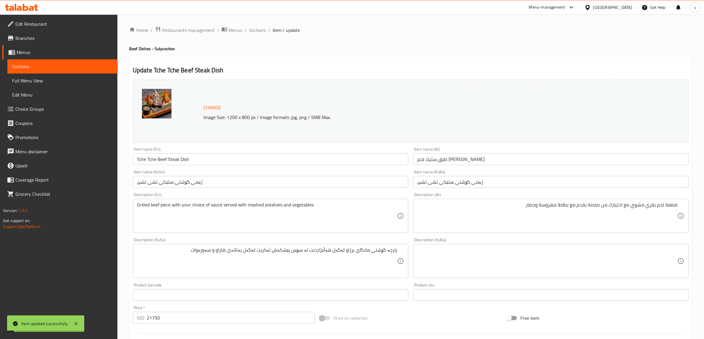
click at [250, 166] on div "Item name (En) Tche Tche Beef Steak Dish Item name (En)" at bounding box center [270, 156] width 280 height 23
click at [254, 161] on input "Tche Tche Beef Steak Dish" at bounding box center [271, 159] width 276 height 12
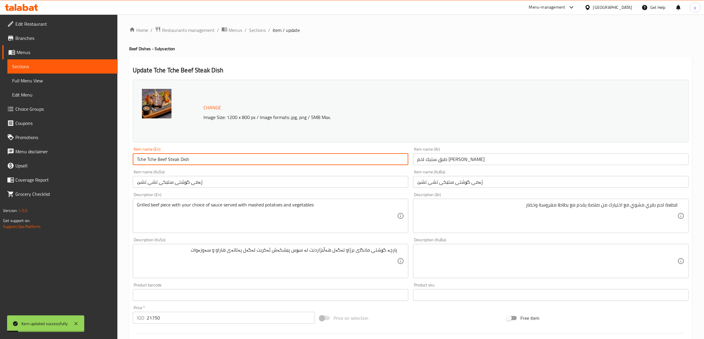
click at [254, 161] on input "Tche Tche Beef Steak Dish" at bounding box center [271, 159] width 276 height 12
click at [279, 148] on div "Item name (En) Tche Tche Beef Steak Dish Item name (En)" at bounding box center [271, 156] width 276 height 18
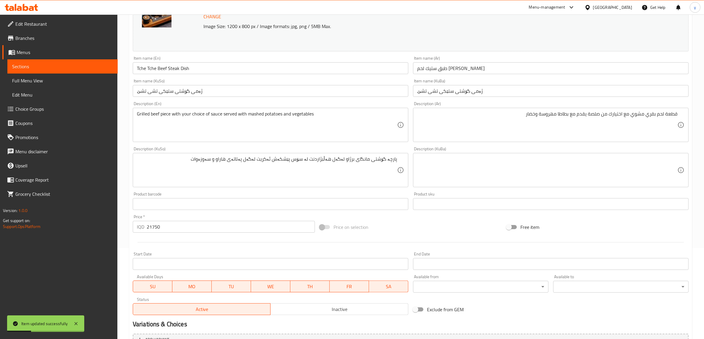
scroll to position [154, 0]
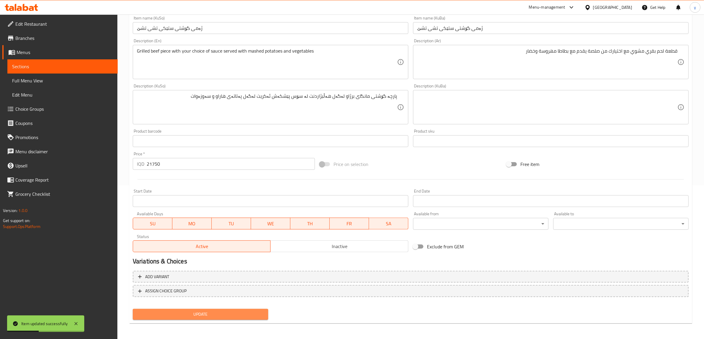
click at [218, 314] on span "Update" at bounding box center [200, 314] width 126 height 7
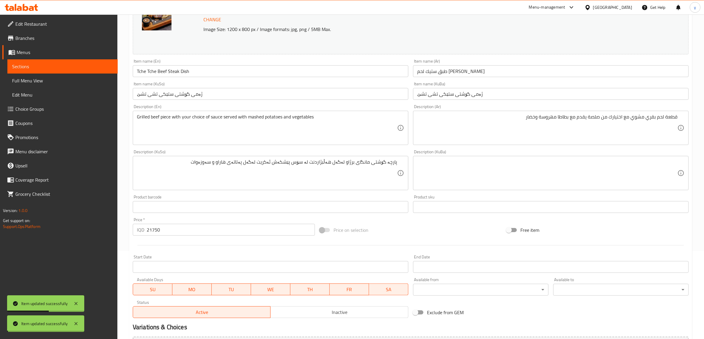
scroll to position [0, 0]
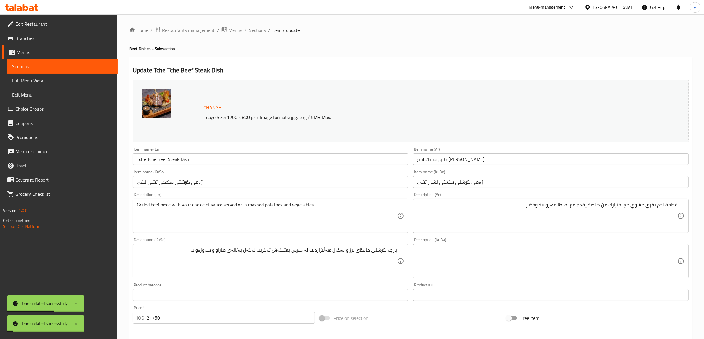
click at [252, 31] on span "Sections" at bounding box center [257, 30] width 17 height 7
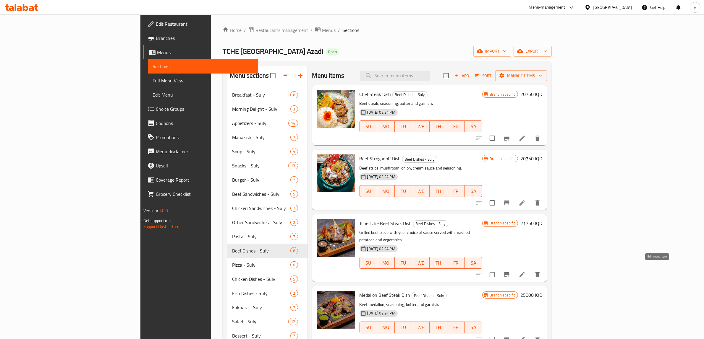
click at [526, 271] on icon at bounding box center [522, 274] width 7 height 7
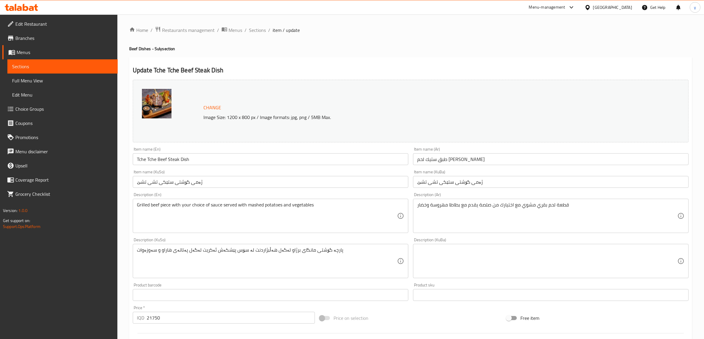
click at [257, 32] on span "Sections" at bounding box center [257, 30] width 17 height 7
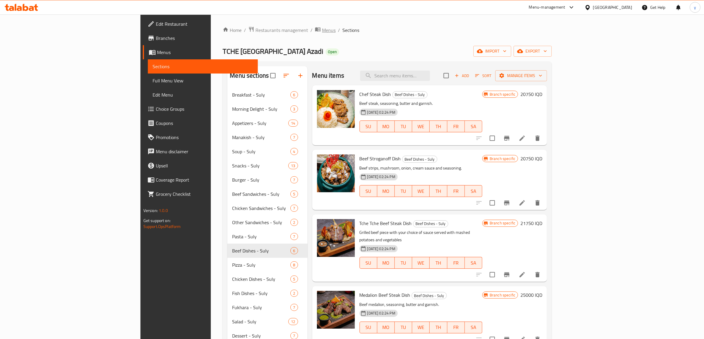
click at [322, 29] on span "Menus" at bounding box center [329, 30] width 14 height 7
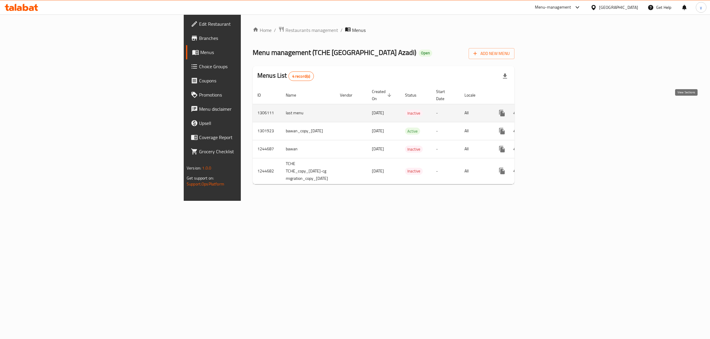
click at [548, 110] on icon "enhanced table" at bounding box center [544, 113] width 7 height 7
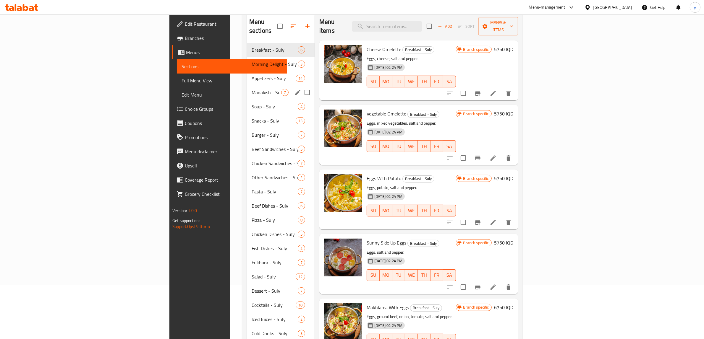
scroll to position [83, 0]
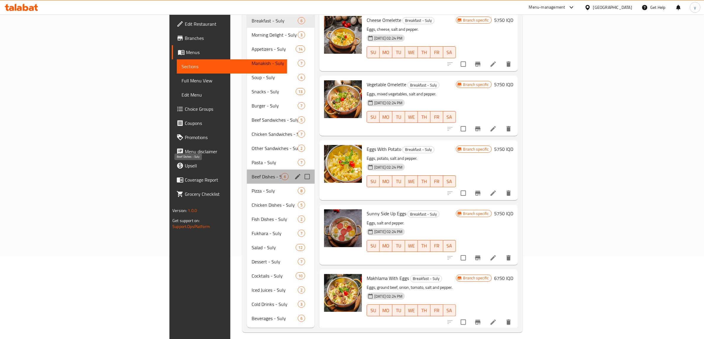
click at [252, 173] on span "Beef Dishes - Suly" at bounding box center [267, 176] width 30 height 7
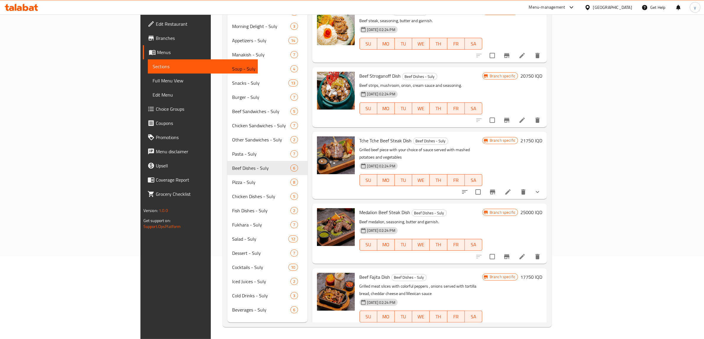
click at [547, 187] on div "Tche Tche Beef Steak Dish Beef Dishes - Suly Grilled beef piece with your choic…" at bounding box center [429, 165] width 235 height 67
click at [541, 189] on icon "show more" at bounding box center [537, 192] width 7 height 7
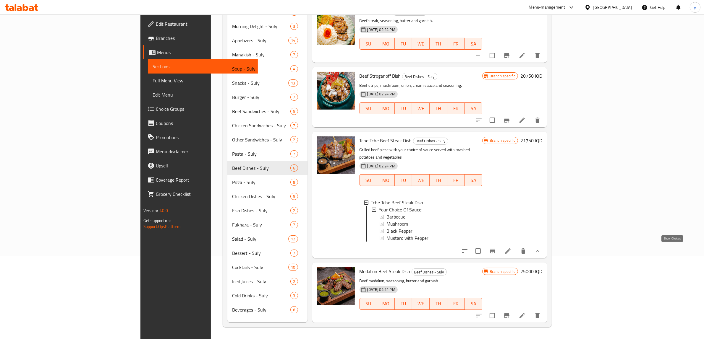
click at [541, 248] on icon "show more" at bounding box center [537, 251] width 7 height 7
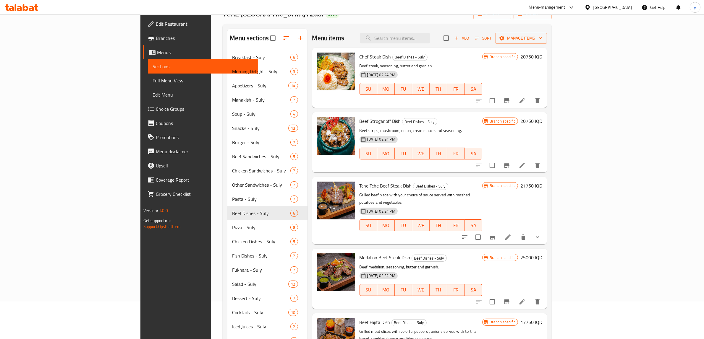
scroll to position [21, 0]
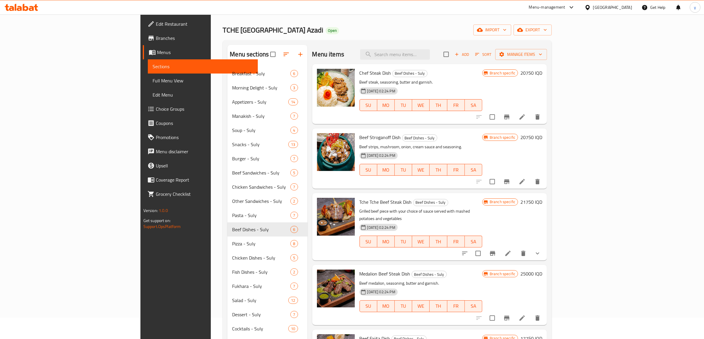
click at [530, 122] on li at bounding box center [522, 117] width 17 height 11
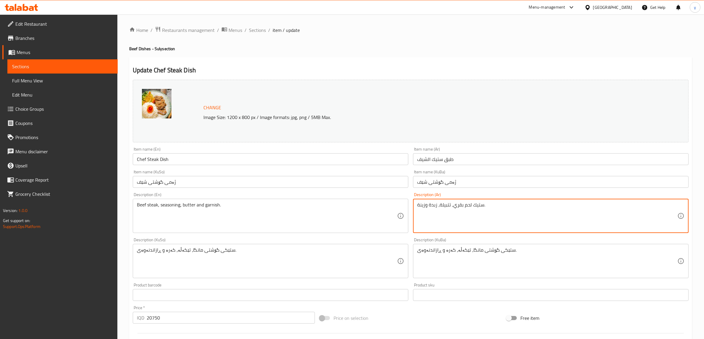
click at [490, 217] on textarea "ستيك لحم بقري، تتبيلة، زبدة وزينة." at bounding box center [547, 216] width 260 height 28
click at [490, 216] on textarea "ستيك لحم بقري، تتبيلة، زبدة وزينة." at bounding box center [547, 216] width 260 height 28
click at [492, 215] on textarea "ستيك لحم بقري، تتبيلة، زبدة وزينة." at bounding box center [547, 216] width 260 height 28
click at [492, 222] on textarea "ستيك لحم بقري، تتبيلة، زبدة وزينة." at bounding box center [547, 216] width 260 height 28
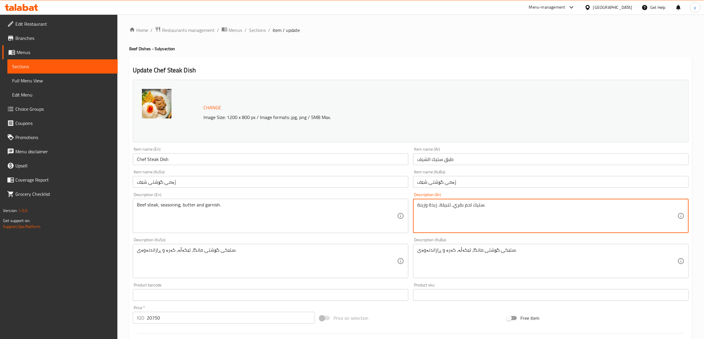
click at [492, 222] on textarea "ستيك لحم بقري، تتبيلة، زبدة وزينة." at bounding box center [547, 216] width 260 height 28
paste textarea "قطعة لحم بقري مشوي و مطفاة بصلصة الليمون والثوم , يقدم مع الارز و الخضار"
click at [649, 212] on textarea "قطعة لحم بقري مشوي و مطفاة بصلصة الليمون والثوم , يقدم مع الارز و الخضار" at bounding box center [547, 216] width 260 height 28
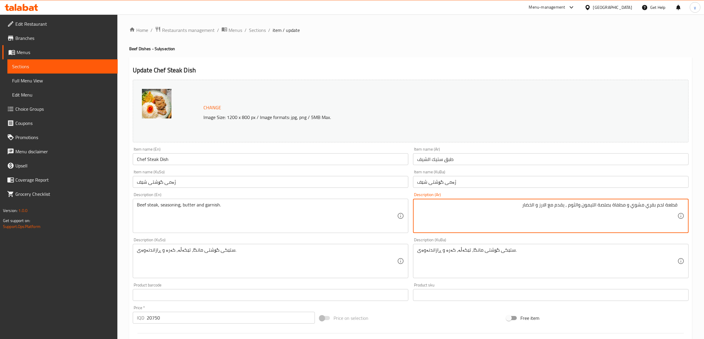
click at [649, 212] on textarea "قطعة لحم بقري مشوي و مطفاة بصلصة الليمون والثوم , يقدم مع الارز و الخضار" at bounding box center [547, 216] width 260 height 28
paste textarea "، مطفاة بصلصة ليمون، ثوم يقدم مع أرز و"
type textarea "قطعة لحم بقري مشوي، مطفاة بصلصة ليمون، ثوم يقدم مع أرز وخضار"
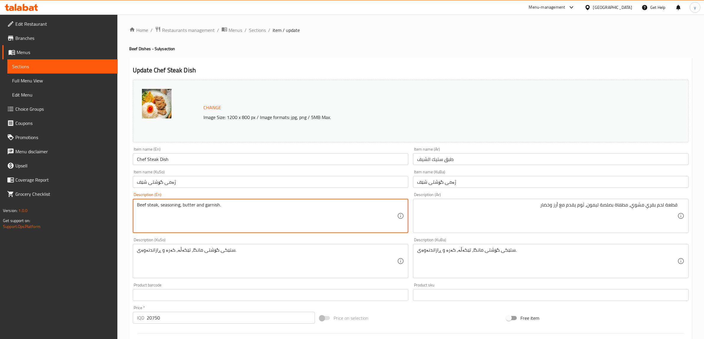
click at [344, 217] on textarea "Beef steak, seasoning, butter and garnish." at bounding box center [267, 216] width 260 height 28
paste textarea "Grilled beef piece, mutafah with lemon sauce, garlic served with rice and veget…"
type textarea "Grilled beef piece, mutafah with lemon sauce, garlic served with rice and veget…"
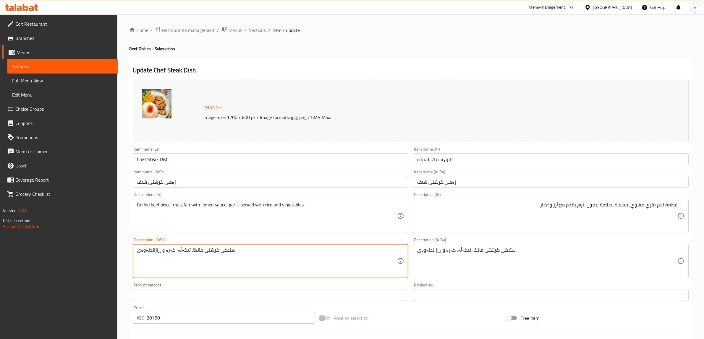
click at [280, 259] on textarea "ستێکی گۆشتی مانگا، تێکەڵە، کەرە و ڕازاندنەوەی." at bounding box center [267, 261] width 260 height 28
type textarea "پارچە گۆشتی مانگای برژاو، موتەفا بە سۆسی لیمۆ، سیر پێشکەش ئەکریت لەگەل برنج و س…"
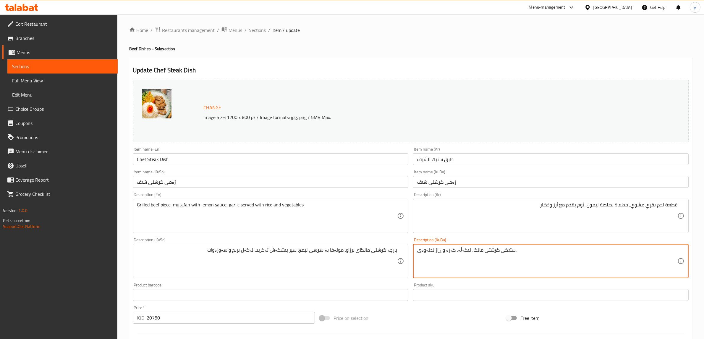
click at [471, 257] on textarea "ستێکی گۆشتی مانگا، تێکەڵە، کەرە و ڕازاندنەوەی." at bounding box center [547, 261] width 260 height 28
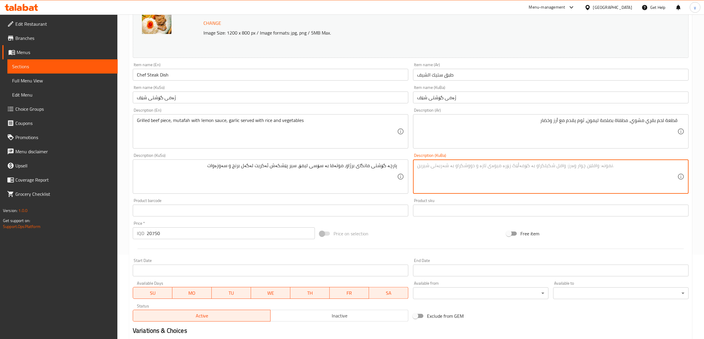
scroll to position [154, 0]
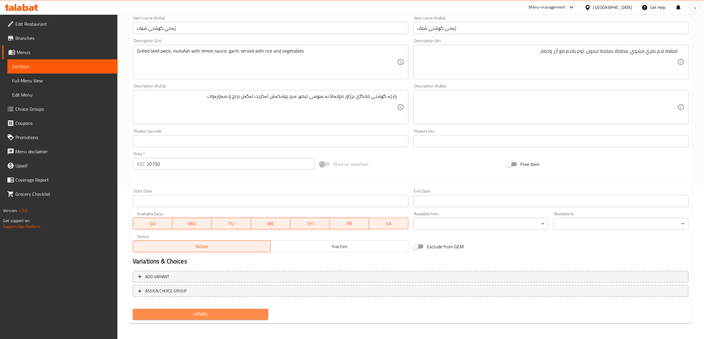
click at [214, 311] on span "Update" at bounding box center [200, 314] width 126 height 7
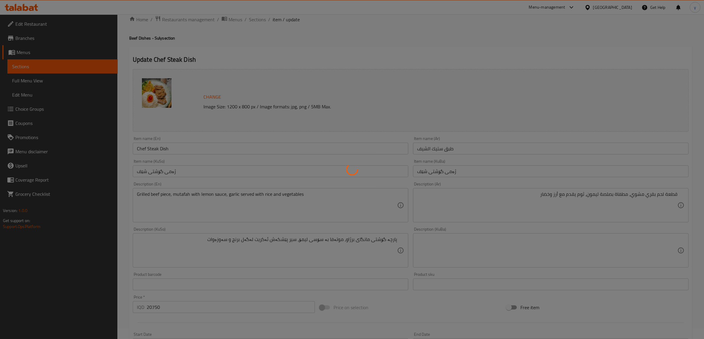
scroll to position [0, 0]
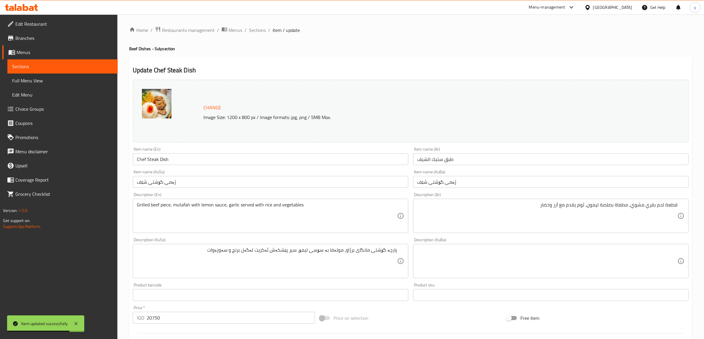
drag, startPoint x: 243, startPoint y: 22, endPoint x: 250, endPoint y: 25, distance: 7.2
click at [243, 23] on div "Home / Restaurants management / Menus / Sections / item / update Beef Dishes - …" at bounding box center [410, 254] width 587 height 480
click at [250, 25] on div "Home / Restaurants management / Menus / Sections / item / update Beef Dishes - …" at bounding box center [410, 254] width 587 height 480
click at [253, 29] on span "Sections" at bounding box center [257, 30] width 17 height 7
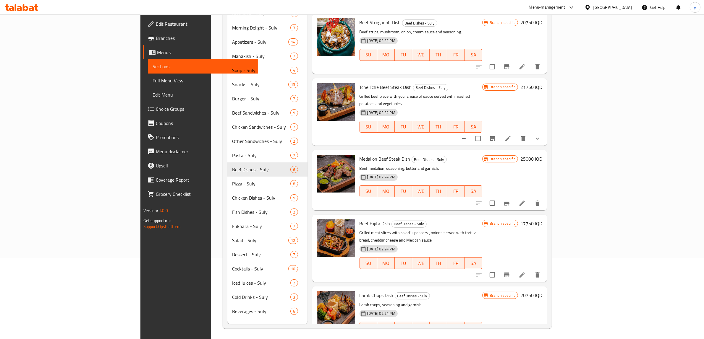
scroll to position [83, 0]
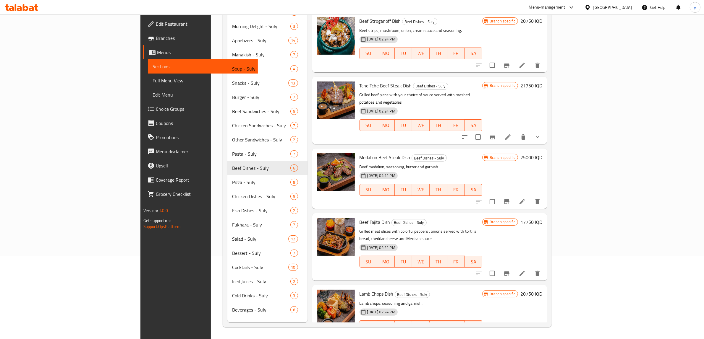
click at [530, 333] on li at bounding box center [522, 338] width 17 height 11
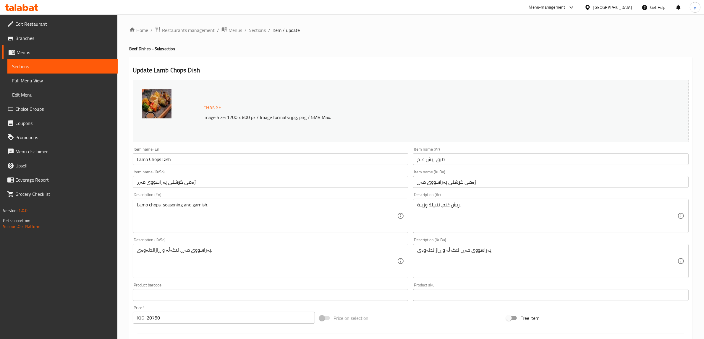
click at [262, 30] on span "Sections" at bounding box center [257, 30] width 17 height 7
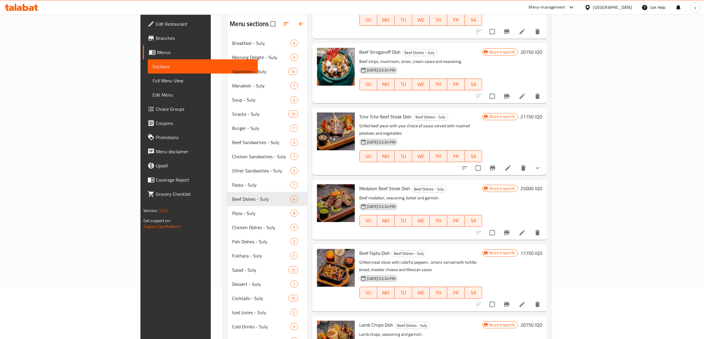
scroll to position [83, 0]
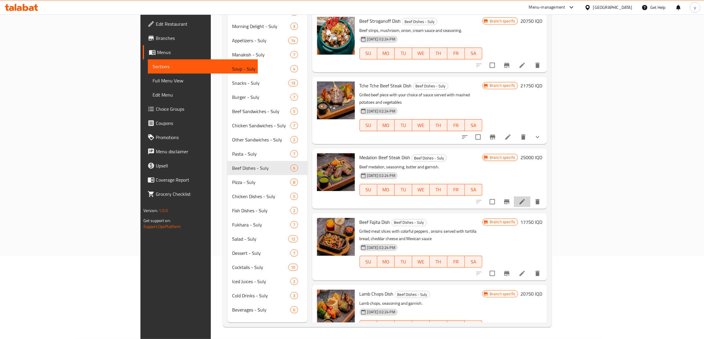
click at [530, 197] on li at bounding box center [522, 202] width 17 height 11
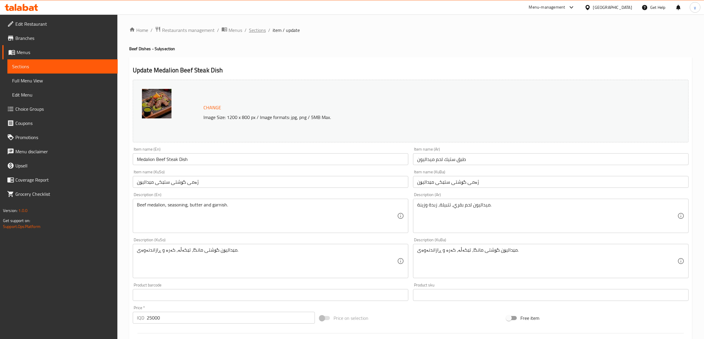
click at [255, 30] on span "Sections" at bounding box center [257, 30] width 17 height 7
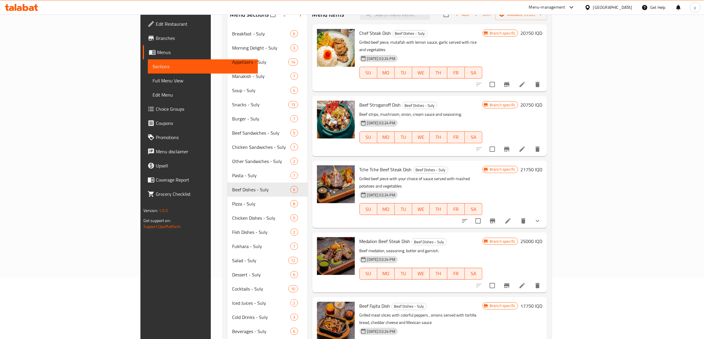
scroll to position [21, 0]
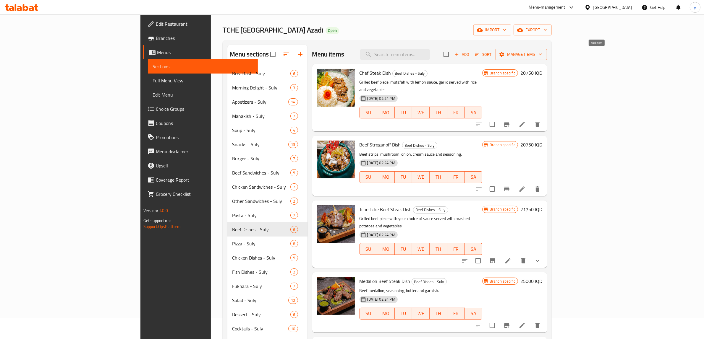
click at [470, 53] on span "Add" at bounding box center [462, 54] width 16 height 7
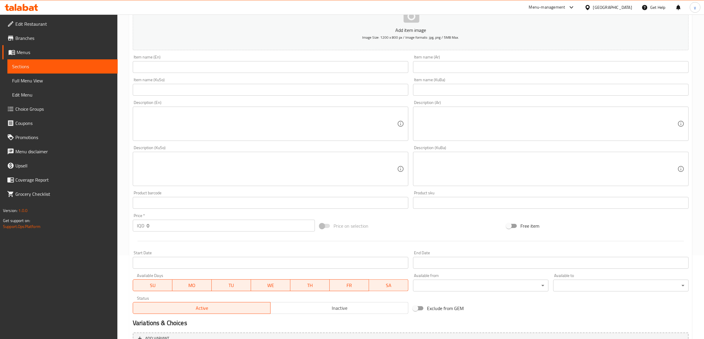
scroll to position [145, 0]
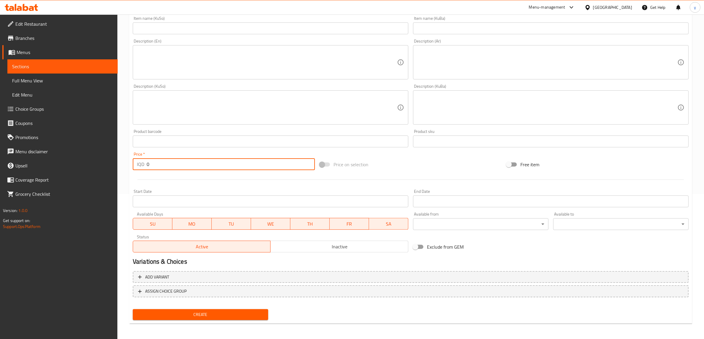
click at [167, 158] on input "0" at bounding box center [231, 164] width 168 height 12
paste input "2075"
click at [167, 158] on input "0" at bounding box center [231, 164] width 168 height 12
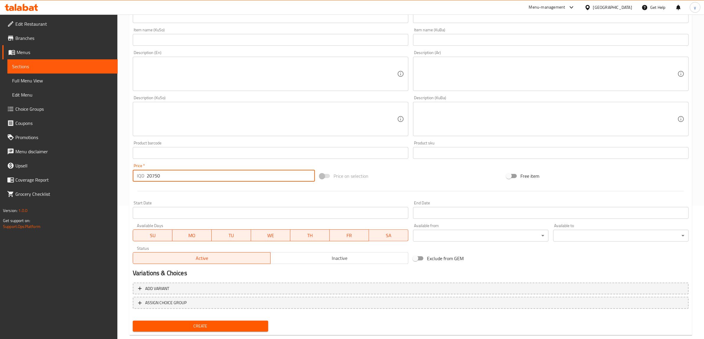
scroll to position [22, 0]
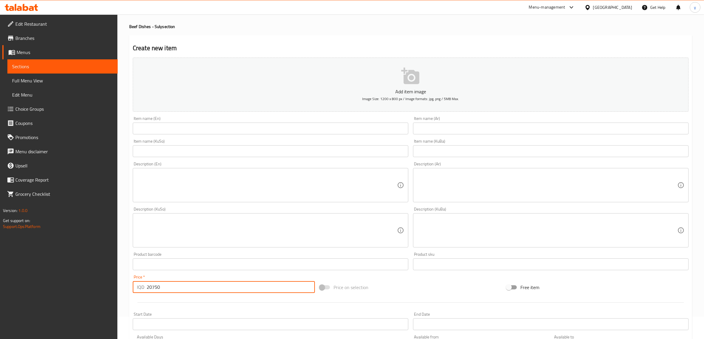
type input "20750"
click at [388, 135] on div "Item name (En) Item name (En)" at bounding box center [270, 125] width 280 height 23
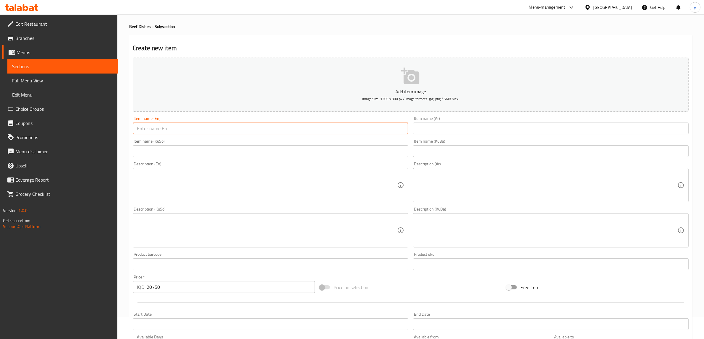
click at [338, 124] on input "text" at bounding box center [271, 129] width 276 height 12
click at [458, 129] on input "text" at bounding box center [551, 129] width 276 height 12
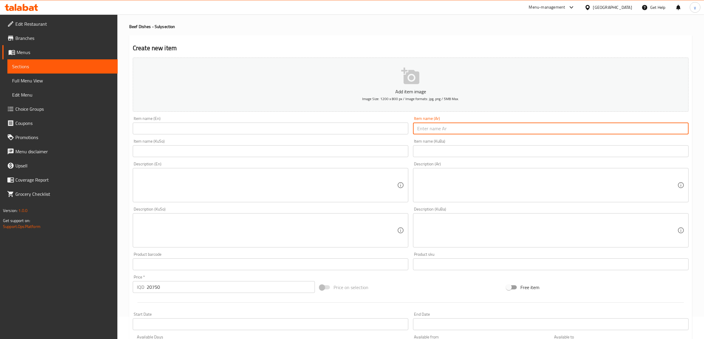
paste input "اضلاع غنم لحم"
type input "اضلاع غنم لحم"
click at [456, 195] on textarea at bounding box center [547, 185] width 260 height 28
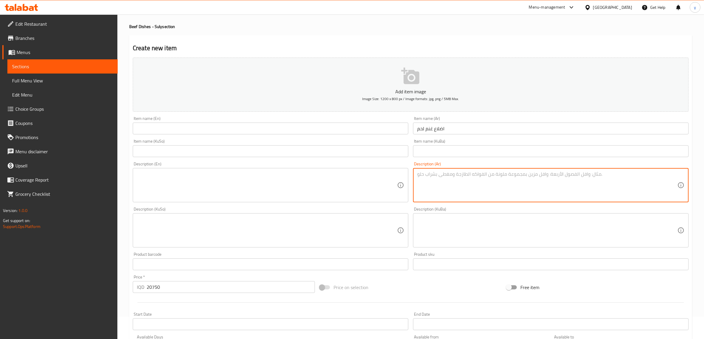
paste textarea "اضلاع غنم مشوي تقدم مع البطاطا المقلية"
click at [622, 174] on textarea "اضلاع غنم مشوي تقدم مع البطاطا المقلية" at bounding box center [547, 185] width 260 height 28
click at [610, 174] on textarea "اضلاع غنم مشوي تقدم مع بطاطا ال[GEOGRAPHIC_DATA]" at bounding box center [547, 185] width 260 height 28
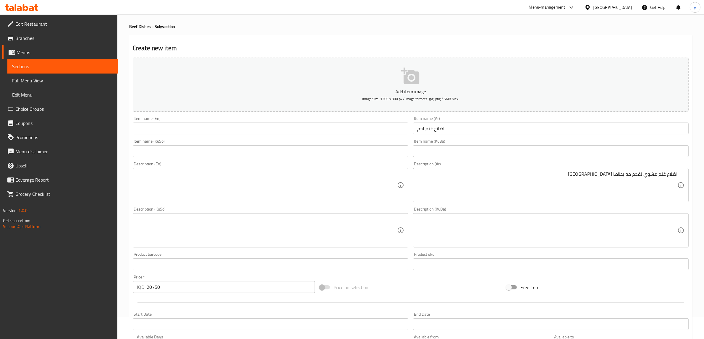
click at [336, 171] on div "Description (En)" at bounding box center [271, 185] width 276 height 34
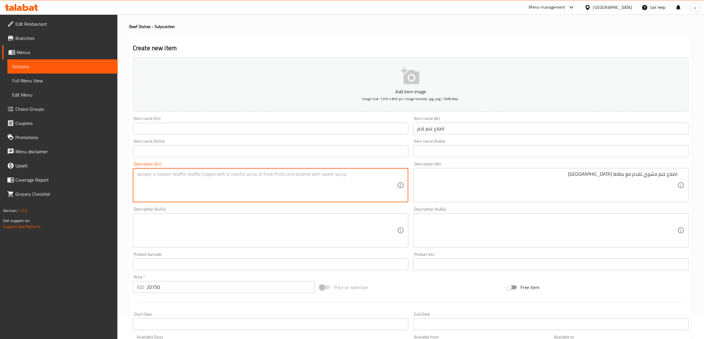
click at [293, 123] on input "text" at bounding box center [271, 129] width 276 height 12
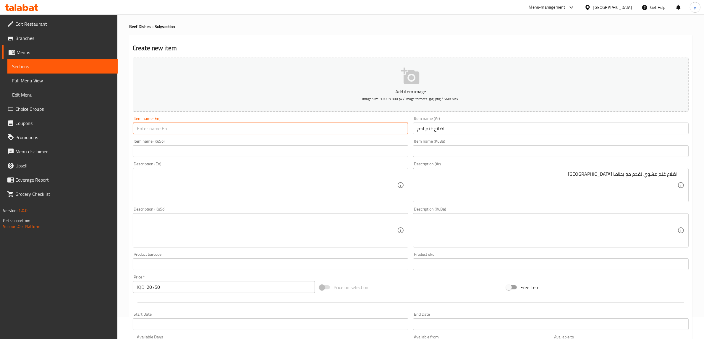
click at [458, 129] on input "اضلاع غنم لحم" at bounding box center [551, 129] width 276 height 12
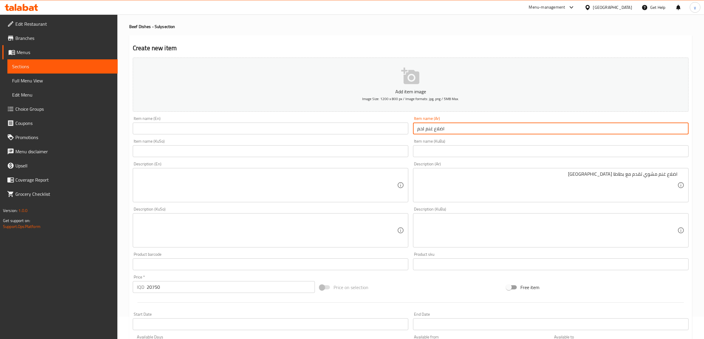
click at [458, 129] on input "اضلاع غنم لحم" at bounding box center [551, 129] width 276 height 12
click at [346, 132] on input "text" at bounding box center [271, 129] width 276 height 12
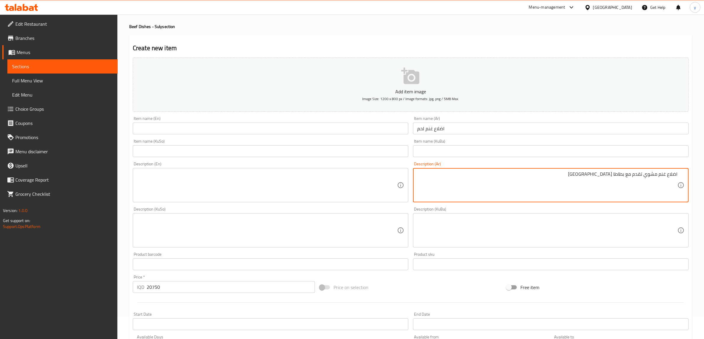
type textarea "اضلاع غنم مشوي تقدم مع بطاطا [GEOGRAPHIC_DATA]"
click at [508, 131] on input "اضلاع غنم لحم" at bounding box center [551, 129] width 276 height 12
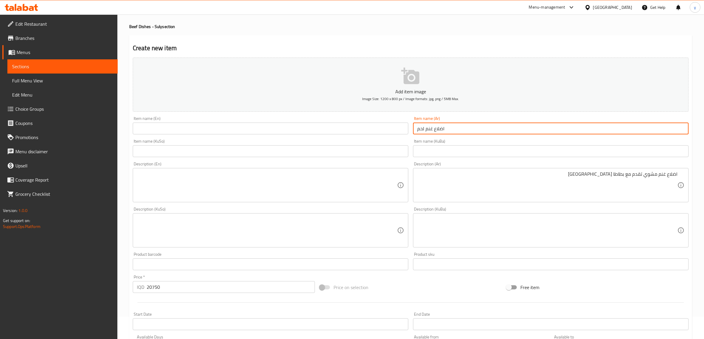
click at [508, 131] on input "اضلاع غنم لحم" at bounding box center [551, 129] width 276 height 12
click at [333, 137] on div "Item name (KuSo) Item name (KuSo)" at bounding box center [270, 148] width 280 height 23
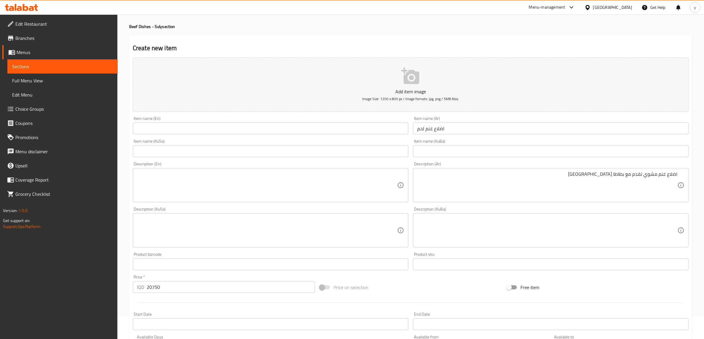
click at [336, 130] on input "text" at bounding box center [271, 129] width 276 height 12
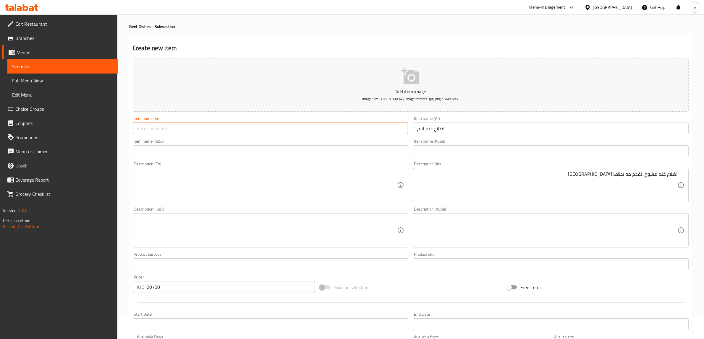
paste input "Meat Lamb Ribs"
type input "Meat Lamb Ribs"
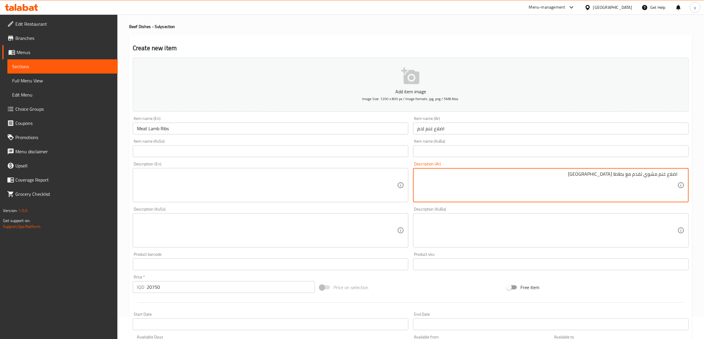
click at [589, 192] on textarea "اضلاع غنم مشوي تقدم مع بطاطا [GEOGRAPHIC_DATA]" at bounding box center [547, 185] width 260 height 28
click at [613, 167] on div "Description (Ar) اضلاع غنم مشوي تقدم مع بطاطا امقلية Description (Ar)" at bounding box center [551, 182] width 276 height 41
click at [615, 184] on textarea "اضلاع غنم مشوي تقدم مع بطاطا [GEOGRAPHIC_DATA]" at bounding box center [547, 185] width 260 height 28
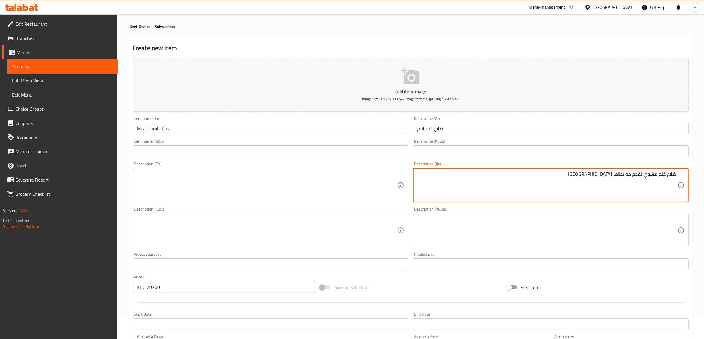
click at [615, 184] on textarea "اضلاع غنم مشوي تقدم مع بطاطا [GEOGRAPHIC_DATA]" at bounding box center [547, 185] width 260 height 28
type textarea "اضلاع غنم مشوي تقدم مع بطاطا [GEOGRAPHIC_DATA]"
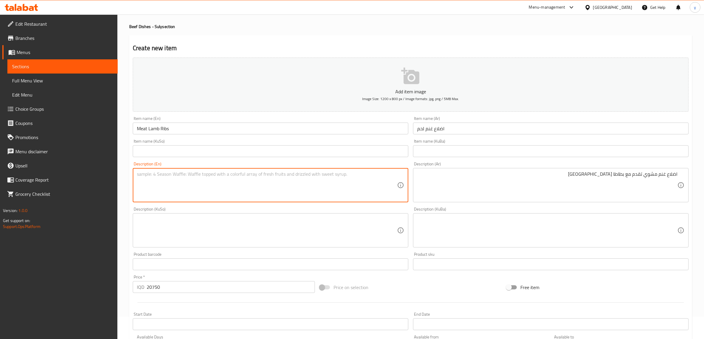
click at [353, 187] on textarea at bounding box center [267, 185] width 260 height 28
paste textarea "Grilled lamb ribs served with French fries"
type textarea "Grilled lamb ribs served with French fries"
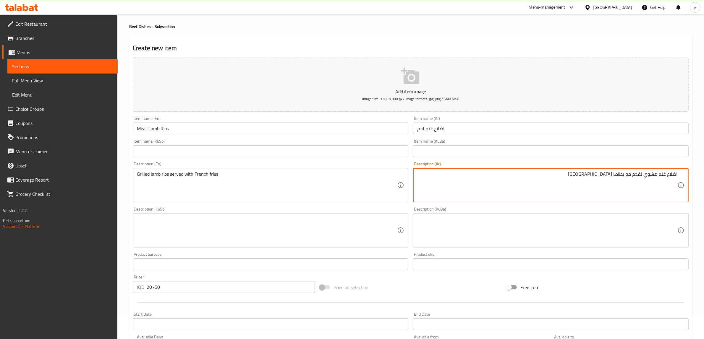
click at [560, 185] on textarea "اضلاع غنم مشوي تقدم مع بطاطا [GEOGRAPHIC_DATA]" at bounding box center [547, 185] width 260 height 28
click at [422, 181] on textarea "اضلاع غنم مشوي تقدم مع بطاطا [GEOGRAPHIC_DATA]" at bounding box center [547, 185] width 260 height 28
type textarea "اضلاع غنم مشوي تقدم مع بطاطا [GEOGRAPHIC_DATA]"
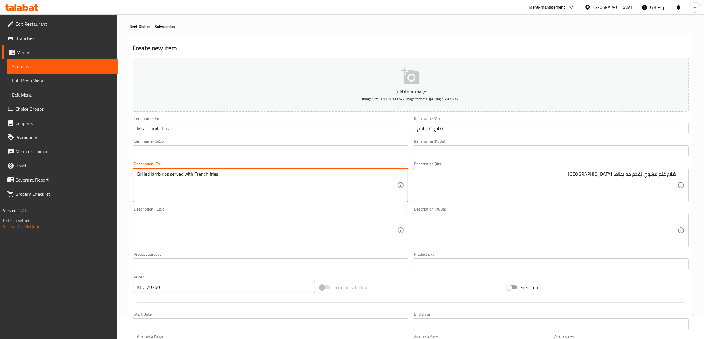
click at [333, 250] on div "Product barcode Product barcode" at bounding box center [270, 261] width 280 height 23
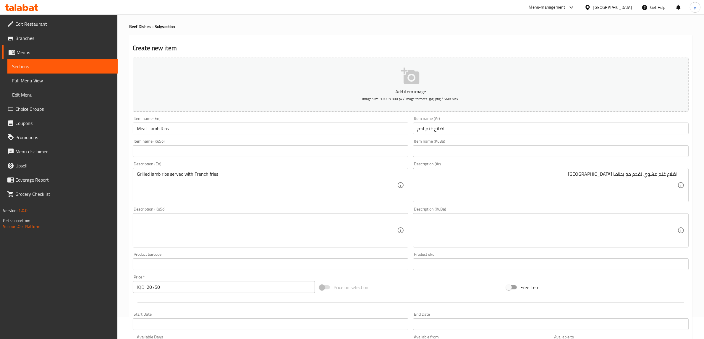
click at [357, 231] on textarea at bounding box center [267, 231] width 260 height 28
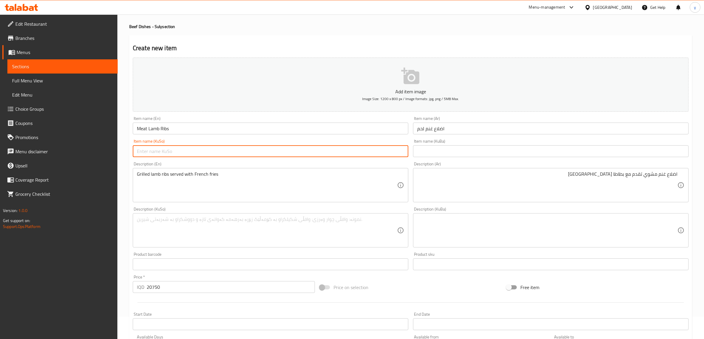
click at [347, 147] on input "text" at bounding box center [271, 151] width 276 height 12
type input "گۆشتی پەراسووی مەڕ"
click at [360, 154] on input "گۆشتی پەراسووی مەڕ" at bounding box center [271, 151] width 276 height 12
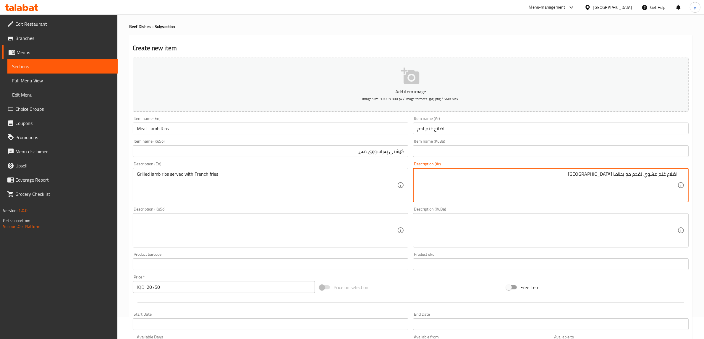
click at [232, 237] on textarea at bounding box center [267, 231] width 260 height 28
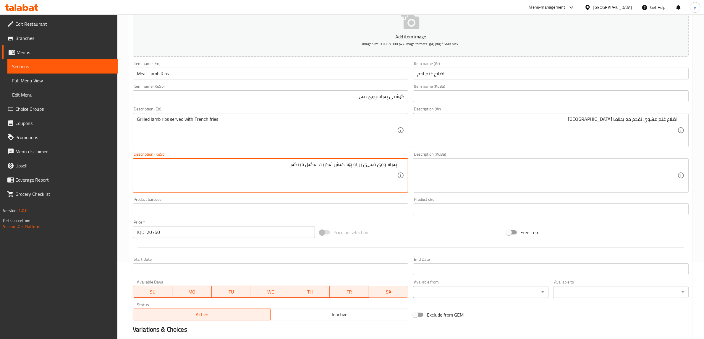
scroll to position [145, 0]
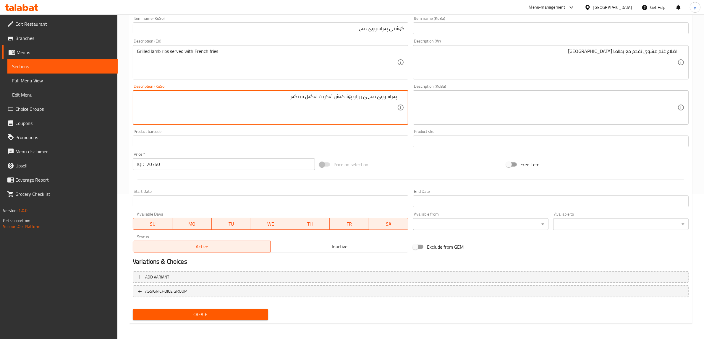
type textarea "پەراسووی مەڕی برژاو پێشکەش ئەکریت لەگەل فینگەر"
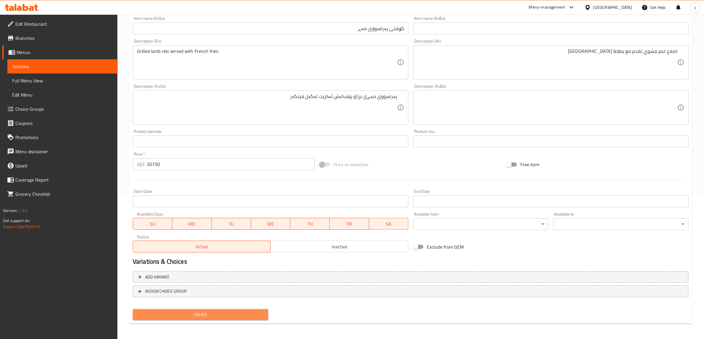
click at [191, 318] on button "Create" at bounding box center [200, 315] width 135 height 11
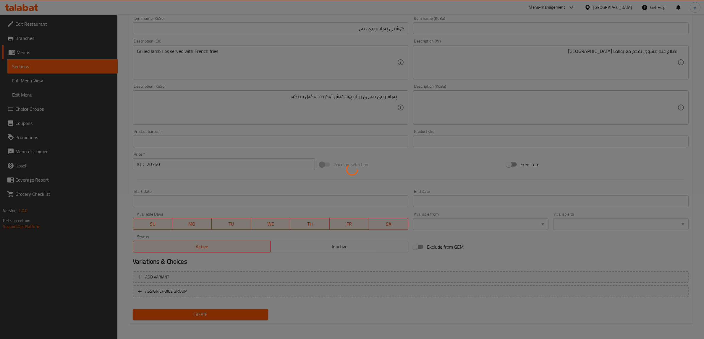
type input "0"
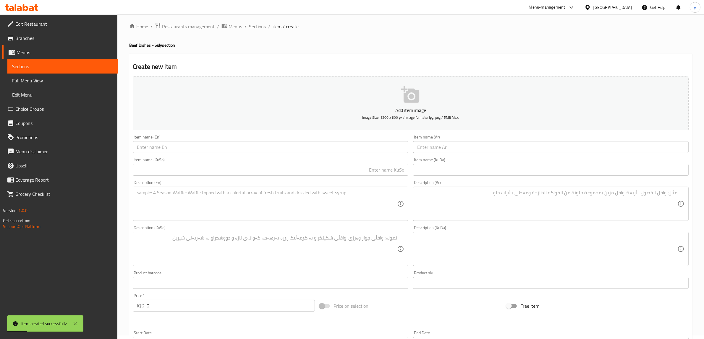
scroll to position [0, 0]
click at [259, 30] on span "Sections" at bounding box center [257, 30] width 17 height 7
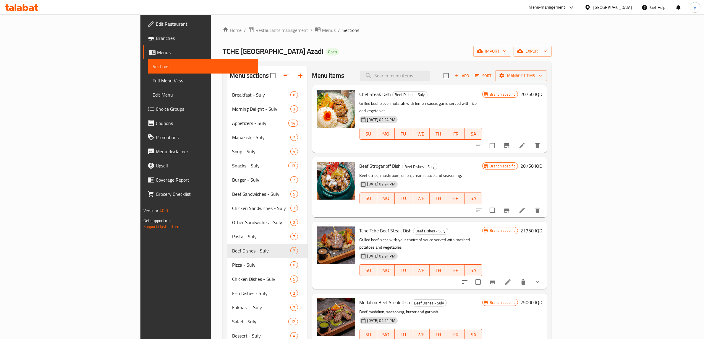
drag, startPoint x: 648, startPoint y: 330, endPoint x: 661, endPoint y: 330, distance: 13.3
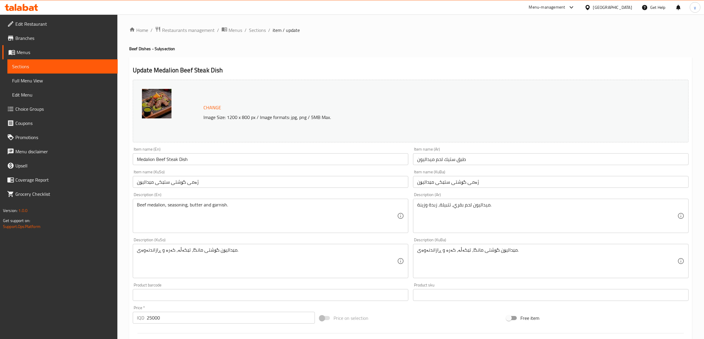
click at [434, 160] on input "طبق ستيك لحم ميداليون" at bounding box center [551, 159] width 276 height 12
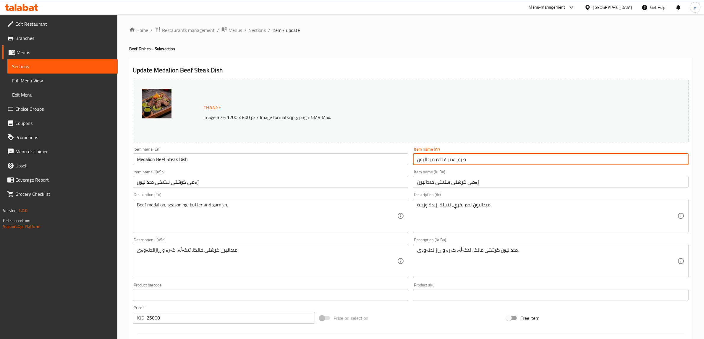
click at [435, 160] on input "طبق ستيك لحم ميداليون" at bounding box center [551, 159] width 276 height 12
click at [652, 159] on input "طبق ستيك لحم ميداليون" at bounding box center [551, 159] width 276 height 12
click at [654, 158] on input "طبق ستيك لحم ميداليون" at bounding box center [551, 159] width 276 height 12
click at [545, 181] on input "ژەمی گۆشتی ستێکی مێدالیۆن" at bounding box center [551, 182] width 276 height 12
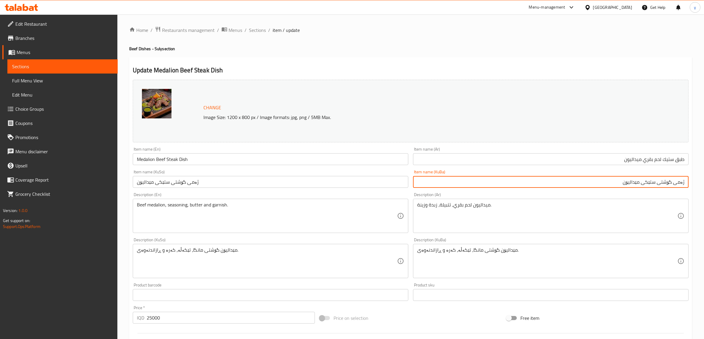
click at [643, 184] on input "ژەمی گۆشتی ستێکی مێدالیۆن" at bounding box center [551, 182] width 276 height 12
click at [650, 158] on input "طبق ستيك لحم بقري ميداليون" at bounding box center [551, 159] width 276 height 12
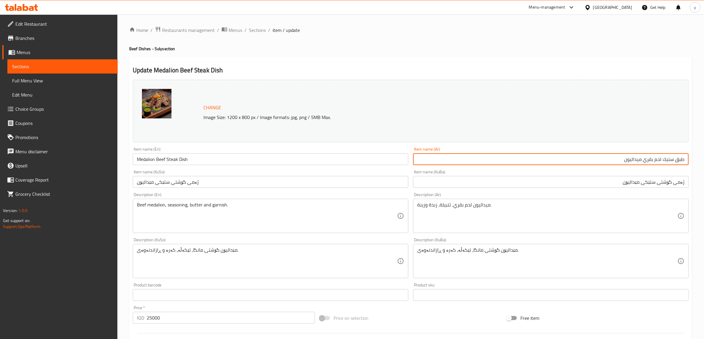
click at [650, 158] on input "طبق ستيك لحم بقري ميداليون" at bounding box center [551, 159] width 276 height 12
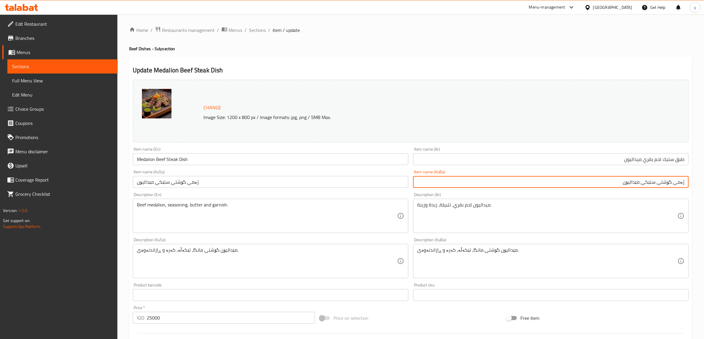
click at [652, 184] on input "ژەمی گۆشتی ستێکی مێدالیۆن" at bounding box center [551, 182] width 276 height 12
click at [654, 155] on input "طبق ستيك لحم بقري ميداليون" at bounding box center [551, 159] width 276 height 12
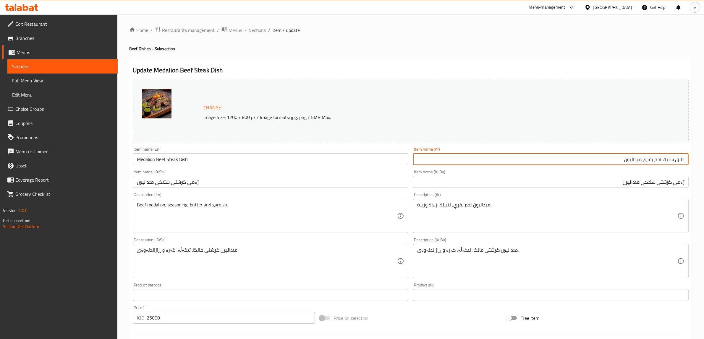
click at [650, 158] on input "طبق ستيك لحم بقري ميداليون" at bounding box center [551, 159] width 276 height 12
type input "طبق ستيك لحم ميداليون"
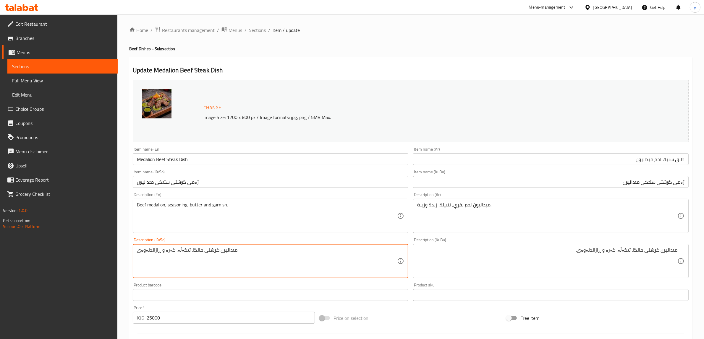
click at [296, 252] on textarea "مێدالیۆن گۆشتی مانگا، تێکەڵە، کەرە و ڕازاندنەوەی." at bounding box center [267, 261] width 260 height 28
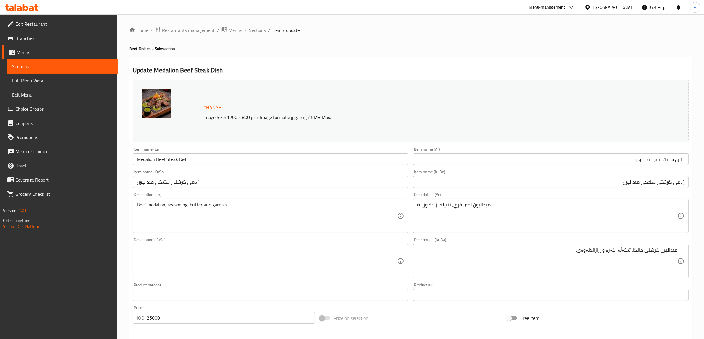
click at [465, 199] on div "Description (Ar) ميداليون لحم بقري، تتبيلة، زبدة وزينة. Description (Ar)" at bounding box center [551, 213] width 276 height 41
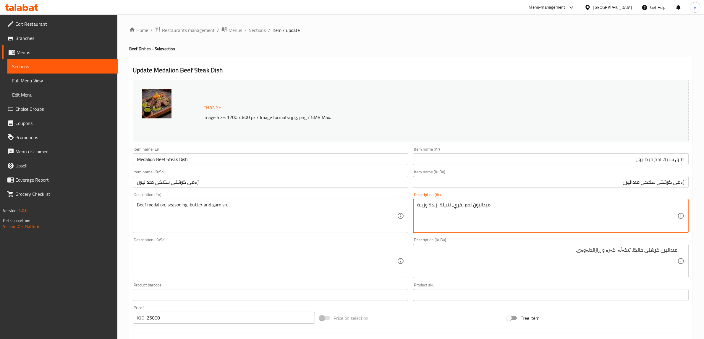
click at [465, 203] on textarea "ميداليون لحم بقري، تتبيلة، زبدة وزينة." at bounding box center [547, 216] width 260 height 28
paste textarea "شرائح لحم مشوي تقدم مع بطاطا بالاعشاب، فطر مشوي وصلصة الخضراء خاص"
type textarea "شرائح لحم مشوي تقدم مع بطاطا بالاعشاب، فطر مشوي وصلصة الخضراء خاص"
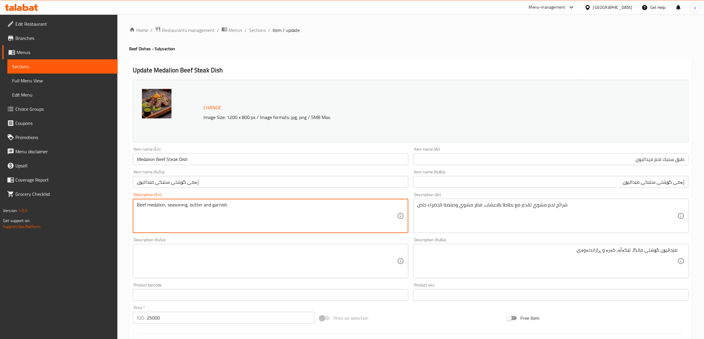
click at [312, 217] on textarea "Beef medalion, seasoning, butter and garnish." at bounding box center [267, 216] width 260 height 28
paste textarea "Grilled meat slices served with potatoes with herbs, grilled mushrooms and spec…"
type textarea "Grilled meat slices served with potatoes with herbs, grilled mushrooms and spec…"
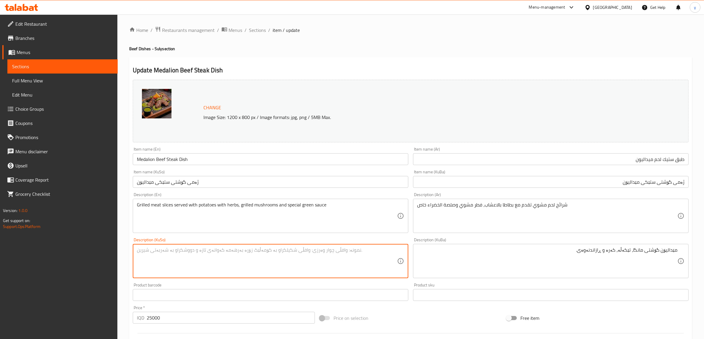
click at [278, 274] on textarea at bounding box center [267, 261] width 260 height 28
type textarea "پارچە گۆشتی برژاو پێشکەش ئەکریت لەگەل پەتاتە بە ڕووەک، قارچکی برژاو و سۆسی سەوز…"
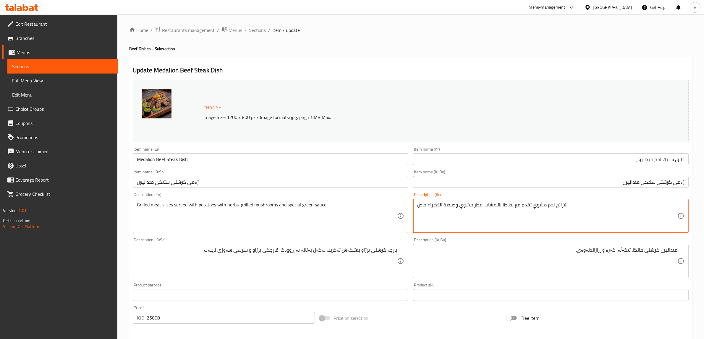
click at [441, 204] on textarea "شرائح لحم مشوي تقدم مع بطاطا بالاعشاب، فطر مشوي وصلصة الخضراء خاص" at bounding box center [547, 216] width 260 height 28
click at [440, 207] on textarea "شرائح لحم مشوي تقدم مع بطاطا بالاعشاب، فطر مشوي وصلصة الخضراء خاص" at bounding box center [547, 216] width 260 height 28
type textarea "شرائح لحم مشوي تقدم مع بطاطا بالاعشاب، فطر مشوي وصلصة خضراء خاص"
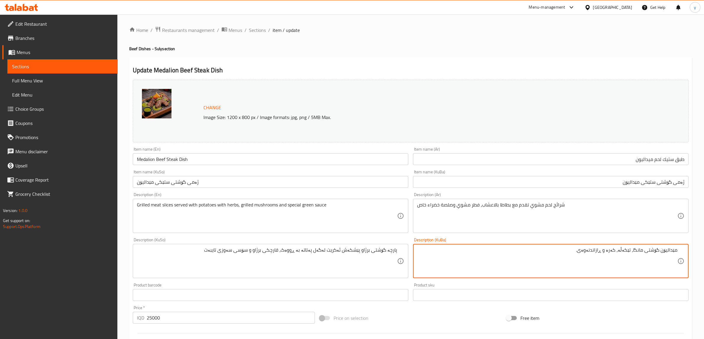
click at [504, 264] on textarea "مێدالیۆن گۆشتی مانگا، تێکەڵە، کەرە و ڕازاندنەوەی." at bounding box center [547, 261] width 260 height 28
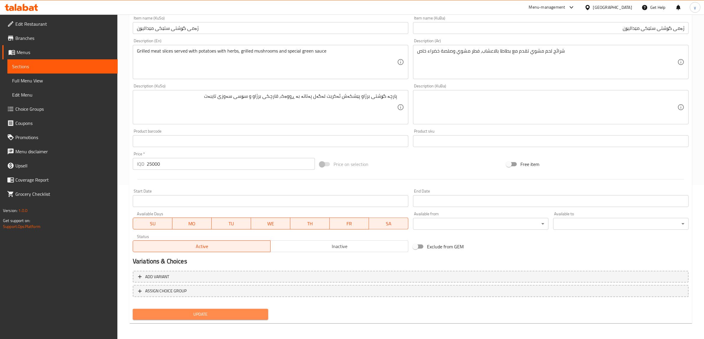
click at [250, 311] on span "Update" at bounding box center [200, 314] width 126 height 7
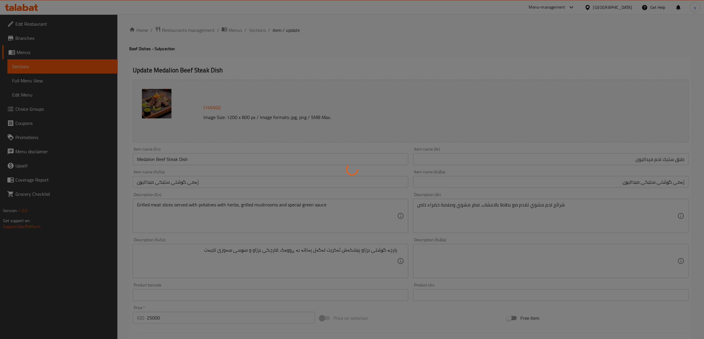
drag, startPoint x: 166, startPoint y: 143, endPoint x: 162, endPoint y: 161, distance: 18.2
click at [166, 144] on div at bounding box center [352, 169] width 704 height 339
click at [162, 161] on div at bounding box center [352, 169] width 704 height 339
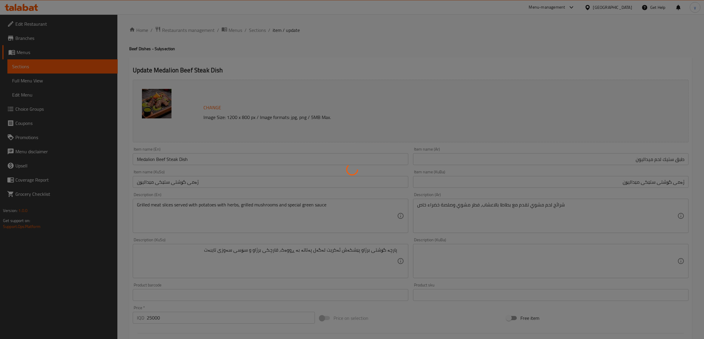
click at [162, 161] on div at bounding box center [352, 169] width 704 height 339
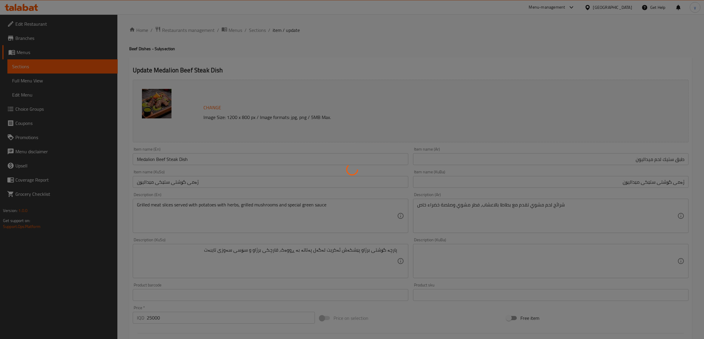
click at [162, 161] on div at bounding box center [352, 169] width 704 height 339
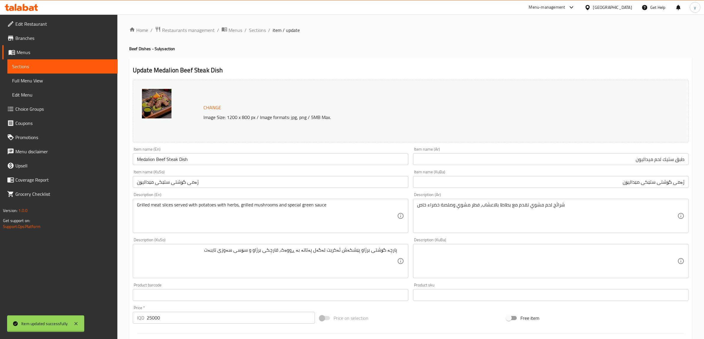
click at [162, 161] on div "Home / Restaurants management / Menus / Sections / item / update Beef Dishes - …" at bounding box center [410, 254] width 563 height 456
click at [162, 161] on input "Medalion Beef Steak Dish" at bounding box center [271, 159] width 276 height 12
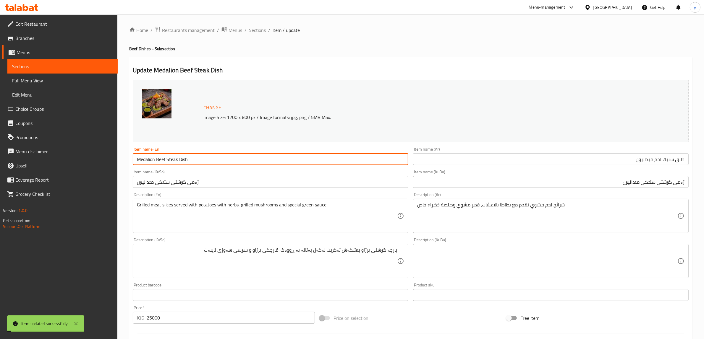
click at [162, 161] on input "Medalion Beef Steak Dish" at bounding box center [271, 159] width 276 height 12
click at [252, 35] on div "Home / Restaurants management / Menus / Sections / item / update Beef Dishes - …" at bounding box center [410, 254] width 563 height 456
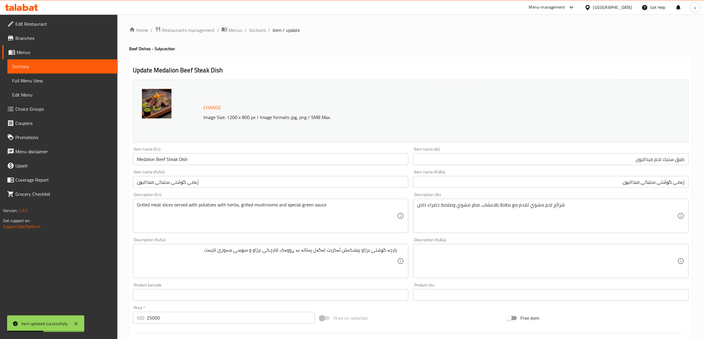
click at [252, 35] on div "Home / Restaurants management / Menus / Sections / item / update Beef Dishes - …" at bounding box center [410, 254] width 563 height 456
click at [255, 30] on span "Sections" at bounding box center [257, 30] width 17 height 7
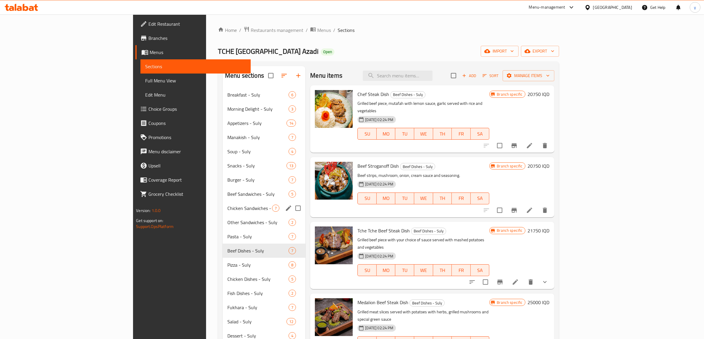
scroll to position [83, 0]
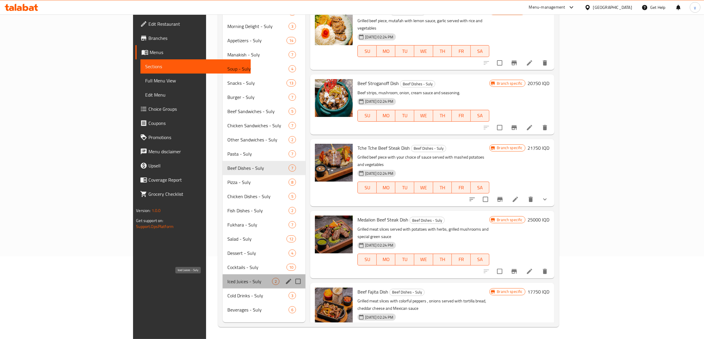
click at [227, 282] on span "Iced Juices - Suly" at bounding box center [249, 281] width 45 height 7
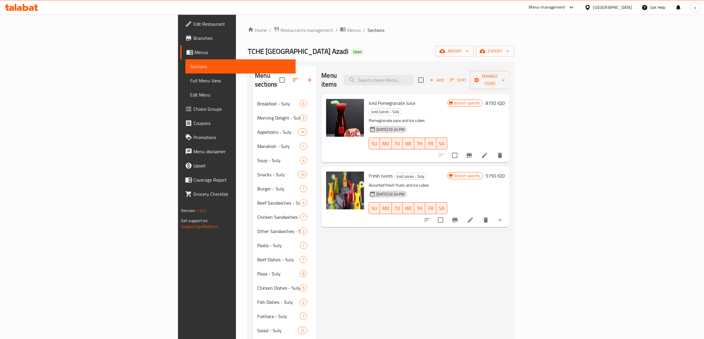
click at [505, 99] on h6 "8750 IQD" at bounding box center [494, 103] width 19 height 8
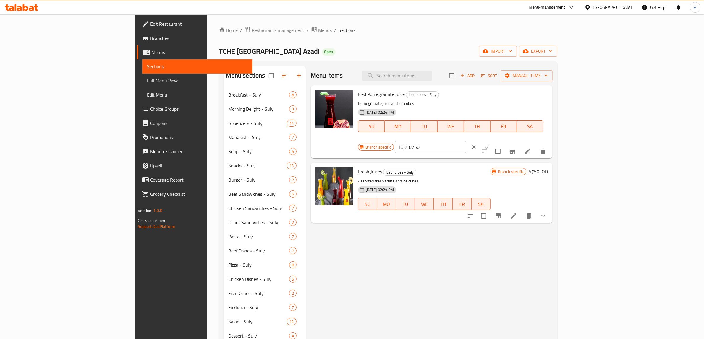
click at [466, 141] on div "IQD 8750 ​" at bounding box center [430, 147] width 71 height 12
click at [466, 141] on input "8750" at bounding box center [437, 147] width 57 height 12
paste input "6"
type input "6750"
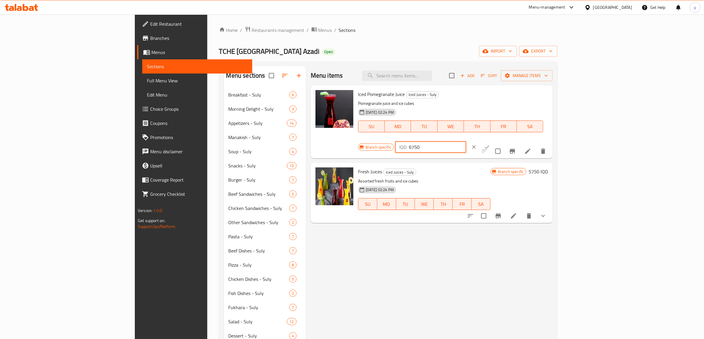
click at [477, 144] on icon "clear" at bounding box center [474, 147] width 6 height 6
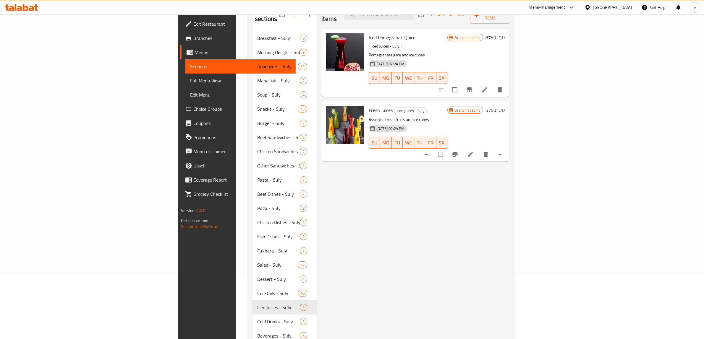
scroll to position [21, 0]
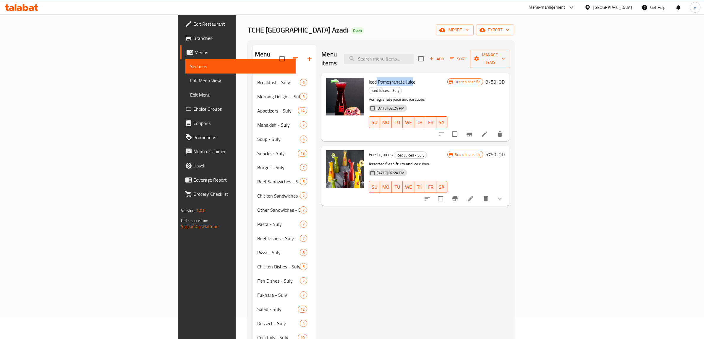
drag, startPoint x: 333, startPoint y: 75, endPoint x: 370, endPoint y: 74, distance: 37.0
click at [370, 77] on span "Iced Pomegranate Juice" at bounding box center [392, 81] width 47 height 9
copy span "Pomegranate Juic"
click at [414, 56] on input "search" at bounding box center [379, 59] width 70 height 10
paste input "Pomegranate Juic"
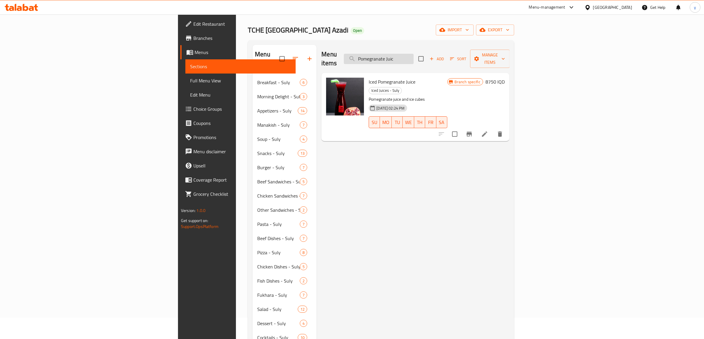
click at [414, 55] on input "Pomegranate Juic" at bounding box center [379, 59] width 70 height 10
click at [414, 56] on input "Pomegranate Juic" at bounding box center [379, 59] width 70 height 10
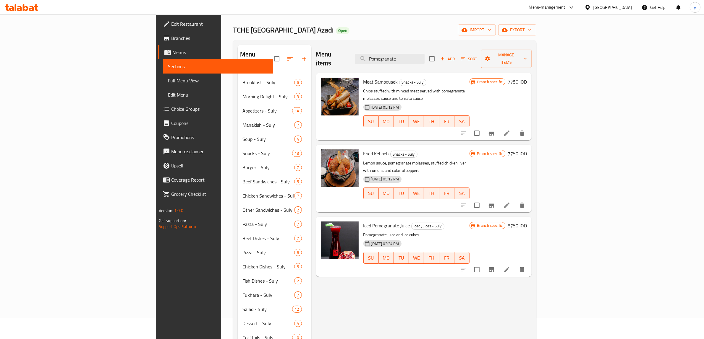
type input "Pomegranate"
click at [441, 49] on div "Menu items Pomegranate Add Sort Manage items" at bounding box center [424, 59] width 216 height 28
click at [425, 54] on input "Pomegranate" at bounding box center [390, 59] width 70 height 10
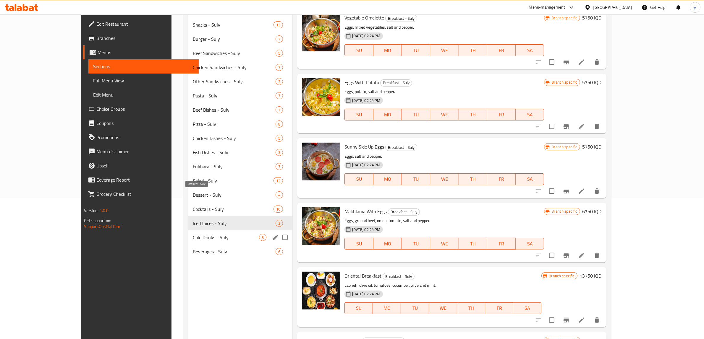
scroll to position [145, 0]
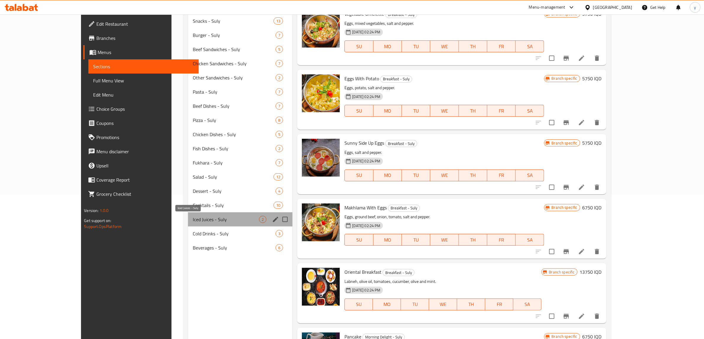
click at [193, 219] on span "Iced Juices - Suly" at bounding box center [226, 219] width 67 height 7
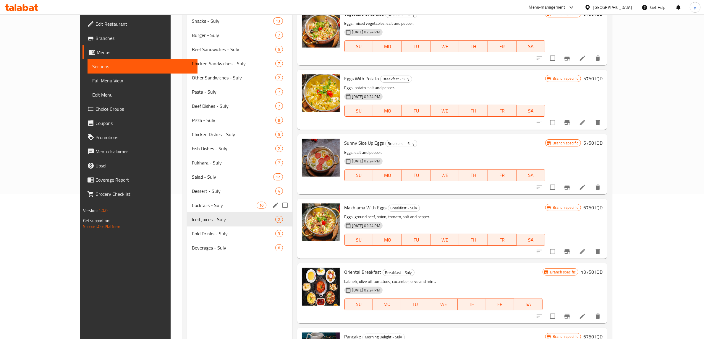
scroll to position [179, 0]
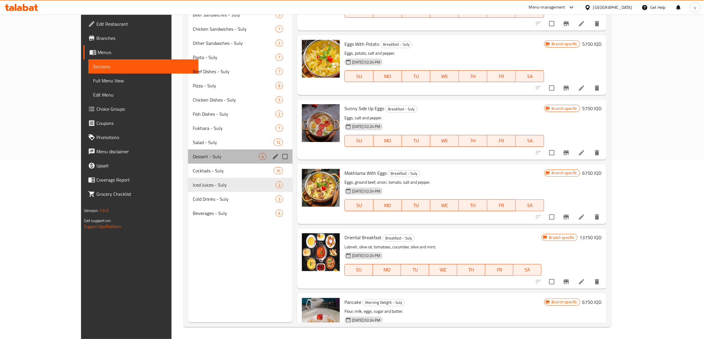
click at [205, 160] on div "Dessert - Suly 4" at bounding box center [240, 157] width 105 height 14
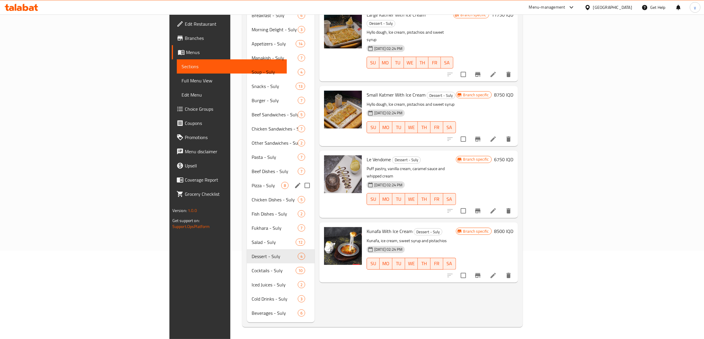
scroll to position [83, 0]
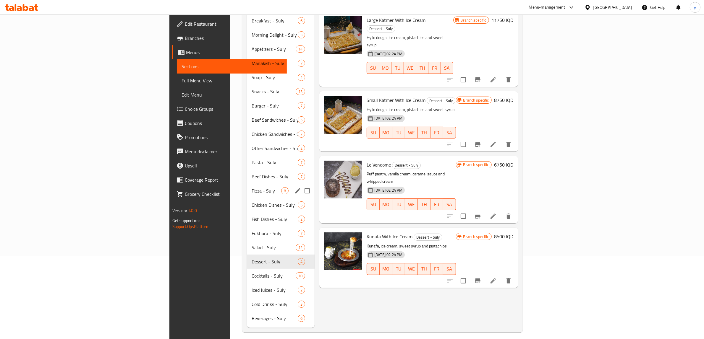
click at [252, 187] on span "Pizza - Suly" at bounding box center [267, 190] width 30 height 7
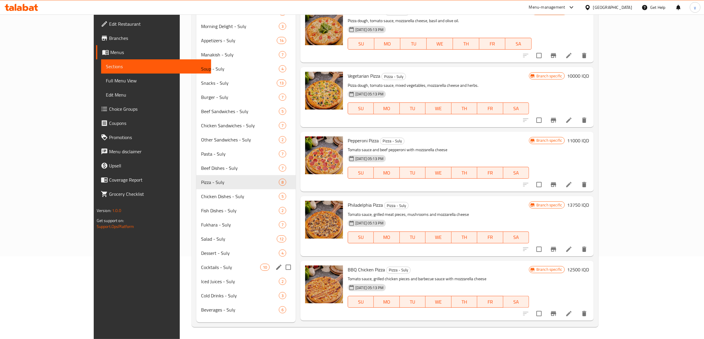
click at [201, 278] on span "Iced Juices - Suly" at bounding box center [240, 281] width 78 height 7
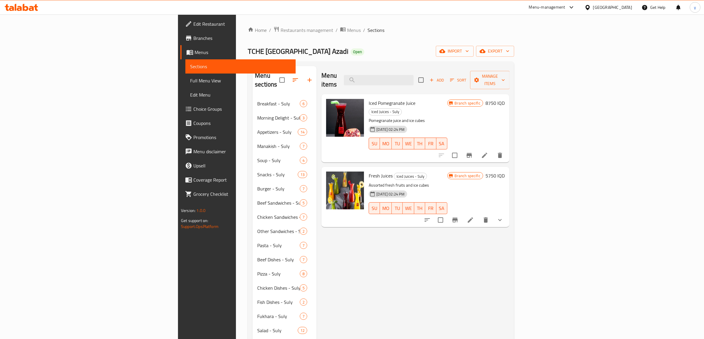
click at [505, 99] on h6 "8750 IQD" at bounding box center [494, 103] width 19 height 8
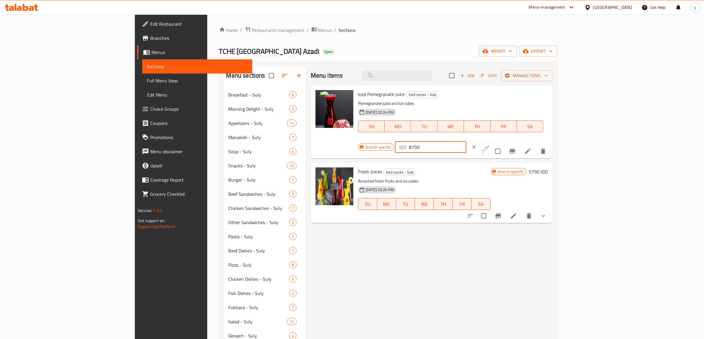
drag, startPoint x: 609, startPoint y: 101, endPoint x: 588, endPoint y: 106, distance: 21.5
click at [502, 141] on div "Branch specific IQD 8750 ​" at bounding box center [430, 147] width 144 height 13
click at [466, 141] on input "8750" at bounding box center [437, 147] width 57 height 12
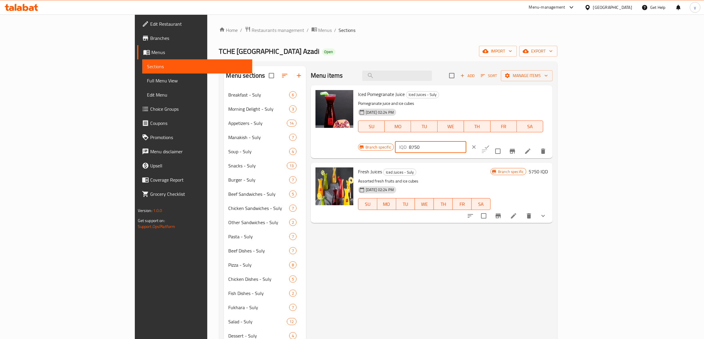
paste input "number"
click at [466, 141] on input "number" at bounding box center [437, 147] width 57 height 12
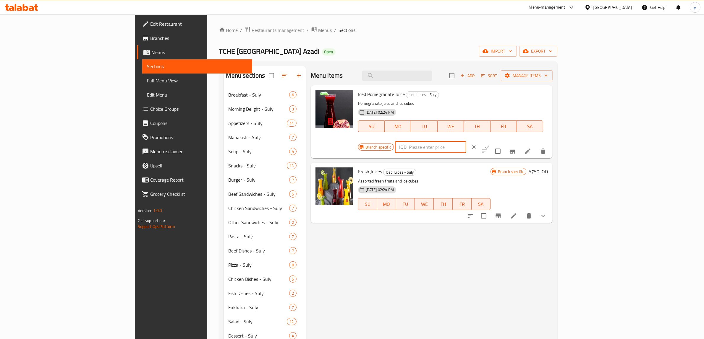
click at [466, 141] on input "number" at bounding box center [437, 147] width 57 height 12
paste input "6750"
type input "6750"
click at [489, 146] on icon "ok" at bounding box center [487, 147] width 4 height 3
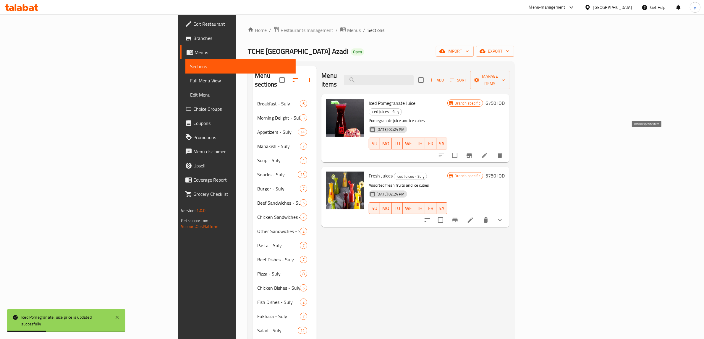
click at [476, 148] on button "Branch-specific-item" at bounding box center [469, 155] width 14 height 14
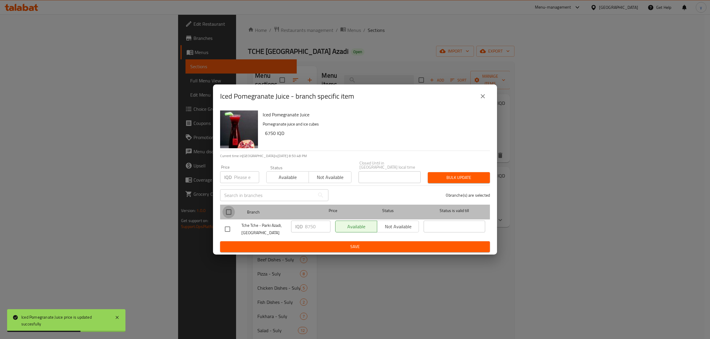
click at [231, 207] on input "checkbox" at bounding box center [228, 212] width 12 height 12
checkbox input "true"
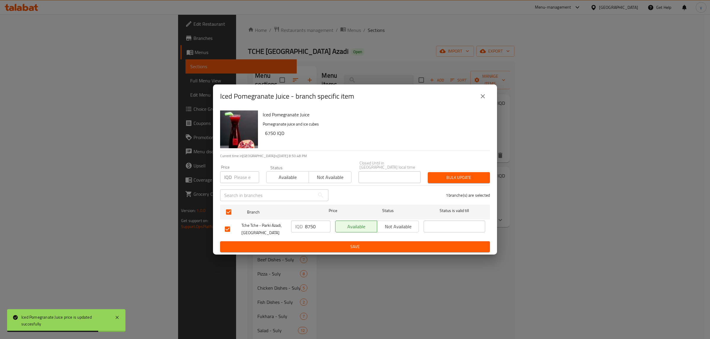
click at [314, 223] on input "8750" at bounding box center [317, 227] width 25 height 12
paste input "6"
type input "6750"
click at [308, 242] on button "Save" at bounding box center [355, 247] width 270 height 11
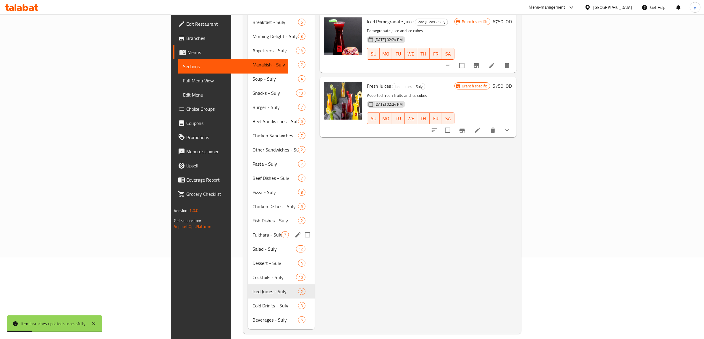
scroll to position [83, 0]
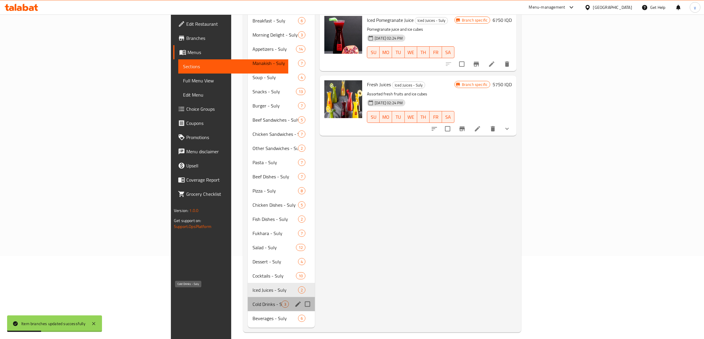
click at [252, 301] on span "Cold Drinks - Suly" at bounding box center [266, 304] width 29 height 7
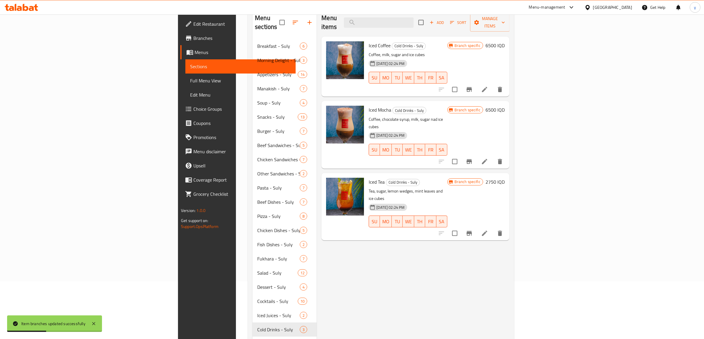
scroll to position [21, 0]
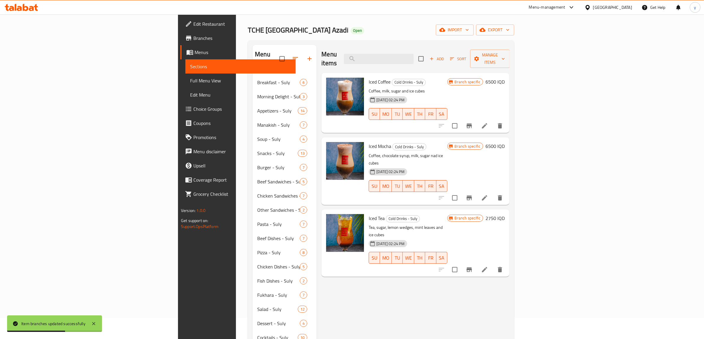
click at [505, 78] on h6 "6500 IQD" at bounding box center [494, 82] width 19 height 8
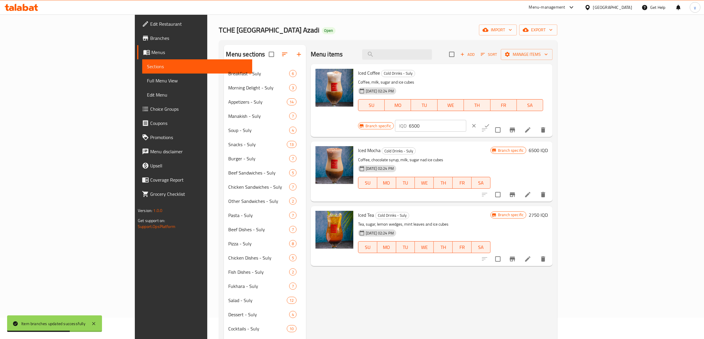
click at [466, 120] on input "6500" at bounding box center [437, 126] width 57 height 12
paste input "4"
type input "4500"
click at [493, 119] on button "ok" at bounding box center [486, 125] width 13 height 13
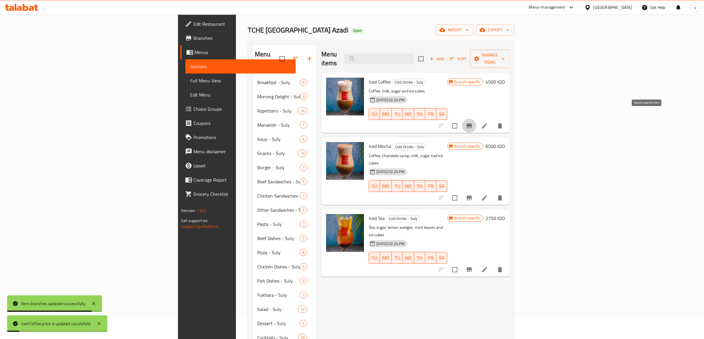
click at [473, 122] on icon "Branch-specific-item" at bounding box center [469, 125] width 7 height 7
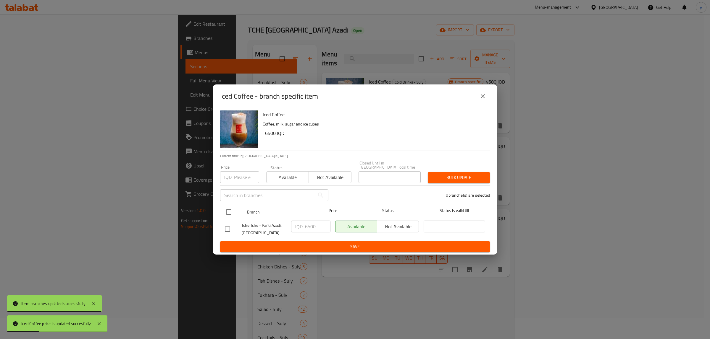
click at [231, 211] on input "checkbox" at bounding box center [228, 212] width 12 height 12
checkbox input "true"
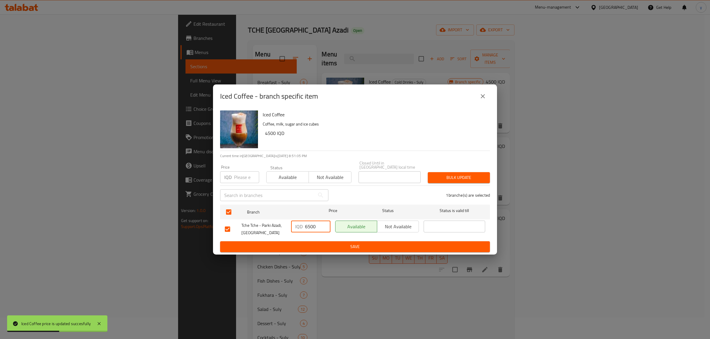
click at [308, 226] on input "6500" at bounding box center [317, 227] width 25 height 12
paste input "4"
type input "4500"
click at [310, 237] on div "IQD 4500 ​" at bounding box center [311, 229] width 44 height 22
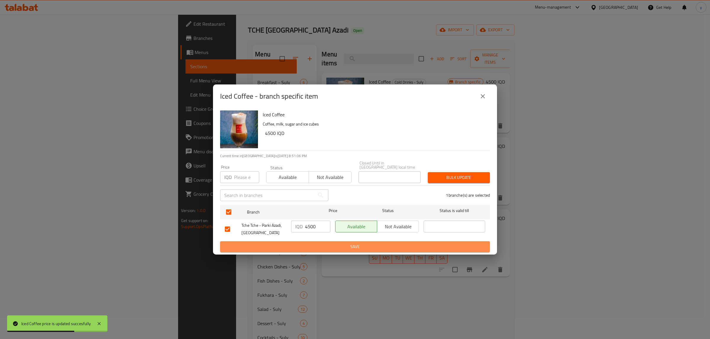
click at [315, 243] on span "Save" at bounding box center [355, 246] width 260 height 7
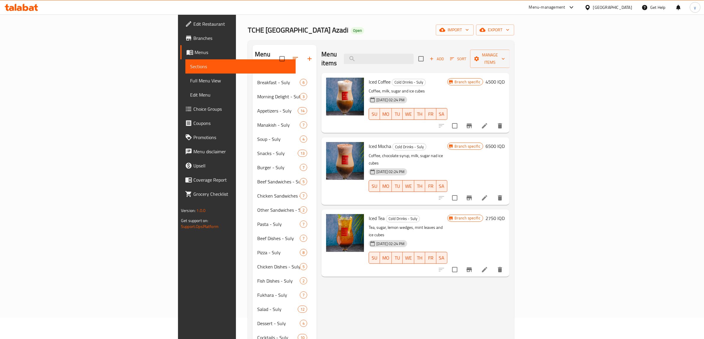
click at [505, 142] on h6 "6500 IQD" at bounding box center [494, 146] width 19 height 8
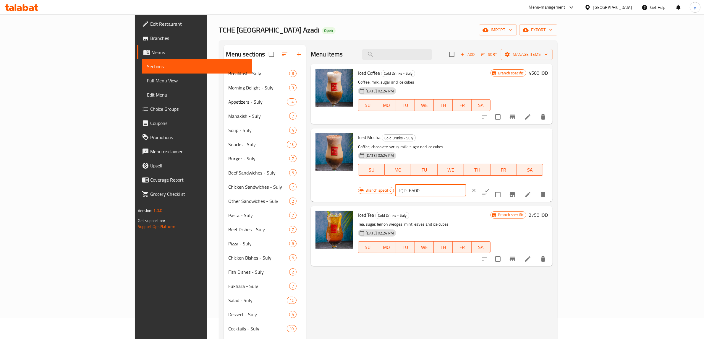
drag, startPoint x: 624, startPoint y: 143, endPoint x: 595, endPoint y: 148, distance: 29.7
click at [502, 184] on div "Branch specific IQD 6500 ​" at bounding box center [430, 190] width 144 height 13
paste input "4"
type input "4500"
click at [493, 184] on button "ok" at bounding box center [486, 190] width 13 height 13
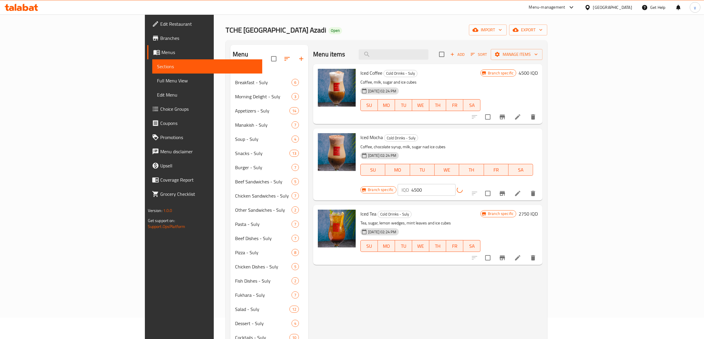
click at [509, 187] on button "Branch-specific-item" at bounding box center [502, 194] width 14 height 14
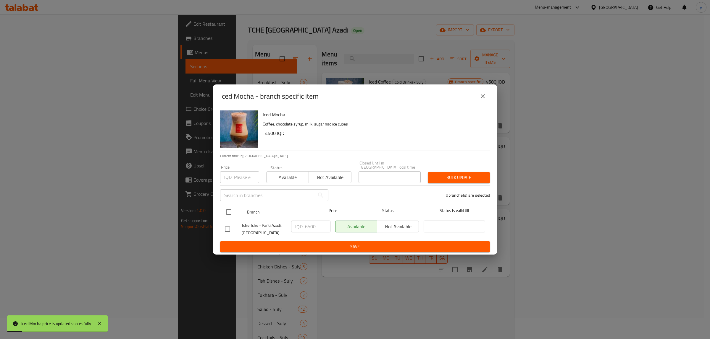
drag, startPoint x: 218, startPoint y: 208, endPoint x: 226, endPoint y: 211, distance: 9.1
click at [225, 210] on div "Iced Mocha Coffee, chocolate syrup, milk, sugar nad ice cubes 4500 IQD Current …" at bounding box center [355, 181] width 284 height 147
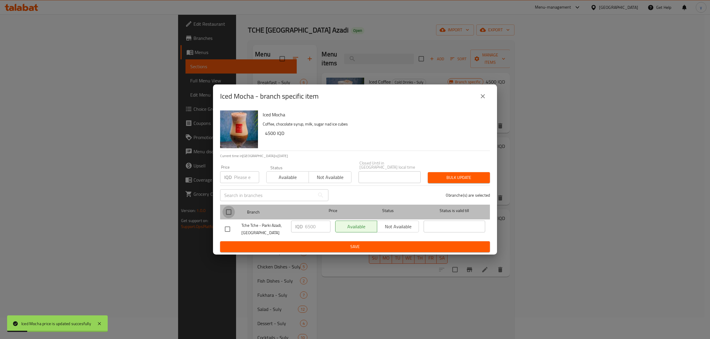
click at [226, 211] on input "checkbox" at bounding box center [228, 212] width 12 height 12
checkbox input "true"
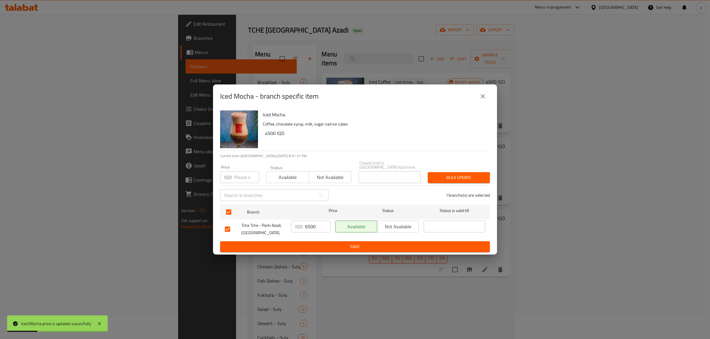
click at [301, 223] on p "IQD" at bounding box center [298, 226] width 7 height 7
click at [305, 224] on input "6500" at bounding box center [317, 227] width 25 height 12
paste input "4"
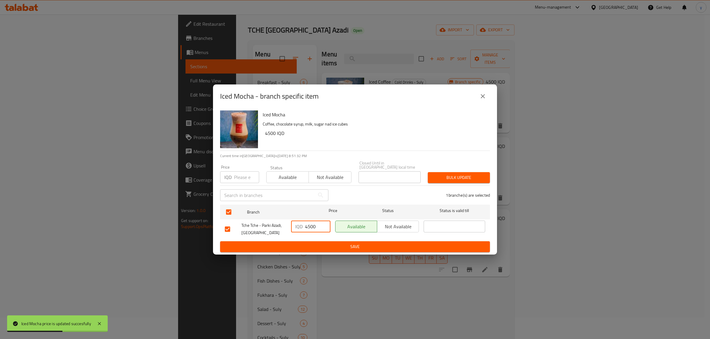
type input "4500"
click at [314, 246] on span "Save" at bounding box center [355, 246] width 260 height 7
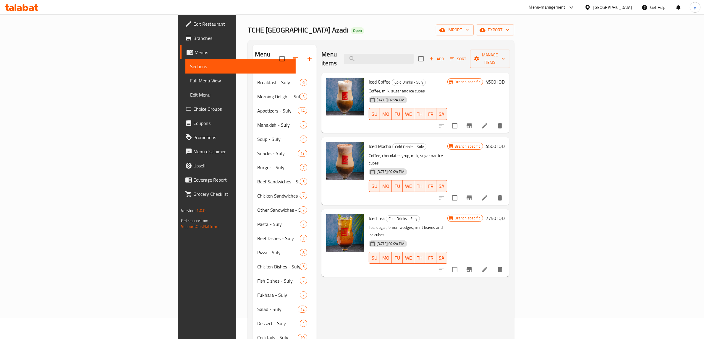
click at [505, 214] on h6 "2750 IQD" at bounding box center [494, 218] width 19 height 8
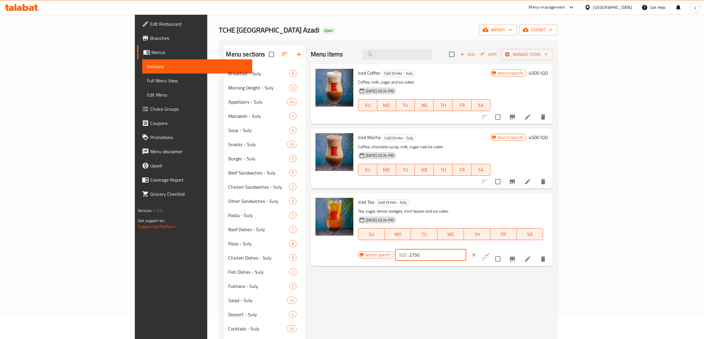
drag, startPoint x: 619, startPoint y: 205, endPoint x: 584, endPoint y: 215, distance: 36.1
click at [502, 249] on div "Branch specific IQD 2750 ​" at bounding box center [430, 255] width 144 height 13
click at [493, 249] on button "ok" at bounding box center [486, 255] width 13 height 13
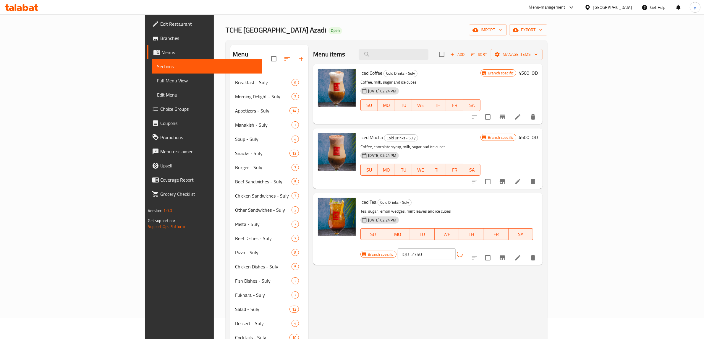
click at [506, 255] on icon "Branch-specific-item" at bounding box center [502, 258] width 7 height 7
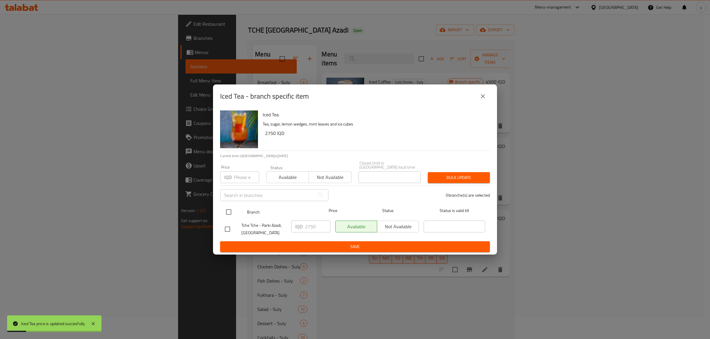
click at [227, 208] on input "checkbox" at bounding box center [228, 212] width 12 height 12
checkbox input "true"
click at [308, 224] on input "2750" at bounding box center [317, 227] width 25 height 12
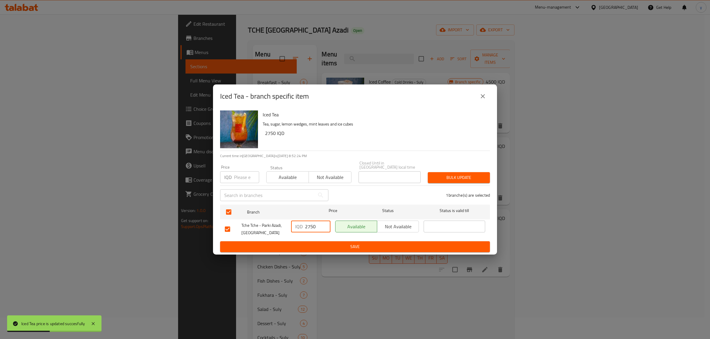
click at [306, 244] on span "Save" at bounding box center [355, 246] width 260 height 7
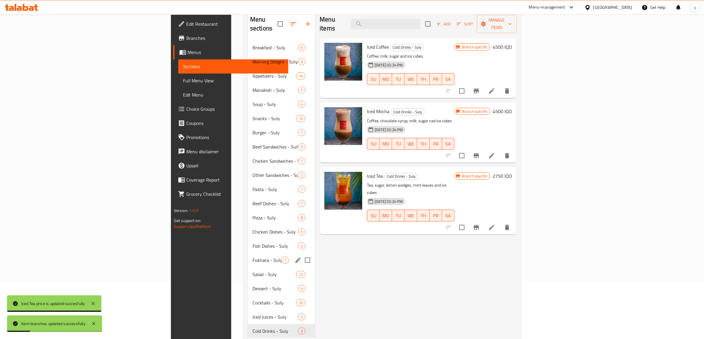
scroll to position [83, 0]
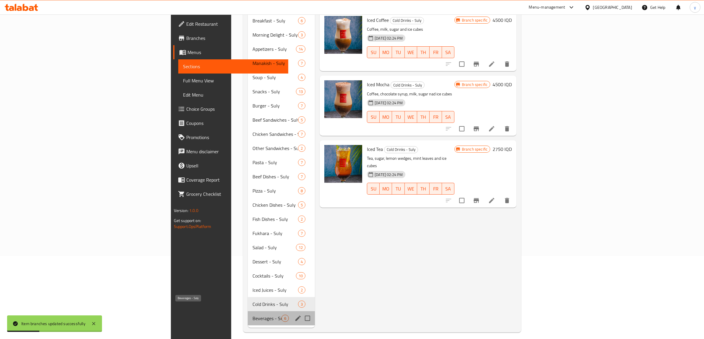
click at [252, 315] on span "Beverages - Suly" at bounding box center [266, 318] width 29 height 7
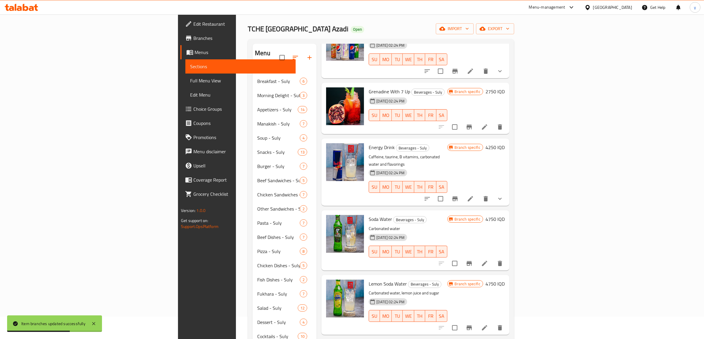
scroll to position [83, 0]
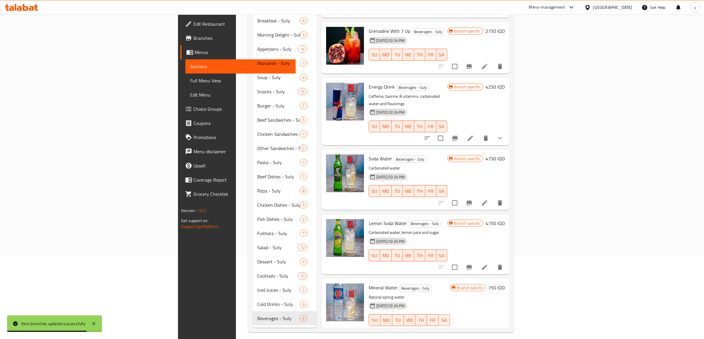
click at [505, 155] on h6 "4750 IQD" at bounding box center [494, 159] width 19 height 8
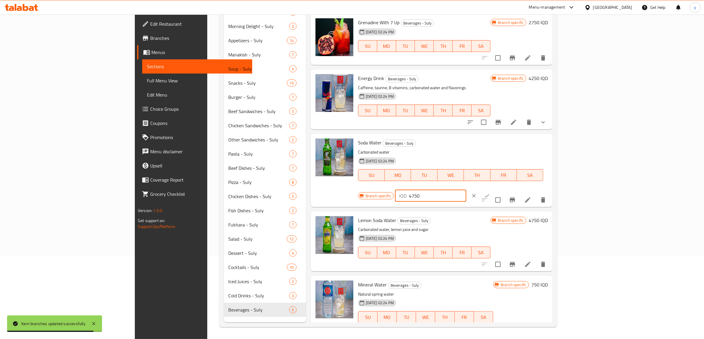
drag, startPoint x: 619, startPoint y: 146, endPoint x: 594, endPoint y: 151, distance: 25.0
click at [466, 190] on div "IQD 4750 ​" at bounding box center [430, 196] width 71 height 12
paste input "2"
type input "2750"
click at [493, 189] on button "ok" at bounding box center [486, 195] width 13 height 13
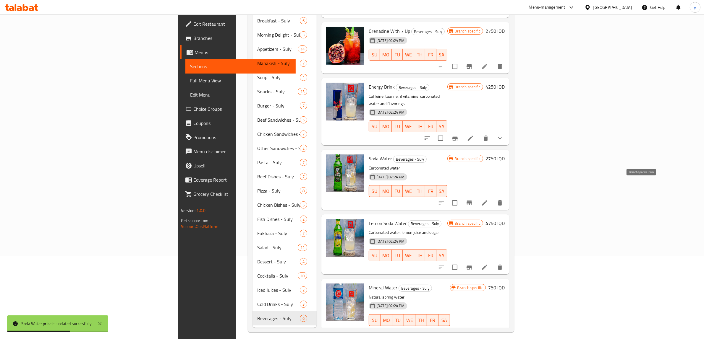
click at [476, 196] on button "Branch-specific-item" at bounding box center [469, 203] width 14 height 14
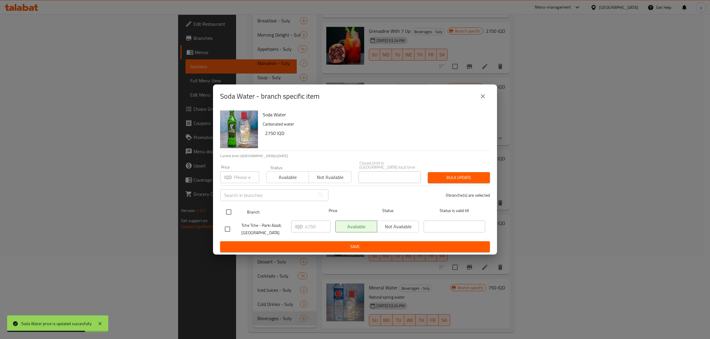
click at [230, 215] on input "checkbox" at bounding box center [228, 212] width 12 height 12
checkbox input "true"
click at [311, 221] on input "4750" at bounding box center [317, 227] width 25 height 12
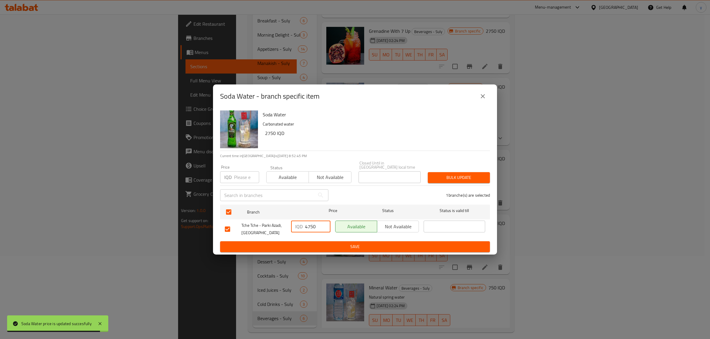
paste input "2"
type input "2750"
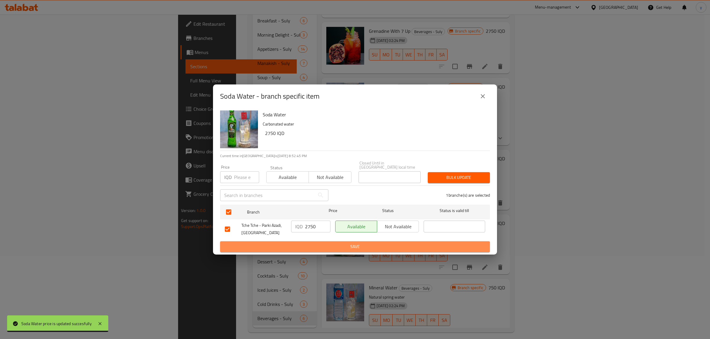
click at [302, 243] on span "Save" at bounding box center [355, 246] width 260 height 7
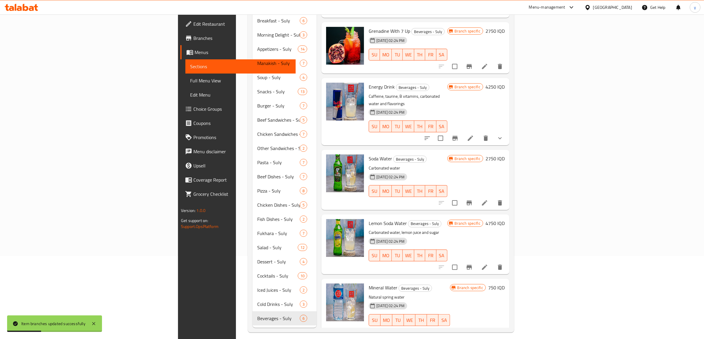
click at [505, 219] on h6 "4750 IQD" at bounding box center [494, 223] width 19 height 8
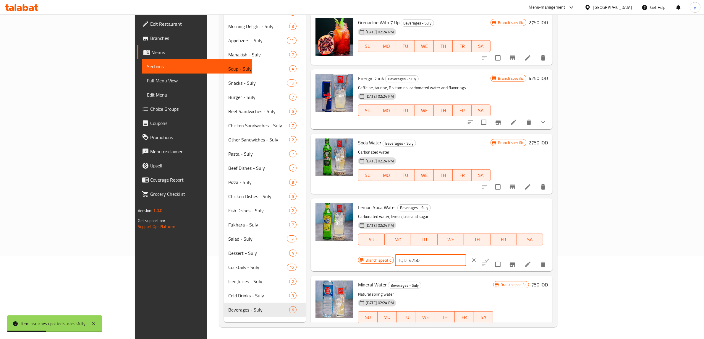
drag, startPoint x: 613, startPoint y: 211, endPoint x: 580, endPoint y: 219, distance: 34.7
click at [502, 254] on div "Branch specific IQD 4750 ​" at bounding box center [430, 260] width 144 height 13
paste input "2"
type input "2750"
click at [493, 254] on button "ok" at bounding box center [486, 260] width 13 height 13
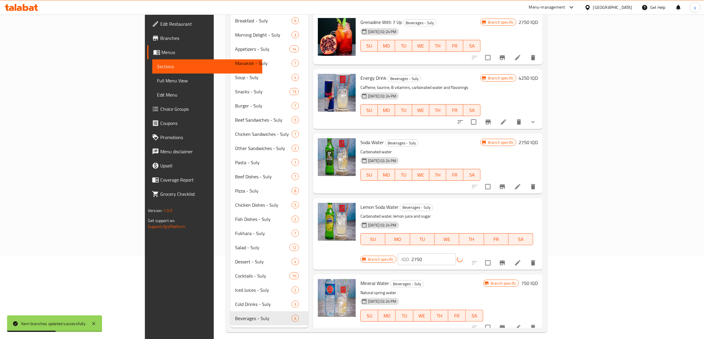
click at [506, 260] on icon "Branch-specific-item" at bounding box center [502, 263] width 7 height 7
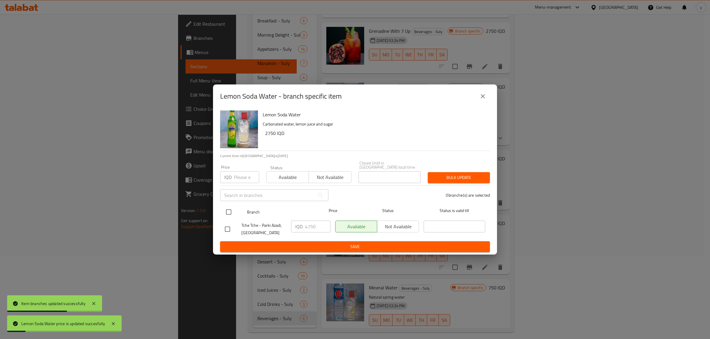
click at [234, 212] on input "checkbox" at bounding box center [228, 212] width 12 height 12
checkbox input "true"
click at [301, 223] on p "IQD" at bounding box center [298, 226] width 7 height 7
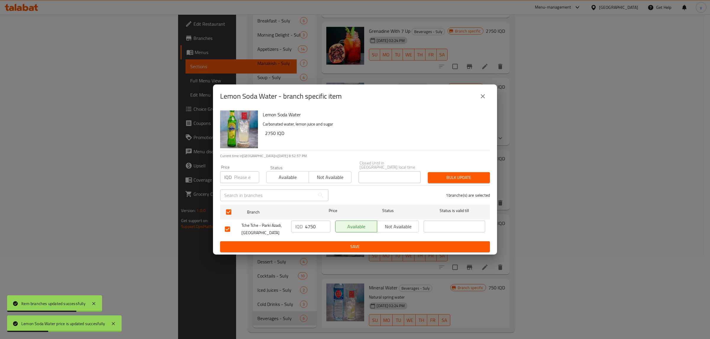
click at [309, 224] on input "4750" at bounding box center [317, 227] width 25 height 12
paste input "2"
type input "2750"
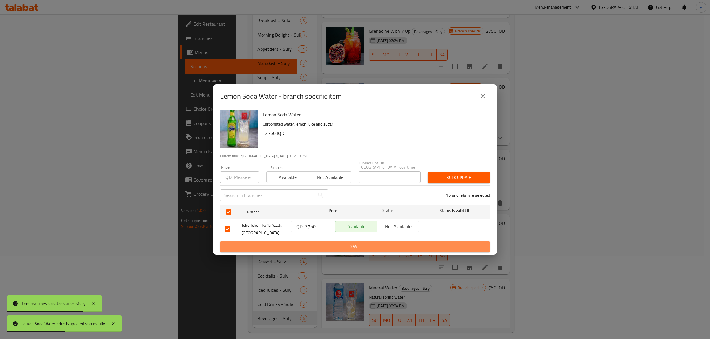
click at [308, 243] on span "Save" at bounding box center [355, 246] width 260 height 7
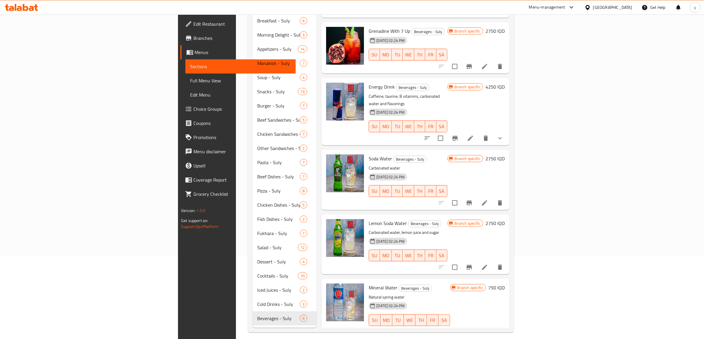
click at [185, 76] on link "Full Menu View" at bounding box center [240, 81] width 110 height 14
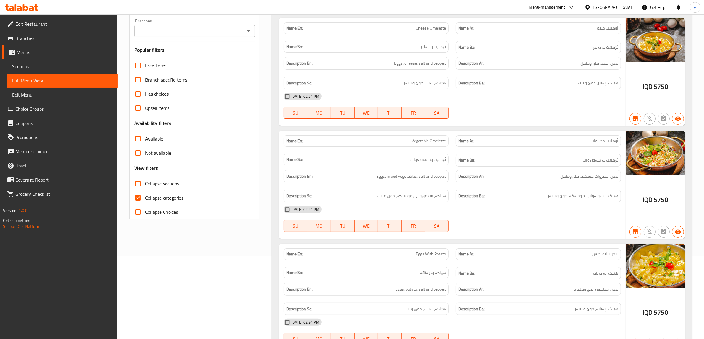
click at [249, 34] on icon "Open" at bounding box center [248, 30] width 7 height 7
click at [218, 52] on li "Tche Tche - Parki Azadi, [GEOGRAPHIC_DATA]" at bounding box center [194, 56] width 121 height 11
type input "Tche Tche - Parki Azadi, [GEOGRAPHIC_DATA]"
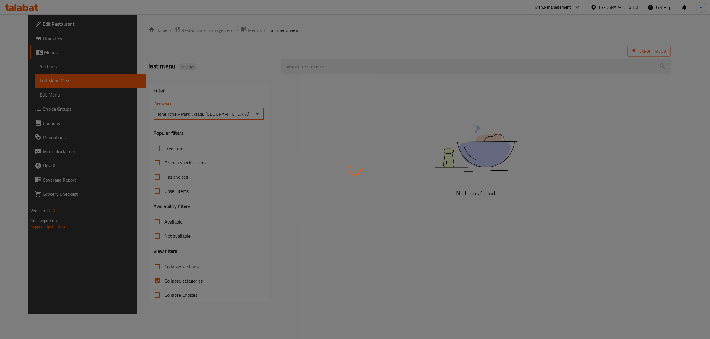
click at [140, 282] on div at bounding box center [355, 169] width 710 height 339
click at [140, 281] on div at bounding box center [355, 169] width 710 height 339
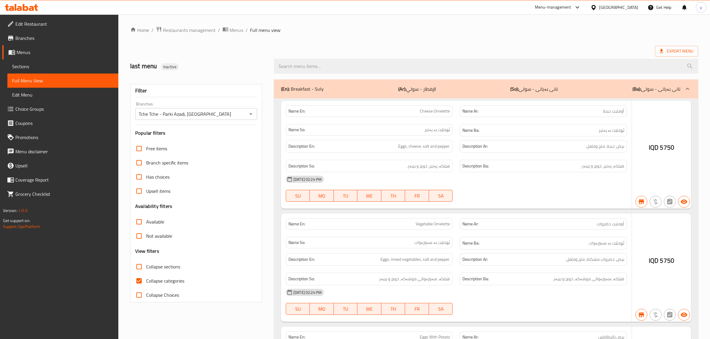
click at [137, 279] on div at bounding box center [355, 169] width 710 height 339
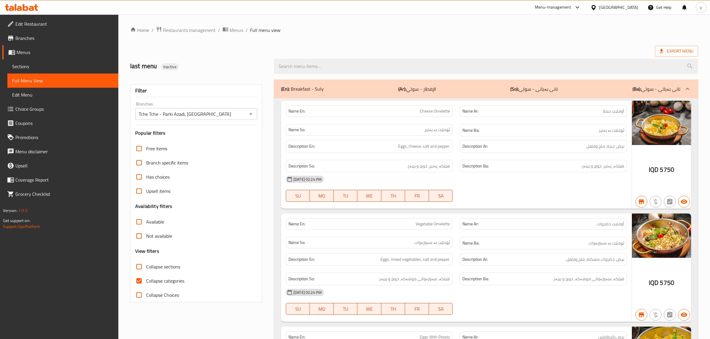
click at [137, 279] on input "Collapse categories" at bounding box center [139, 281] width 14 height 14
checkbox input "true"
click at [136, 274] on input "Collapse sections" at bounding box center [138, 267] width 14 height 14
checkbox input "true"
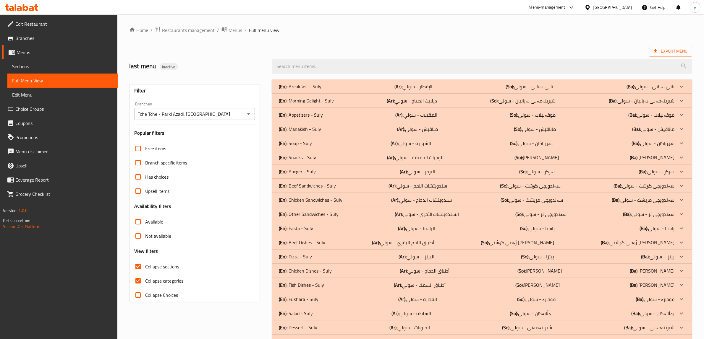
click at [137, 284] on input "Collapse categories" at bounding box center [138, 281] width 14 height 14
checkbox input "false"
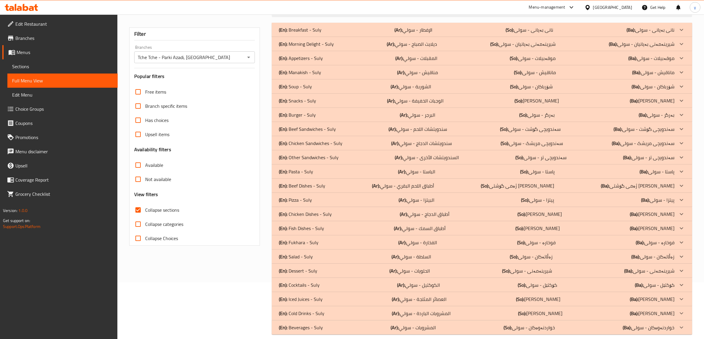
scroll to position [64, 0]
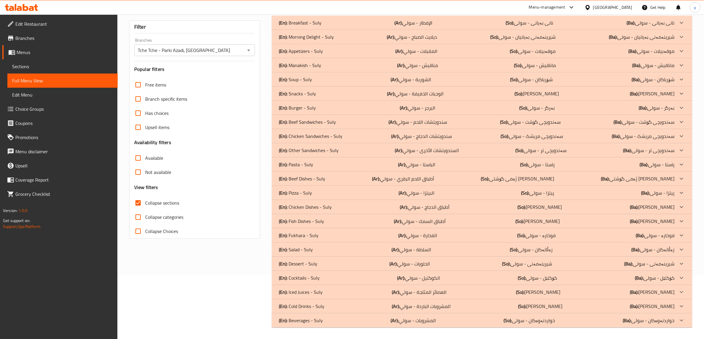
click at [377, 26] on div "(En): Beverages - Suly (Ar): المشروبات - سولي (So): خواردنەوەکان - سولی (Ba): خ…" at bounding box center [477, 22] width 396 height 7
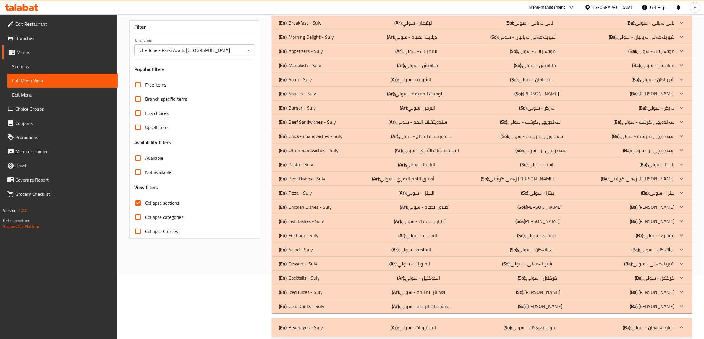
click at [369, 26] on div "(En): Cold Drinks - Suly (Ar): المشروبات الباردة - سولي (So): خواردنەوەی سارد -…" at bounding box center [477, 22] width 396 height 7
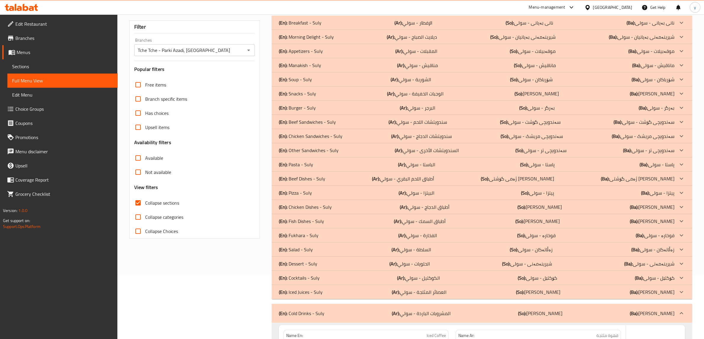
click at [364, 26] on div "(En): Iced Juices - Suly (Ar): العصائر المثلجة - سولي (So): شەربەتی سارد - سولی…" at bounding box center [477, 22] width 396 height 7
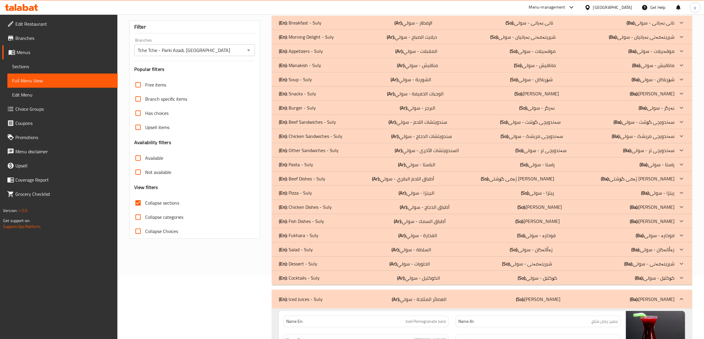
drag, startPoint x: 308, startPoint y: 184, endPoint x: 310, endPoint y: 196, distance: 12.3
click at [310, 26] on p "(En): Pizza - Suly" at bounding box center [300, 22] width 43 height 7
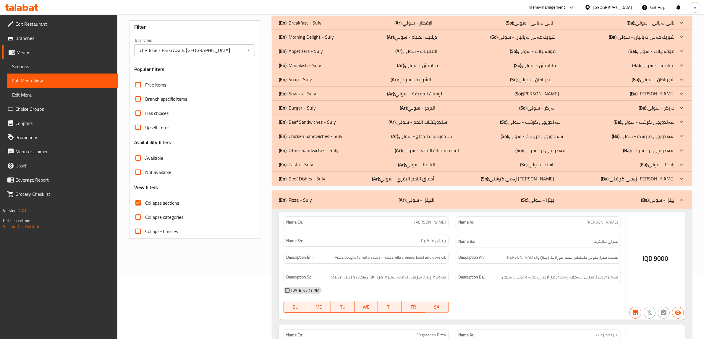
click at [312, 26] on p "(En): Beef Dishes - Suly" at bounding box center [300, 22] width 43 height 7
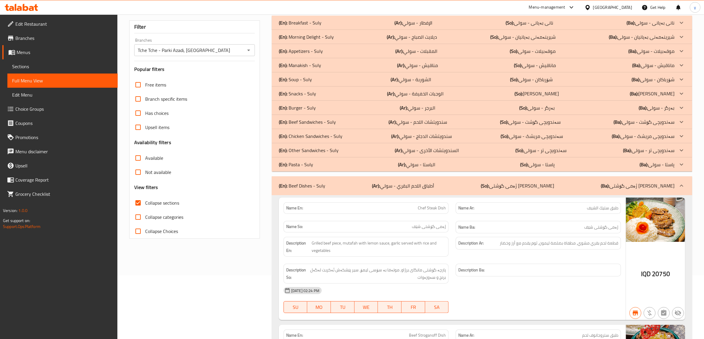
click at [314, 30] on div "(En): Pasta - Suly (Ar): الباستا - سولي (So): پاستا - سولی (Ba): پاستا - سولی" at bounding box center [482, 23] width 420 height 14
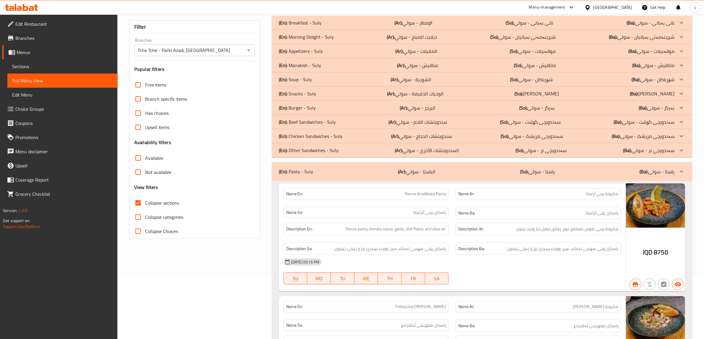
click at [313, 26] on p "(En): Beef Sandwiches - Suly" at bounding box center [300, 22] width 43 height 7
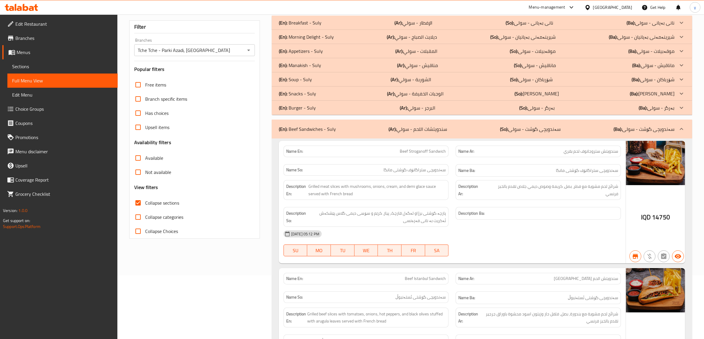
click at [312, 26] on p "(En): Snacks - Suly" at bounding box center [300, 22] width 43 height 7
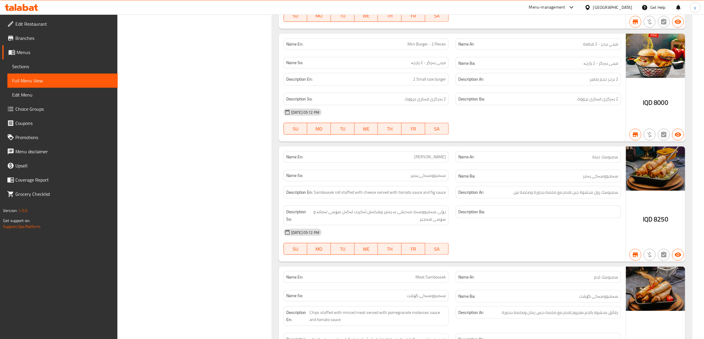
scroll to position [0, 0]
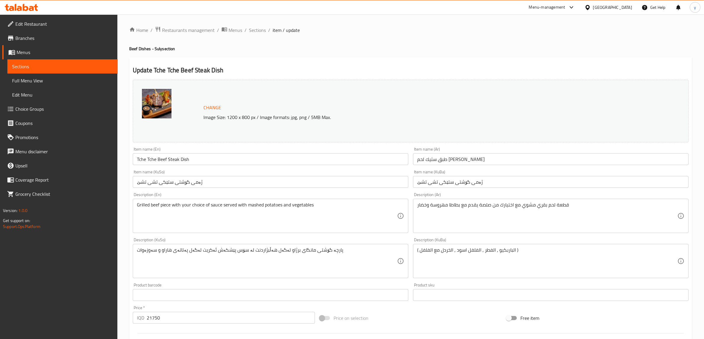
click at [41, 108] on span "Choice Groups" at bounding box center [64, 109] width 98 height 7
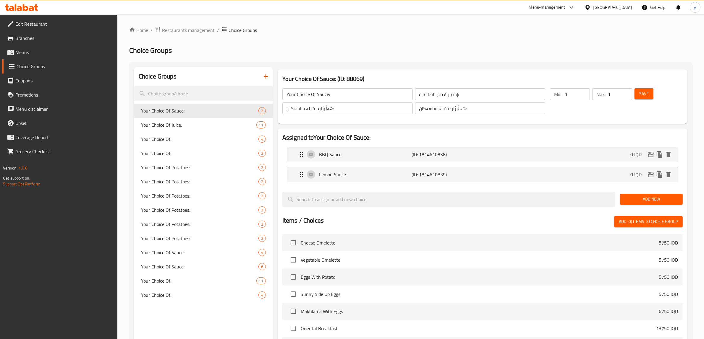
click at [267, 83] on button "button" at bounding box center [266, 76] width 14 height 14
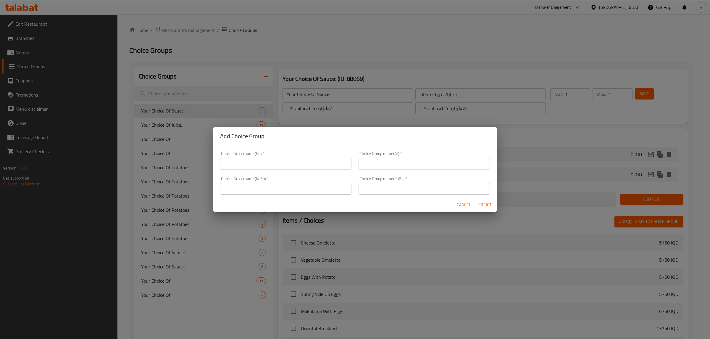
click at [265, 158] on input "text" at bounding box center [285, 164] width 131 height 12
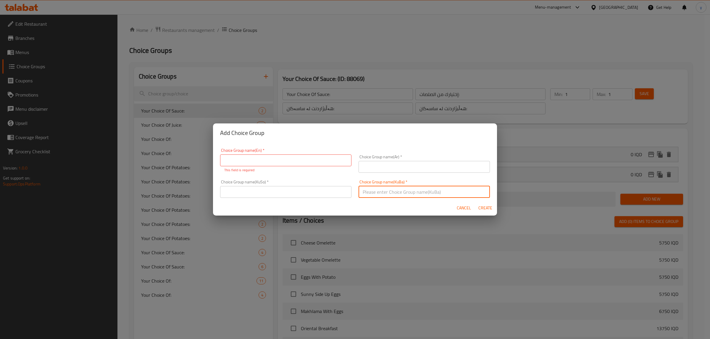
click at [376, 190] on input "text" at bounding box center [423, 192] width 131 height 12
paste input "هەڵبژاردنت لە ساس/سۆس:"
type input "هەڵبژاردنت لە ساس/سۆس:"
click at [314, 196] on input "text" at bounding box center [285, 192] width 131 height 12
paste input "هەڵبژاردنت لە ساس/سۆس:"
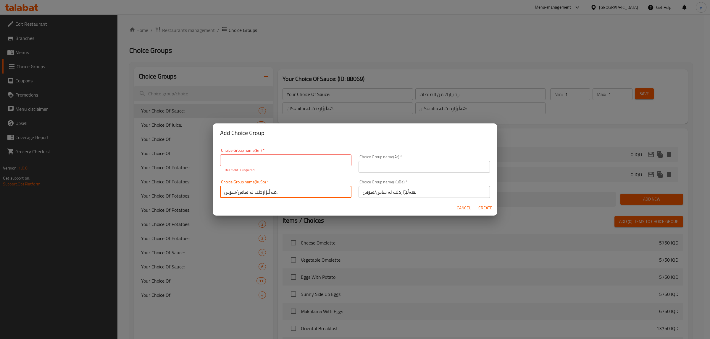
drag, startPoint x: 237, startPoint y: 193, endPoint x: 246, endPoint y: 194, distance: 9.5
click at [246, 194] on input "هەڵبژاردنت لە ساس/سۆس:" at bounding box center [285, 192] width 131 height 12
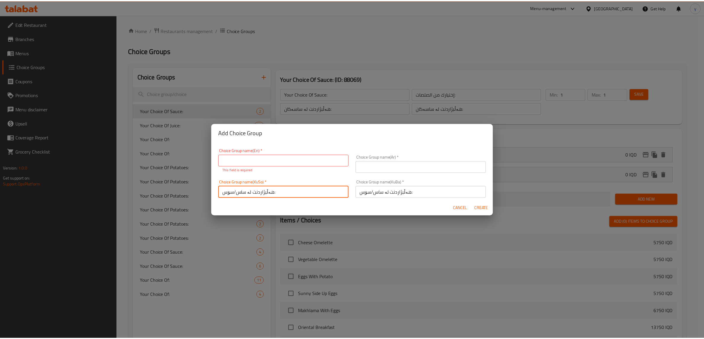
scroll to position [1, 0]
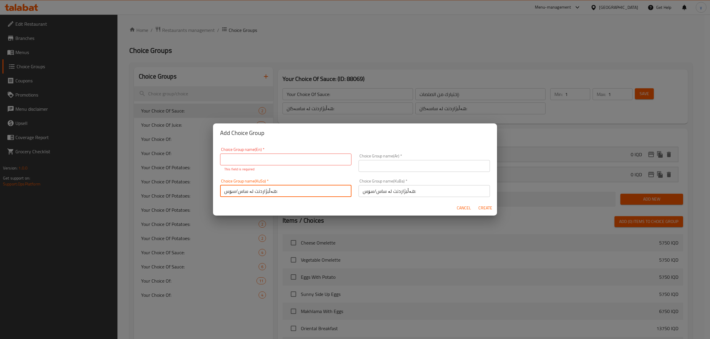
click at [231, 194] on input "هەڵبژاردنت لە ساس/سۆس:" at bounding box center [285, 191] width 131 height 12
drag, startPoint x: 236, startPoint y: 191, endPoint x: 250, endPoint y: 191, distance: 13.9
click at [250, 191] on input "هەڵبژاردنت لە ساس/سۆس:" at bounding box center [285, 191] width 131 height 12
click at [236, 191] on input "هەڵبژاردنت لە سۆس:" at bounding box center [285, 191] width 131 height 12
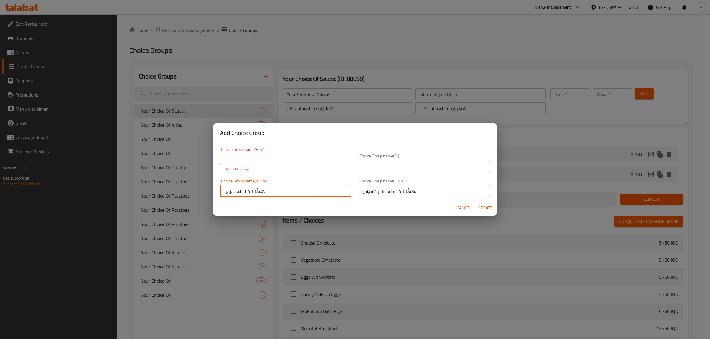
click at [236, 191] on input "هەڵبژاردنت لە سۆس:" at bounding box center [285, 191] width 131 height 12
click at [342, 194] on input "هەڵبژاردنت لە سۆس:" at bounding box center [285, 191] width 131 height 12
type input "هەڵبژاردنت لە سۆس:"
click at [358, 193] on input "هەڵبژاردنت لە ساس/سۆس:" at bounding box center [423, 191] width 131 height 12
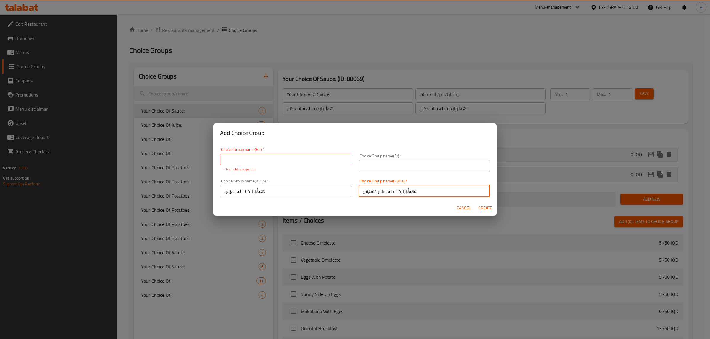
click at [358, 193] on input "هەڵبژاردنت لە ساس/سۆس:" at bounding box center [423, 191] width 131 height 12
paste input "text"
type input "هەڵبژاردنت لە سۆس:"
drag, startPoint x: 235, startPoint y: 144, endPoint x: 241, endPoint y: 150, distance: 7.9
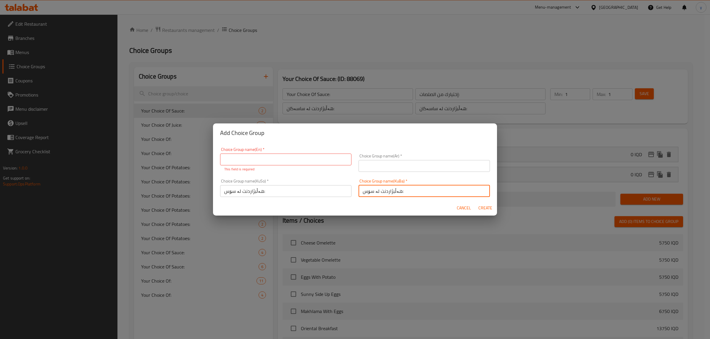
click at [236, 144] on div "Choice Group name(En)   * Choice Group name(En) * This field is required" at bounding box center [285, 160] width 138 height 32
click at [243, 155] on input "text" at bounding box center [285, 160] width 131 height 12
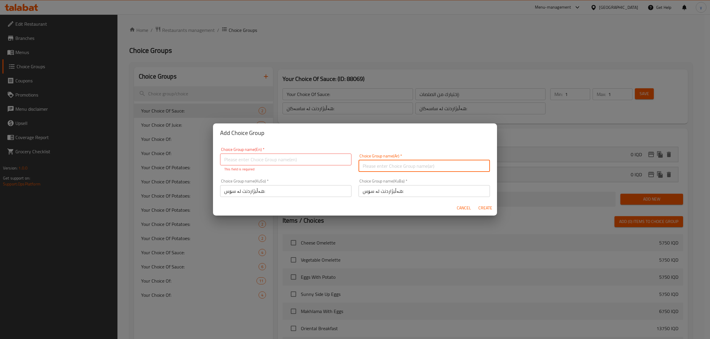
click at [379, 170] on input "text" at bounding box center [423, 166] width 131 height 12
paste input "إختيارك من الصوص:"
type input "إختيارك من الصوص:"
click at [310, 164] on input "text" at bounding box center [285, 160] width 131 height 12
paste input "Your Choice Of Sauce:"
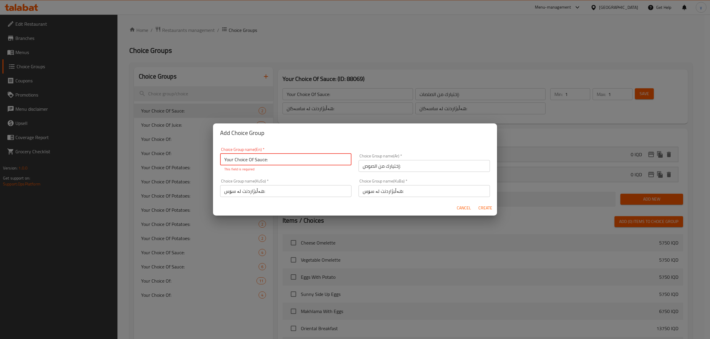
type input "Your Choice Of Sauce:"
click at [415, 187] on input "هەڵبژاردنت لە سۆس:" at bounding box center [423, 191] width 131 height 12
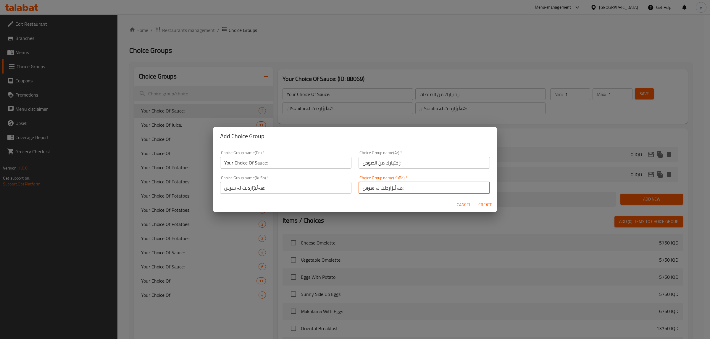
click at [425, 183] on input "هەڵبژاردنت لە سۆس:" at bounding box center [423, 188] width 131 height 12
click at [490, 210] on div "Cancel Create" at bounding box center [355, 205] width 284 height 16
click at [491, 200] on button "Create" at bounding box center [484, 205] width 19 height 11
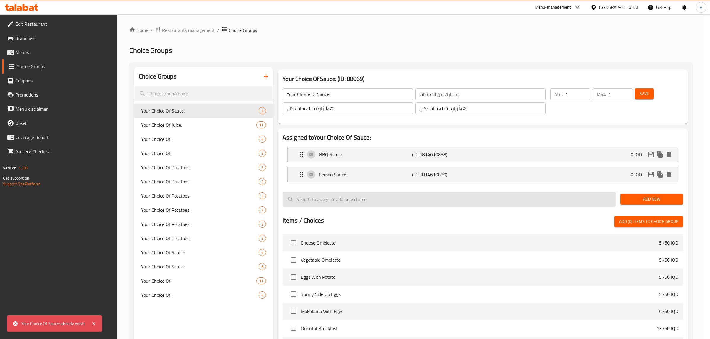
click at [490, 200] on input "search" at bounding box center [448, 199] width 333 height 15
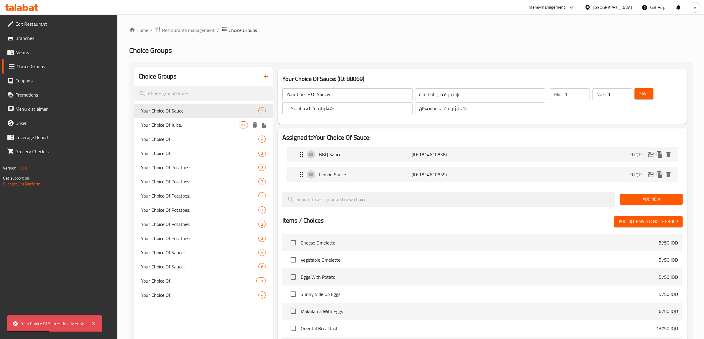
click at [195, 122] on span "Your Choice Of Juice:" at bounding box center [190, 125] width 98 height 7
type input "Your Choice Of Juice:"
type input "اختيارك من العصير:"
type input "هەڵبژاردنت لە شەربەت:"
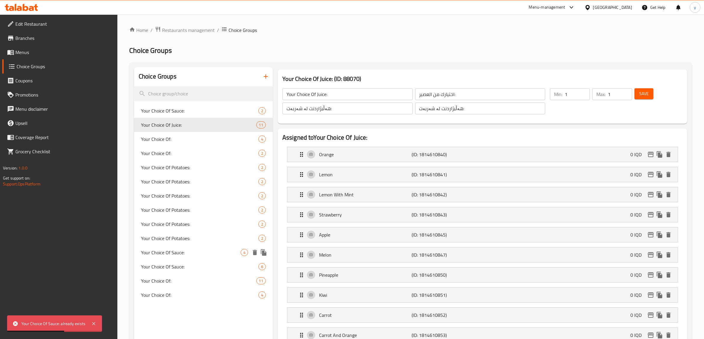
click at [197, 257] on div "Your Choice Of Sauce: 4" at bounding box center [203, 253] width 139 height 14
type input "Your Choice Of Sauce:"
type input "إختيارك من الصوص:"
type input "هەڵبژاردنت لە ساسی:"
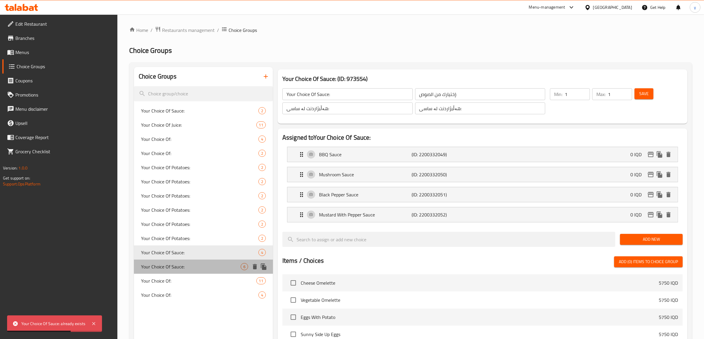
click at [194, 266] on span "Your Choice Of Sauce:" at bounding box center [191, 266] width 100 height 7
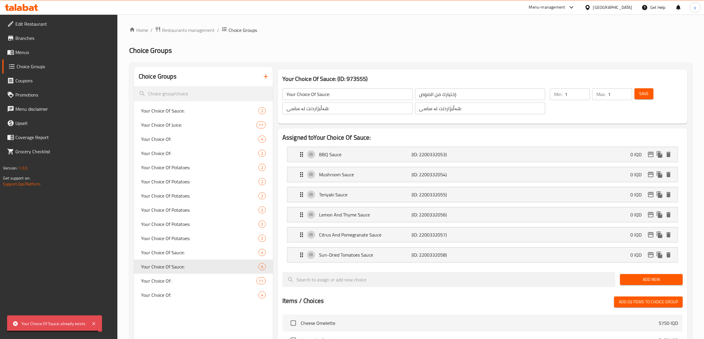
click at [265, 78] on icon "button" at bounding box center [265, 76] width 7 height 7
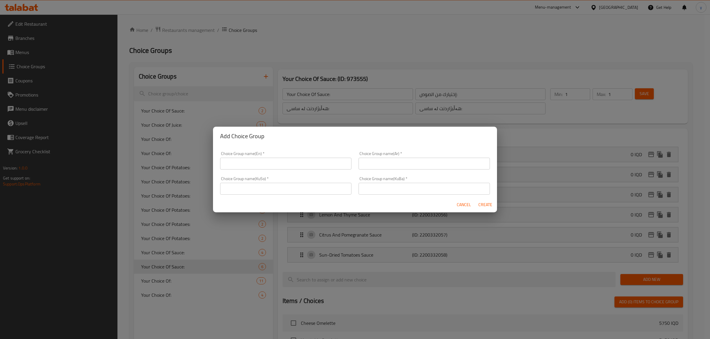
click at [287, 161] on input "text" at bounding box center [285, 164] width 131 height 12
paste input "Your Choice Of Sauce:"
type input "Your Choice Of Sauce:"
click at [404, 185] on input "text" at bounding box center [423, 189] width 131 height 12
paste input "هەڵبژاردنت لە سۆس:"
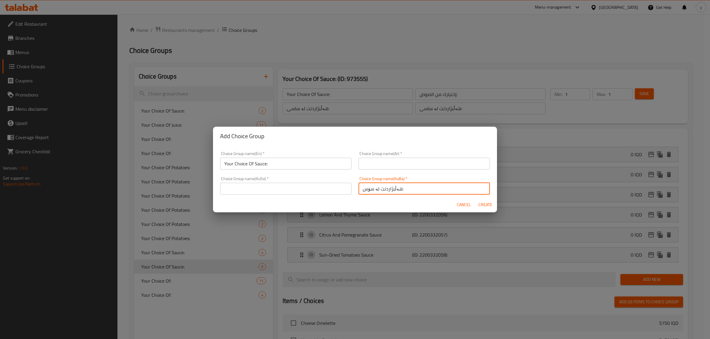
type input "هەڵبژاردنت لە سۆس:"
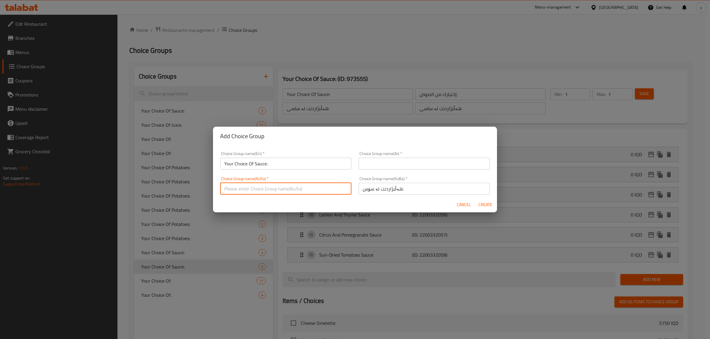
drag, startPoint x: 302, startPoint y: 189, endPoint x: 315, endPoint y: 186, distance: 13.6
click at [302, 189] on input "text" at bounding box center [285, 189] width 131 height 12
paste input "هەڵبژاردنت لە سۆس:"
type input "هەڵبژاردنت لە سۆس:"
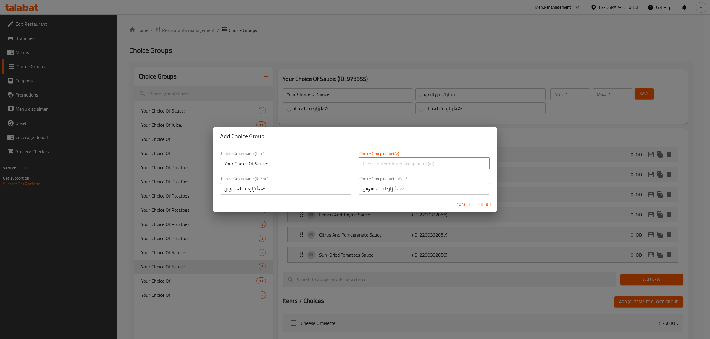
click at [389, 160] on input "text" at bounding box center [423, 164] width 131 height 12
paste input "إختيارك من الصوص:"
type input "إختيارك من الصوص:"
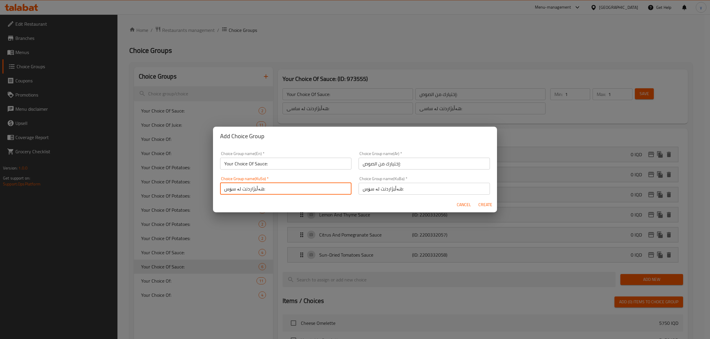
click at [329, 190] on input "هەڵبژاردنت لە سۆس:" at bounding box center [285, 189] width 131 height 12
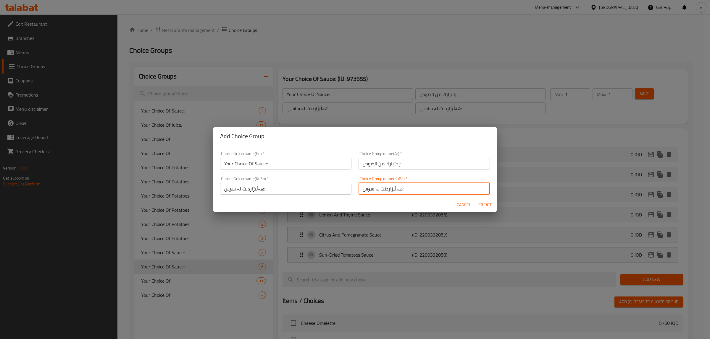
click at [407, 190] on input "هەڵبژاردنت لە سۆس:" at bounding box center [423, 189] width 131 height 12
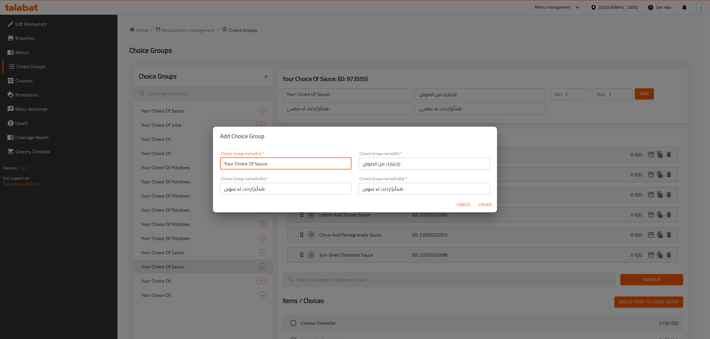
click at [283, 167] on input "Your Choice Of Sauce:" at bounding box center [285, 164] width 131 height 12
type input "Your Choice Of Sauce:"
click at [482, 207] on span "Create" at bounding box center [485, 204] width 14 height 7
type input "Your Choice Of Sauce:"
type input "هەڵبژاردنت لە سۆس:"
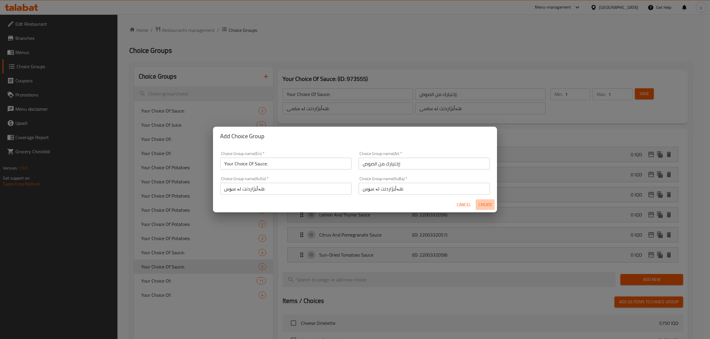
type input "هەڵبژاردنت لە سۆس:"
type input "0"
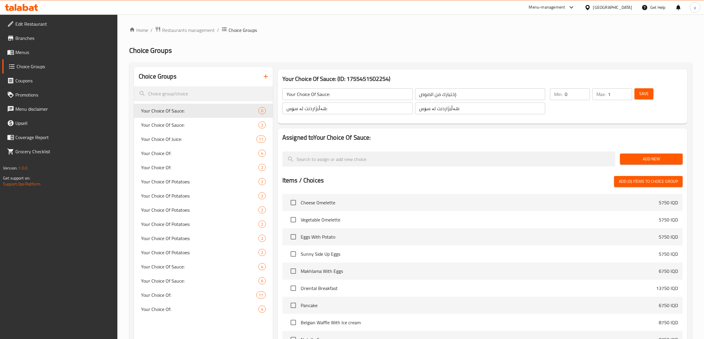
type input "1"
click at [627, 90] on input "1" at bounding box center [620, 94] width 24 height 12
type input "1"
click at [583, 91] on input "1" at bounding box center [577, 94] width 25 height 12
click at [642, 96] on span "Save" at bounding box center [643, 93] width 9 height 7
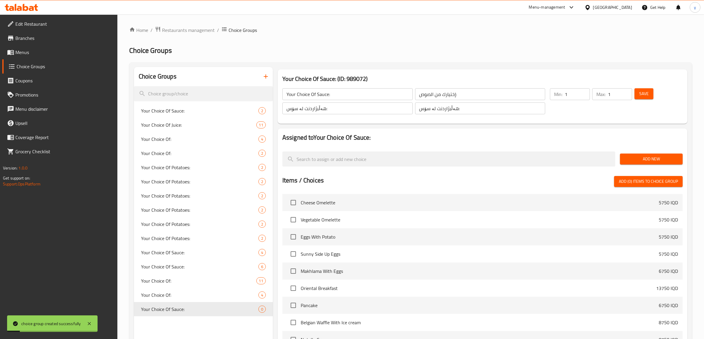
click at [648, 162] on span "Add New" at bounding box center [651, 158] width 53 height 7
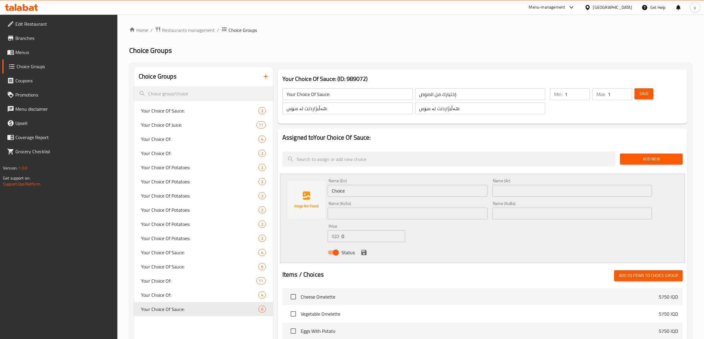
click at [378, 196] on input "Choice" at bounding box center [408, 191] width 160 height 12
paste input "الباربكيو"
type input "الباربكيو"
click at [512, 190] on input "text" at bounding box center [572, 191] width 160 height 12
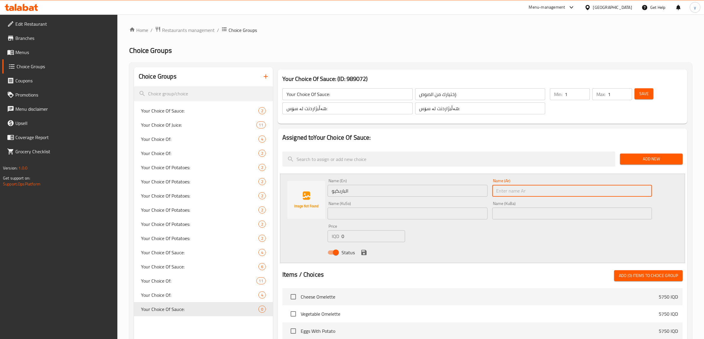
paste input "الباربكيو"
type input "الباربكيو"
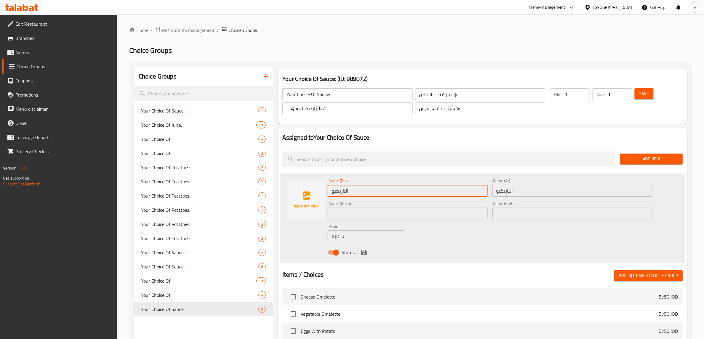
click at [433, 193] on input "الباربكيو" at bounding box center [408, 191] width 160 height 12
drag, startPoint x: 350, startPoint y: 189, endPoint x: 372, endPoint y: 191, distance: 21.9
click at [372, 191] on input "Barbecue Wings" at bounding box center [408, 191] width 160 height 12
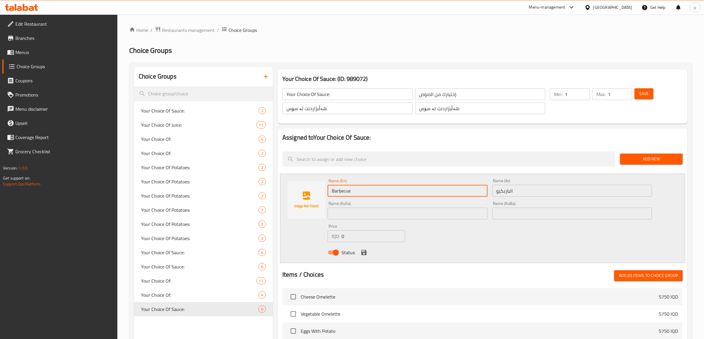
type input "Barbecue"
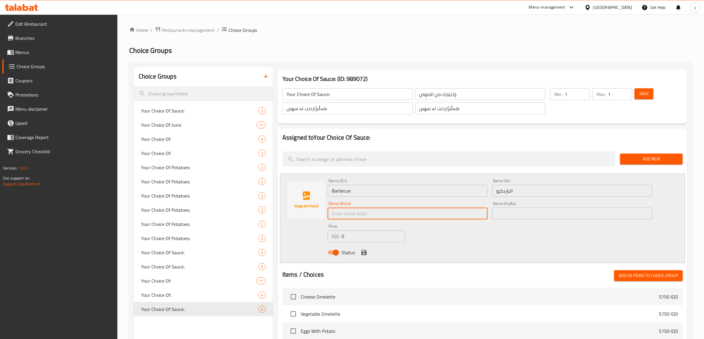
click at [352, 216] on input "text" at bounding box center [408, 214] width 160 height 12
type input "b"
type input "باربیکیو"
click at [363, 253] on icon "save" at bounding box center [363, 252] width 7 height 7
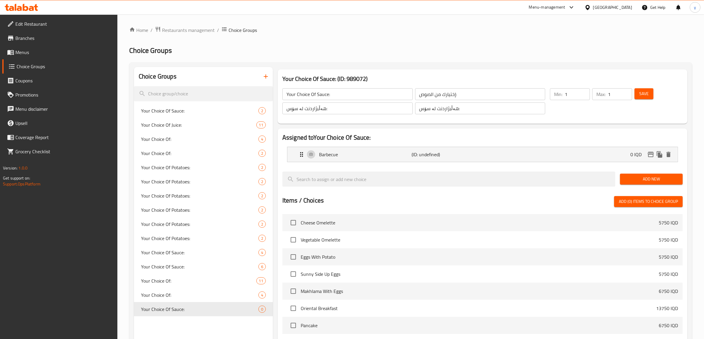
drag, startPoint x: 664, startPoint y: 178, endPoint x: 647, endPoint y: 185, distance: 18.6
click at [664, 178] on span "Add New" at bounding box center [651, 179] width 53 height 7
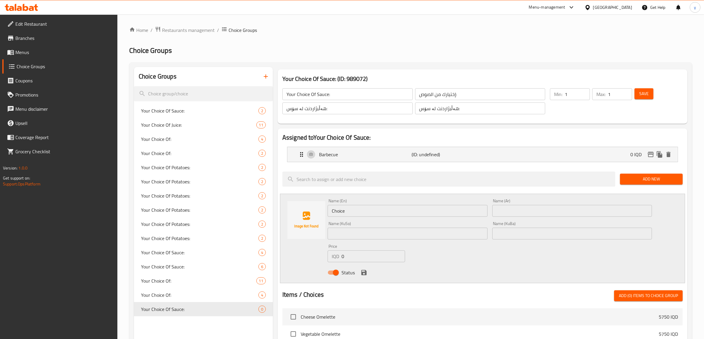
drag, startPoint x: 546, startPoint y: 206, endPoint x: 532, endPoint y: 208, distance: 14.9
click at [546, 206] on input "text" at bounding box center [572, 211] width 160 height 12
paste input "الفطر"
drag, startPoint x: 505, startPoint y: 212, endPoint x: 516, endPoint y: 212, distance: 11.5
click at [516, 212] on input "الفطر" at bounding box center [572, 211] width 160 height 12
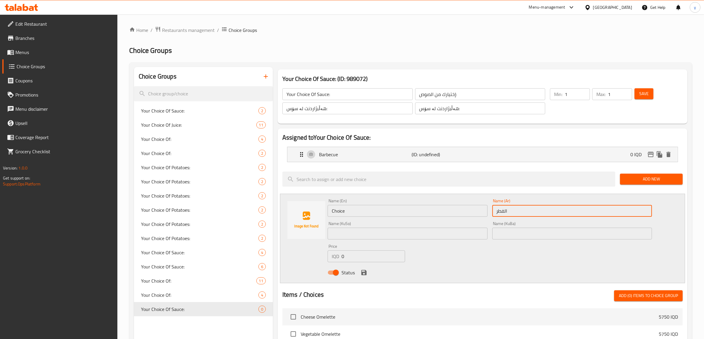
click at [511, 212] on input "الفطر" at bounding box center [572, 211] width 160 height 12
drag, startPoint x: 505, startPoint y: 213, endPoint x: 522, endPoint y: 210, distance: 17.7
click at [522, 210] on input "الفطر" at bounding box center [572, 211] width 160 height 12
click at [633, 215] on input "الفطر" at bounding box center [572, 211] width 160 height 12
drag, startPoint x: 644, startPoint y: 211, endPoint x: 652, endPoint y: 212, distance: 8.0
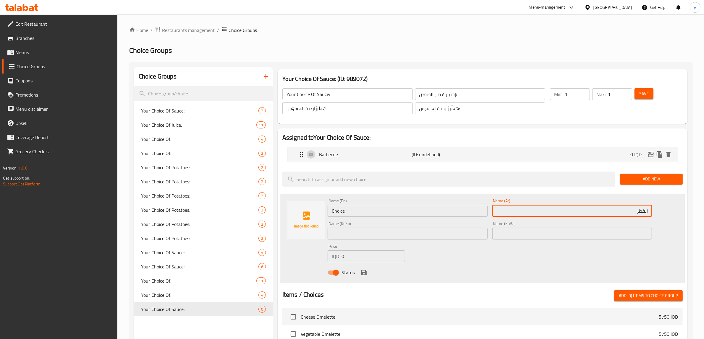
click at [652, 212] on input "الفطر" at bounding box center [572, 211] width 160 height 12
click at [631, 213] on input "فطر" at bounding box center [572, 211] width 160 height 12
type input "فطر"
click at [430, 214] on input "Choice" at bounding box center [408, 211] width 160 height 12
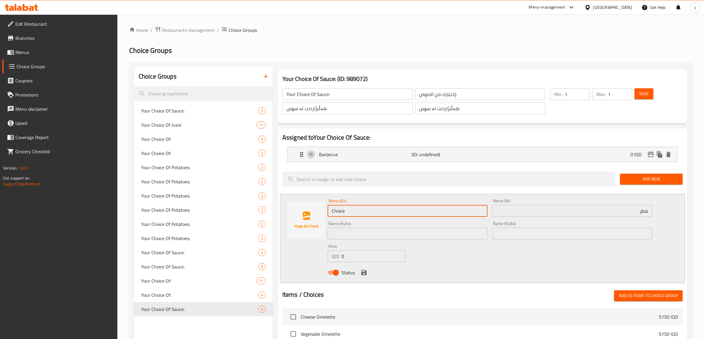
click at [430, 214] on input "Choice" at bounding box center [408, 211] width 160 height 12
type input "Mushroom"
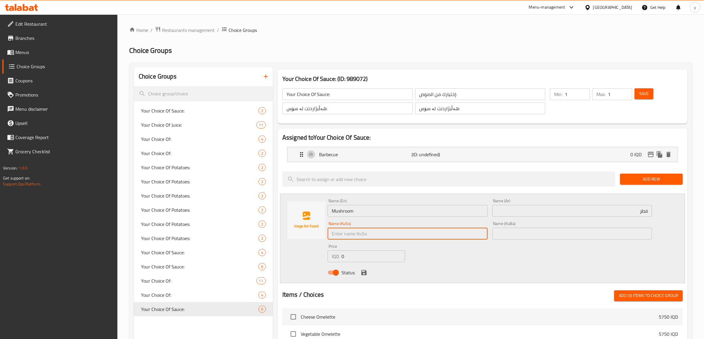
drag, startPoint x: 419, startPoint y: 217, endPoint x: 369, endPoint y: 234, distance: 53.5
click at [369, 234] on input "text" at bounding box center [408, 234] width 160 height 12
type input "قارچک"
click at [359, 273] on button "save" at bounding box center [363, 272] width 9 height 9
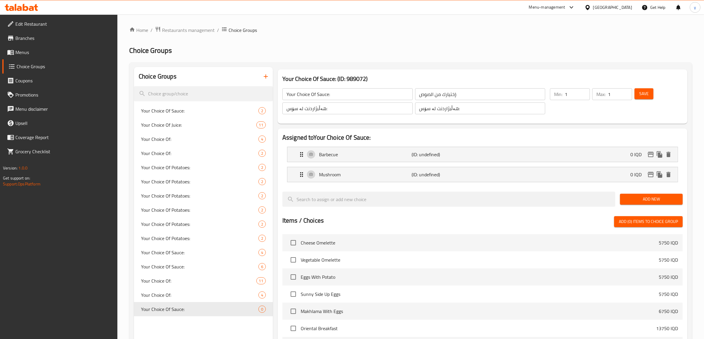
click at [648, 199] on span "Add New" at bounding box center [651, 199] width 53 height 7
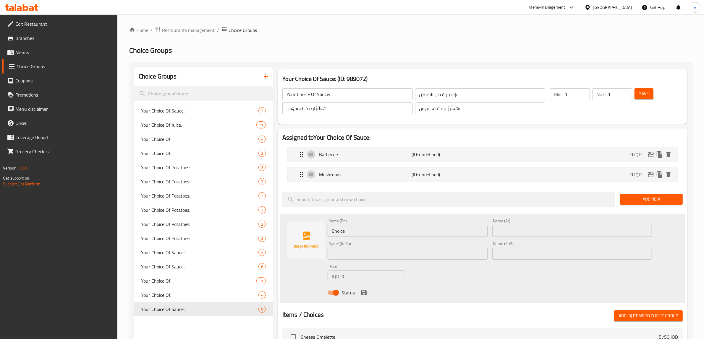
click at [556, 223] on div "Name (Ar) Name (Ar)" at bounding box center [572, 228] width 160 height 18
drag, startPoint x: 557, startPoint y: 229, endPoint x: 523, endPoint y: 237, distance: 34.3
click at [557, 229] on input "text" at bounding box center [572, 231] width 160 height 12
paste input "فلفل اسود"
type input "فلفل اسود"
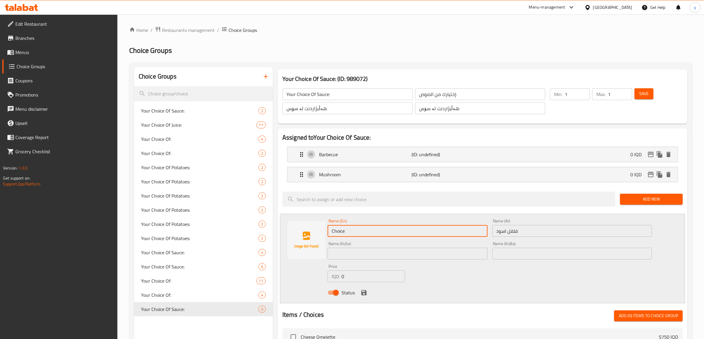
click at [468, 233] on input "Choice" at bounding box center [408, 231] width 160 height 12
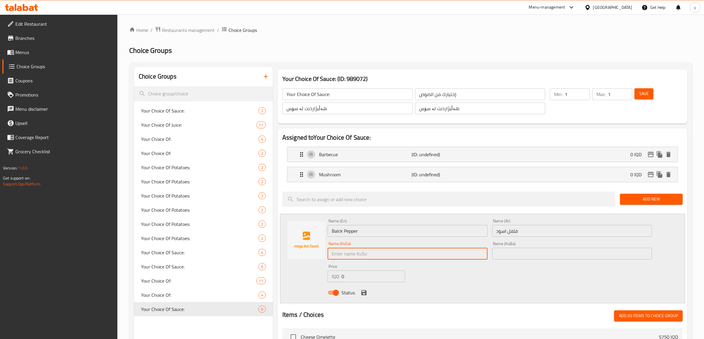
click at [336, 233] on input "Balck Pepper" at bounding box center [408, 231] width 160 height 12
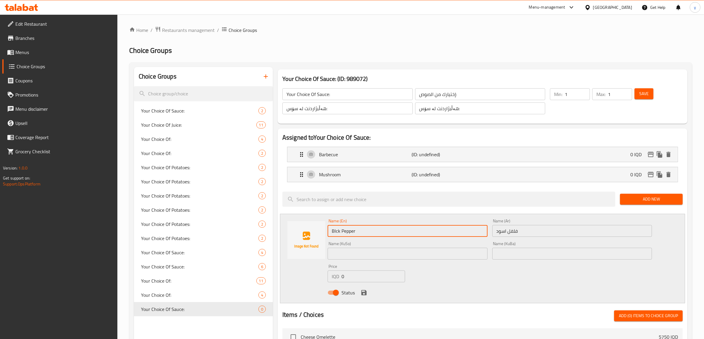
click at [336, 234] on input "Blck Pepper" at bounding box center [408, 231] width 160 height 12
type input "Black Pepper"
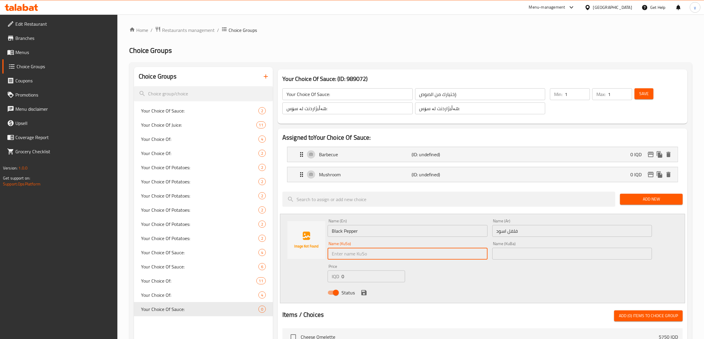
click at [342, 253] on input "text" at bounding box center [408, 254] width 160 height 12
type input "بیبەری رەش"
click at [361, 297] on icon "save" at bounding box center [363, 292] width 7 height 7
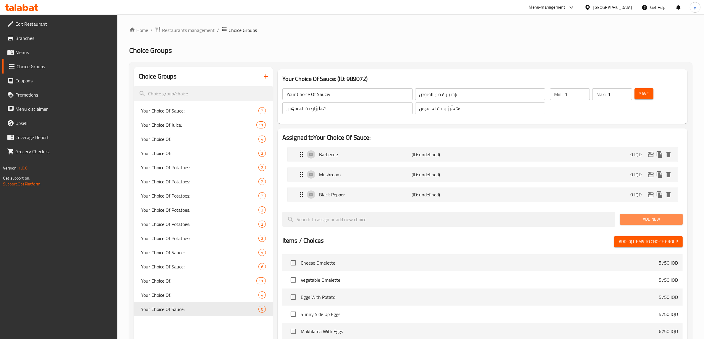
click at [638, 223] on span "Add New" at bounding box center [651, 219] width 53 height 7
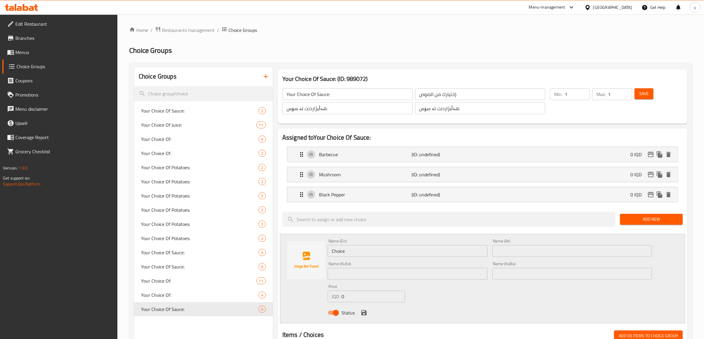
click at [584, 263] on div "Name (KuBa) Name (KuBa)" at bounding box center [572, 271] width 160 height 18
click at [580, 255] on input "text" at bounding box center [572, 251] width 160 height 12
paste input "خردل مع الفلفل"
click at [508, 250] on input "خردل مع الفلفل" at bounding box center [572, 251] width 160 height 12
click at [505, 255] on input "خردل مع الفلفل" at bounding box center [572, 251] width 160 height 12
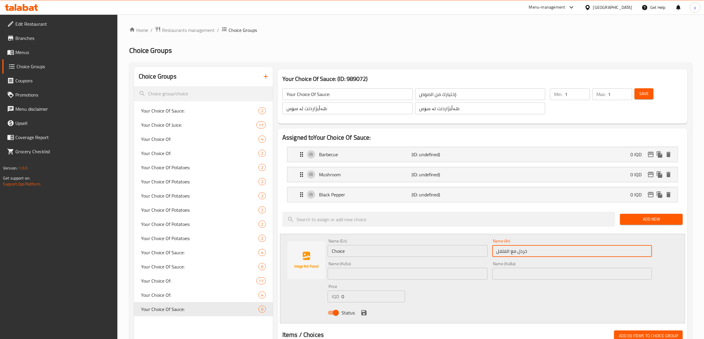
click at [505, 255] on input "خردل مع الفلفل" at bounding box center [572, 251] width 160 height 12
click at [507, 253] on input "خردل مع الفلفل" at bounding box center [572, 251] width 160 height 12
type input "خردل مع فلفل"
click at [472, 252] on input "Choice" at bounding box center [408, 251] width 160 height 12
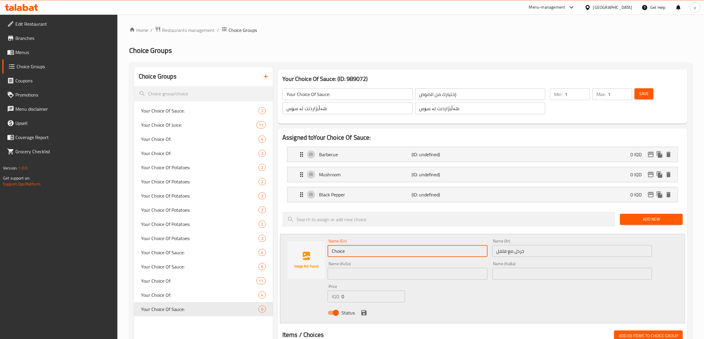
click at [472, 253] on input "Choice" at bounding box center [408, 251] width 160 height 12
type input "Mustard with Pepper"
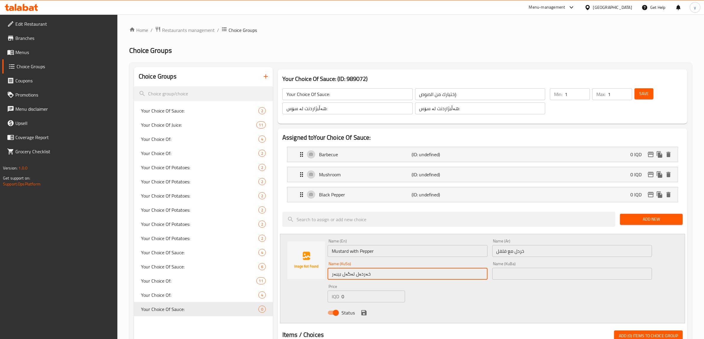
type input "خەردەل لەگەل بیبەر"
click at [365, 313] on icon "save" at bounding box center [363, 312] width 5 height 5
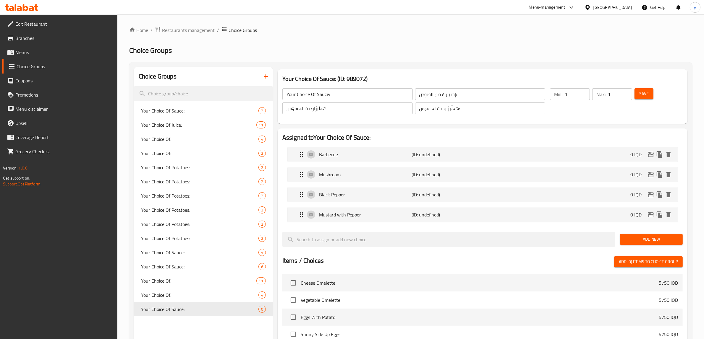
click at [645, 92] on span "Save" at bounding box center [643, 93] width 9 height 7
click at [435, 161] on div "Barbecue (ID: 2236863436) 0 IQD" at bounding box center [484, 154] width 372 height 15
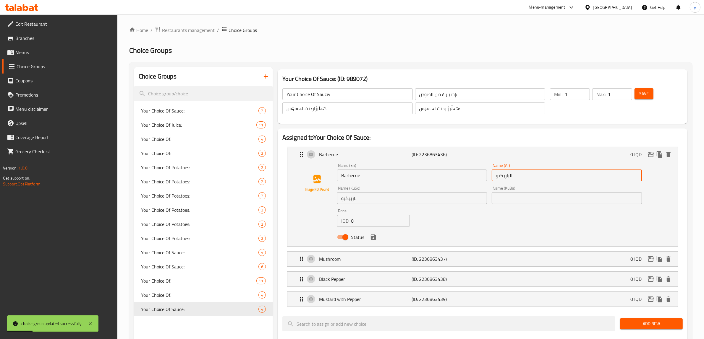
click at [509, 177] on input "الباربكيو" at bounding box center [567, 176] width 150 height 12
click at [375, 239] on icon "save" at bounding box center [373, 237] width 5 height 5
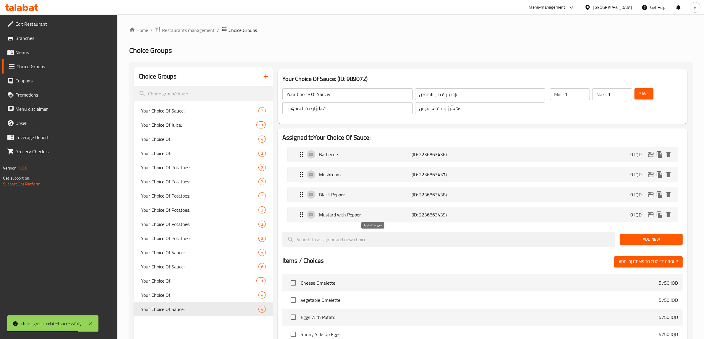
type input "باربكيو"
click at [571, 173] on div "Mushroom (ID: 2236863437) 0 IQD" at bounding box center [484, 174] width 372 height 15
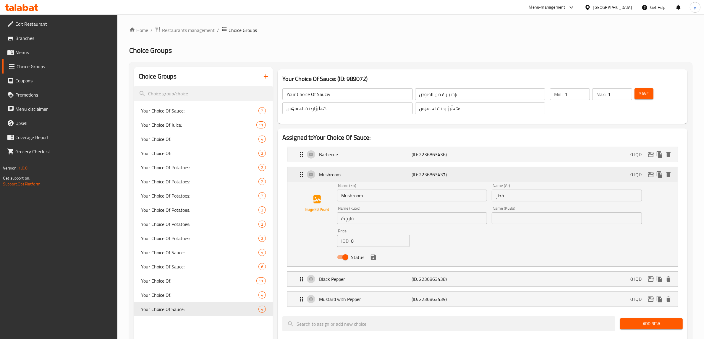
click at [500, 176] on div "Mushroom (ID: 2236863437) 0 IQD" at bounding box center [484, 174] width 372 height 15
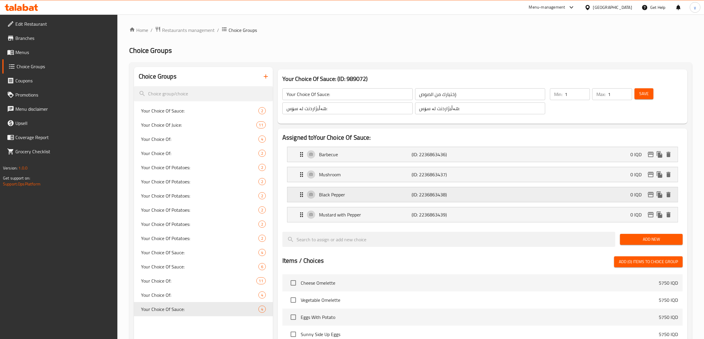
click at [469, 193] on p "(ID: 2236863438)" at bounding box center [443, 194] width 62 height 7
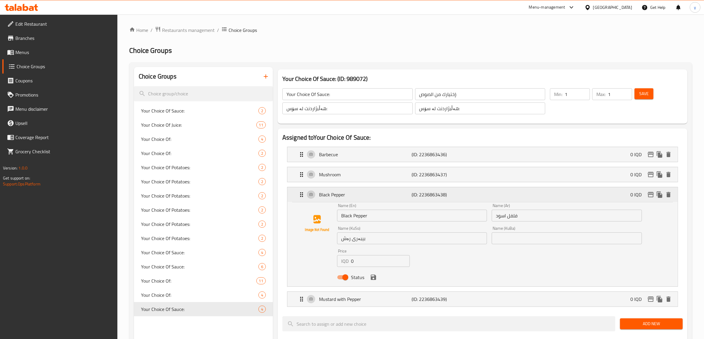
click at [472, 192] on p "(ID: 2236863438)" at bounding box center [443, 194] width 62 height 7
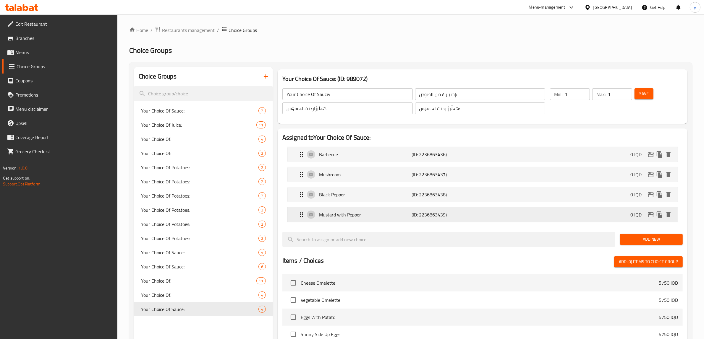
click at [462, 216] on p "(ID: 2236863439)" at bounding box center [443, 214] width 62 height 7
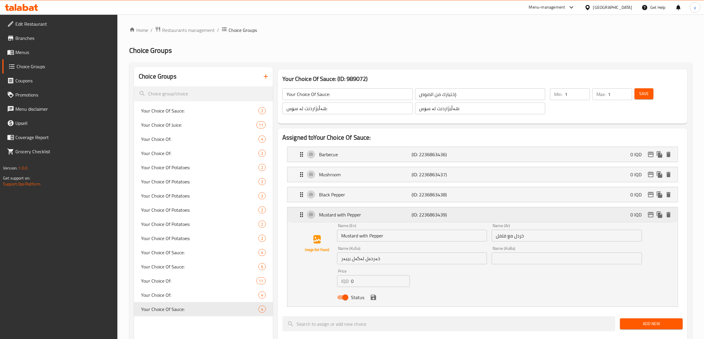
click at [462, 216] on p "(ID: 2236863439)" at bounding box center [443, 214] width 62 height 7
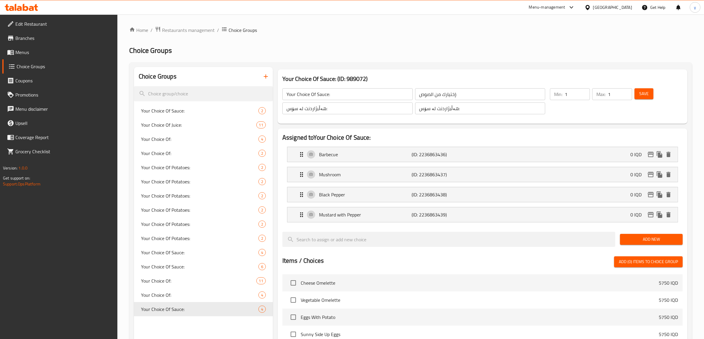
click at [649, 90] on button "Save" at bounding box center [643, 93] width 19 height 11
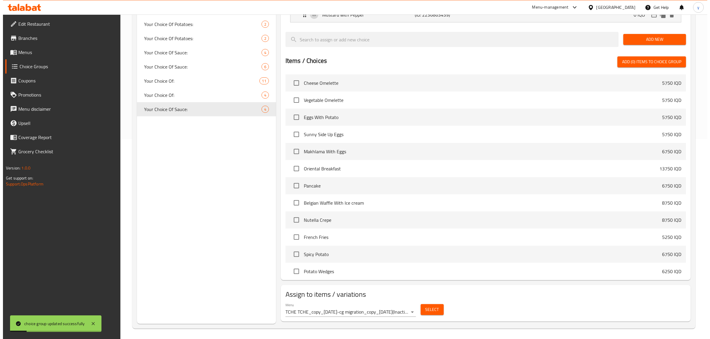
scroll to position [202, 0]
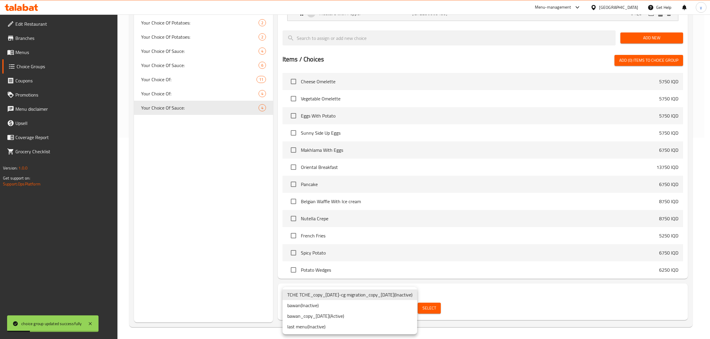
click at [352, 313] on li "bawan_copy_22/07/2025 ( Active )" at bounding box center [349, 316] width 135 height 11
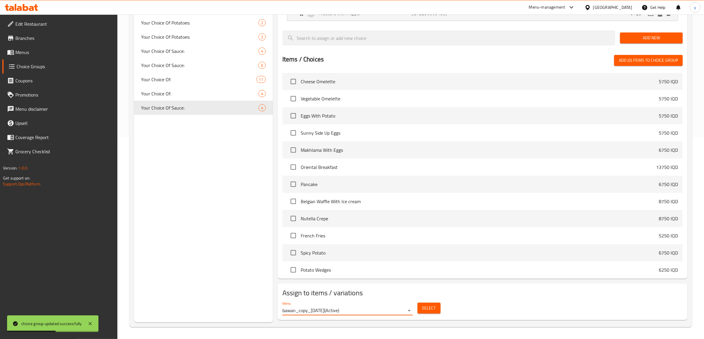
click at [423, 313] on button "Select" at bounding box center [428, 308] width 23 height 11
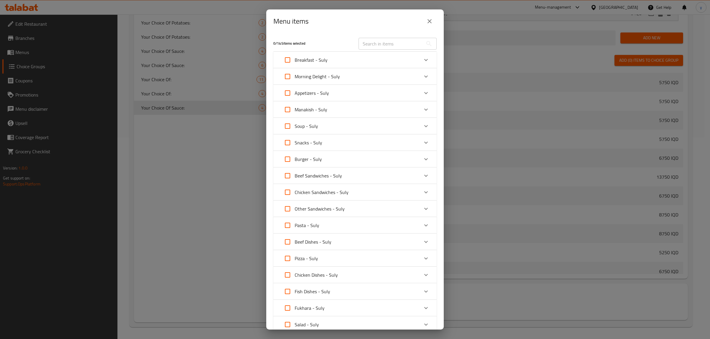
click at [379, 240] on div "Beef Dishes - Suly" at bounding box center [349, 242] width 138 height 14
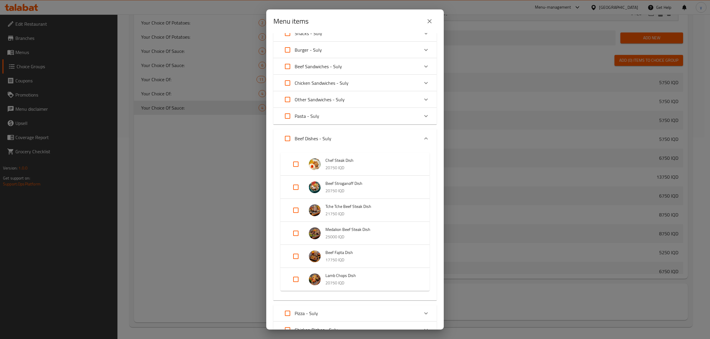
scroll to position [123, 0]
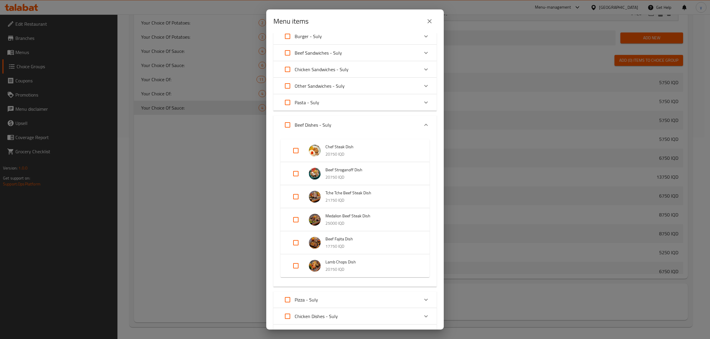
click at [299, 194] on input "Expand" at bounding box center [296, 197] width 14 height 14
checkbox input "true"
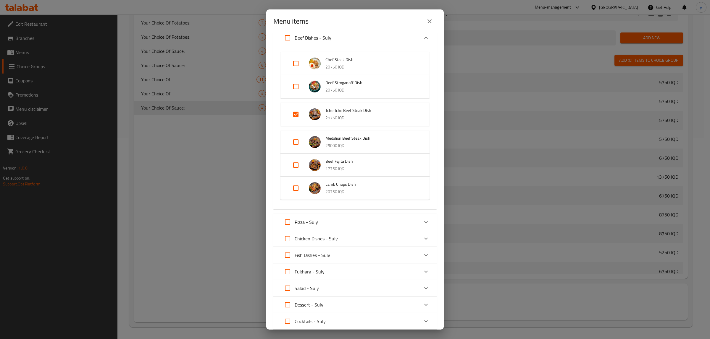
scroll to position [300, 0]
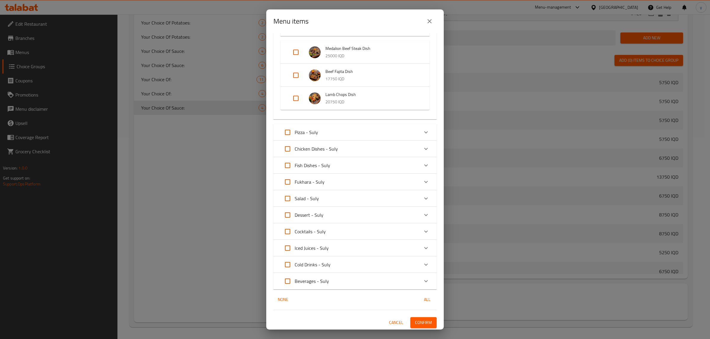
click at [423, 320] on span "Confirm" at bounding box center [423, 322] width 17 height 7
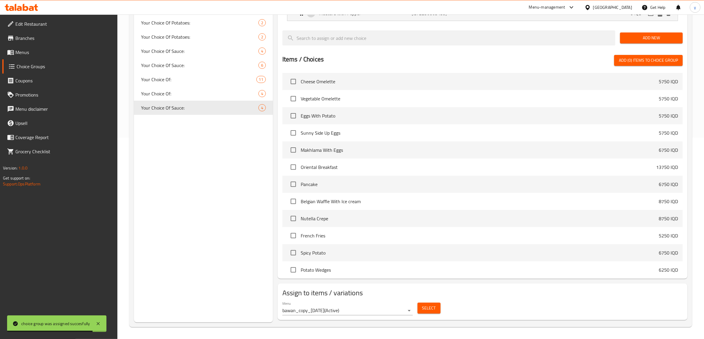
click at [427, 307] on span "Select" at bounding box center [429, 308] width 14 height 7
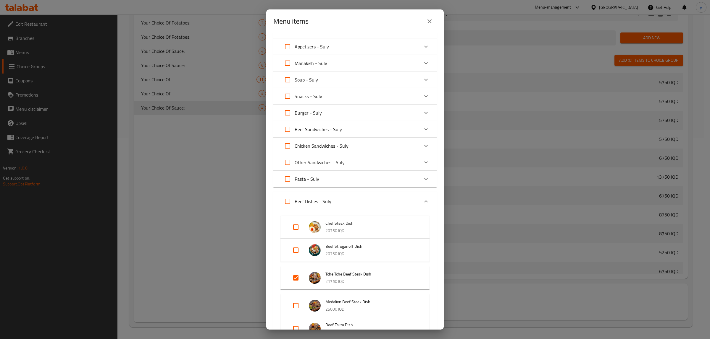
scroll to position [61, 0]
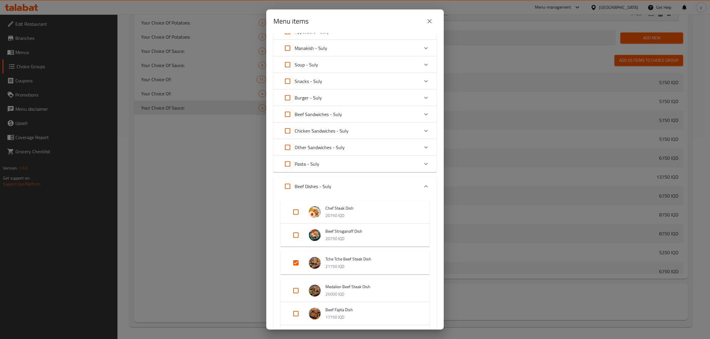
click at [305, 263] on div "Expand" at bounding box center [300, 263] width 17 height 14
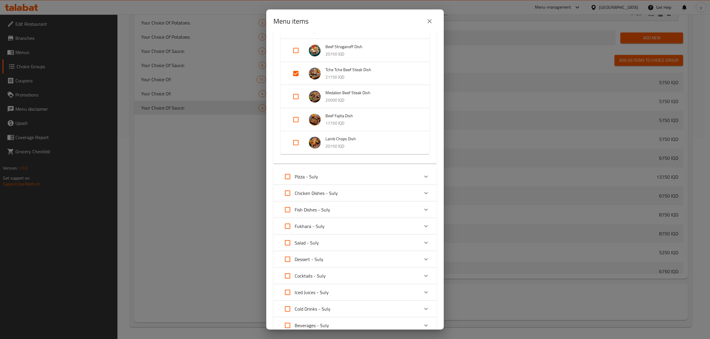
scroll to position [185, 0]
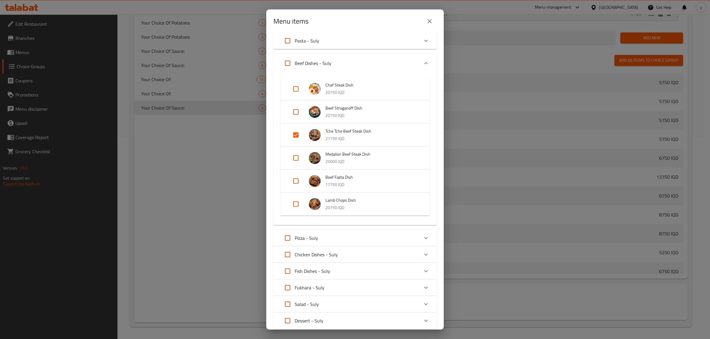
click at [294, 142] on input "Expand" at bounding box center [296, 135] width 14 height 14
checkbox input "false"
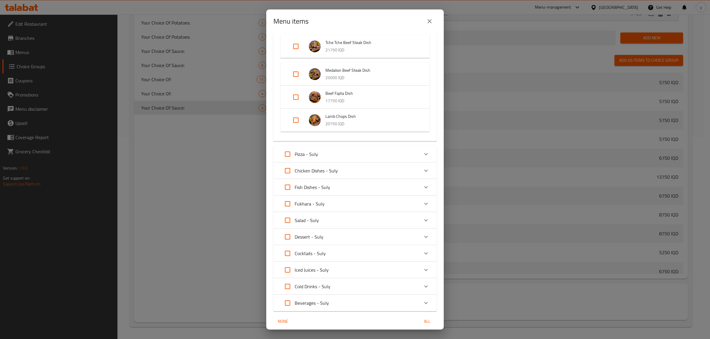
scroll to position [300, 0]
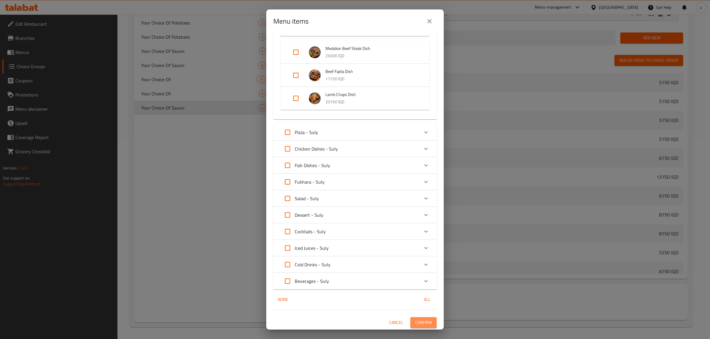
click at [423, 323] on span "Confirm" at bounding box center [423, 322] width 17 height 7
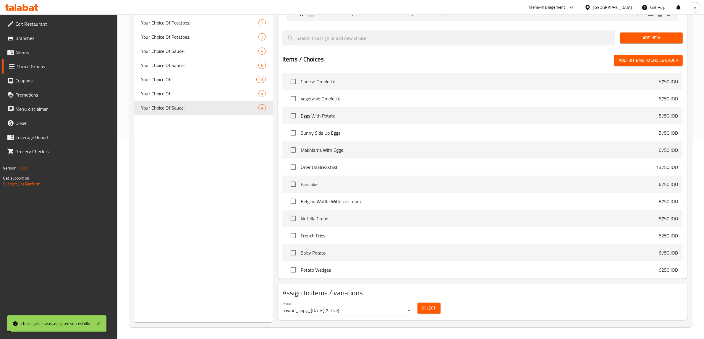
click at [226, 143] on div "Choice Groups Your Choice Of Sauce: 2 Your Choice Of Juice: 11 Your Choice Of: …" at bounding box center [203, 93] width 139 height 457
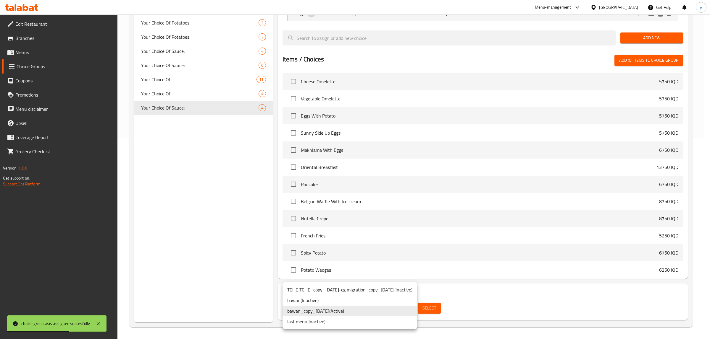
click at [343, 322] on li "last menu ( Inactive )" at bounding box center [349, 322] width 135 height 11
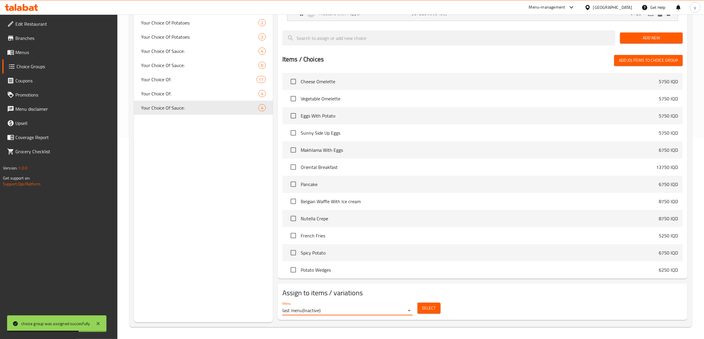
click at [419, 309] on button "Select" at bounding box center [428, 308] width 23 height 11
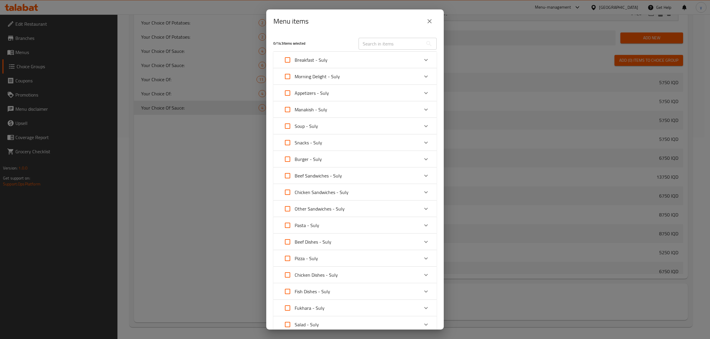
click at [311, 236] on div "Beef Dishes - Suly" at bounding box center [305, 242] width 51 height 14
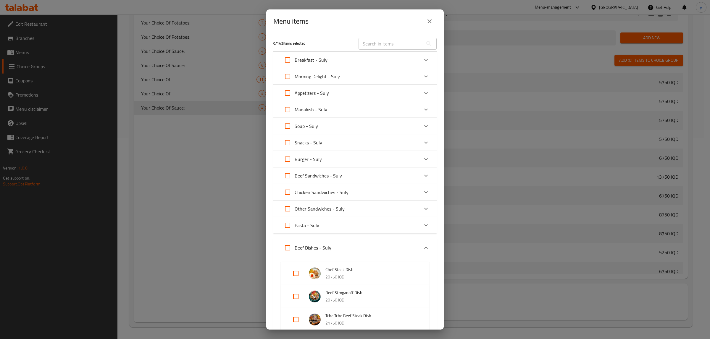
click at [297, 324] on input "Expand" at bounding box center [296, 320] width 14 height 14
checkbox input "true"
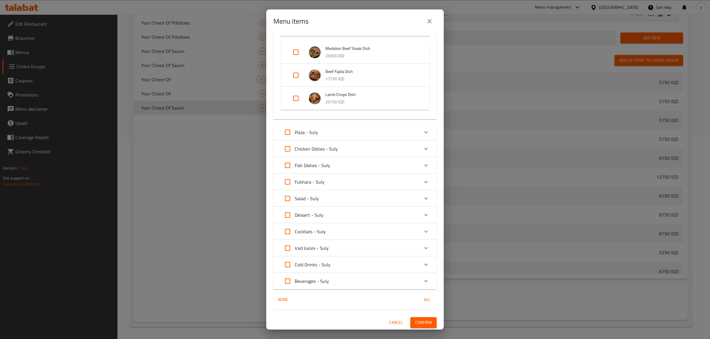
click at [422, 324] on span "Confirm" at bounding box center [423, 322] width 17 height 7
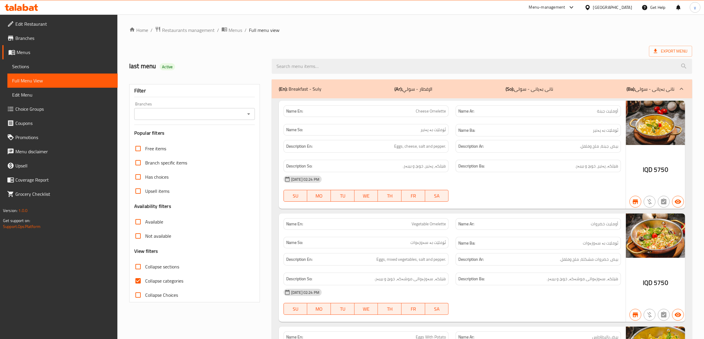
click at [137, 286] on input "Collapse categories" at bounding box center [138, 281] width 14 height 14
checkbox input "false"
click at [136, 268] on input "Collapse sections" at bounding box center [138, 267] width 14 height 14
checkbox input "true"
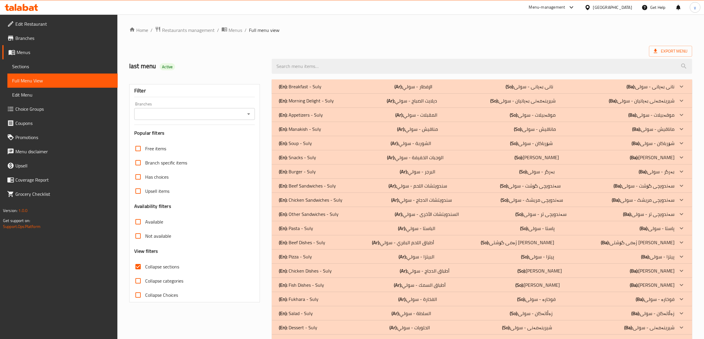
click at [250, 116] on icon "Open" at bounding box center [248, 114] width 7 height 7
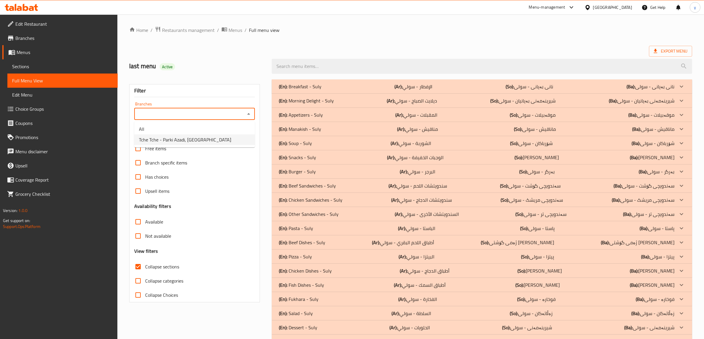
click at [236, 141] on li "Tche Tche - Parki Azadi, [GEOGRAPHIC_DATA]" at bounding box center [194, 140] width 121 height 11
type input "Tche Tche - Parki Azadi, [GEOGRAPHIC_DATA]"
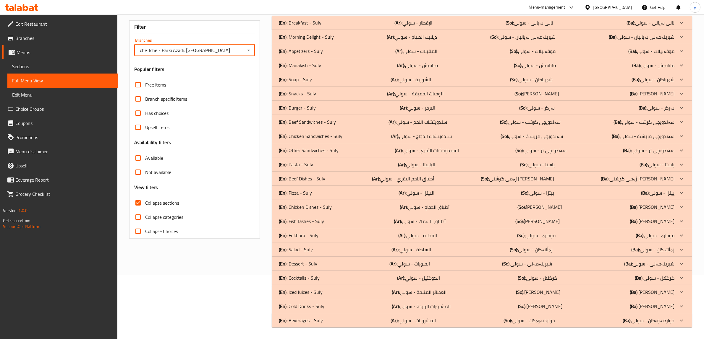
scroll to position [64, 0]
drag, startPoint x: 302, startPoint y: 322, endPoint x: 299, endPoint y: 310, distance: 12.8
click at [302, 26] on p "(En): Beverages - Suly" at bounding box center [300, 22] width 43 height 7
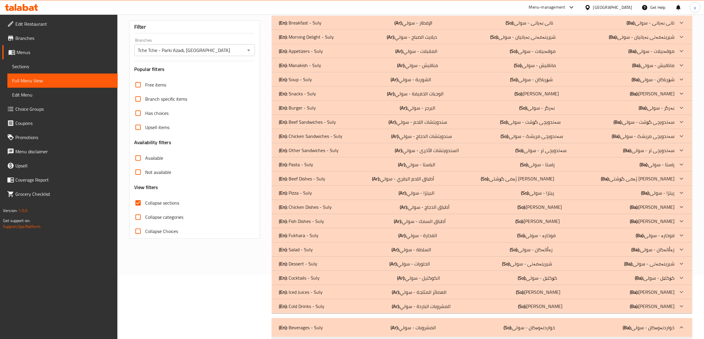
click at [299, 26] on p "(En): Cold Drinks - Suly" at bounding box center [300, 22] width 43 height 7
click at [299, 26] on p "(En): Iced Juices - Suly" at bounding box center [300, 22] width 43 height 7
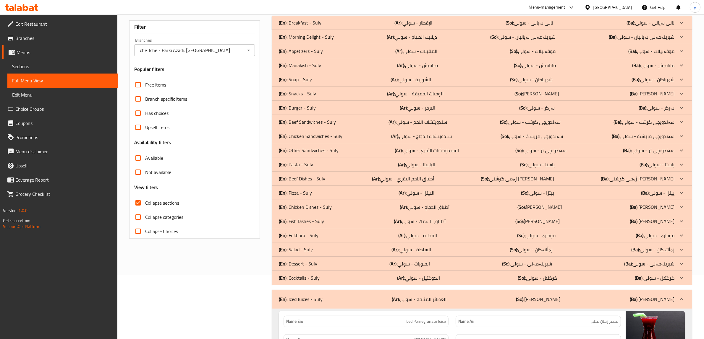
click at [289, 26] on p "(En): Pizza - Suly" at bounding box center [300, 22] width 43 height 7
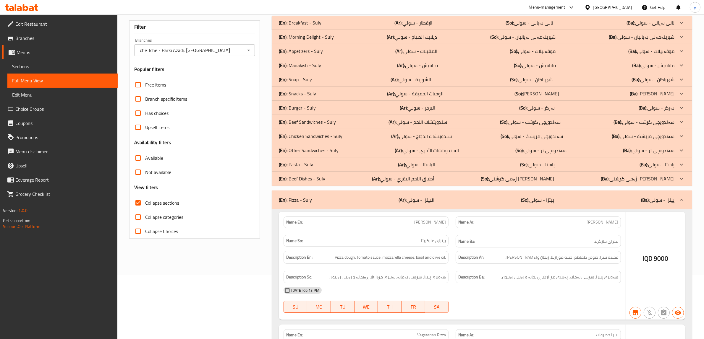
click at [303, 30] on div "(En): Beef Dishes - Suly (Ar): أطباق اللحم البقري - سولي (So): ژەمی گۆشتی مانگا…" at bounding box center [482, 23] width 420 height 14
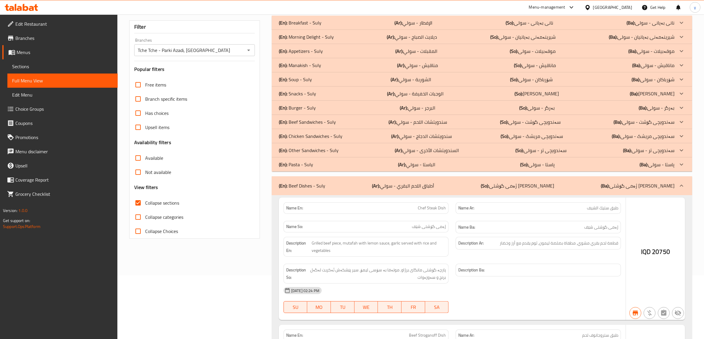
click at [307, 26] on p "(En): Pasta - Suly" at bounding box center [300, 22] width 43 height 7
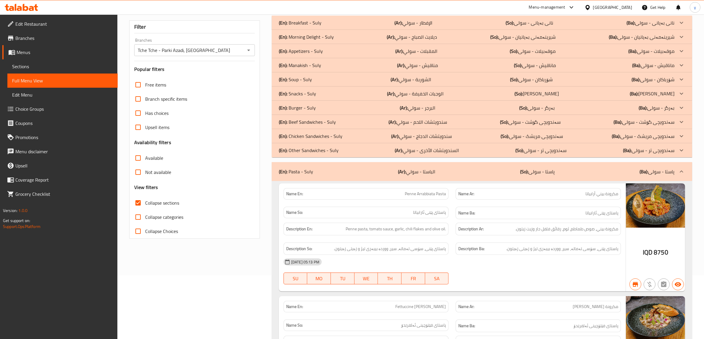
click at [320, 26] on p "(En): Beef Sandwiches - Suly" at bounding box center [300, 22] width 43 height 7
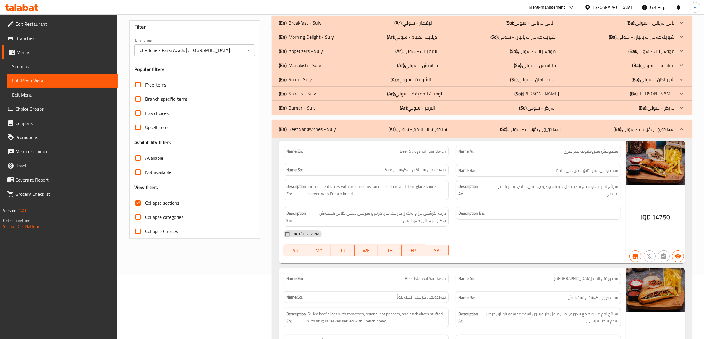
click at [309, 26] on p "(En): Snacks - Suly" at bounding box center [300, 22] width 43 height 7
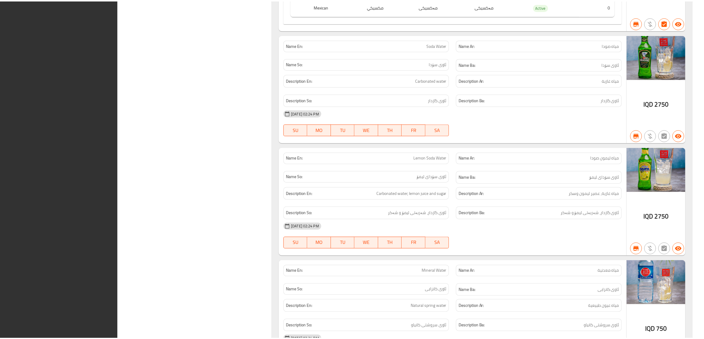
scroll to position [7050, 0]
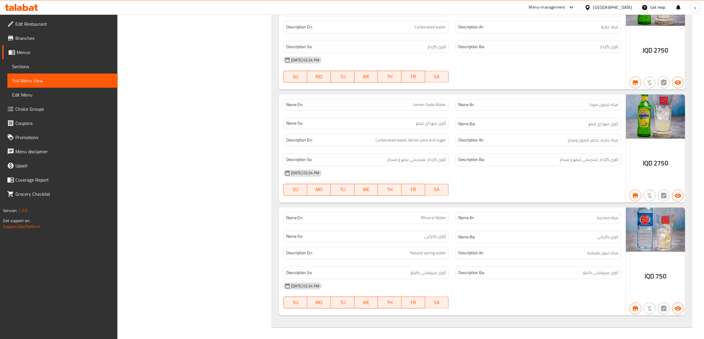
click at [66, 69] on span "Sections" at bounding box center [62, 66] width 101 height 7
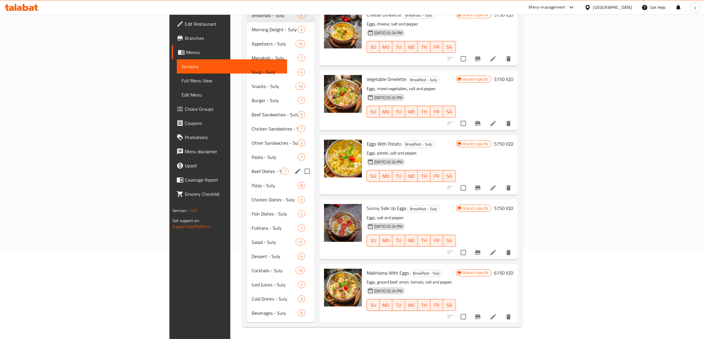
scroll to position [83, 0]
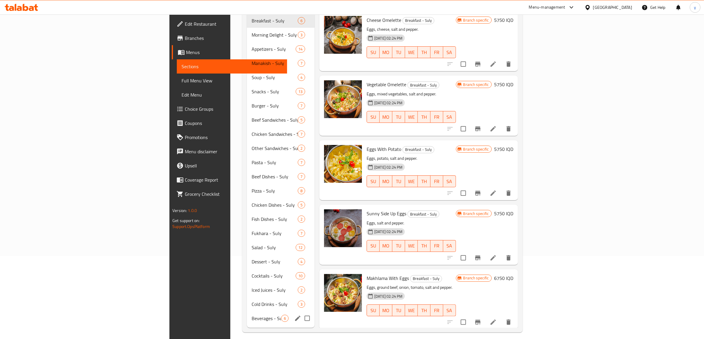
click at [293, 314] on div "Menu sections" at bounding box center [297, 318] width 9 height 9
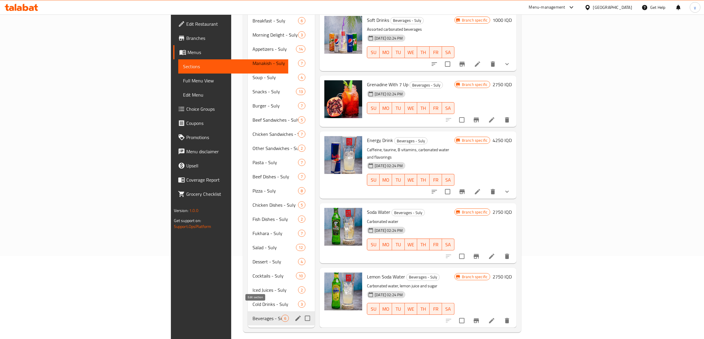
click at [295, 316] on icon "edit" at bounding box center [297, 318] width 5 height 5
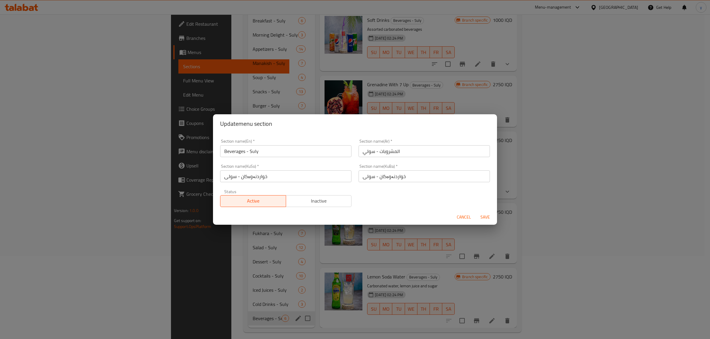
click at [265, 155] on input "Beverages - Suly" at bounding box center [285, 151] width 131 height 12
click at [468, 218] on span "Cancel" at bounding box center [463, 217] width 14 height 7
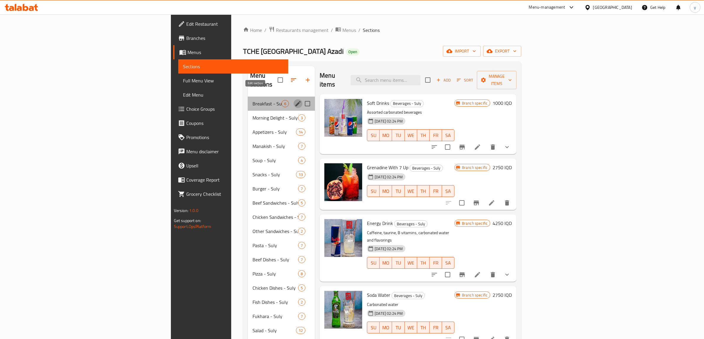
click at [294, 100] on icon "edit" at bounding box center [297, 103] width 7 height 7
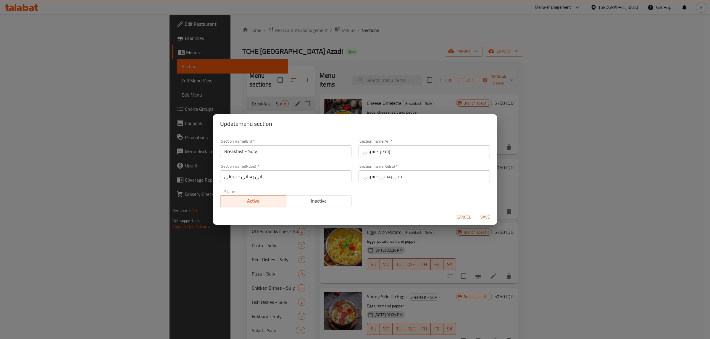
click at [290, 154] on input "Breakfast - Suly" at bounding box center [285, 151] width 131 height 12
click at [466, 218] on span "Cancel" at bounding box center [463, 217] width 14 height 7
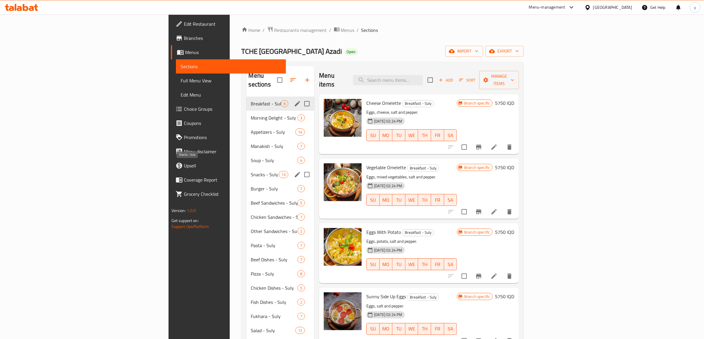
click at [251, 171] on span "Snacks - Suly" at bounding box center [265, 174] width 28 height 7
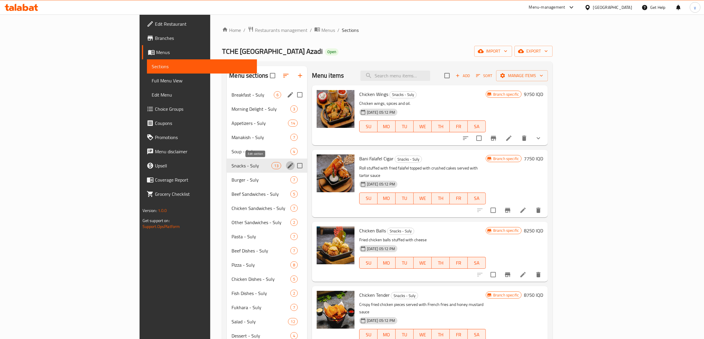
click at [288, 166] on icon "edit" at bounding box center [290, 165] width 5 height 5
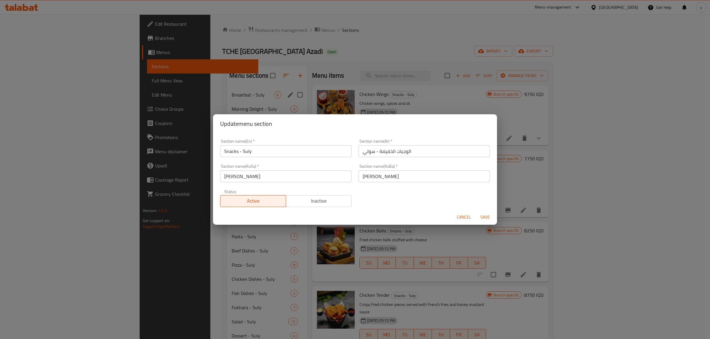
click at [252, 151] on input "Snacks - Suly" at bounding box center [285, 151] width 131 height 12
click at [228, 151] on input "Snacks - Suly" at bounding box center [285, 151] width 131 height 12
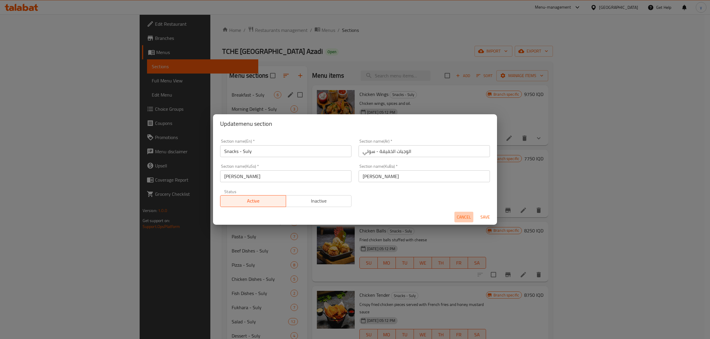
click at [461, 221] on button "Cancel" at bounding box center [463, 217] width 19 height 11
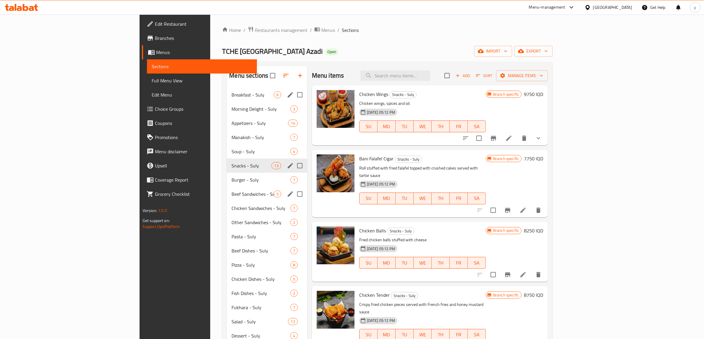
click at [227, 200] on div "Beef Sandwiches - Suly 5" at bounding box center [267, 194] width 80 height 14
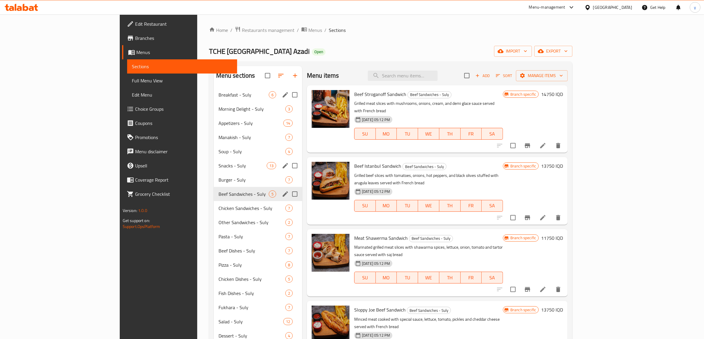
click at [283, 194] on icon "edit" at bounding box center [285, 194] width 5 height 5
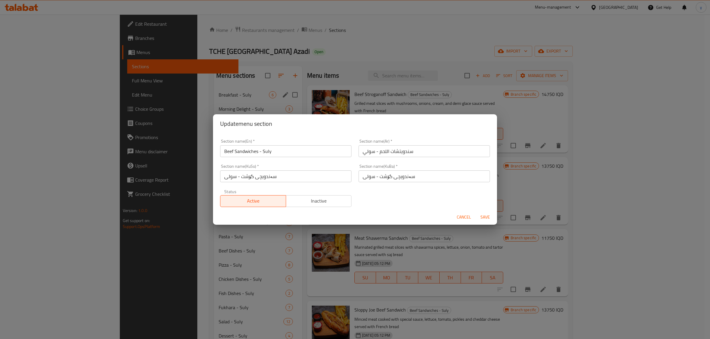
click at [255, 160] on div "Section name(En)   * Beef Sandwiches - Suly Section name(En) *" at bounding box center [285, 148] width 138 height 25
click at [255, 151] on input "Beef Sandwiches - Suly" at bounding box center [285, 151] width 131 height 12
click at [463, 219] on span "Cancel" at bounding box center [463, 217] width 14 height 7
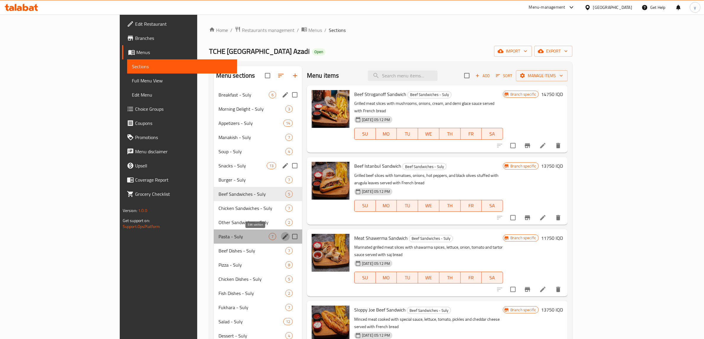
click at [283, 239] on icon "edit" at bounding box center [285, 236] width 5 height 5
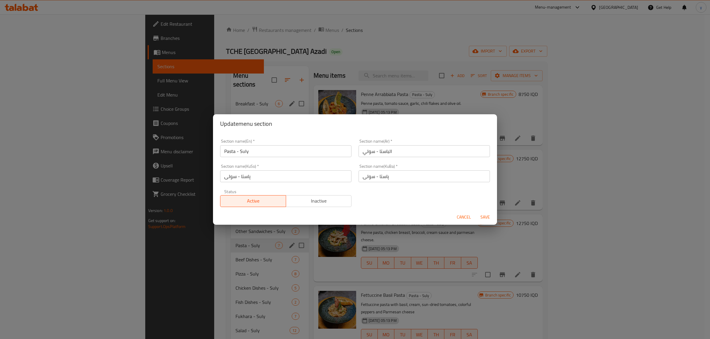
click at [255, 147] on input "Pasta - Suly" at bounding box center [285, 151] width 131 height 12
click at [255, 151] on input "Pasta - Suly" at bounding box center [285, 151] width 131 height 12
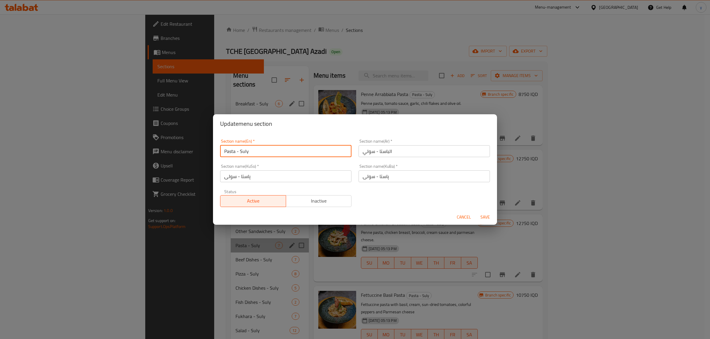
click at [255, 151] on input "Pasta - Suly" at bounding box center [285, 151] width 131 height 12
click at [459, 214] on span "Cancel" at bounding box center [463, 217] width 14 height 7
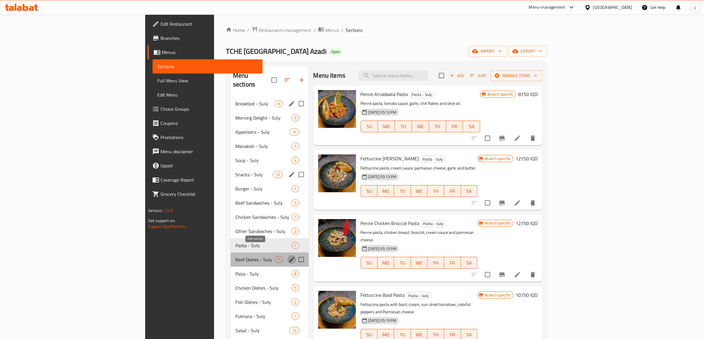
click at [288, 256] on icon "edit" at bounding box center [291, 259] width 7 height 7
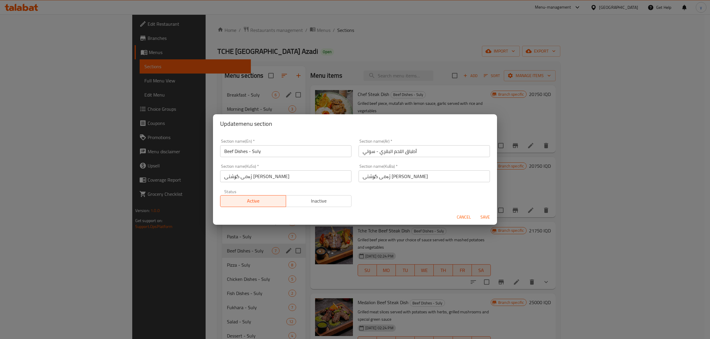
click at [256, 154] on input "Beef Dishes - Suly" at bounding box center [285, 151] width 131 height 12
click at [464, 218] on span "Cancel" at bounding box center [463, 217] width 14 height 7
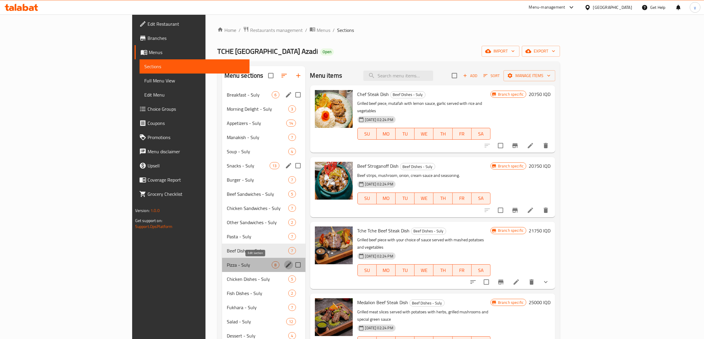
click at [286, 265] on icon "edit" at bounding box center [288, 265] width 5 height 5
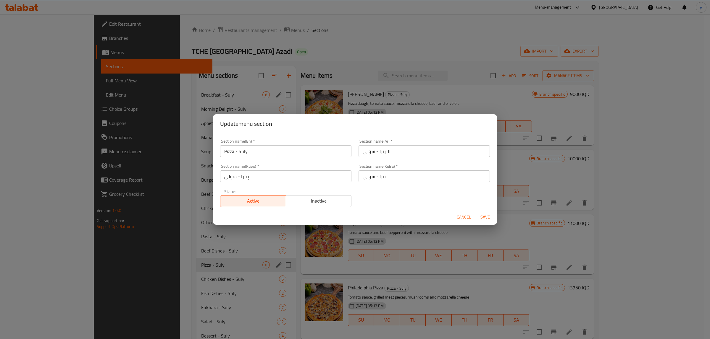
click at [262, 155] on input "Pizza - Suly" at bounding box center [285, 151] width 131 height 12
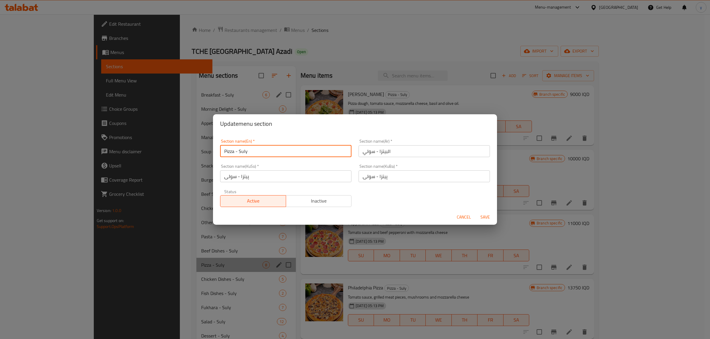
click at [262, 155] on input "Pizza - Suly" at bounding box center [285, 151] width 131 height 12
click at [461, 221] on span "Cancel" at bounding box center [463, 217] width 14 height 7
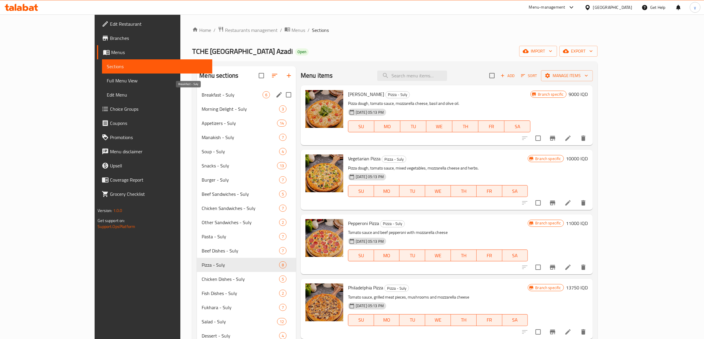
click at [203, 97] on span "Breakfast - Suly" at bounding box center [232, 94] width 61 height 7
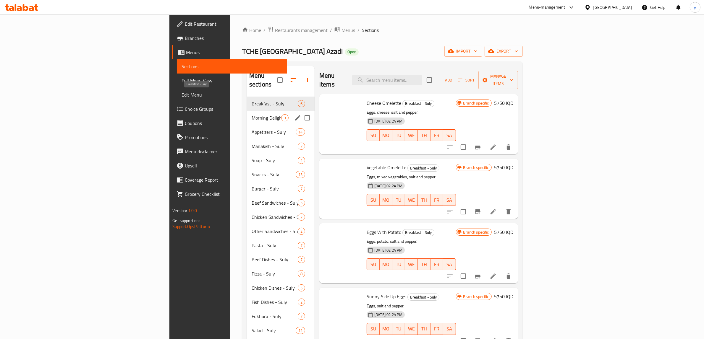
click at [252, 114] on span "Morning Delight - Suly" at bounding box center [267, 117] width 30 height 7
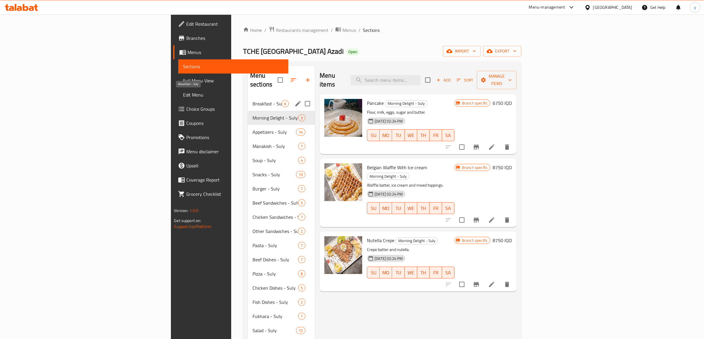
click at [252, 100] on span "Breakfast - Suly" at bounding box center [266, 103] width 29 height 7
